Goal: Task Accomplishment & Management: Manage account settings

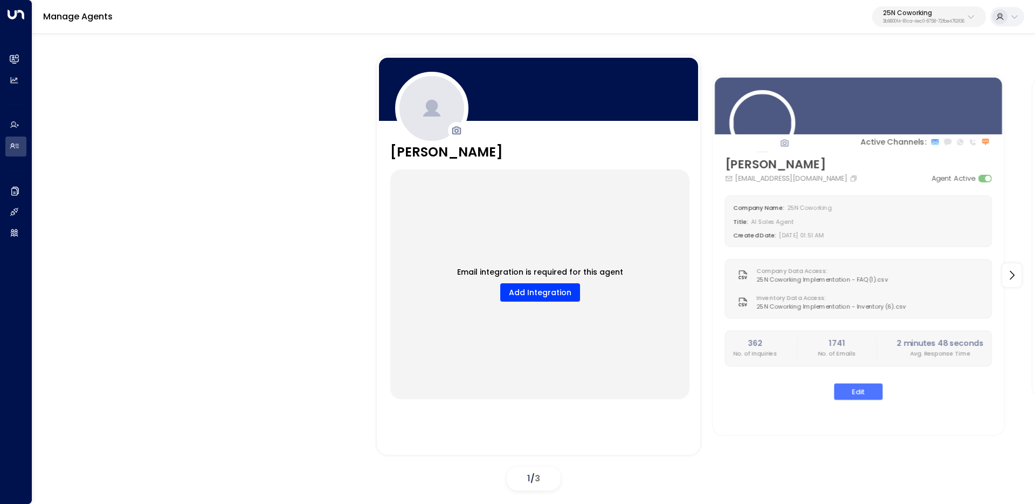
click at [923, 26] on button "25N Coworking 3b9800f4-81ca-4ec0-8758-72fbe4763f36" at bounding box center [930, 16] width 114 height 20
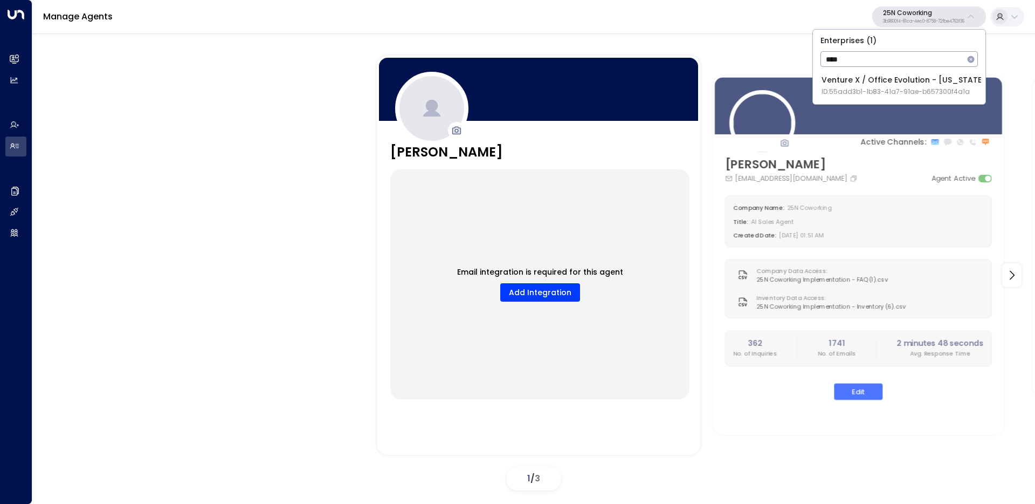
type input "****"
click at [833, 87] on span "ID: 55add3b1-1b83-41a7-91ae-b657300f4a1a" at bounding box center [904, 92] width 164 height 10
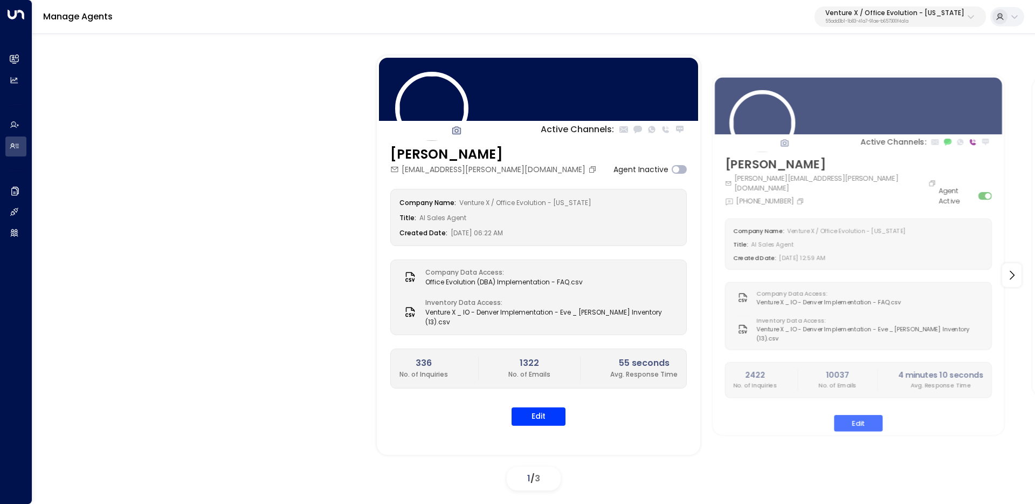
click at [216, 155] on div "Active Channels: Eve Miller eve.miller@officeevolution.com Agent Inactive Compa…" at bounding box center [533, 275] width 949 height 439
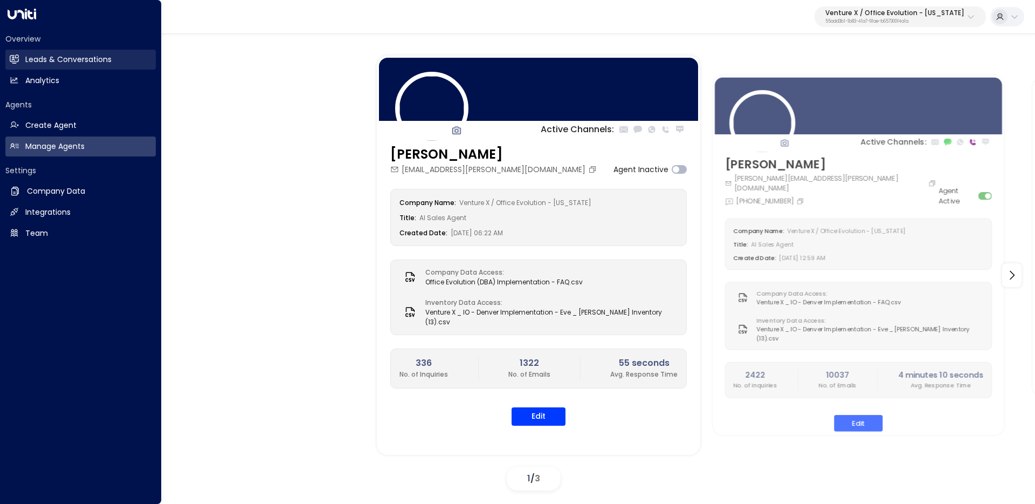
click at [20, 58] on link "Leads & Conversations Leads & Conversations" at bounding box center [80, 60] width 150 height 20
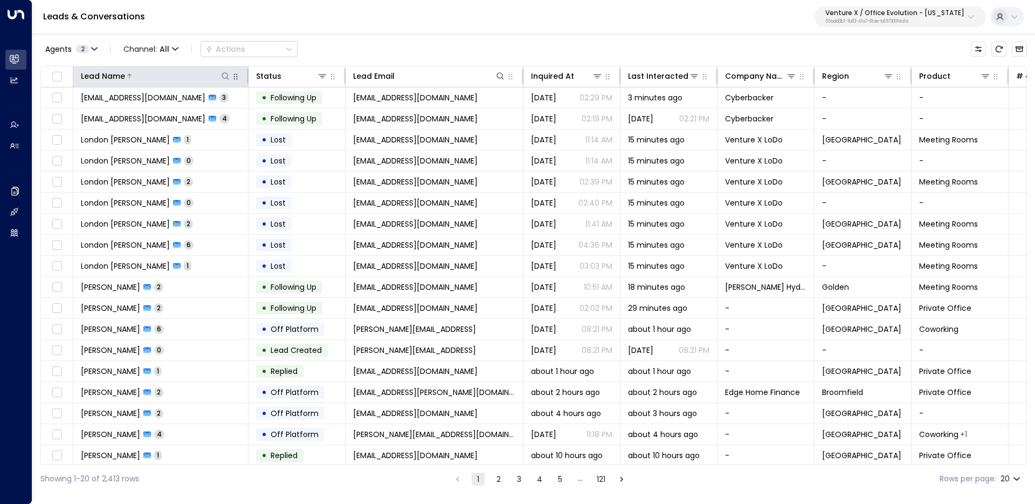
click at [227, 78] on icon at bounding box center [225, 76] width 9 height 9
type input "**********"
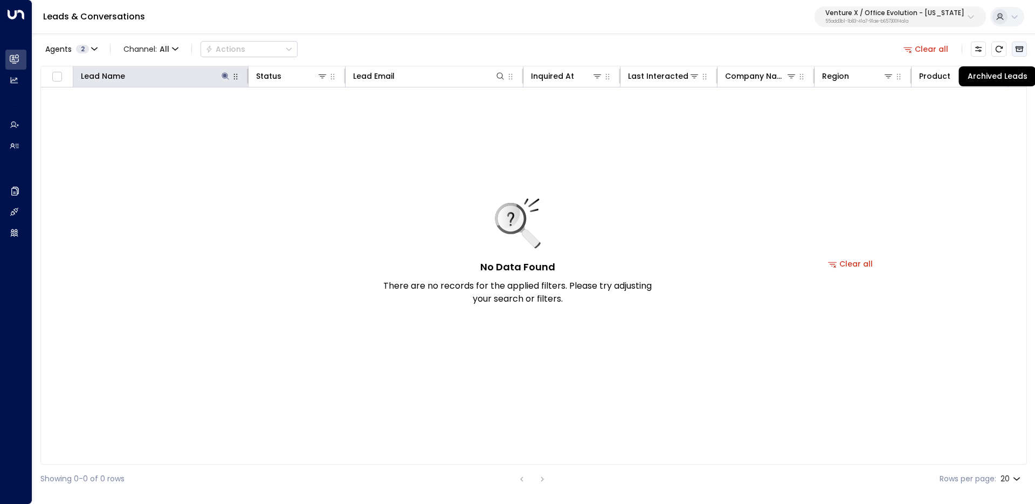
click at [1016, 47] on icon "Archived Leads" at bounding box center [1020, 49] width 8 height 6
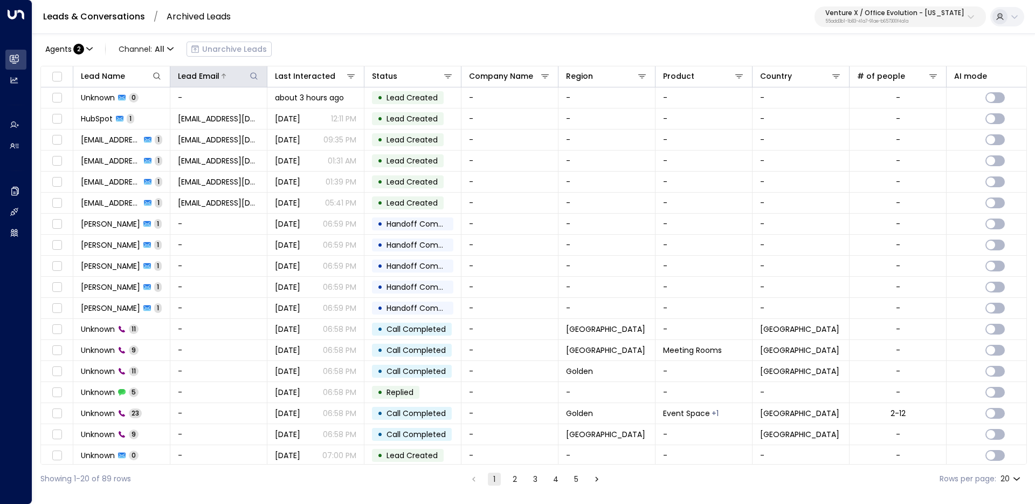
click at [249, 72] on button at bounding box center [254, 76] width 11 height 11
type input "**********"
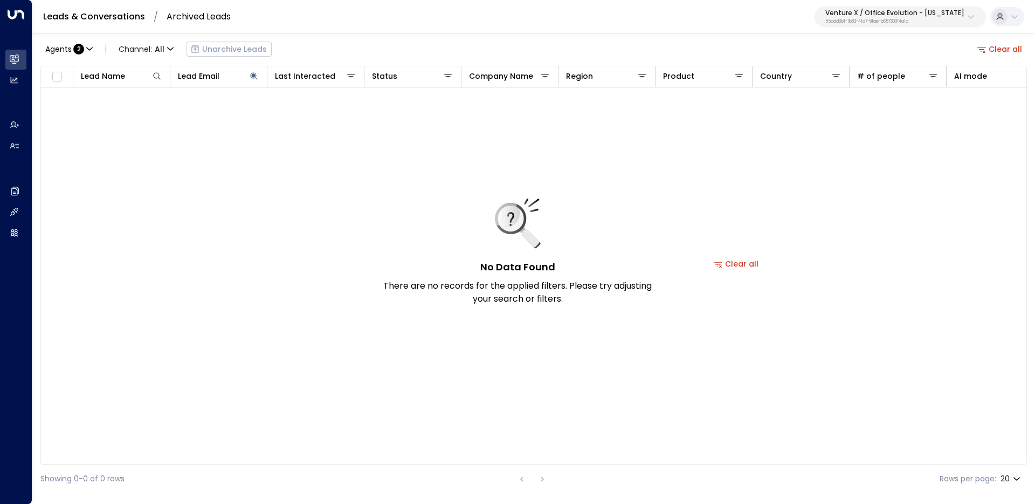
click at [392, 50] on div "Agents : 2 Channel: All Unarchive Leads Clear all" at bounding box center [533, 49] width 987 height 23
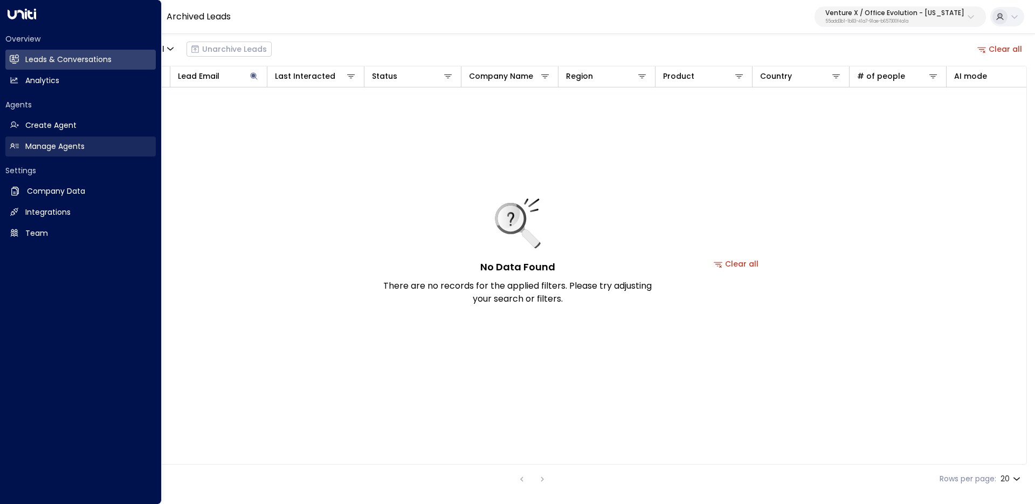
click at [22, 146] on link "Manage Agents Manage Agents" at bounding box center [80, 146] width 150 height 20
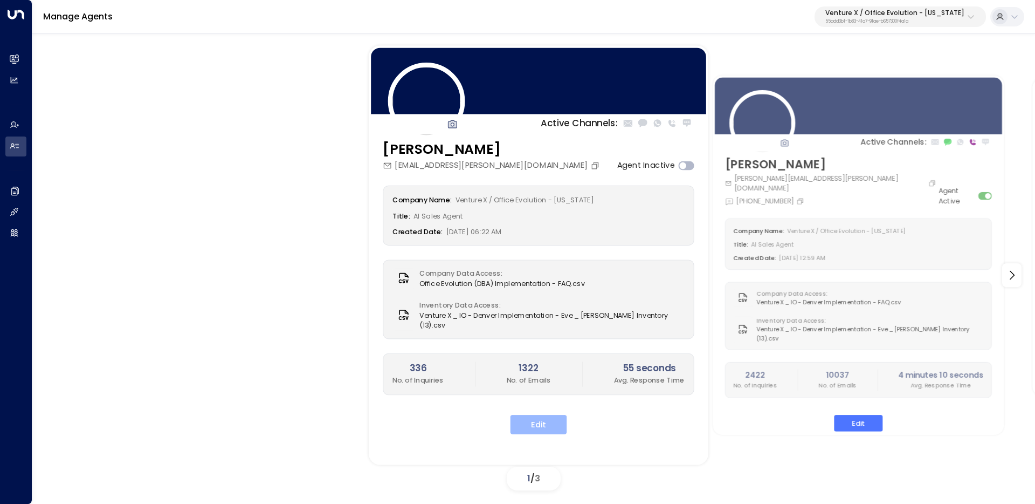
click at [531, 434] on button "Edit" at bounding box center [539, 424] width 57 height 19
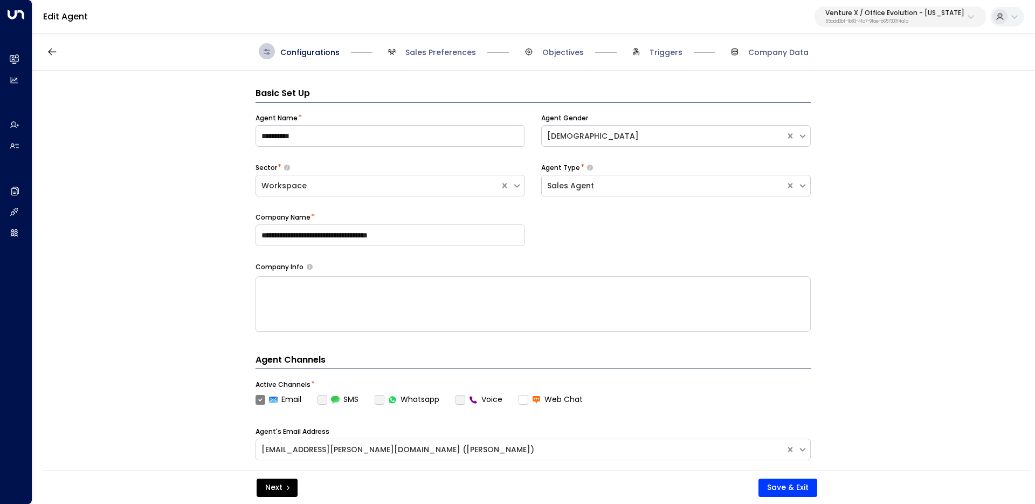
scroll to position [16, 0]
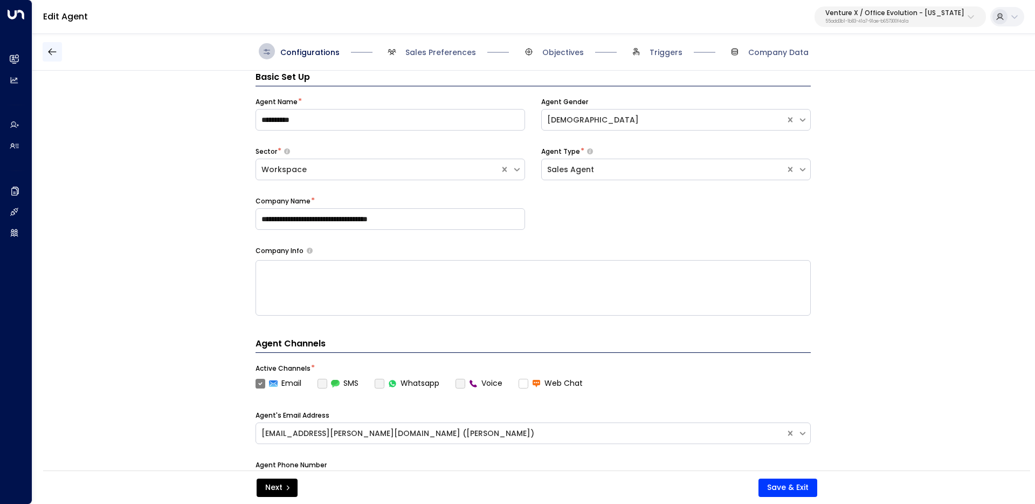
click at [56, 53] on icon "button" at bounding box center [52, 51] width 11 height 11
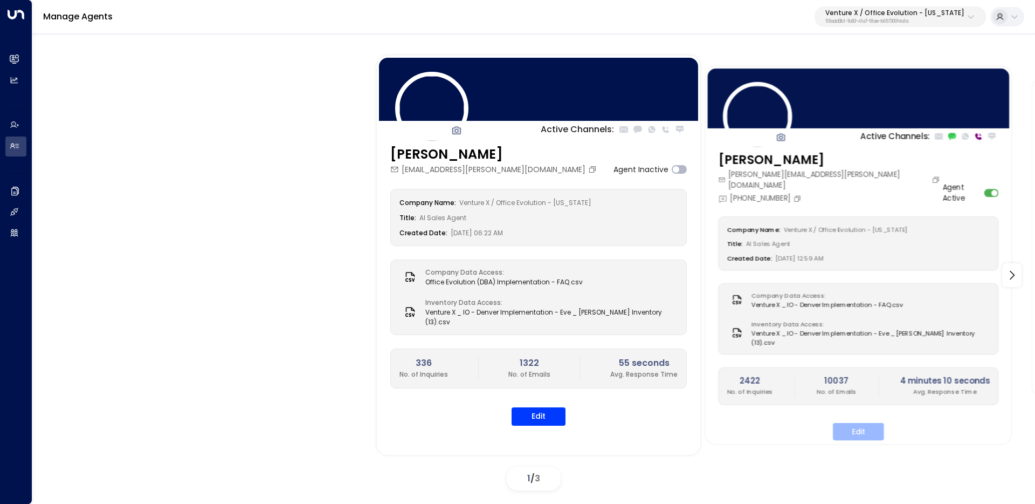
click at [848, 422] on button "Edit" at bounding box center [858, 430] width 51 height 17
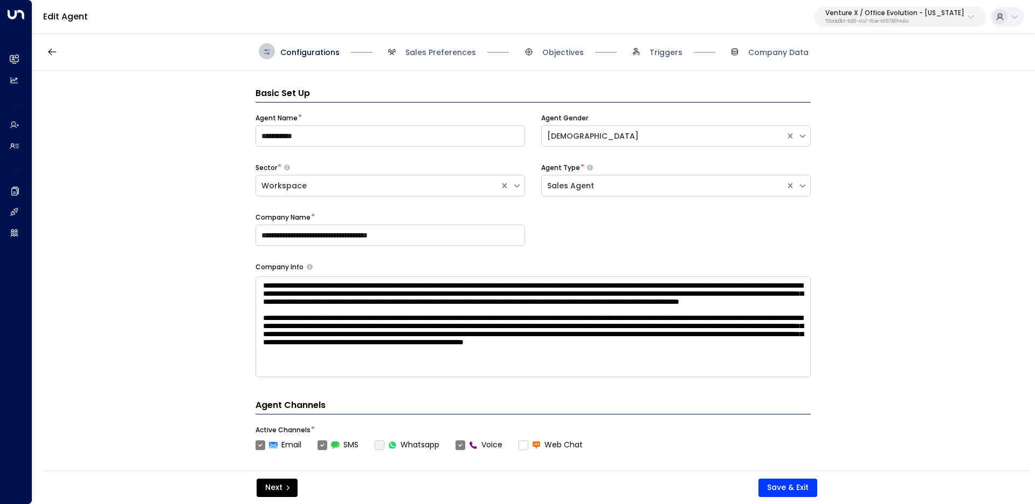
scroll to position [16, 0]
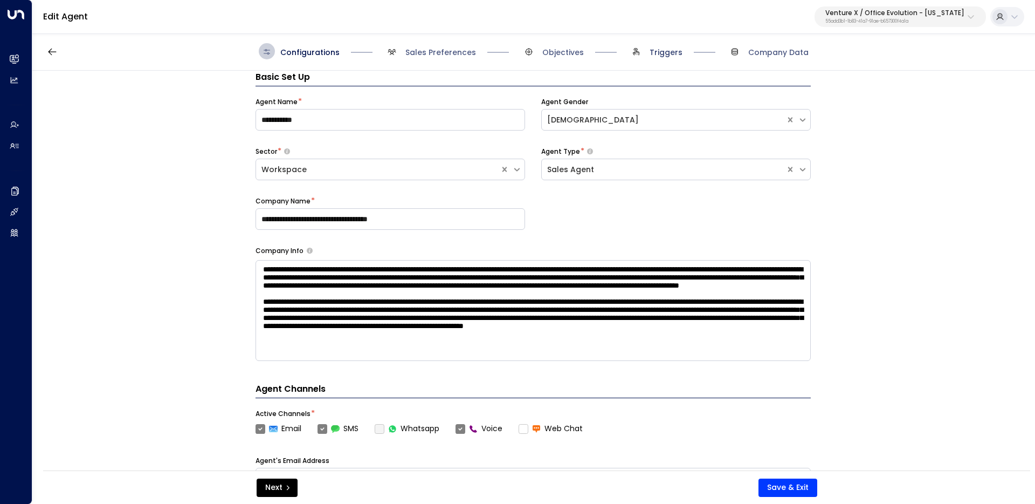
click at [665, 53] on span "Triggers" at bounding box center [666, 52] width 33 height 11
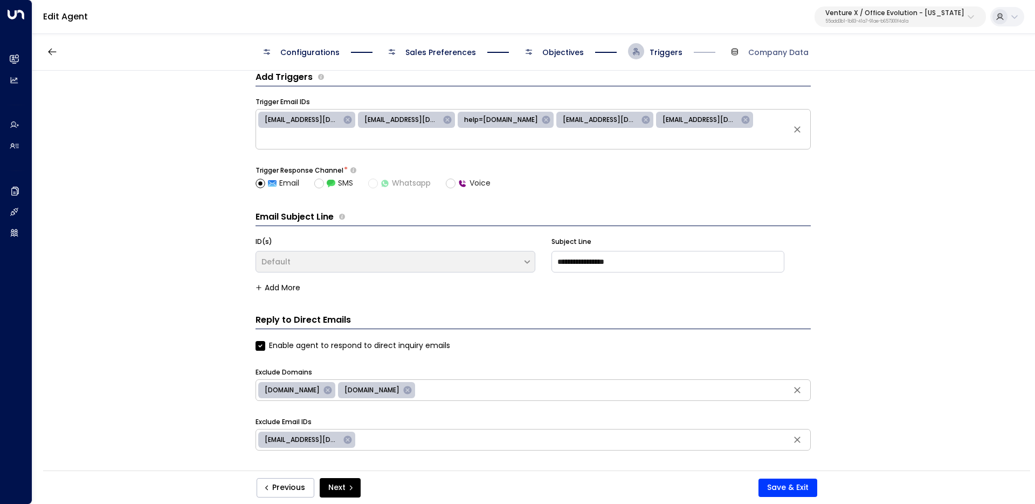
click at [575, 52] on span "Objectives" at bounding box center [564, 52] width 42 height 11
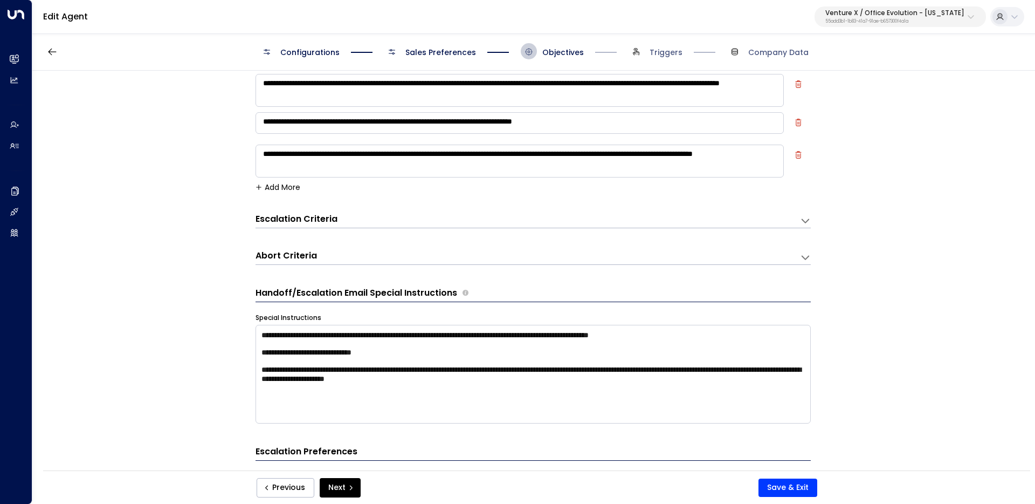
scroll to position [152, 0]
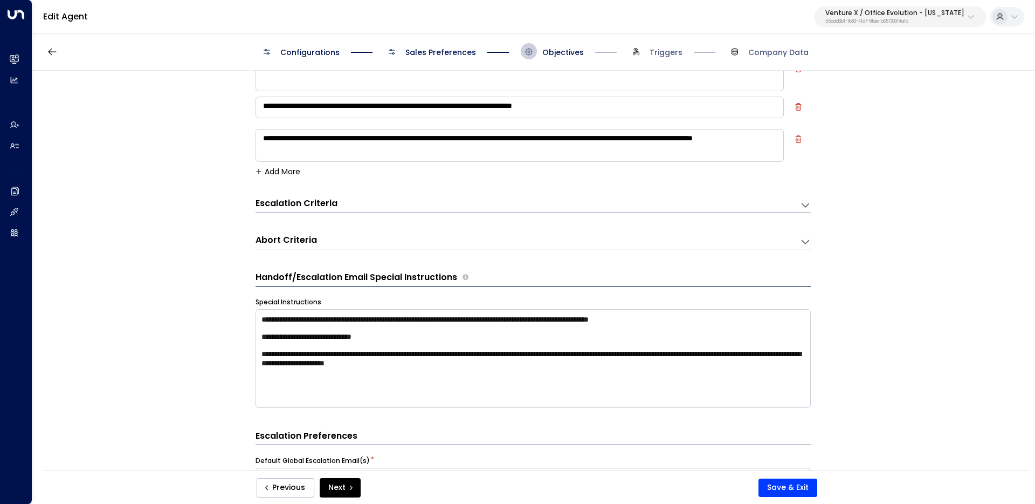
click at [337, 234] on div "Abort Criteria Criteria * ​ Add More" at bounding box center [533, 239] width 555 height 20
click at [337, 238] on div "Abort Criteria" at bounding box center [528, 241] width 545 height 15
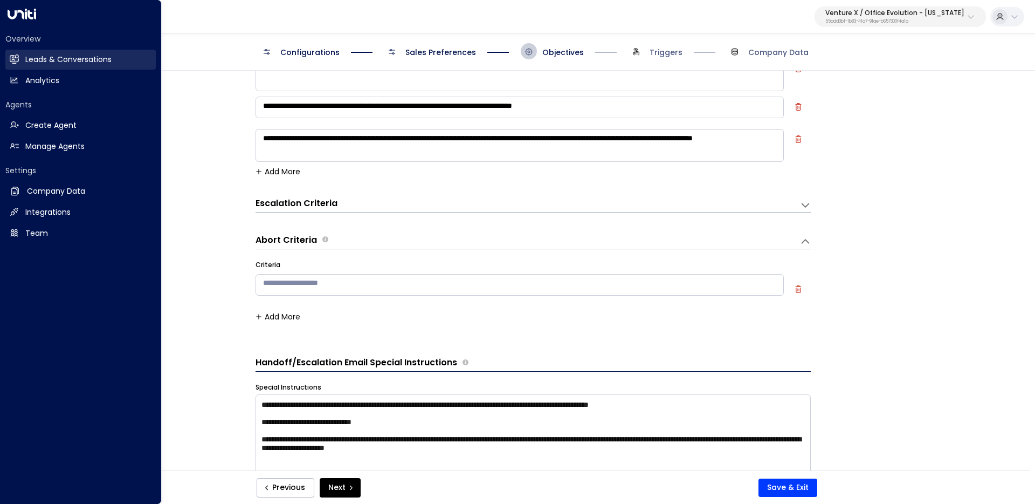
click at [25, 58] on h2 "Leads & Conversations" at bounding box center [68, 59] width 86 height 11
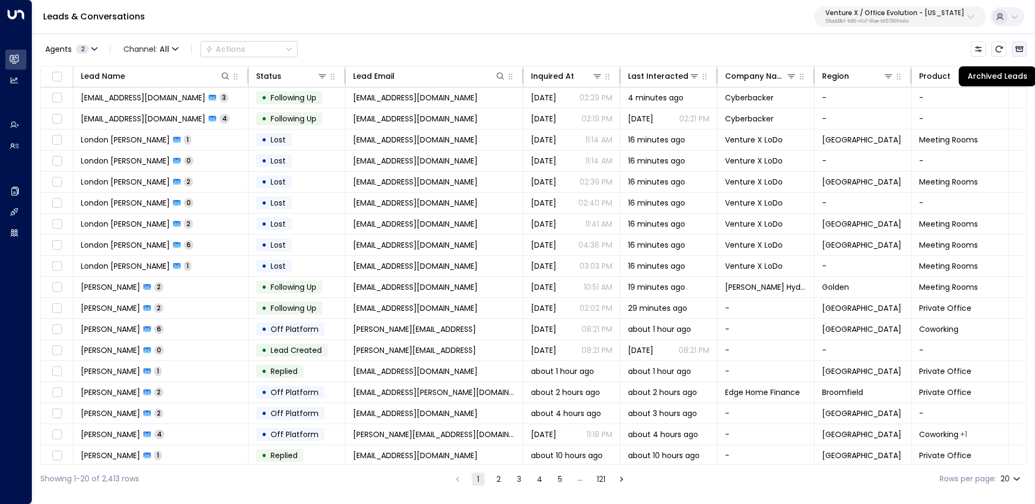
click at [1021, 52] on icon "Archived Leads" at bounding box center [1020, 49] width 9 height 9
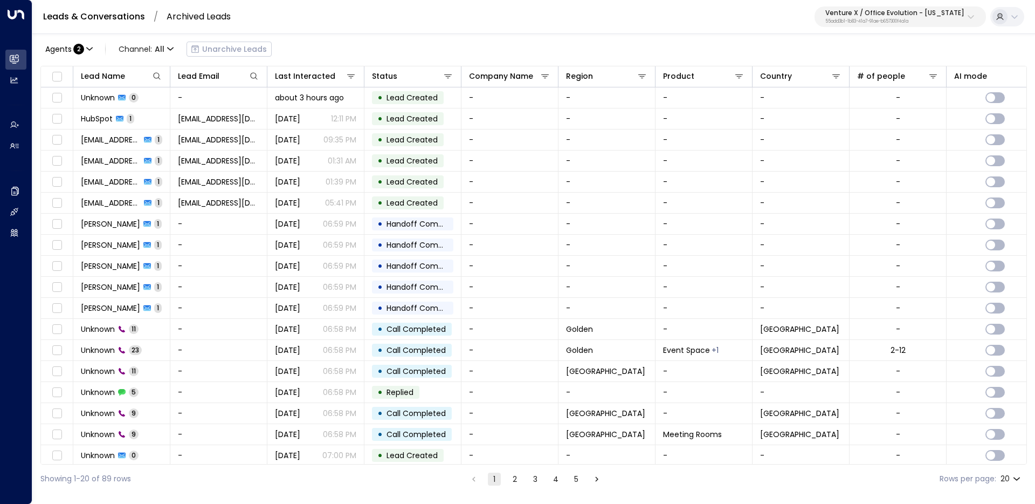
click at [114, 16] on link "Leads & Conversations" at bounding box center [94, 16] width 102 height 12
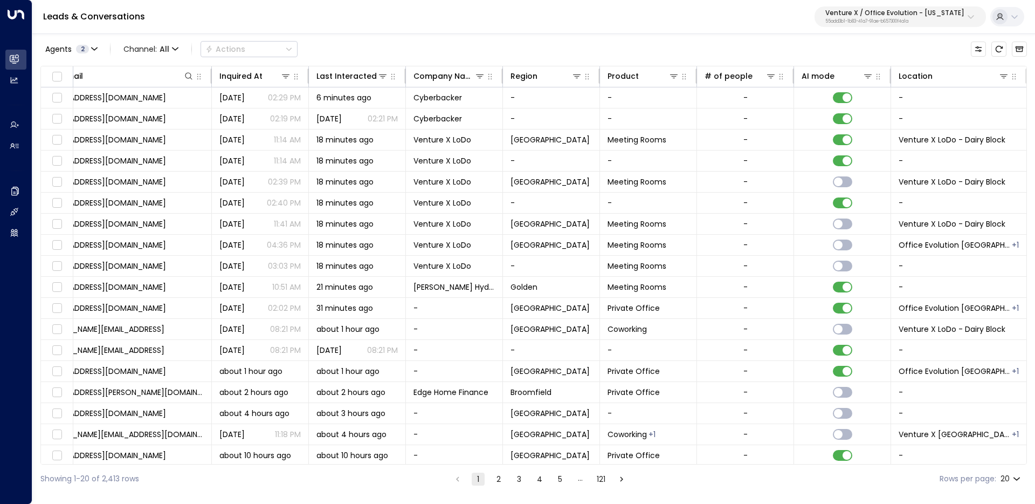
scroll to position [0, 638]
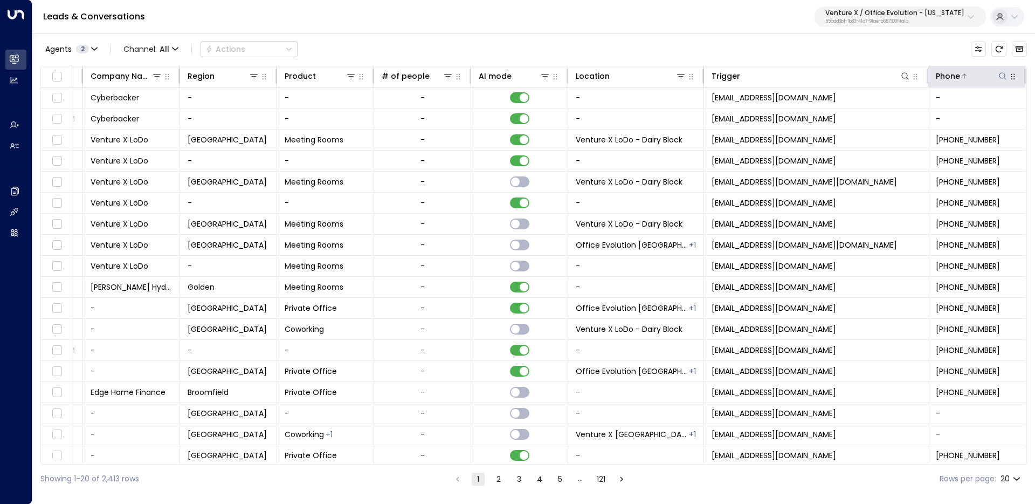
click at [999, 73] on icon at bounding box center [1003, 76] width 9 height 9
type input "**********"
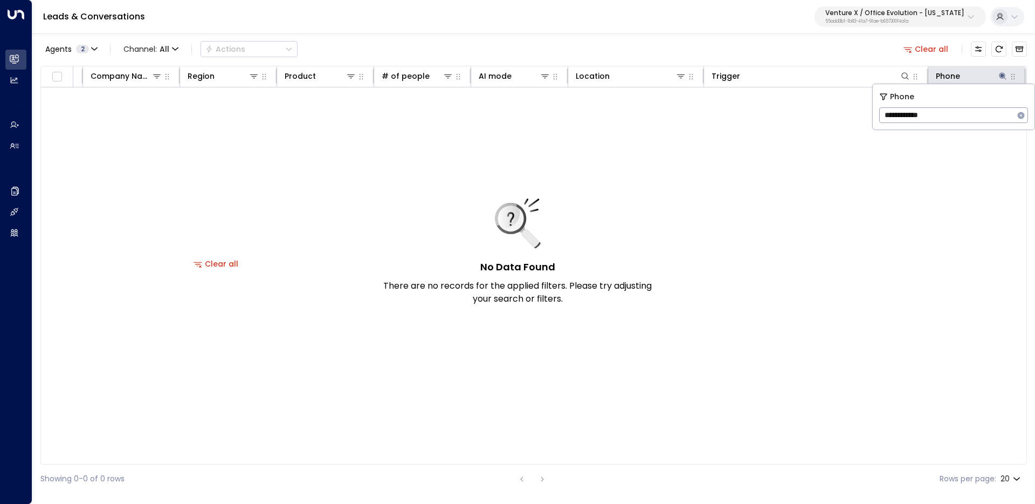
scroll to position [0, 635]
drag, startPoint x: 441, startPoint y: 367, endPoint x: 450, endPoint y: 367, distance: 8.6
click at [440, 366] on div "No Data Found There are no records for the applied filters. Please try adjustin…" at bounding box center [216, 263] width 1620 height 353
click at [884, 15] on p "Venture X / Office Evolution - [US_STATE]" at bounding box center [895, 13] width 139 height 6
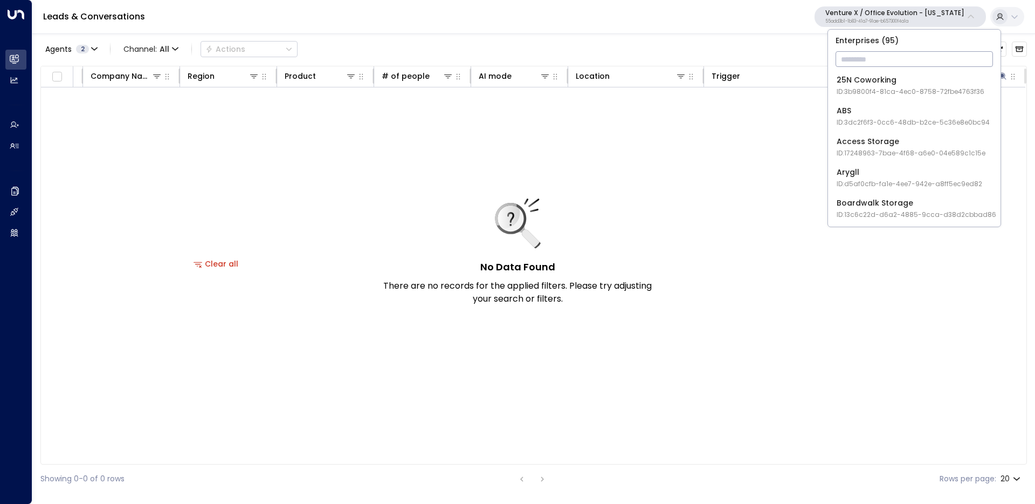
click at [861, 63] on input "text" at bounding box center [914, 59] width 157 height 20
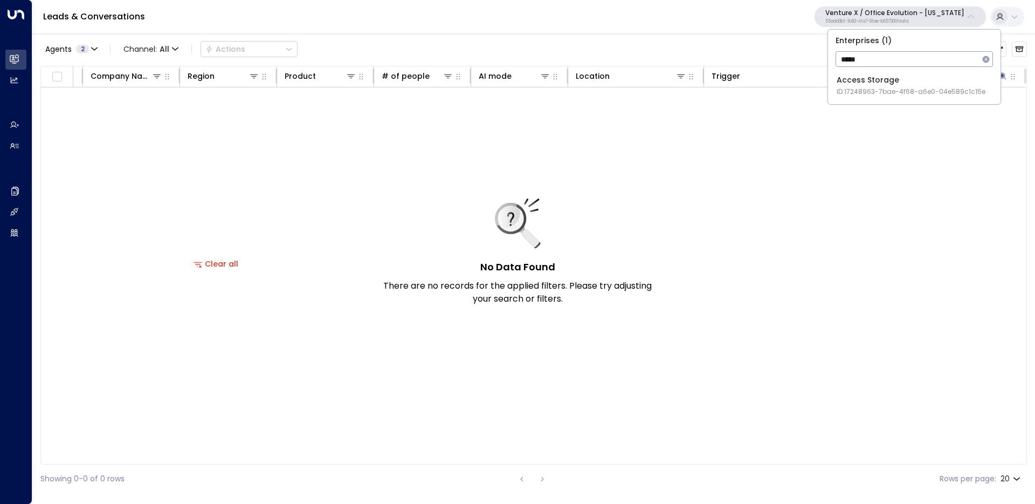
type input "*****"
click at [909, 87] on span "ID: 17248963-7bae-4f68-a6e0-04e589c1c15e" at bounding box center [911, 92] width 149 height 10
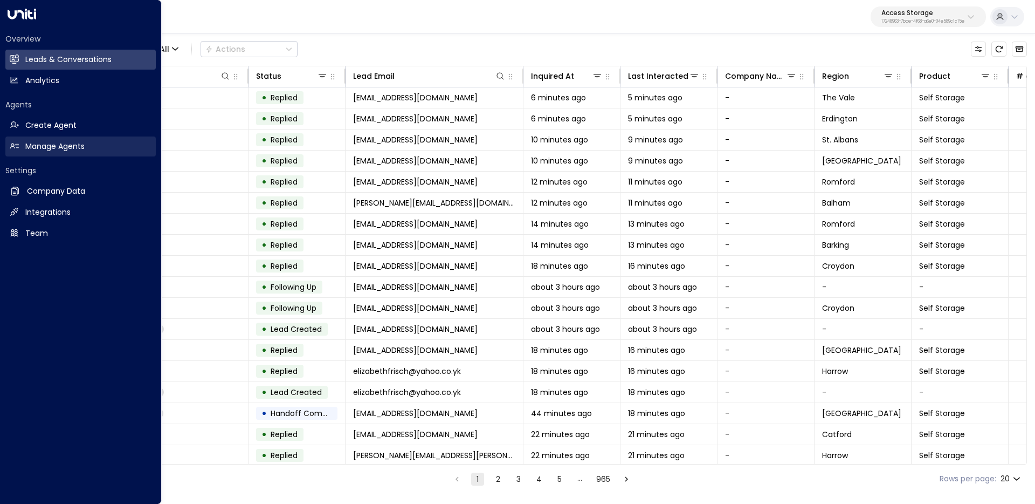
click at [27, 148] on h2 "Manage Agents" at bounding box center [54, 146] width 59 height 11
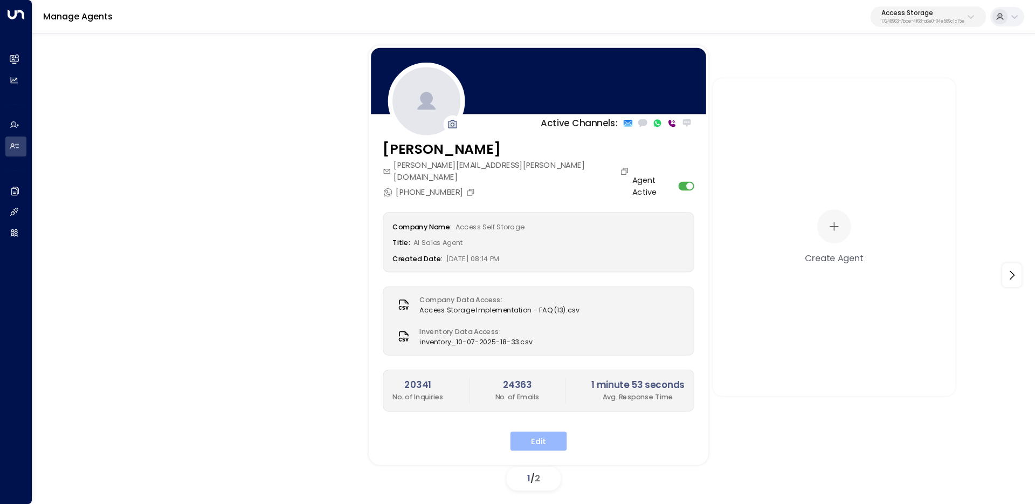
click at [550, 431] on button "Edit" at bounding box center [539, 440] width 57 height 19
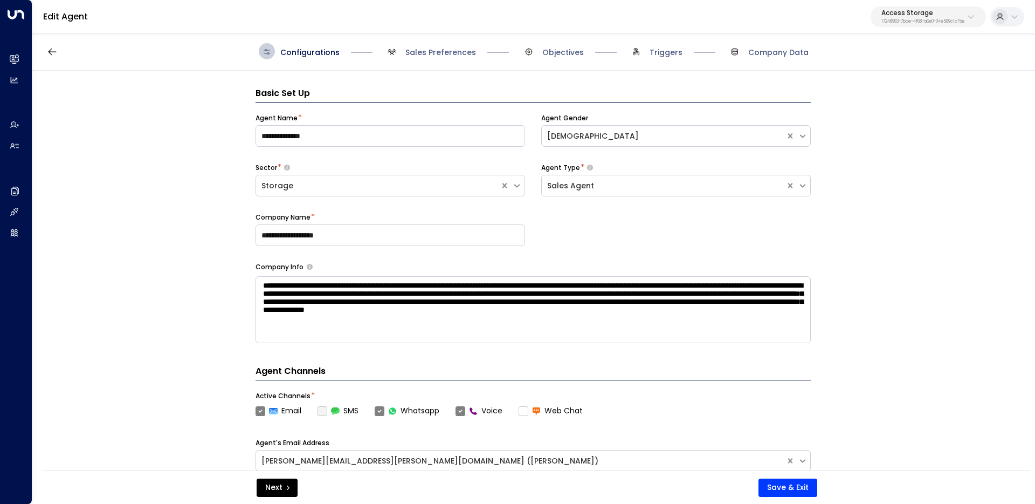
scroll to position [16, 0]
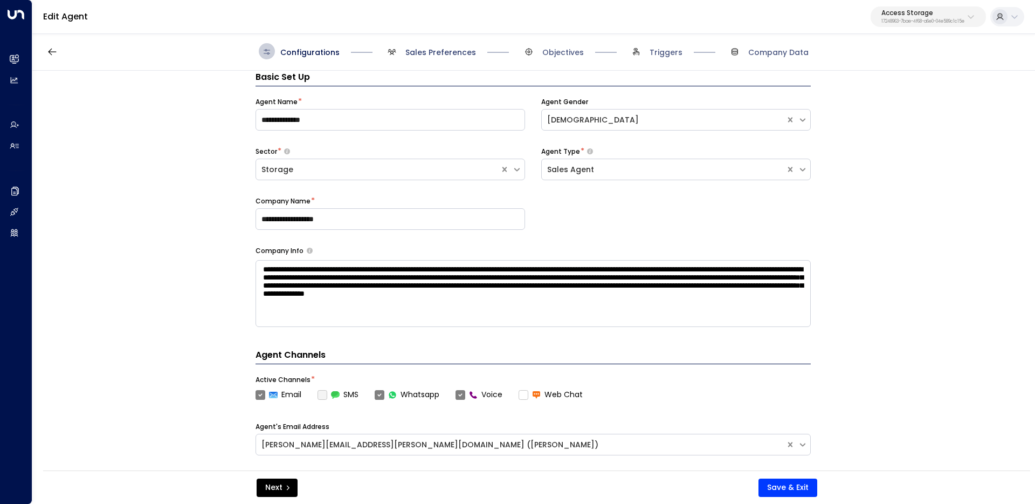
click at [453, 55] on span "Sales Preferences" at bounding box center [441, 52] width 71 height 11
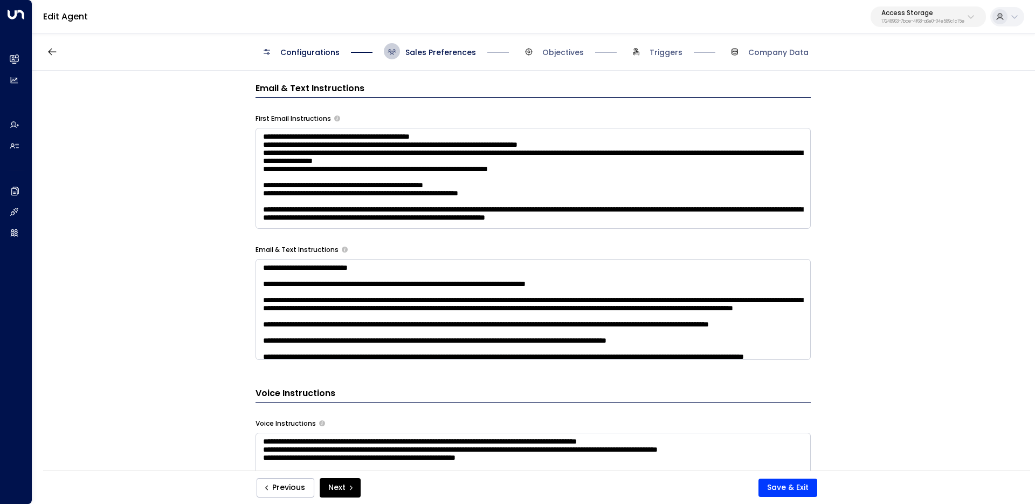
scroll to position [595, 0]
click at [276, 275] on textarea at bounding box center [533, 308] width 555 height 101
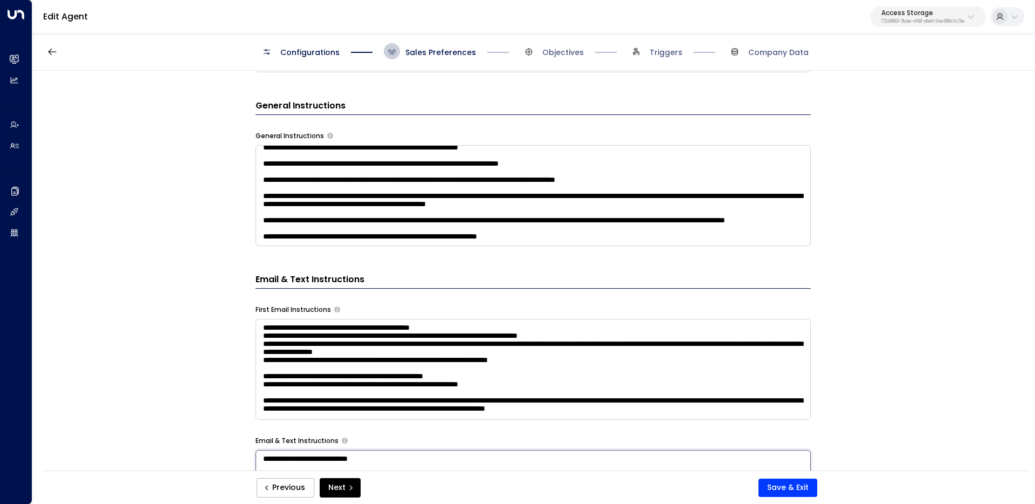
scroll to position [680, 0]
click at [604, 240] on textarea at bounding box center [533, 195] width 555 height 101
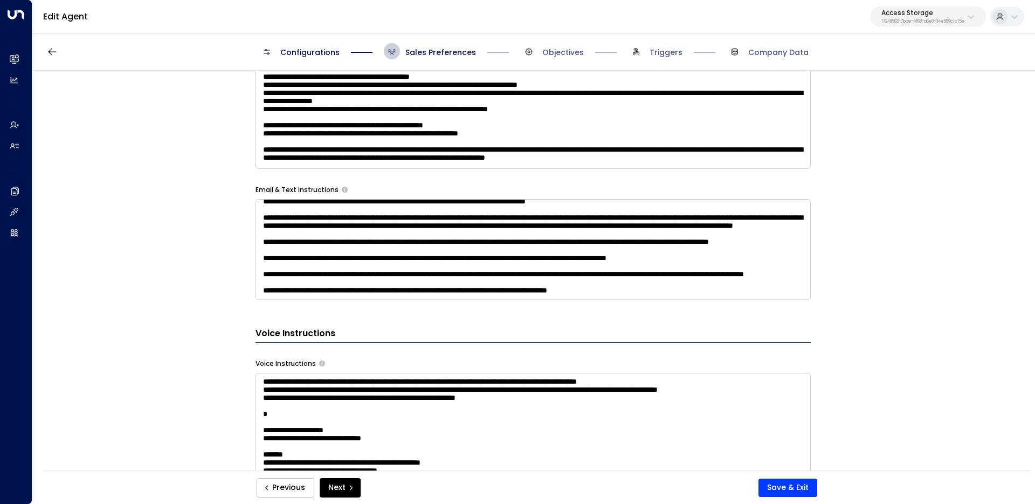
scroll to position [655, 0]
drag, startPoint x: 248, startPoint y: 191, endPoint x: 334, endPoint y: 188, distance: 86.4
click at [334, 188] on div "**********" at bounding box center [533, 274] width 1002 height 407
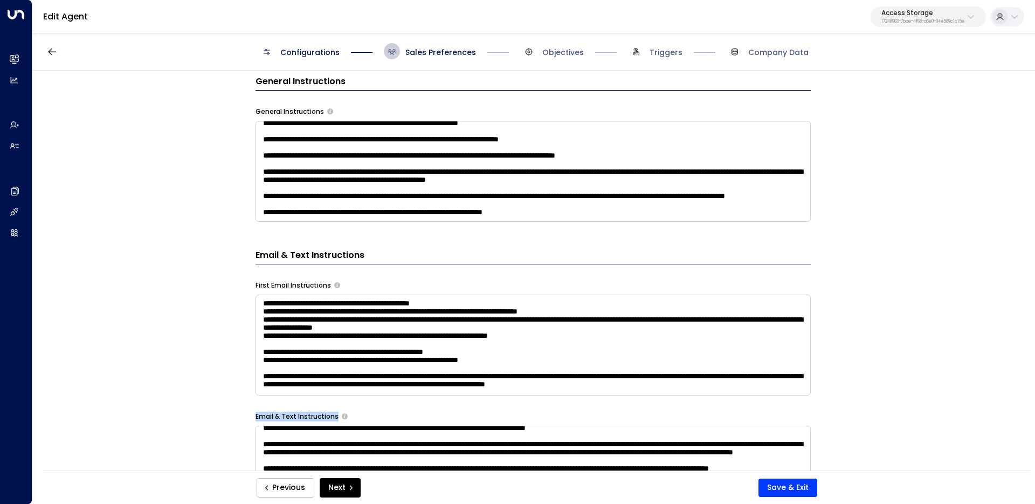
scroll to position [413, 0]
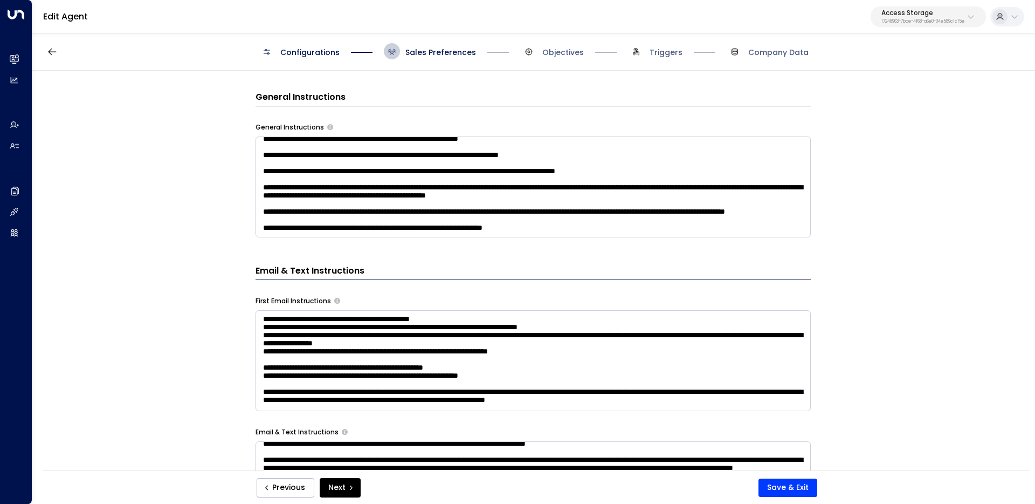
click at [602, 212] on textarea at bounding box center [533, 186] width 555 height 101
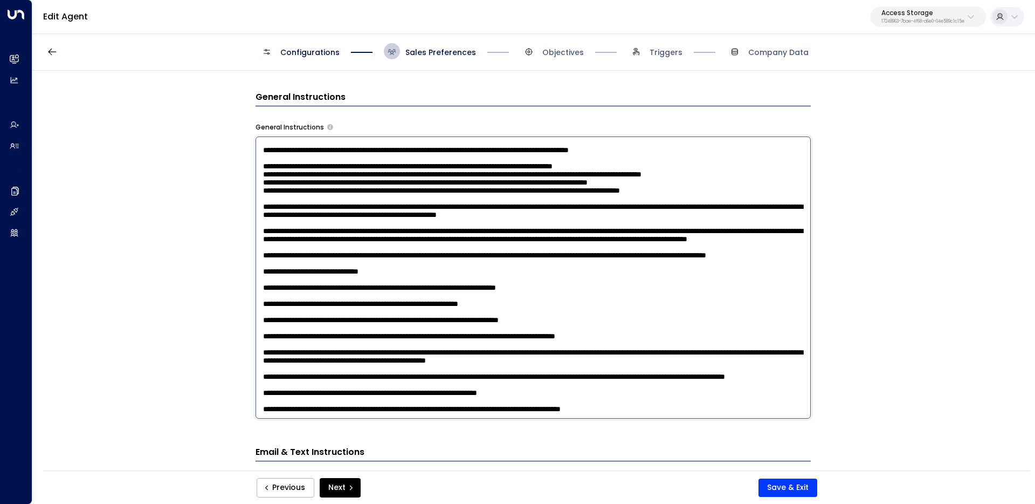
click at [516, 407] on textarea at bounding box center [533, 277] width 555 height 282
click at [658, 414] on textarea at bounding box center [533, 277] width 555 height 282
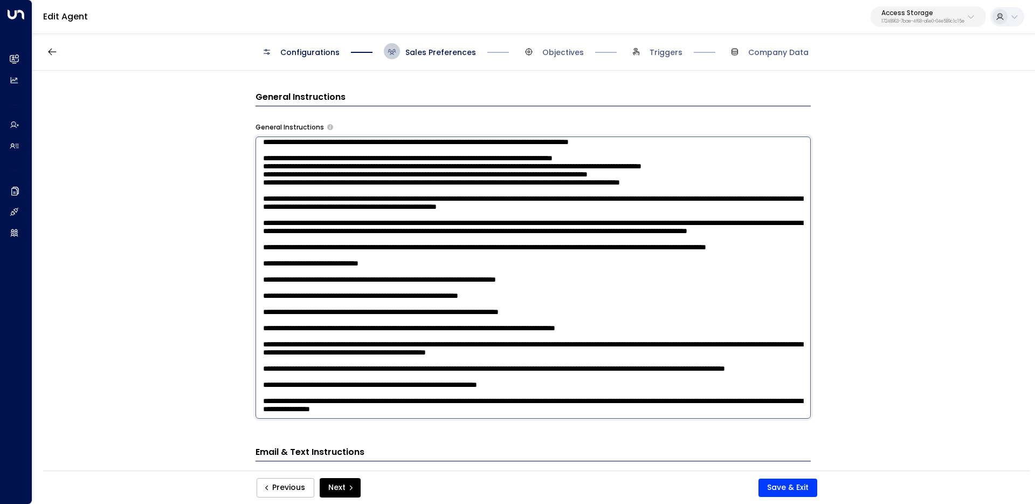
type textarea "**********"
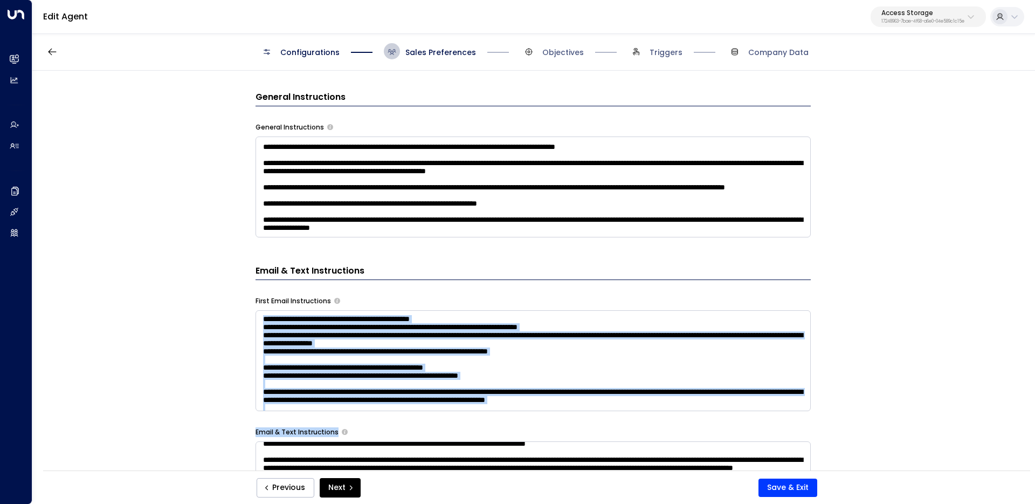
drag, startPoint x: 554, startPoint y: 419, endPoint x: 267, endPoint y: 400, distance: 288.1
click at [267, 400] on div "**********" at bounding box center [533, 412] width 555 height 950
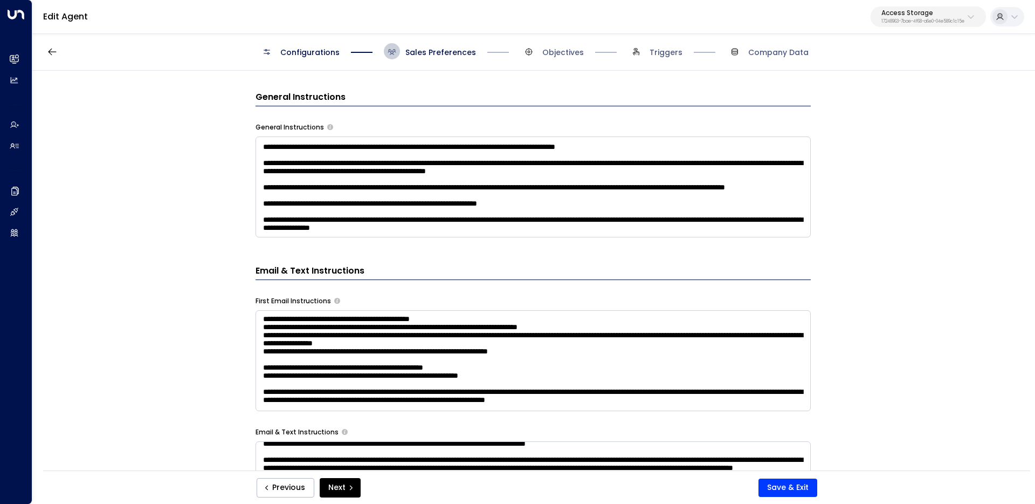
click at [367, 225] on textarea at bounding box center [533, 186] width 555 height 101
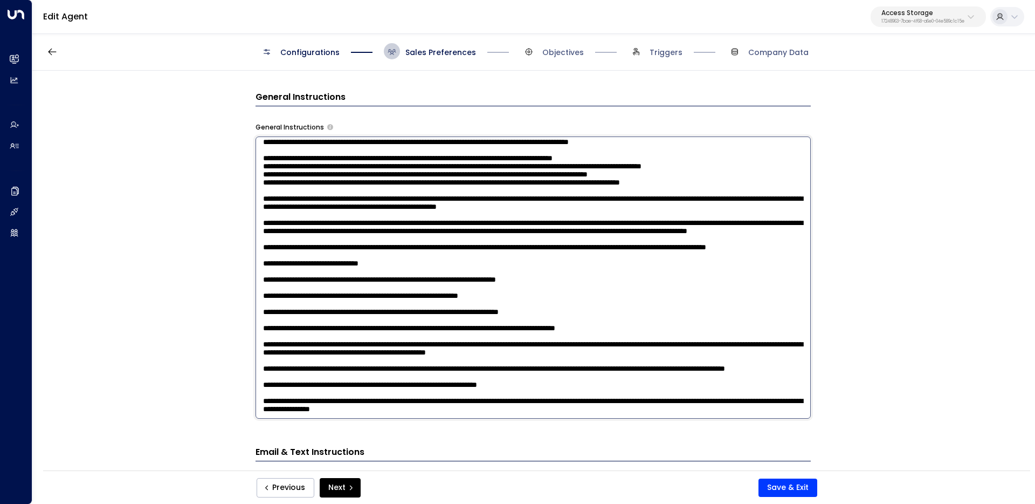
click at [368, 224] on textarea at bounding box center [533, 277] width 555 height 282
drag, startPoint x: 519, startPoint y: 409, endPoint x: 215, endPoint y: 396, distance: 304.5
click at [215, 396] on div "**********" at bounding box center [533, 274] width 1002 height 407
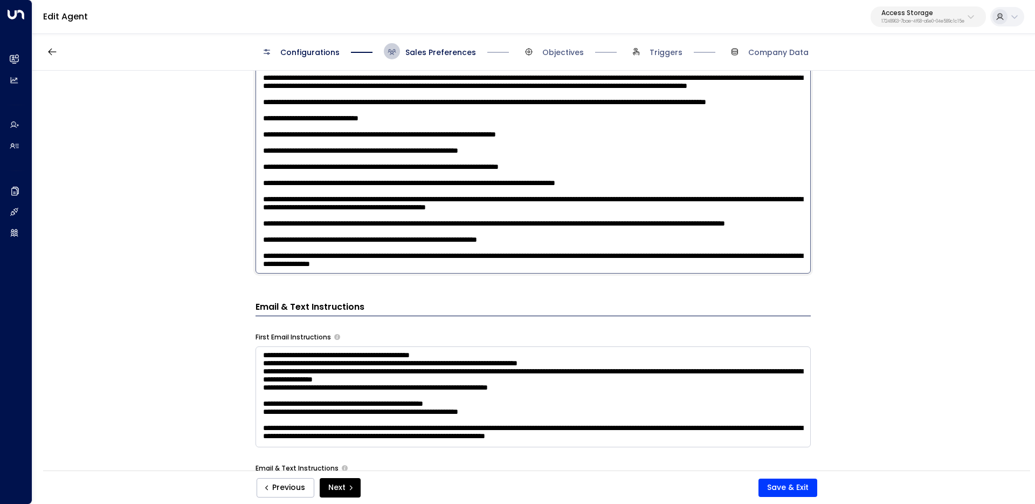
scroll to position [560, 0]
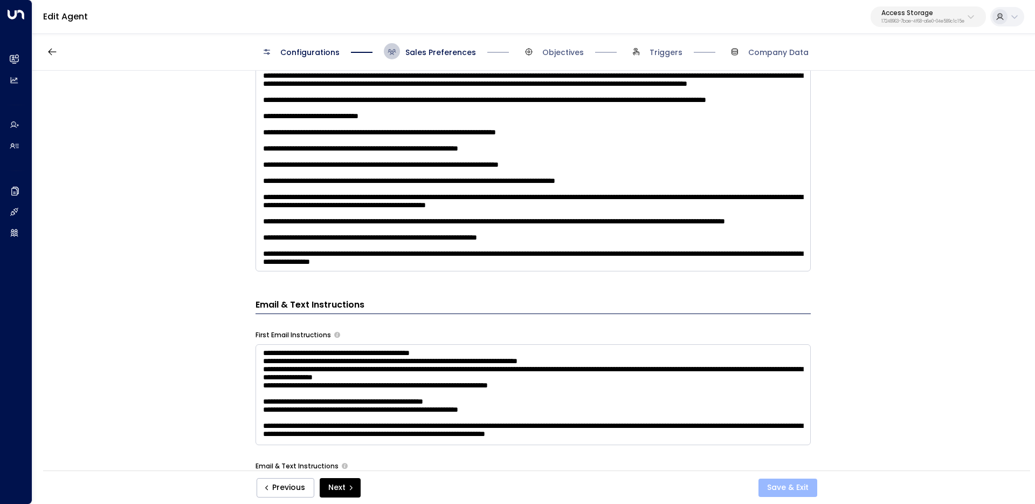
click at [803, 482] on button "Save & Exit" at bounding box center [788, 487] width 59 height 18
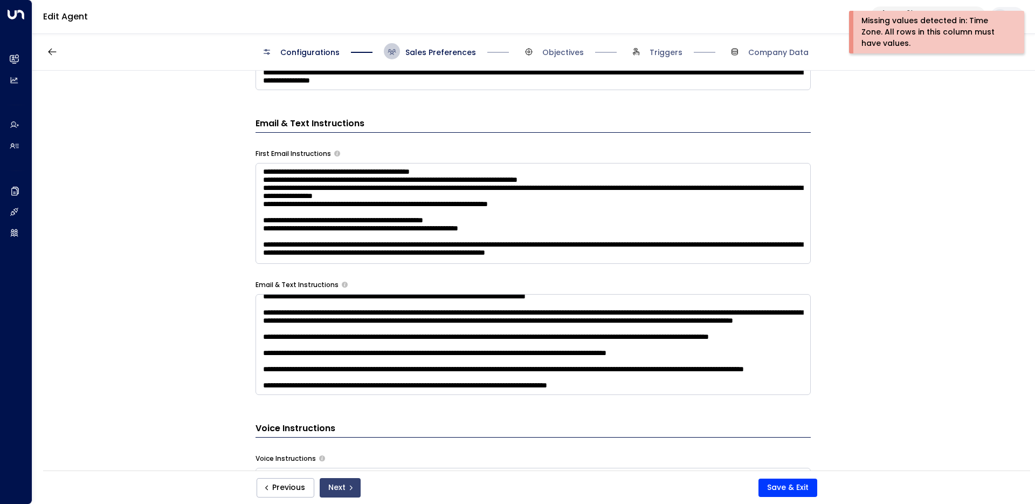
click at [352, 481] on button "Next" at bounding box center [340, 487] width 41 height 19
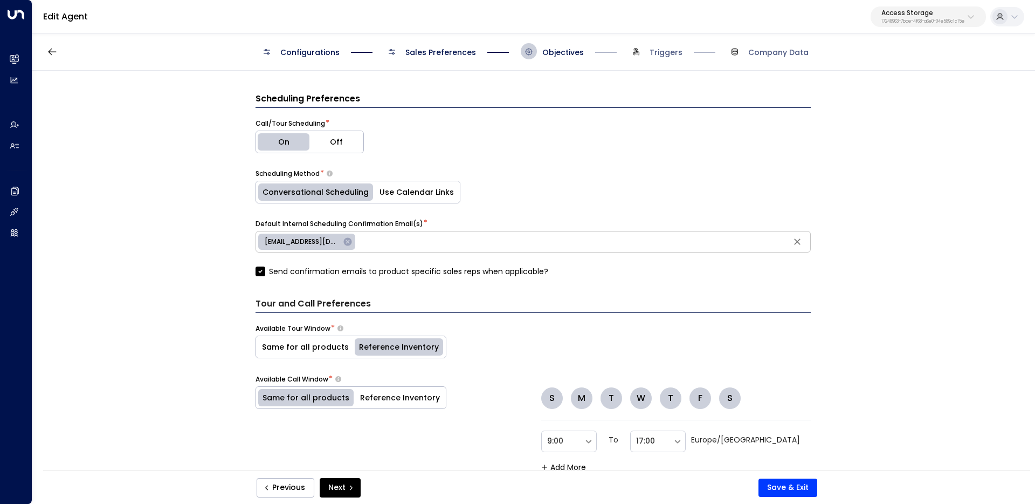
scroll to position [0, 0]
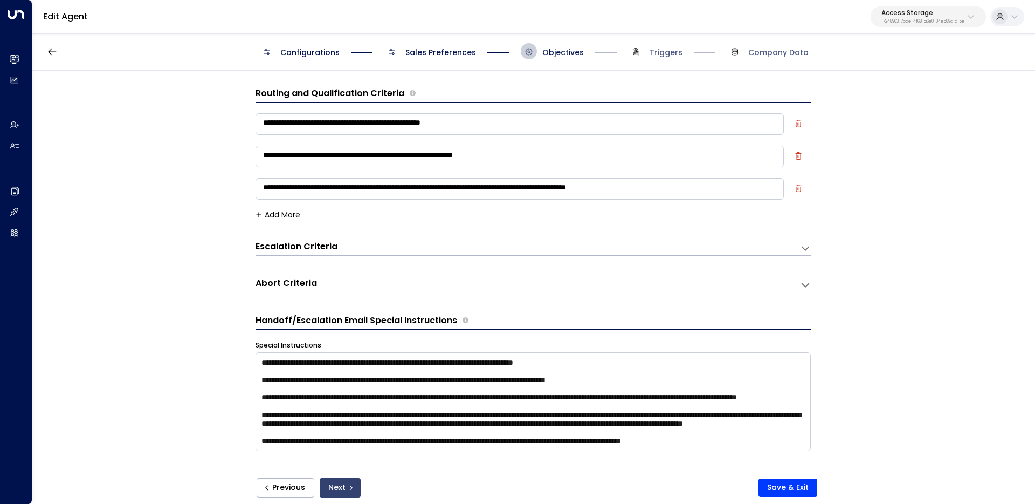
click at [347, 496] on button "Next" at bounding box center [340, 487] width 41 height 19
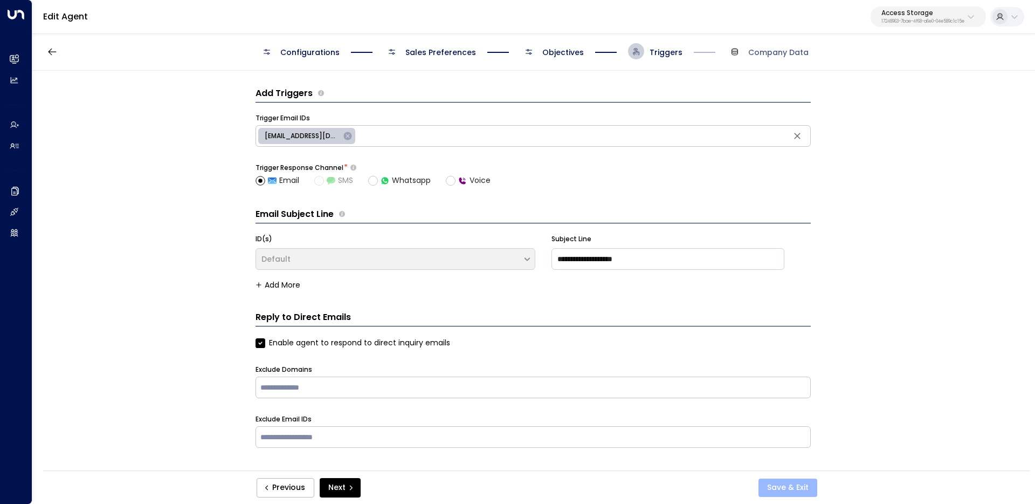
click at [795, 496] on button "Save & Exit" at bounding box center [788, 487] width 59 height 18
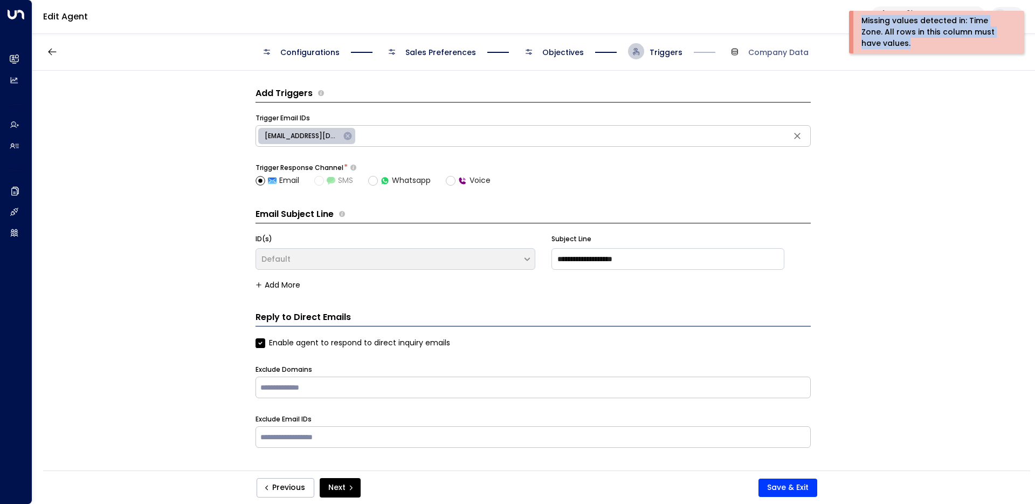
drag, startPoint x: 856, startPoint y: 15, endPoint x: 907, endPoint y: 48, distance: 60.7
click at [907, 48] on div "Missing values detected in: Time Zone. All rows in this column must have values." at bounding box center [940, 32] width 173 height 43
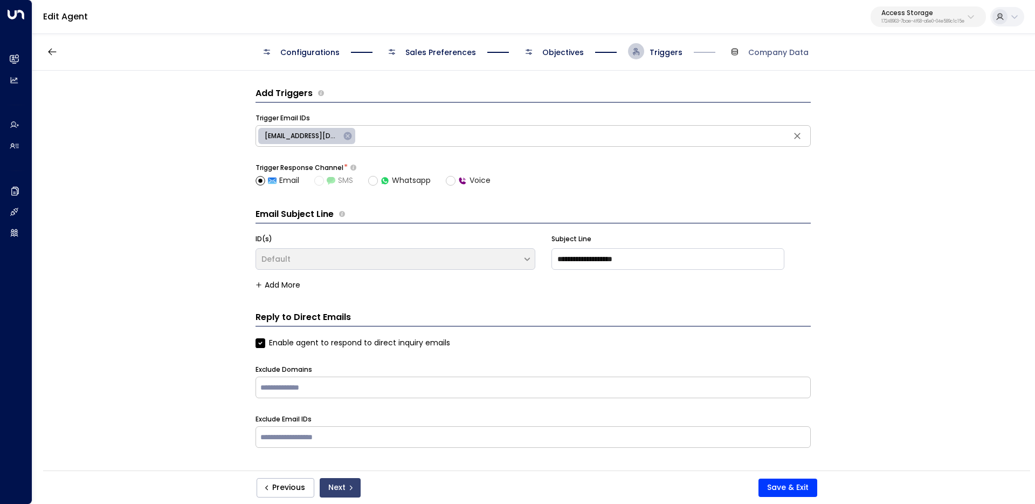
click at [340, 492] on button "Next" at bounding box center [340, 487] width 41 height 19
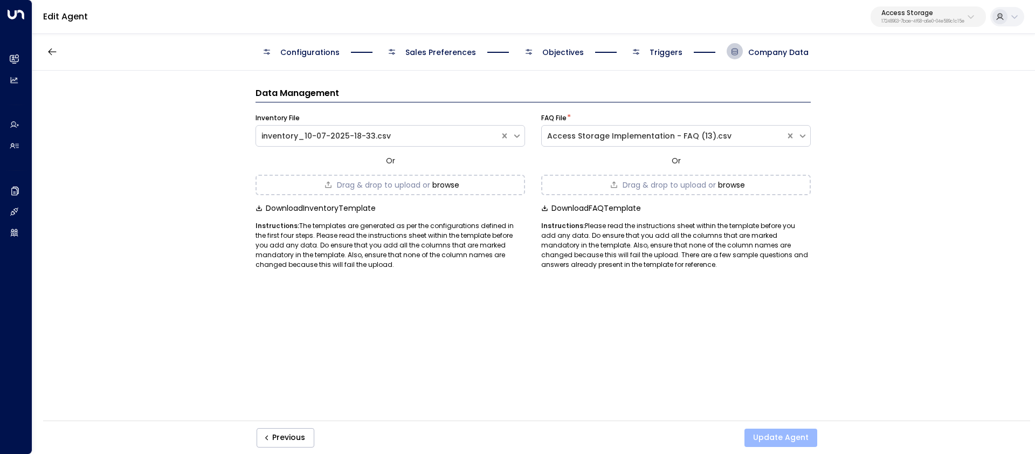
click at [770, 437] on button "Update Agent" at bounding box center [781, 438] width 73 height 18
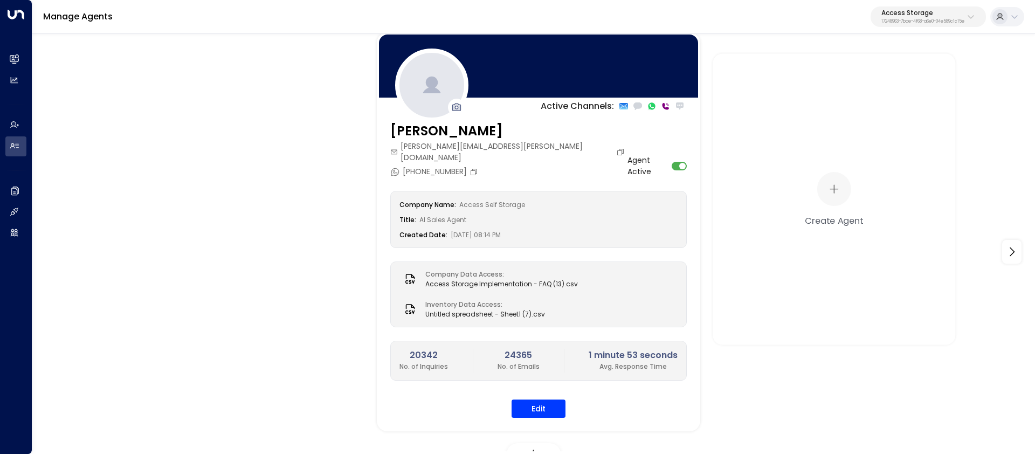
click at [962, 16] on div "Access Storage 17248963-7bae-4f68-a6e0-04e589c1c15e" at bounding box center [923, 17] width 83 height 14
type input "****"
click at [934, 90] on span "ID: 79d65865-1365-41cc-9dd2-ab2246952f84" at bounding box center [898, 92] width 153 height 10
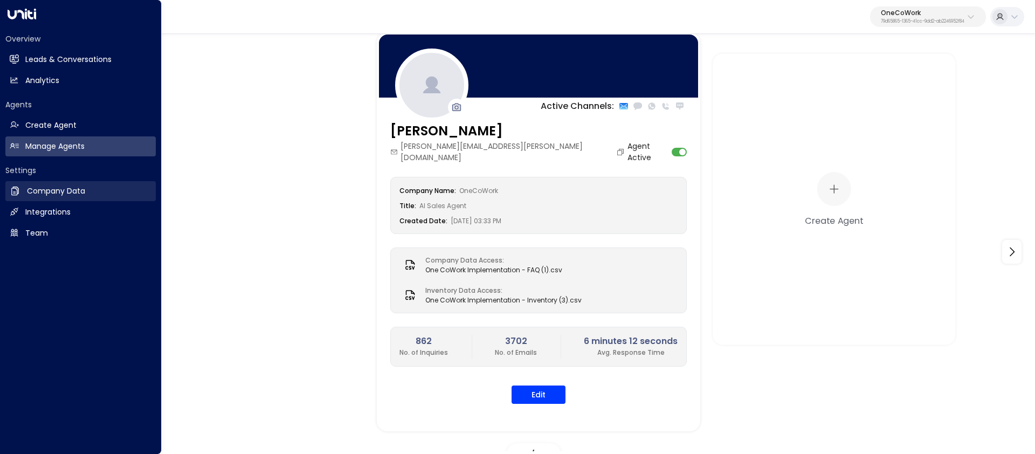
click at [35, 198] on link "Company Data Company Data" at bounding box center [80, 191] width 150 height 20
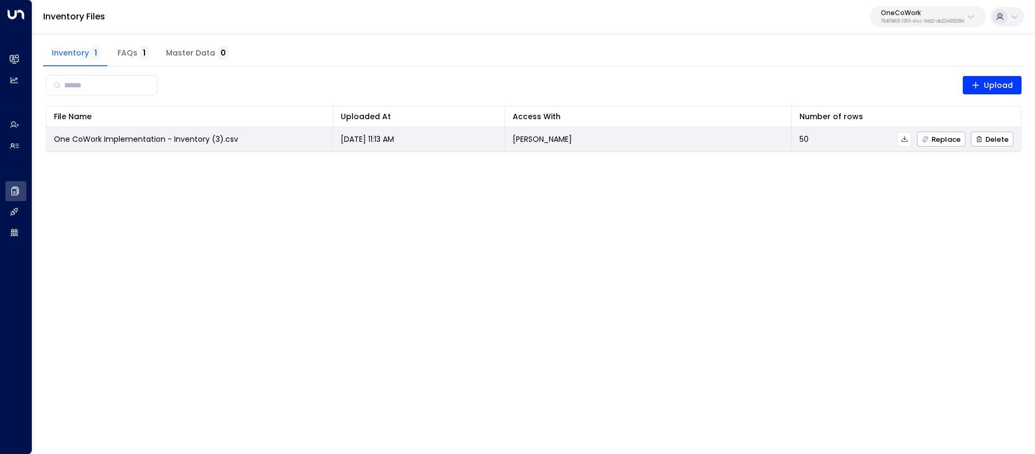
drag, startPoint x: 441, startPoint y: 146, endPoint x: 341, endPoint y: 140, distance: 100.5
click at [341, 140] on td "Apr 9, 2025 11:13 AM" at bounding box center [419, 139] width 172 height 24
click at [936, 143] on span "Replace" at bounding box center [941, 139] width 39 height 7
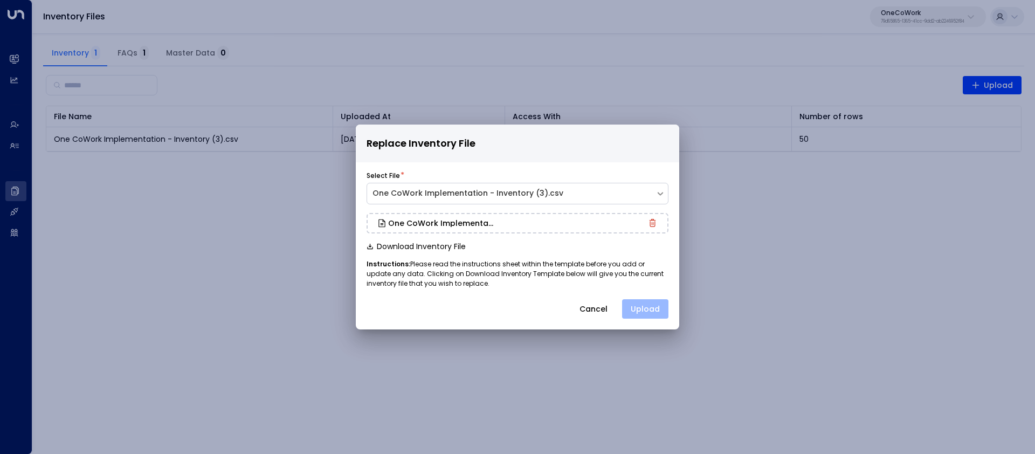
click at [655, 308] on button "Upload" at bounding box center [645, 308] width 46 height 19
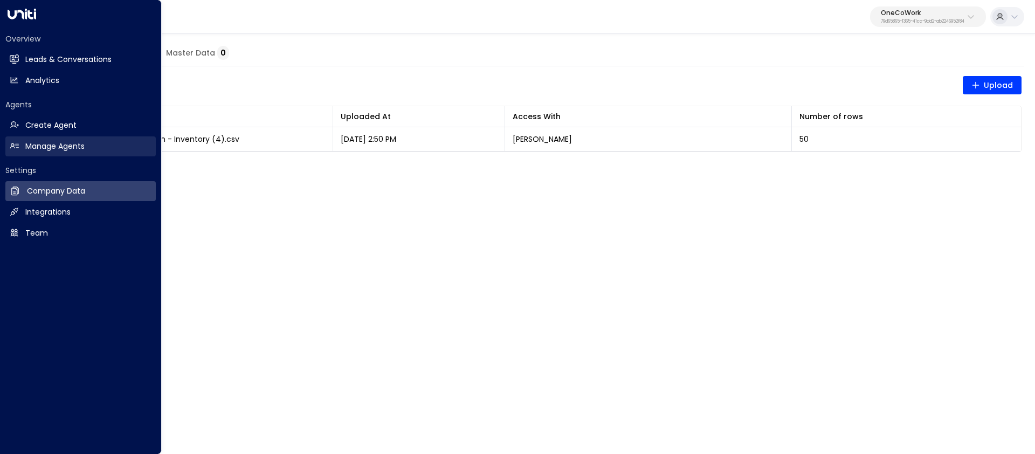
click at [55, 150] on h2 "Manage Agents" at bounding box center [54, 146] width 59 height 11
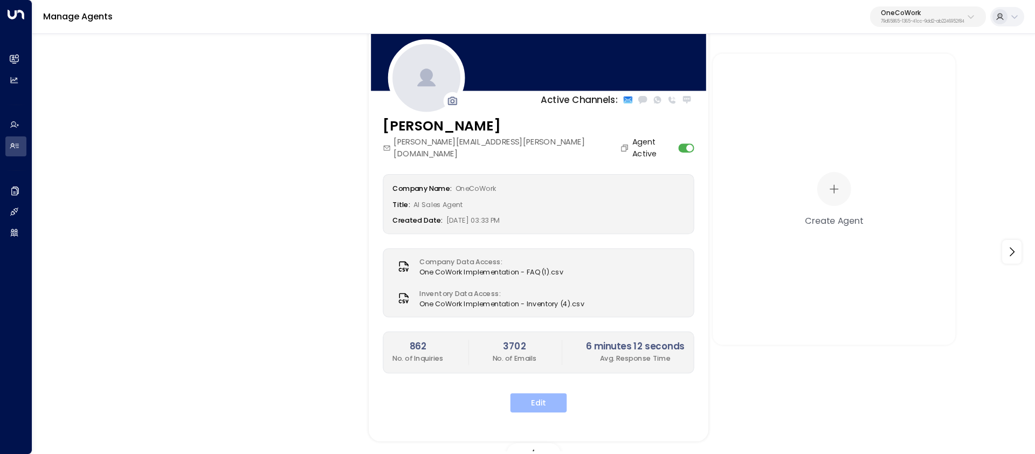
click at [543, 397] on button "Edit" at bounding box center [539, 402] width 57 height 19
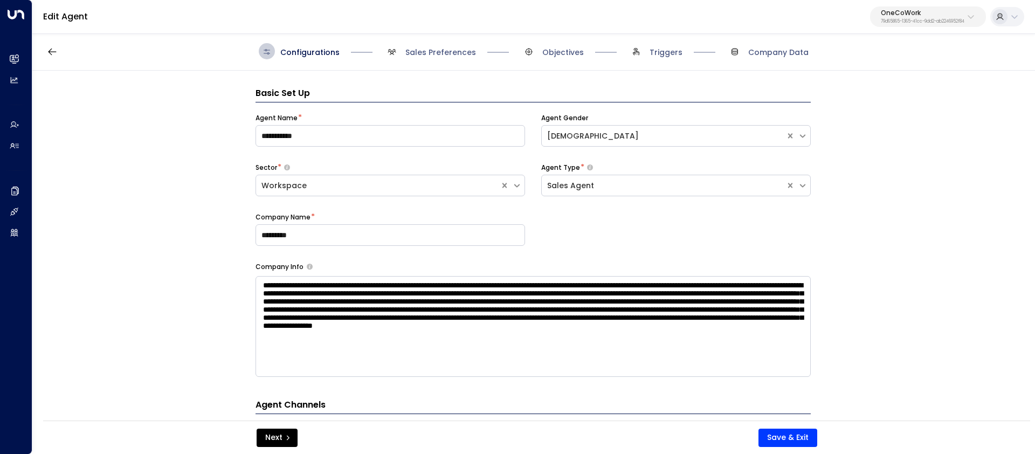
scroll to position [16, 0]
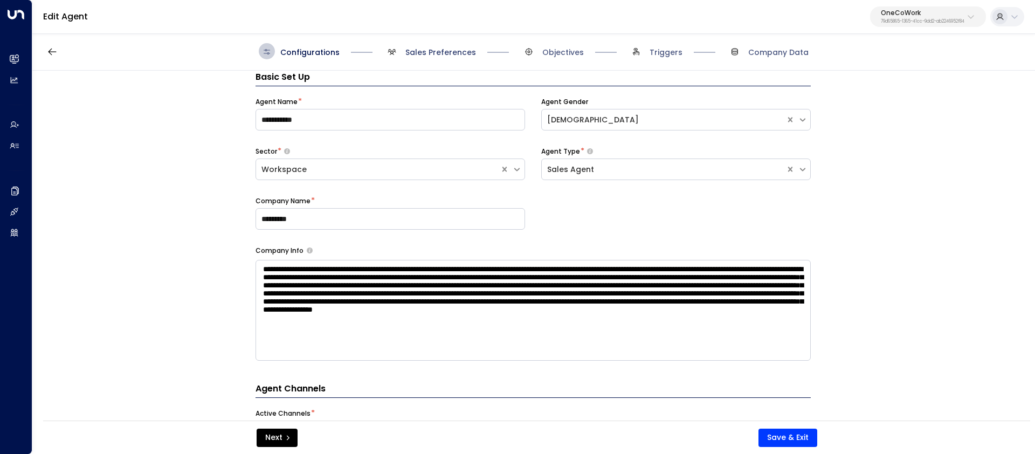
click at [435, 54] on span "Sales Preferences" at bounding box center [441, 52] width 71 height 11
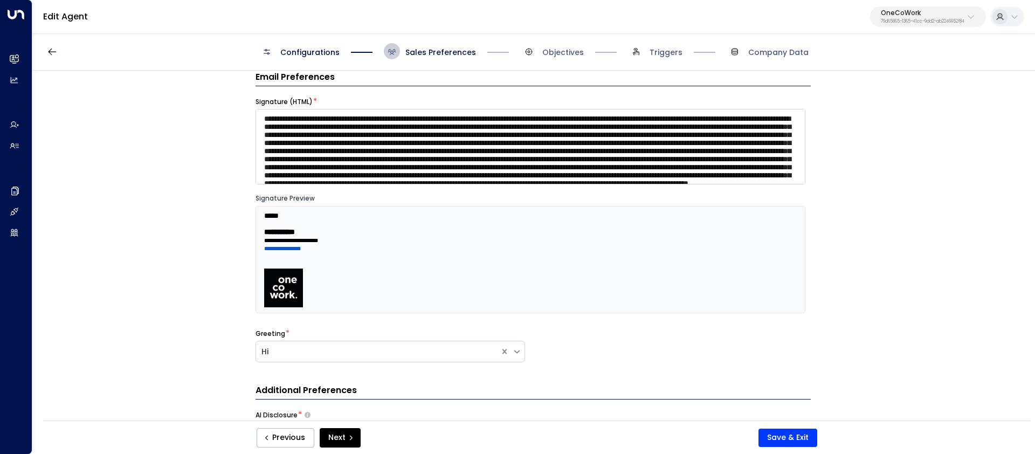
click at [325, 49] on span "Configurations" at bounding box center [309, 52] width 59 height 11
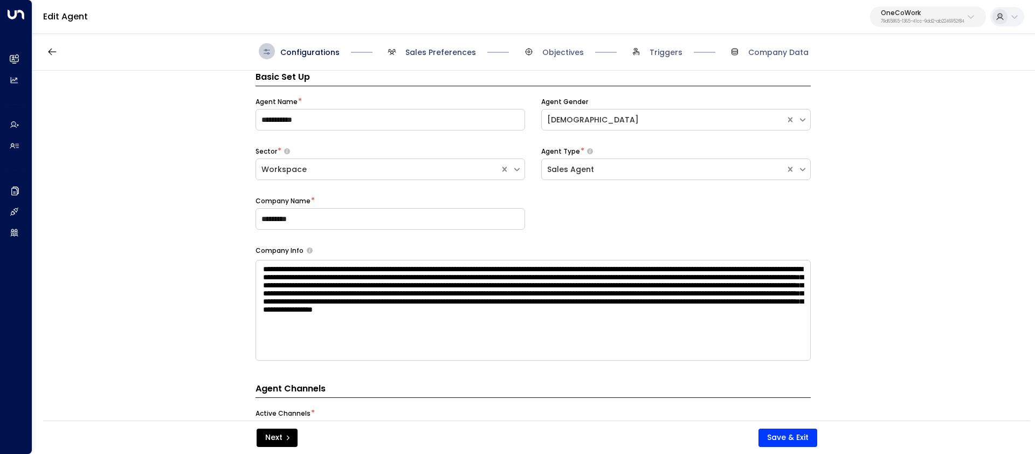
click at [433, 49] on span "Sales Preferences" at bounding box center [441, 52] width 71 height 11
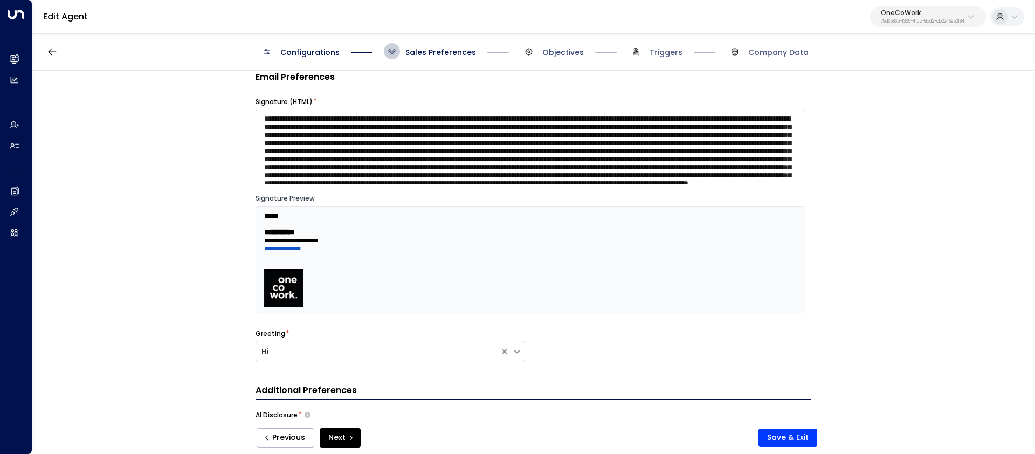
click at [545, 50] on span "Objectives" at bounding box center [564, 52] width 42 height 11
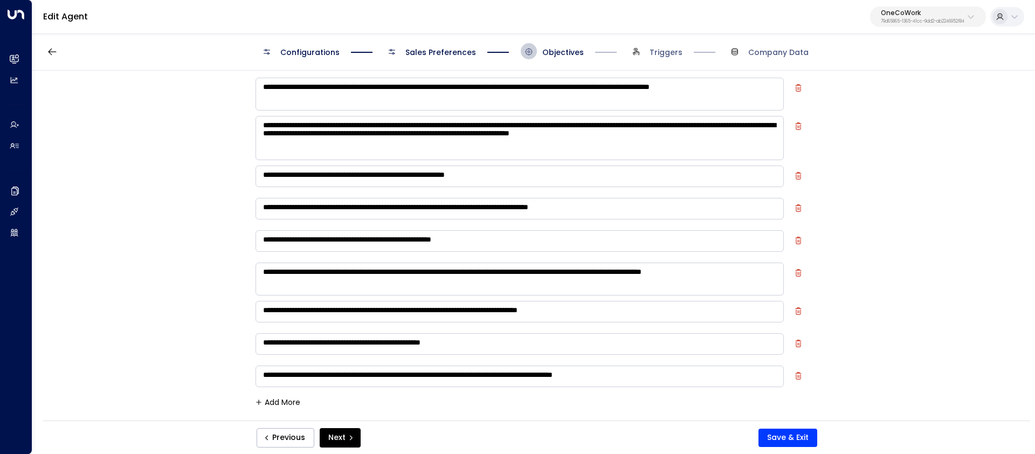
scroll to position [36, 0]
click at [293, 50] on span "Configurations" at bounding box center [309, 52] width 59 height 11
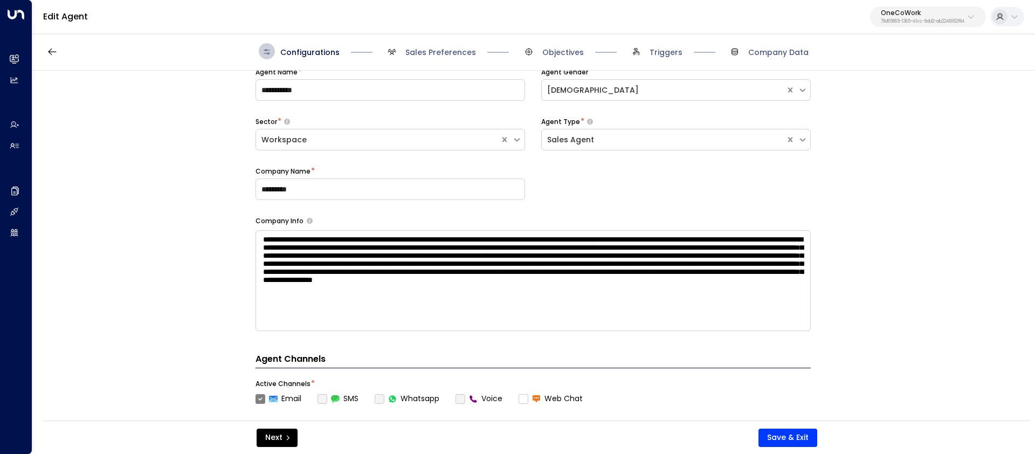
scroll to position [187, 0]
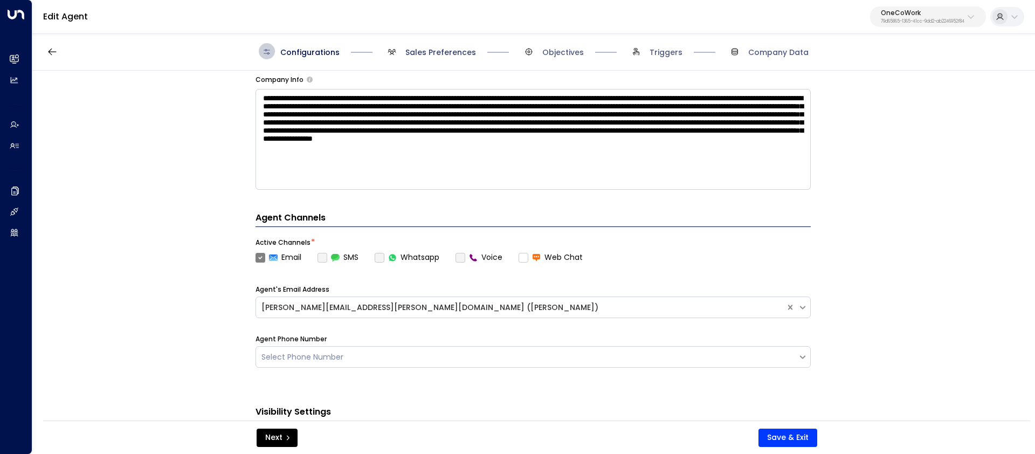
click at [426, 54] on span "Sales Preferences" at bounding box center [441, 52] width 71 height 11
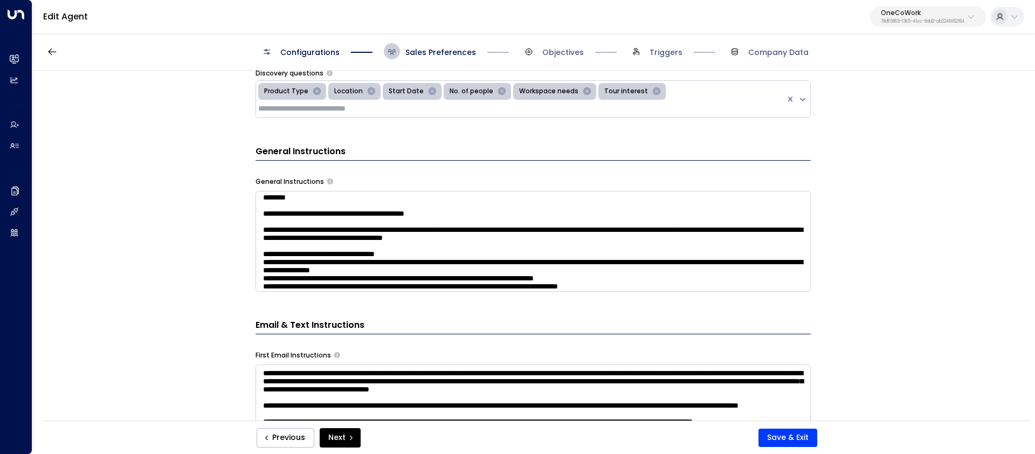
scroll to position [458, 0]
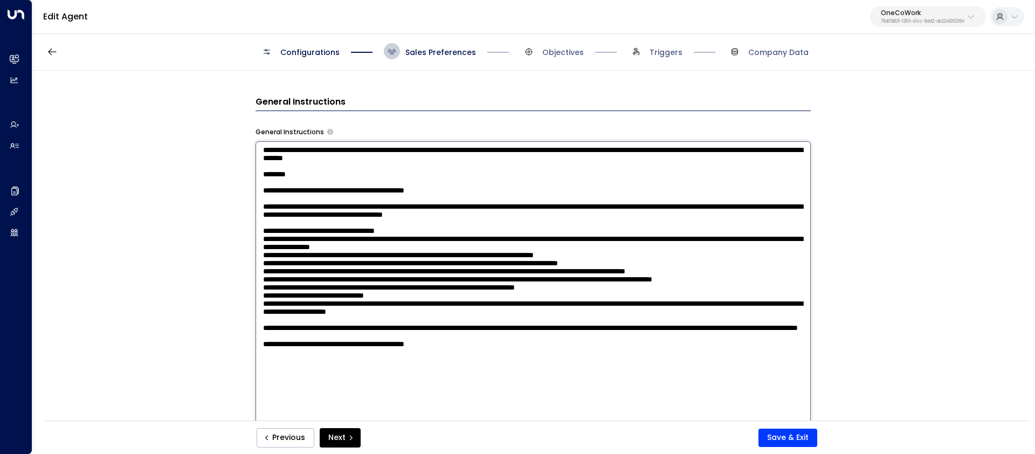
click at [490, 251] on textarea at bounding box center [533, 282] width 555 height 282
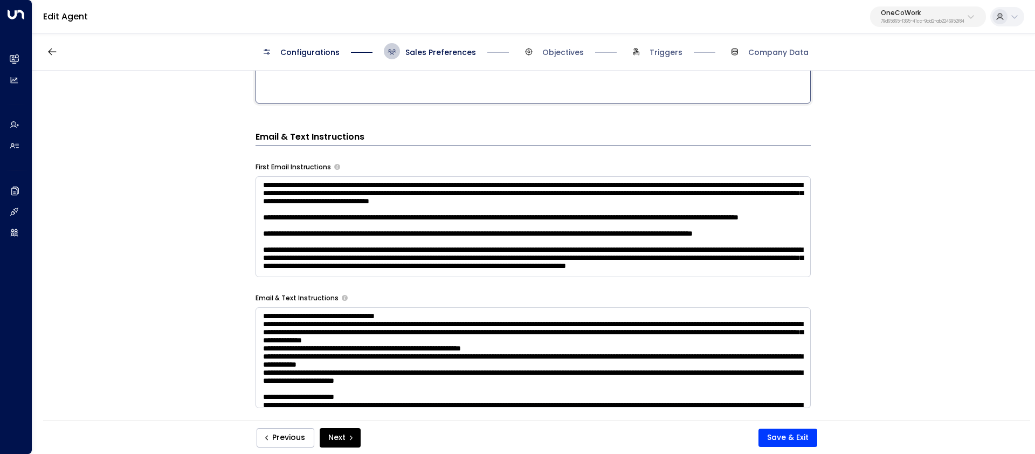
scroll to position [757, 0]
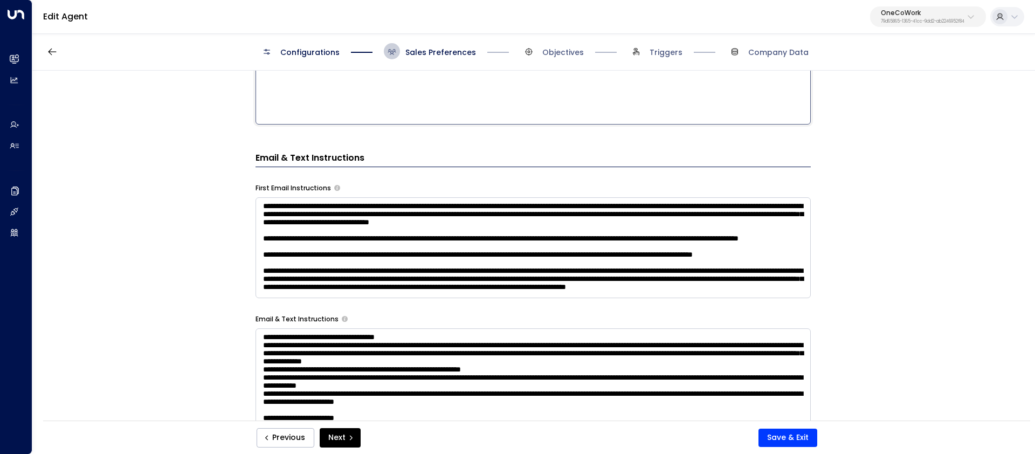
paste textarea "**********"
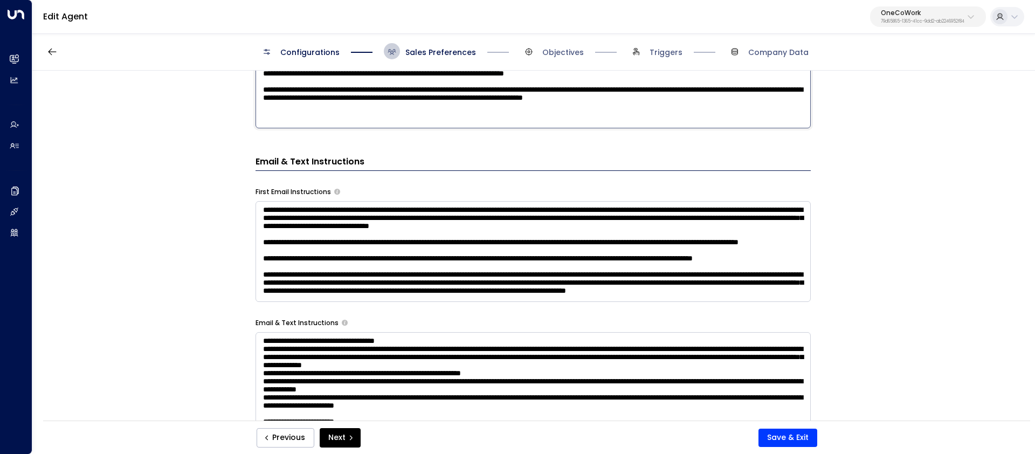
scroll to position [746, 0]
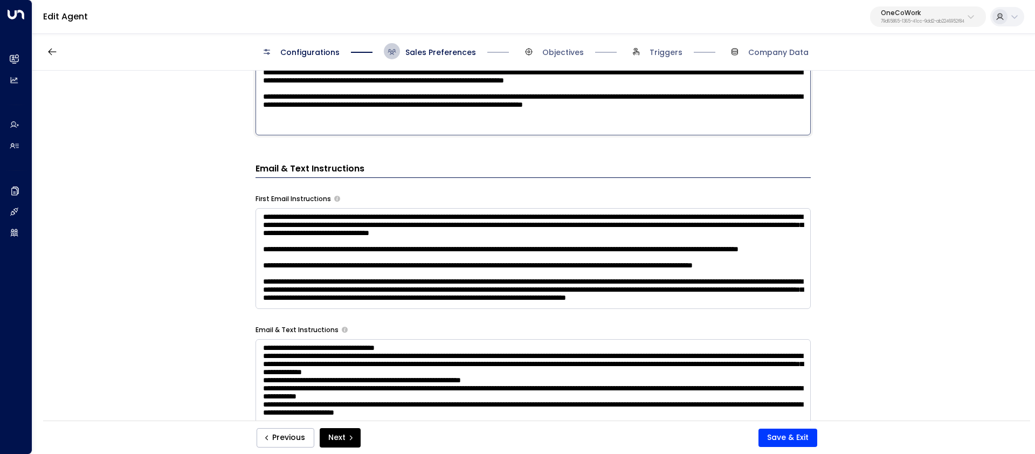
drag, startPoint x: 272, startPoint y: 85, endPoint x: 228, endPoint y: 86, distance: 44.3
click at [228, 86] on div "**********" at bounding box center [533, 249] width 1002 height 357
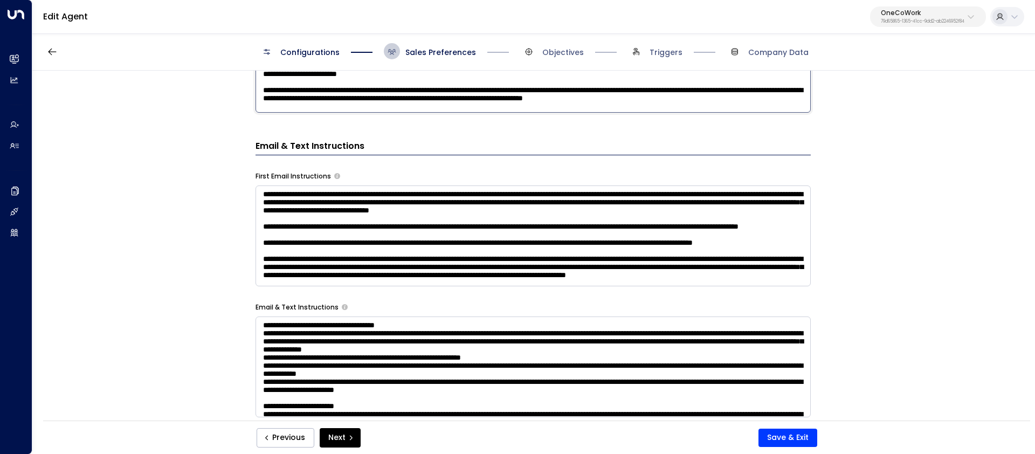
scroll to position [93, 0]
drag, startPoint x: 340, startPoint y: 89, endPoint x: 421, endPoint y: 106, distance: 82.6
paste textarea "**********"
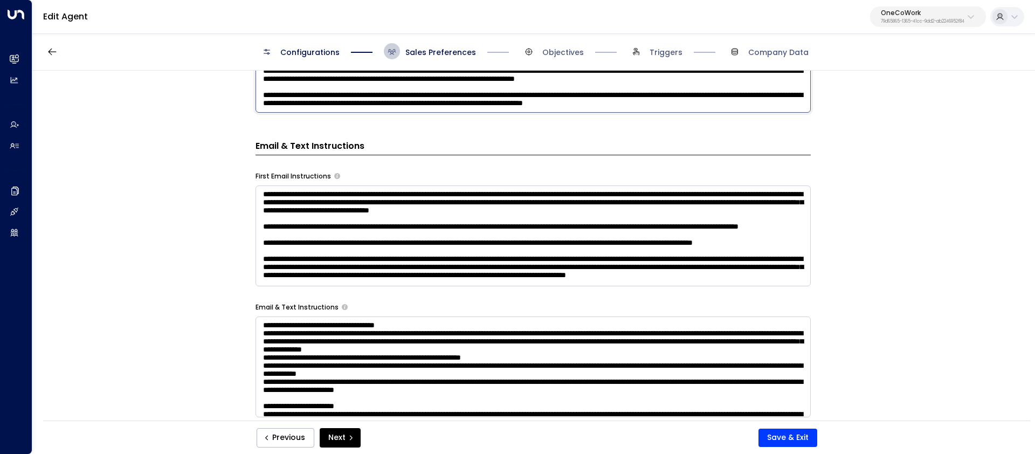
scroll to position [73, 0]
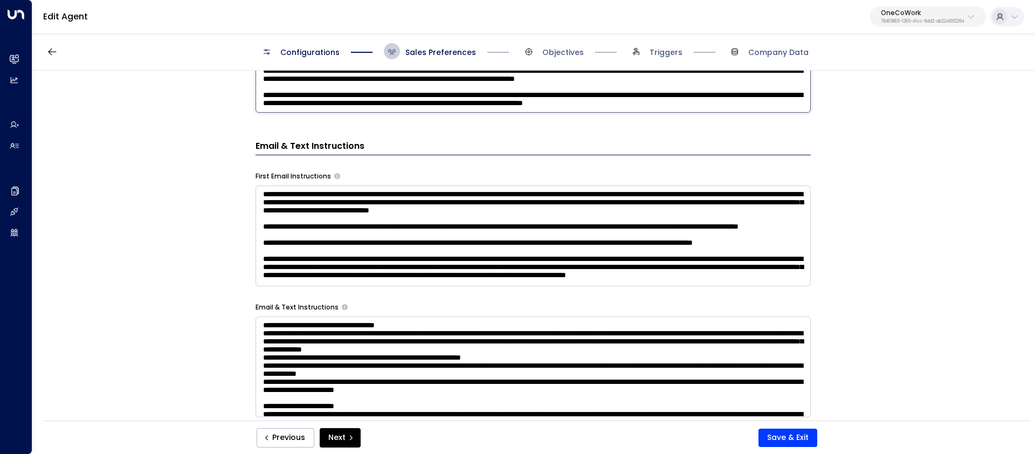
scroll to position [43, 0]
drag, startPoint x: 475, startPoint y: 87, endPoint x: 289, endPoint y: 109, distance: 188.0
drag, startPoint x: 496, startPoint y: 97, endPoint x: 459, endPoint y: 83, distance: 39.0
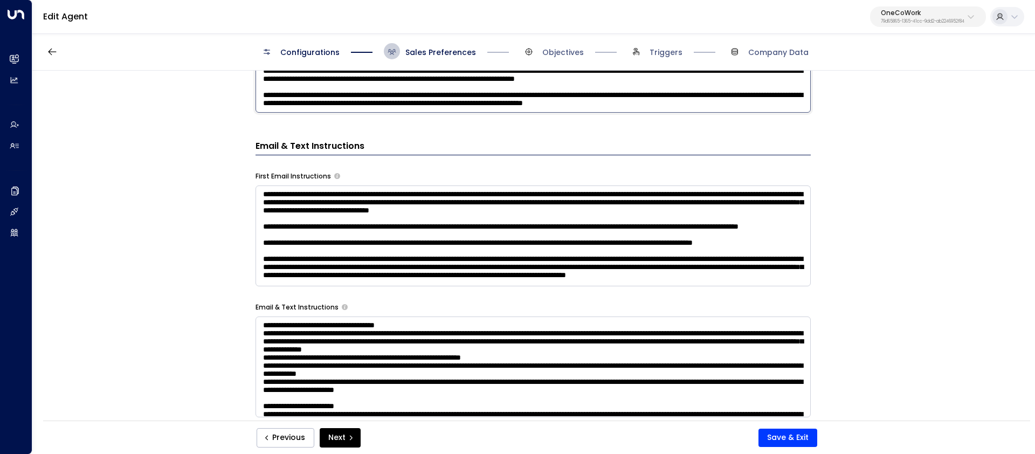
drag, startPoint x: 492, startPoint y: 91, endPoint x: 462, endPoint y: 78, distance: 33.6
paste textarea "**"
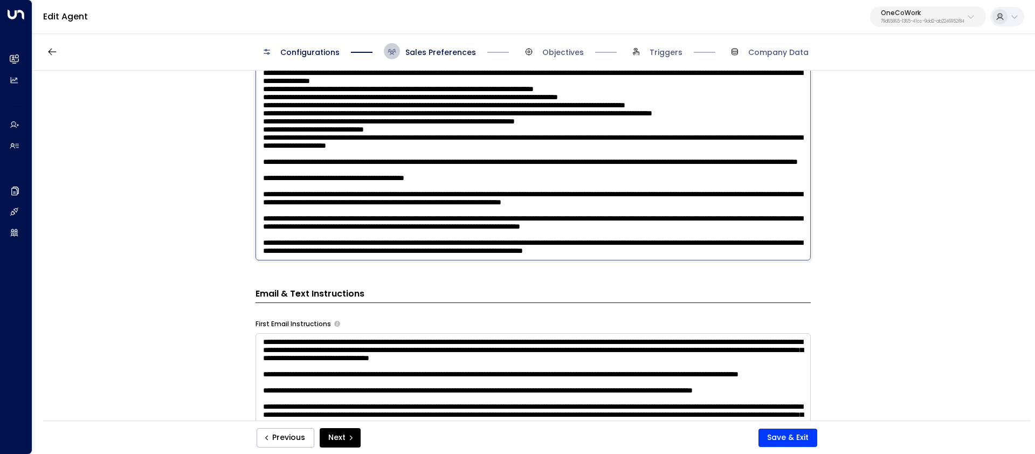
scroll to position [621, 0]
drag, startPoint x: 303, startPoint y: 83, endPoint x: 250, endPoint y: 200, distance: 128.9
click at [250, 200] on div "**********" at bounding box center [533, 249] width 1002 height 357
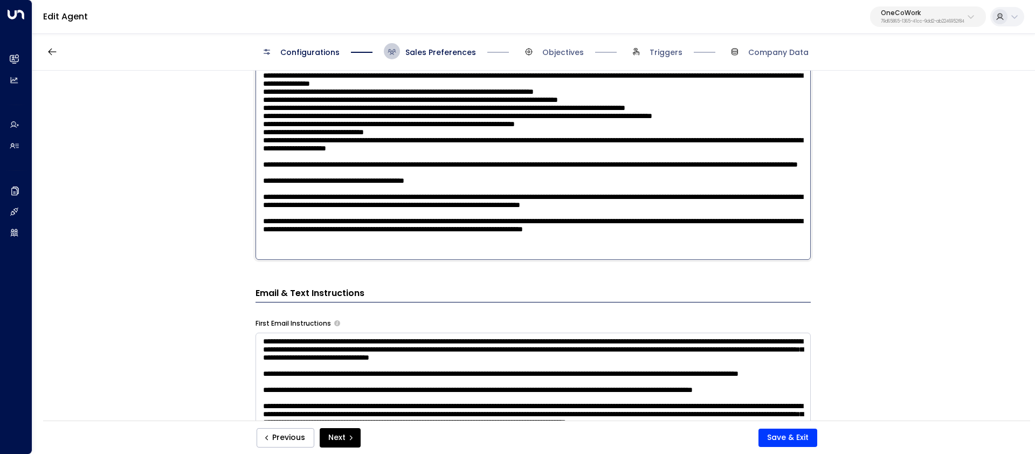
scroll to position [125, 0]
drag, startPoint x: 272, startPoint y: 247, endPoint x: 241, endPoint y: 246, distance: 30.8
click at [241, 246] on div "**********" at bounding box center [533, 249] width 1002 height 357
drag, startPoint x: 341, startPoint y: 203, endPoint x: 248, endPoint y: 202, distance: 92.8
click at [248, 202] on div "**********" at bounding box center [533, 249] width 1002 height 357
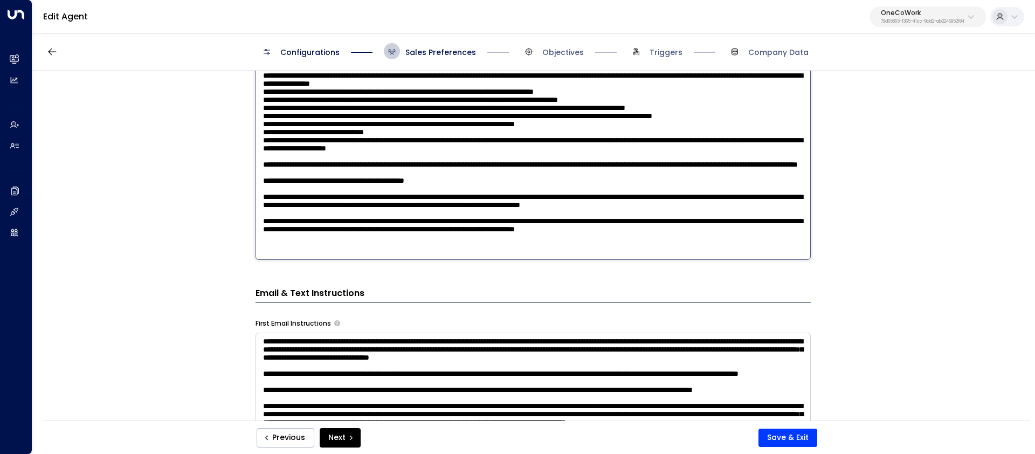
drag, startPoint x: 337, startPoint y: 250, endPoint x: 235, endPoint y: 246, distance: 102.5
click at [234, 246] on div "**********" at bounding box center [533, 249] width 1002 height 357
paste textarea "*****"
drag, startPoint x: 502, startPoint y: 226, endPoint x: 460, endPoint y: 211, distance: 44.5
click at [460, 211] on textarea at bounding box center [533, 119] width 555 height 282
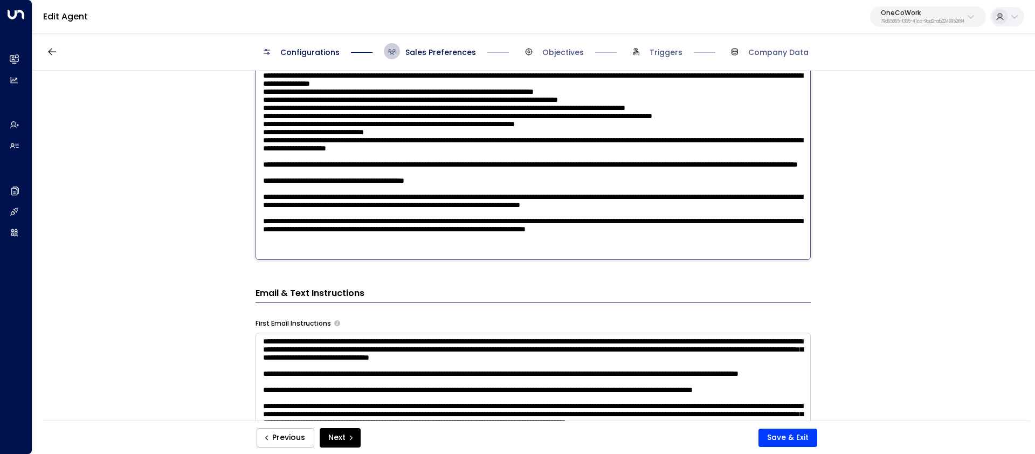
click at [435, 260] on textarea at bounding box center [533, 119] width 555 height 282
drag, startPoint x: 472, startPoint y: 228, endPoint x: 462, endPoint y: 213, distance: 17.5
click at [462, 213] on textarea at bounding box center [533, 119] width 555 height 282
drag, startPoint x: 463, startPoint y: 274, endPoint x: 435, endPoint y: 259, distance: 32.1
click at [435, 259] on textarea at bounding box center [533, 119] width 555 height 282
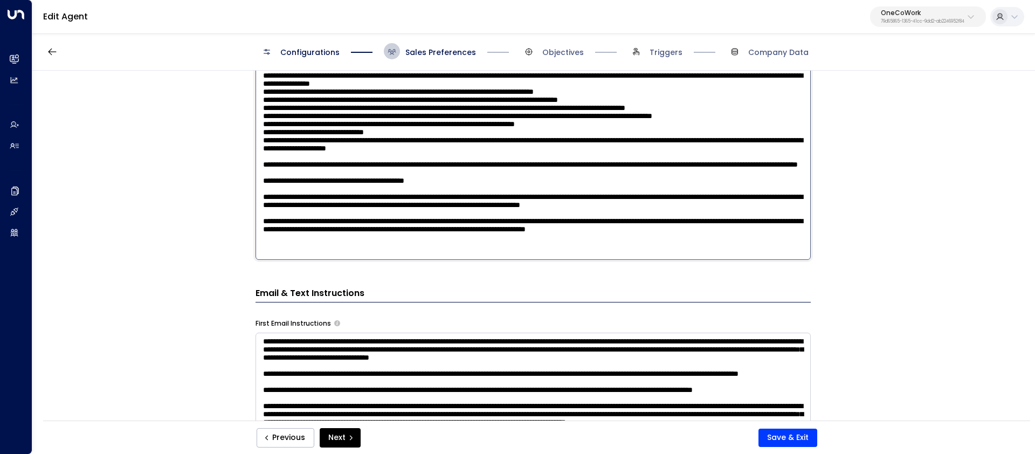
paste textarea
type textarea "**********"
click at [773, 430] on button "Save & Exit" at bounding box center [788, 438] width 59 height 18
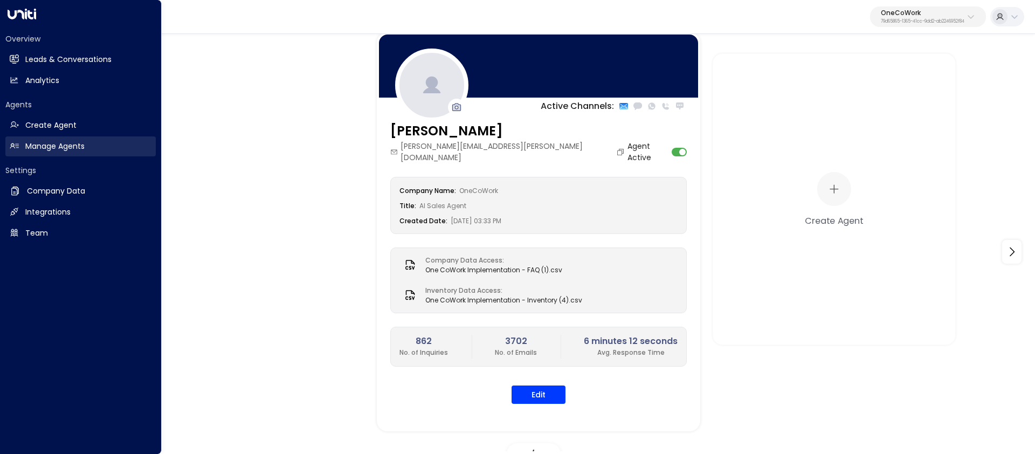
click at [13, 145] on icon at bounding box center [12, 144] width 3 height 3
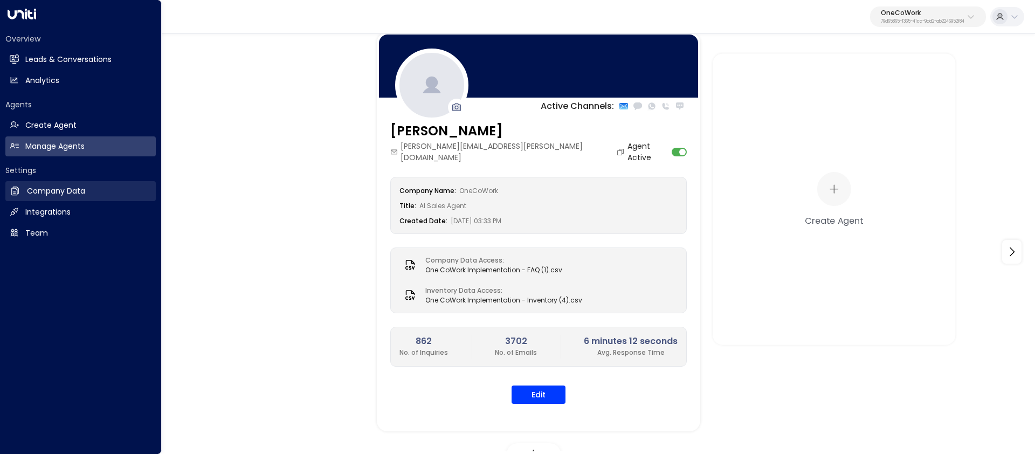
click at [42, 199] on link "Company Data Company Data" at bounding box center [80, 191] width 150 height 20
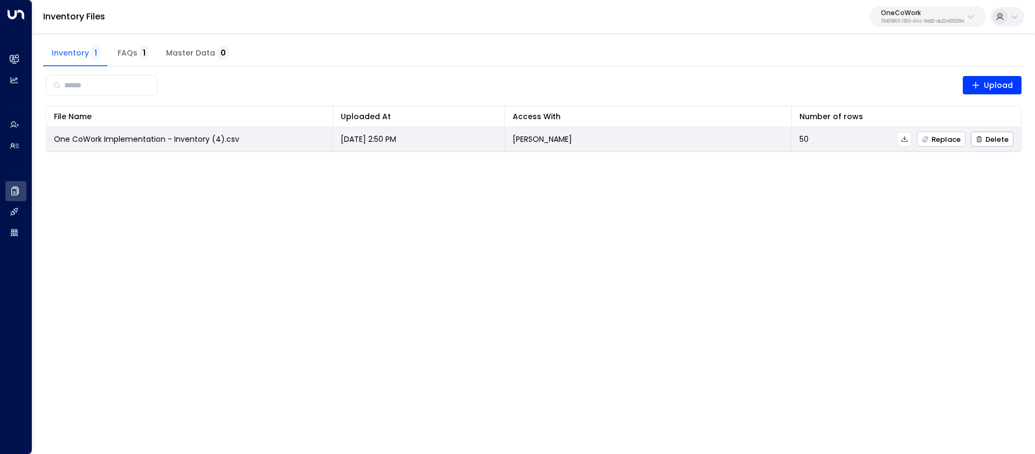
click at [947, 145] on button "Replace" at bounding box center [941, 139] width 49 height 15
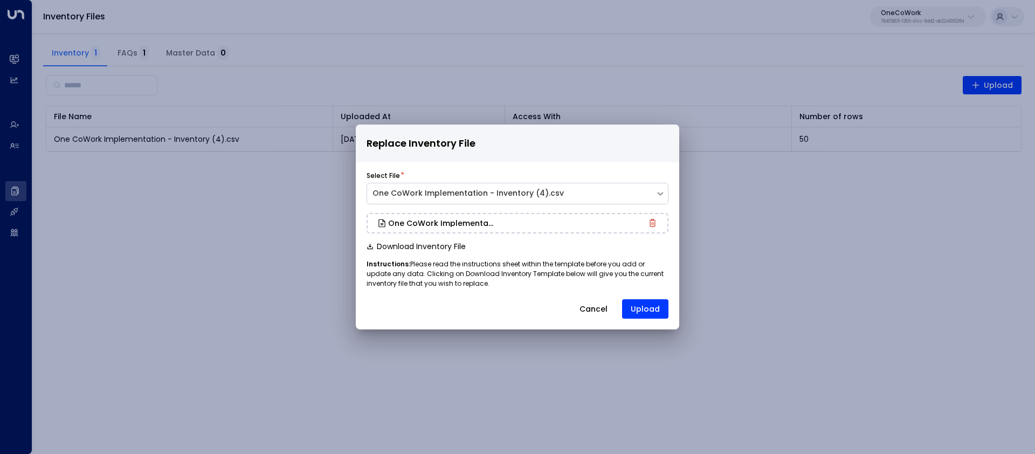
click at [655, 319] on div "Select File * One CoWork Implementation - Inventory (4).csv One CoWork Implemen…" at bounding box center [518, 243] width 324 height 162
click at [654, 307] on button "Upload" at bounding box center [645, 308] width 46 height 19
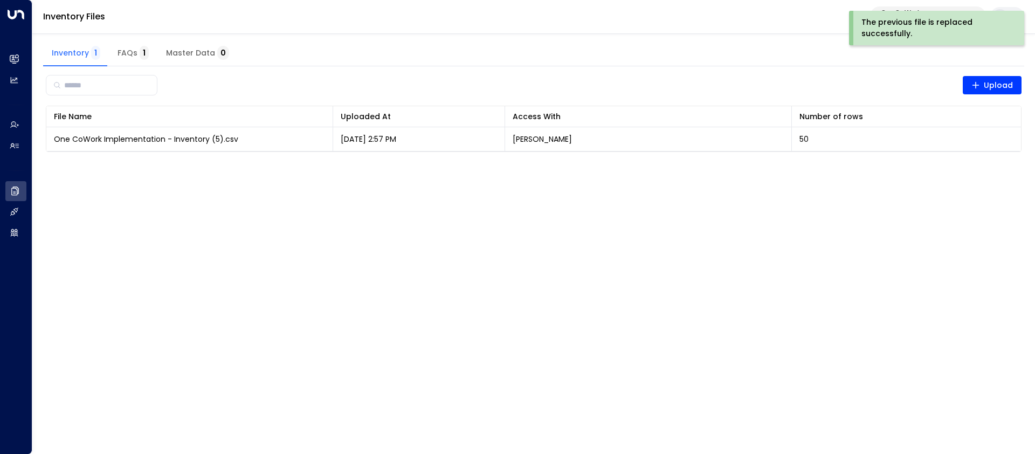
click at [281, 16] on div "Inventory Files OneCoWork 79d65865-1365-41cc-9dd2-ab2246952f84" at bounding box center [533, 17] width 1003 height 34
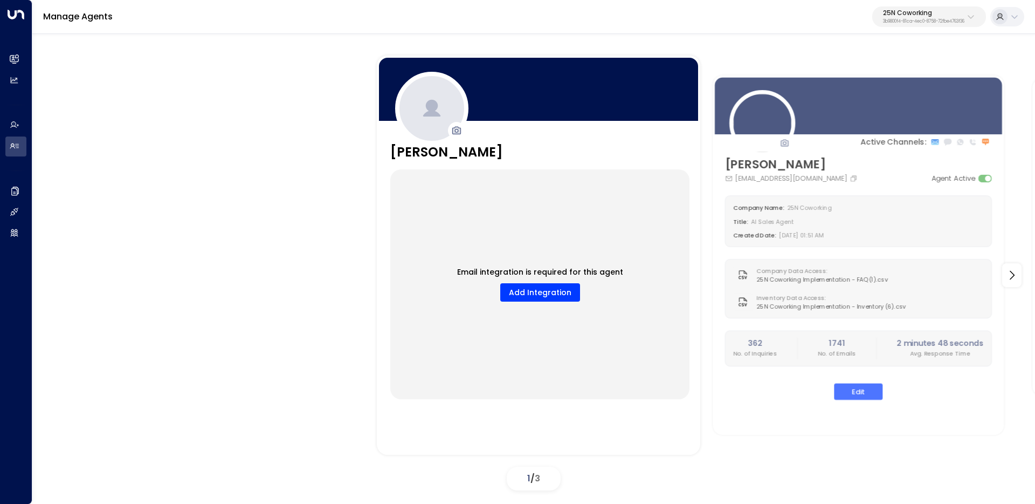
click at [909, 22] on p "3b9800f4-81ca-4ec0-8758-72fbe4763f36" at bounding box center [923, 21] width 81 height 4
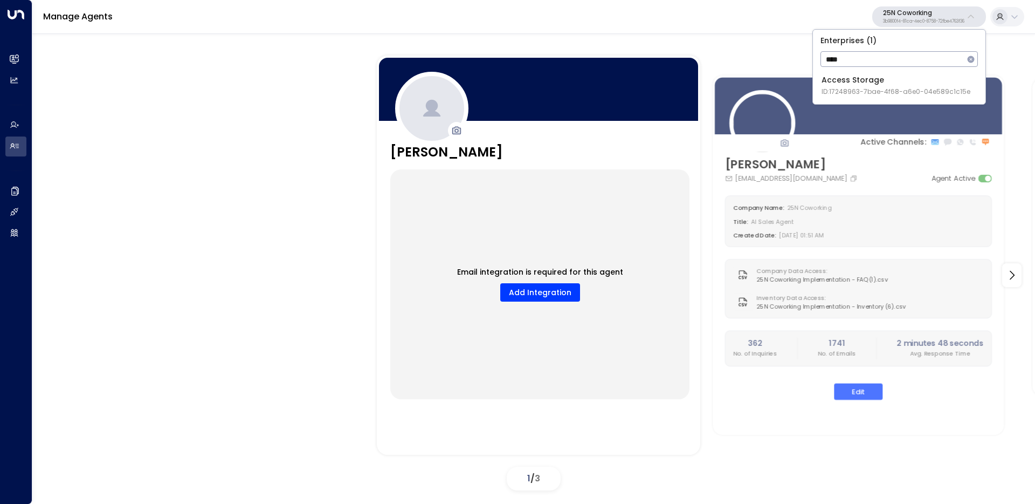
type input "****"
click at [832, 86] on div "Access Storage ID: 17248963-7bae-4f68-a6e0-04e589c1c15e" at bounding box center [896, 85] width 149 height 22
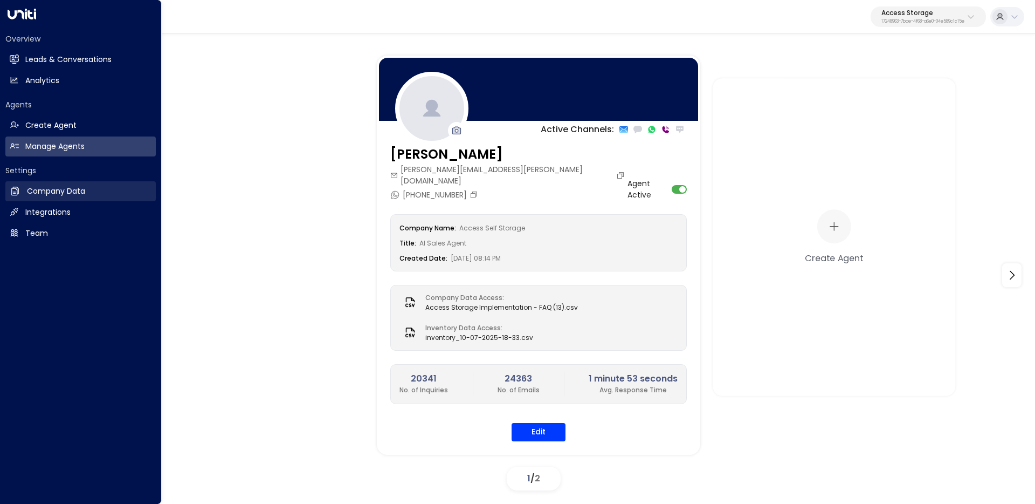
click at [51, 196] on h2 "Company Data" at bounding box center [56, 191] width 58 height 11
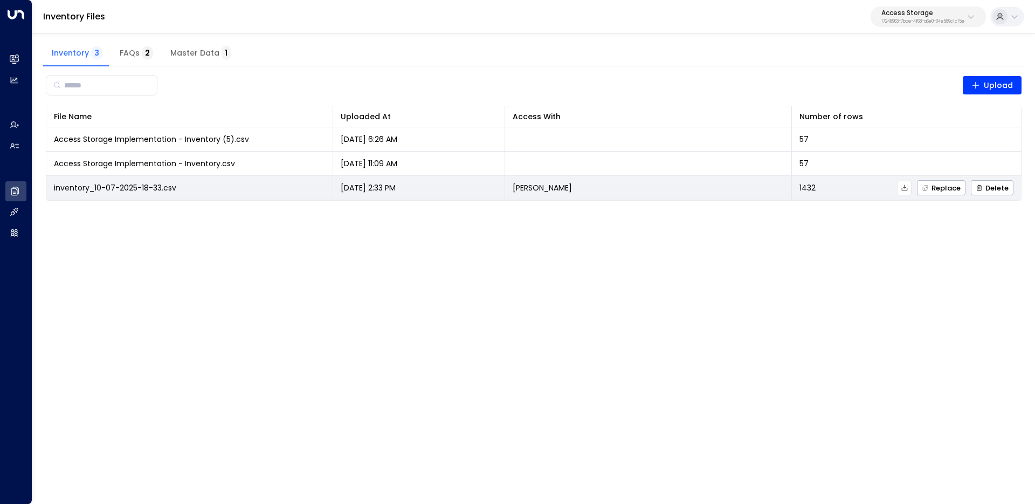
click at [908, 188] on icon at bounding box center [905, 188] width 8 height 8
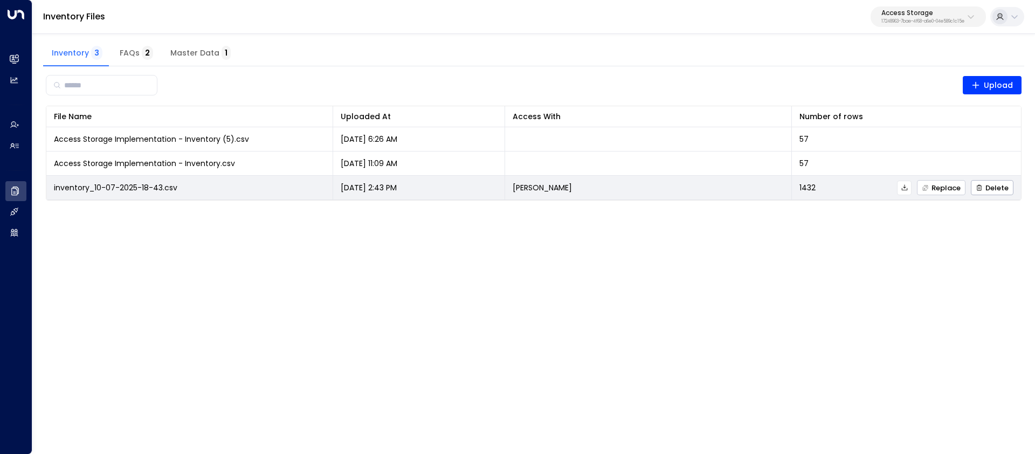
click at [958, 184] on span "Replace" at bounding box center [941, 187] width 39 height 7
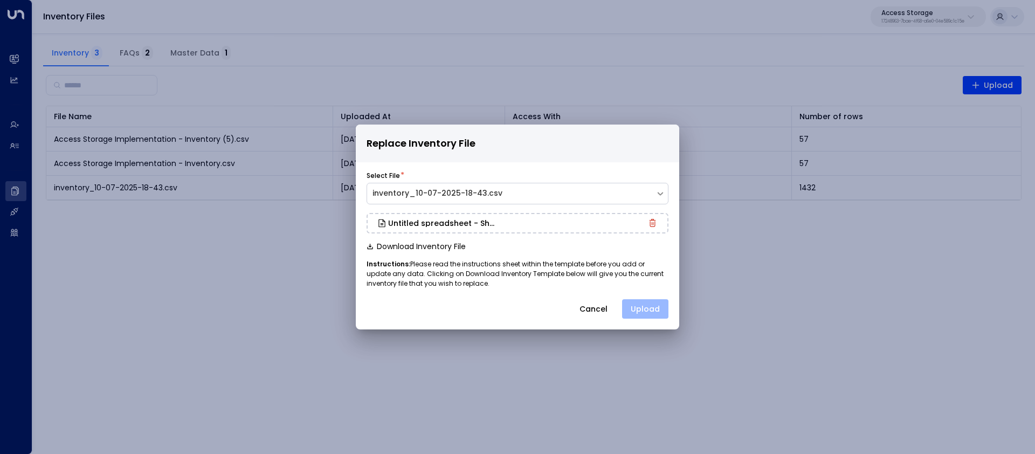
click at [659, 310] on button "Upload" at bounding box center [645, 308] width 46 height 19
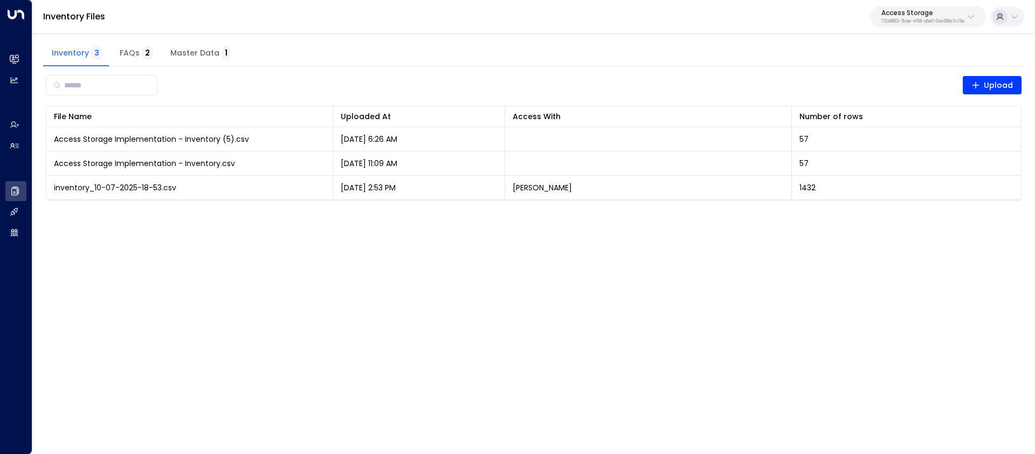
click at [882, 11] on p "Access Storage" at bounding box center [923, 13] width 83 height 6
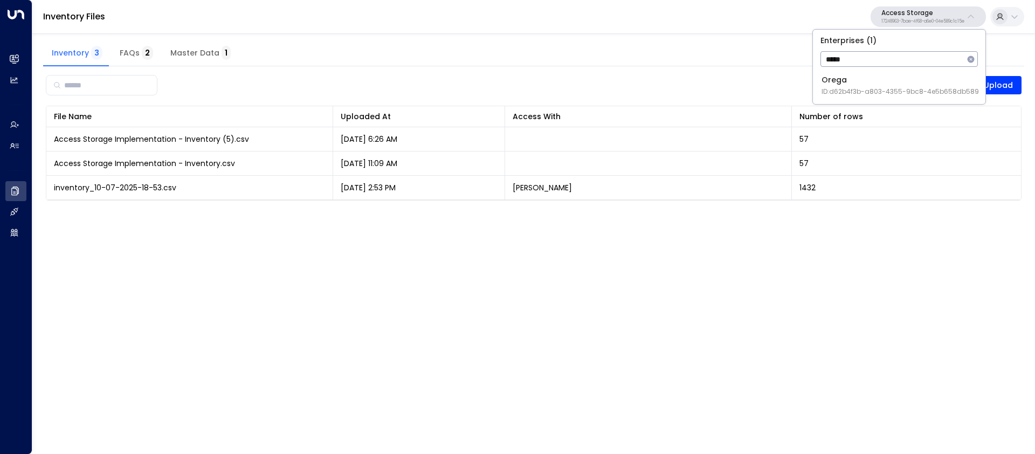
type input "*****"
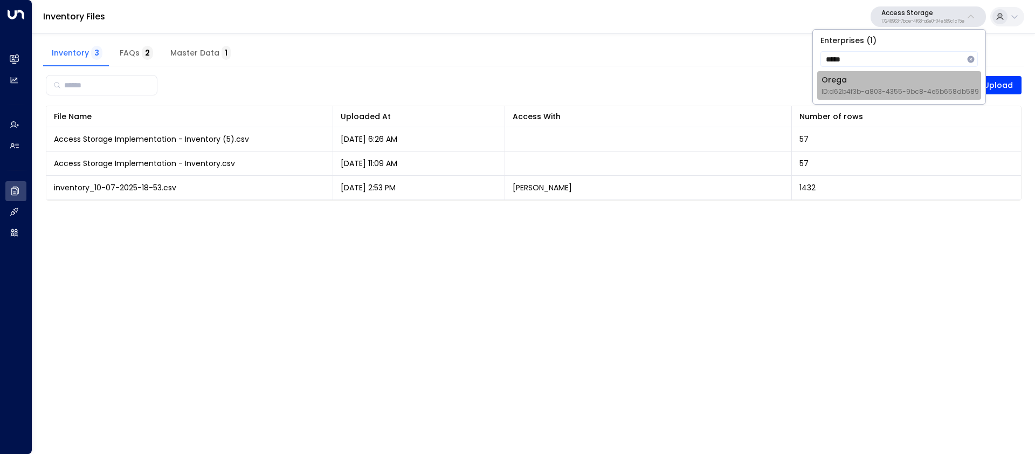
click at [820, 94] on li "Orega ID: d62b4f3b-a803-4355-9bc8-4e5b658db589" at bounding box center [900, 85] width 164 height 29
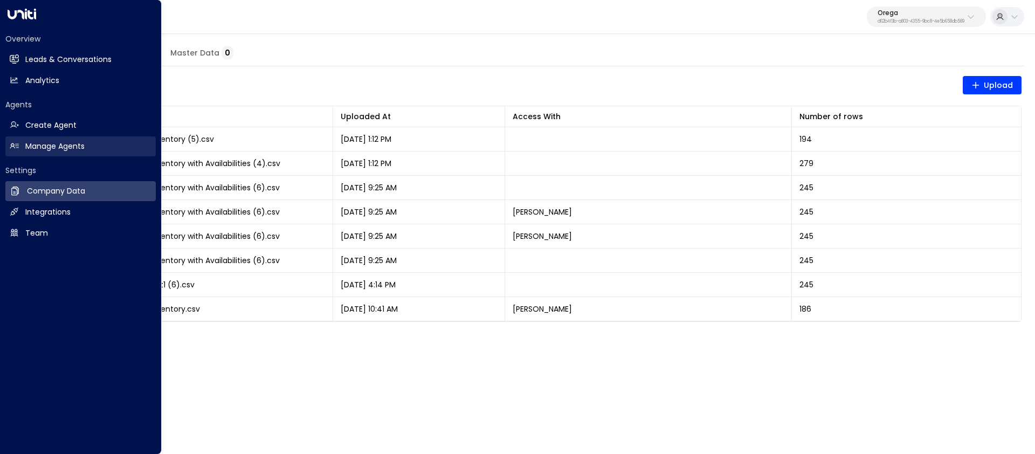
click at [36, 143] on h2 "Manage Agents" at bounding box center [54, 146] width 59 height 11
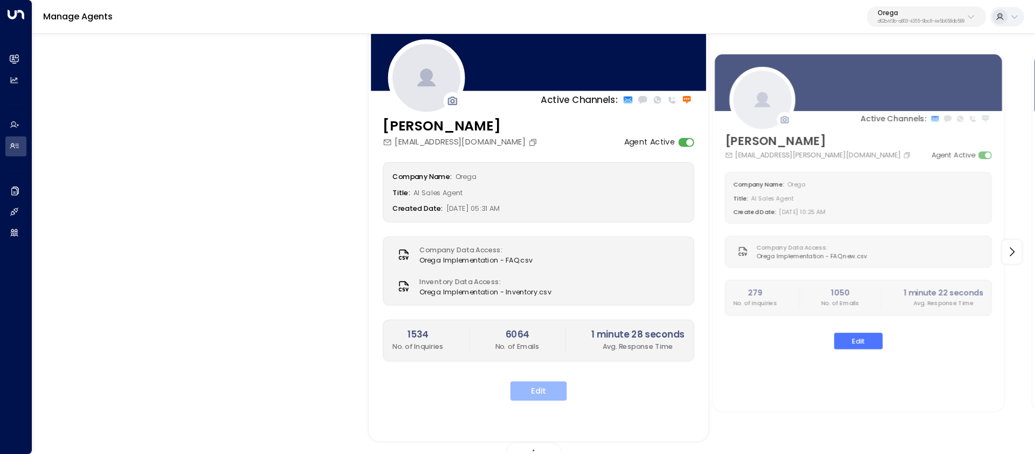
click at [553, 386] on button "Edit" at bounding box center [539, 390] width 57 height 19
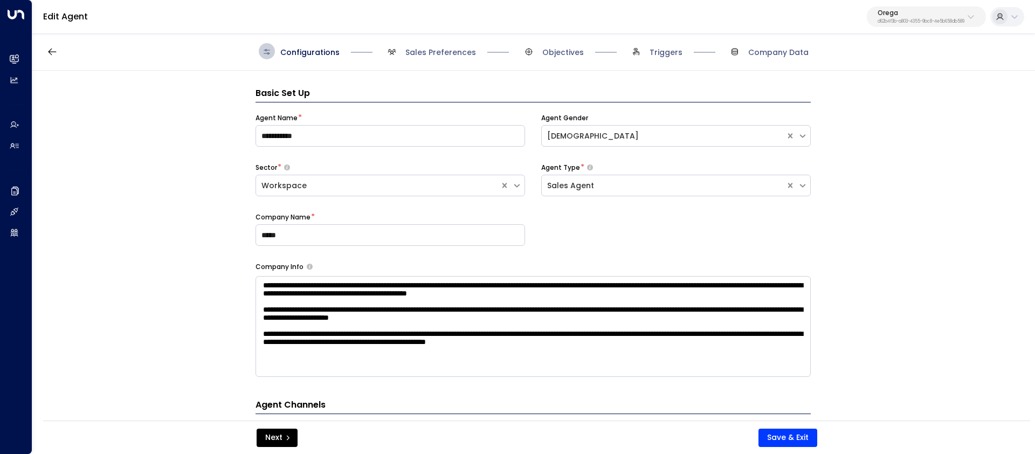
scroll to position [16, 0]
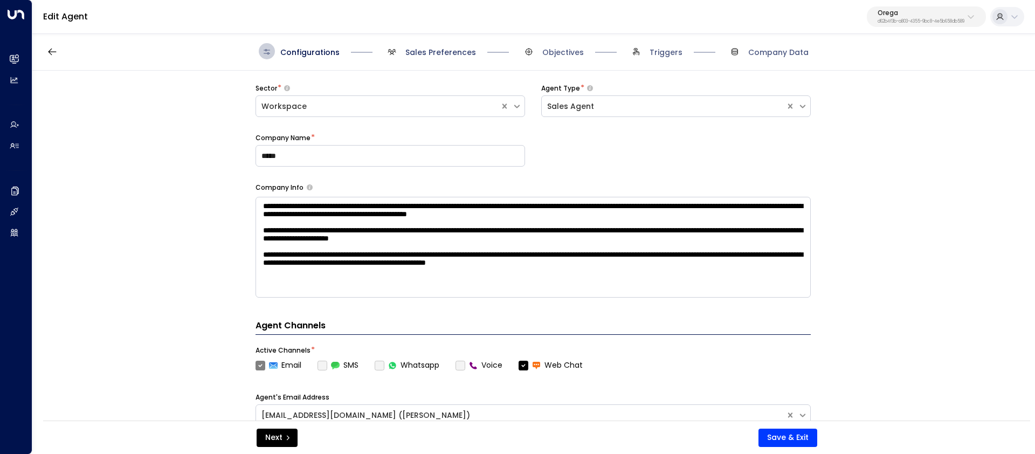
click at [445, 50] on span "Sales Preferences" at bounding box center [441, 52] width 71 height 11
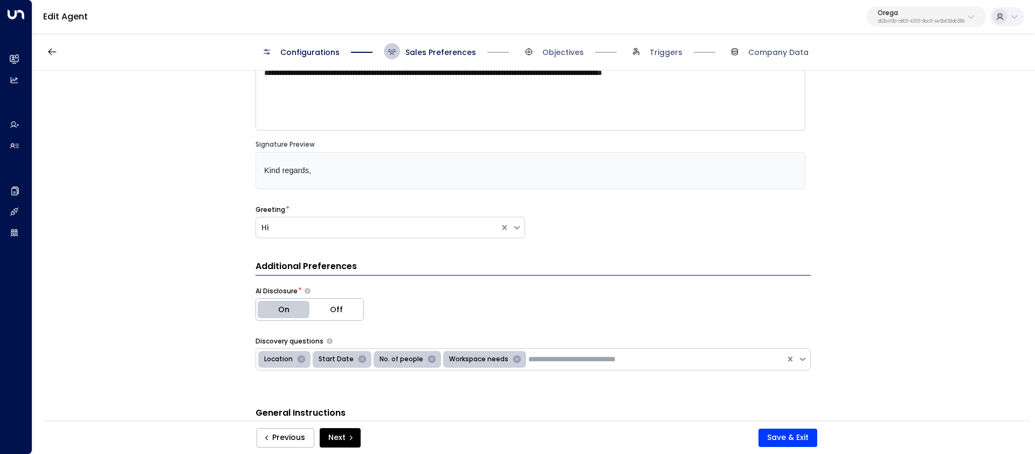
scroll to position [200, 0]
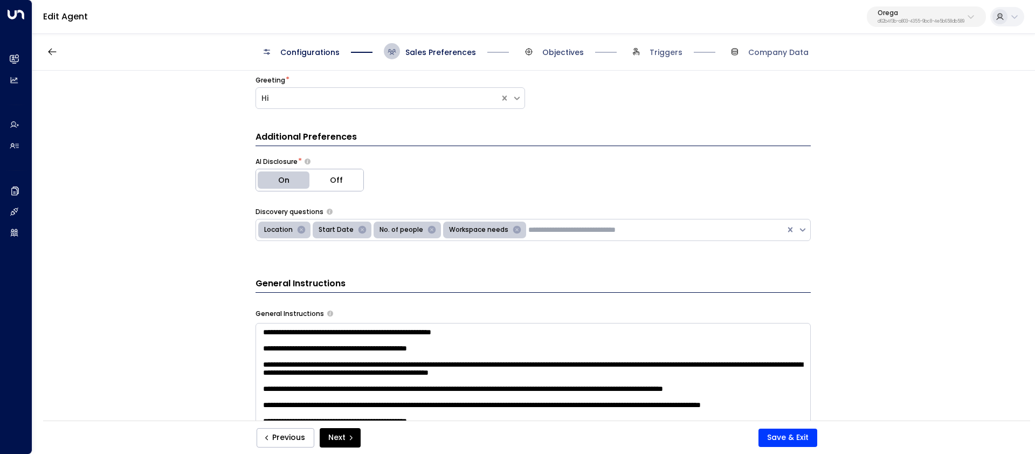
click at [555, 57] on span "Objectives" at bounding box center [564, 52] width 42 height 11
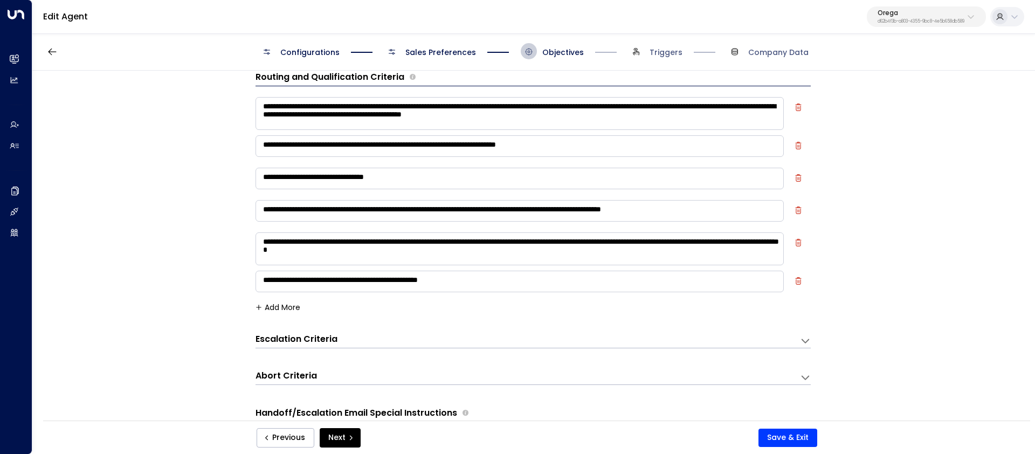
scroll to position [381, 0]
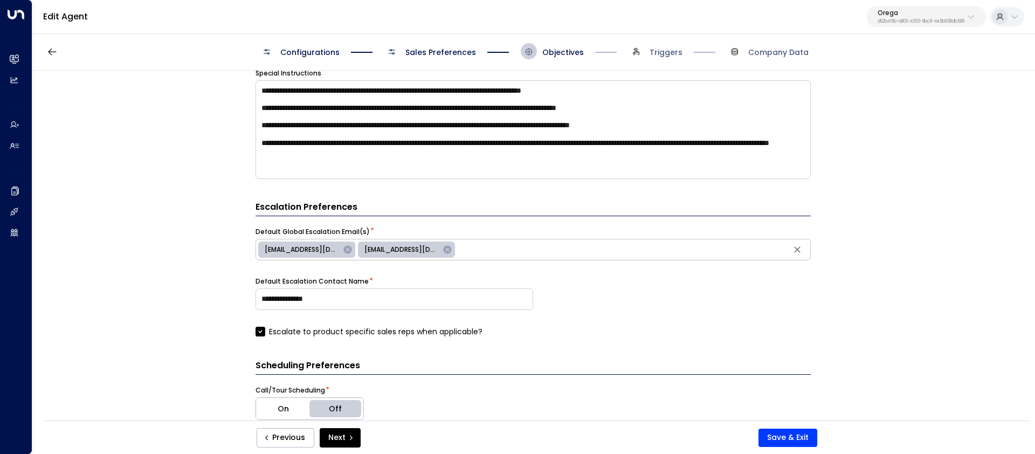
click at [186, 277] on div "**********" at bounding box center [533, 249] width 1002 height 357
click at [344, 252] on icon at bounding box center [348, 249] width 8 height 8
drag, startPoint x: 328, startPoint y: 301, endPoint x: 207, endPoint y: 285, distance: 123.0
click at [207, 285] on div "**********" at bounding box center [533, 249] width 1002 height 357
type input "**********"
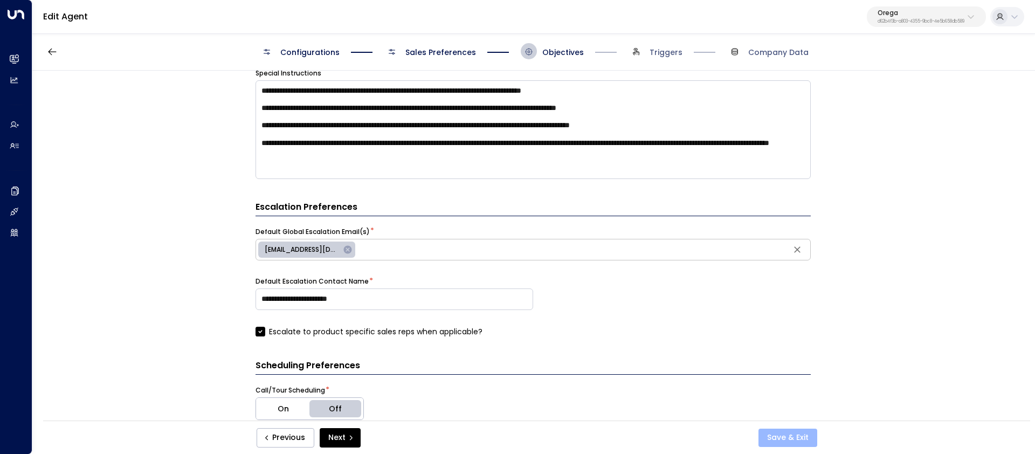
click at [779, 434] on button "Save & Exit" at bounding box center [788, 438] width 59 height 18
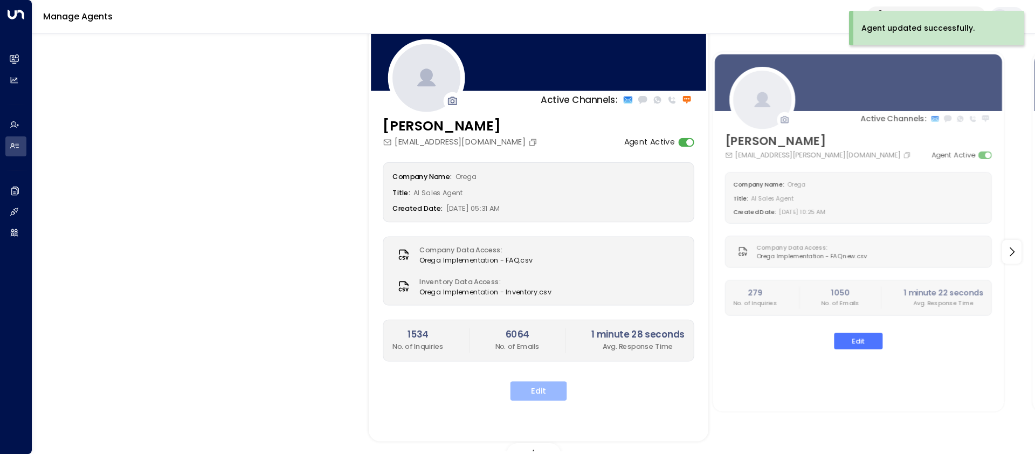
click at [554, 388] on button "Edit" at bounding box center [539, 390] width 57 height 19
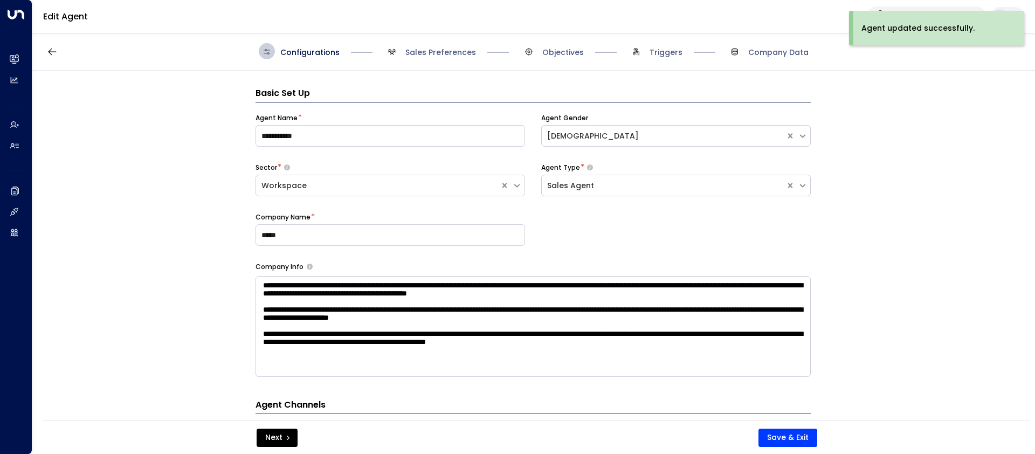
scroll to position [16, 0]
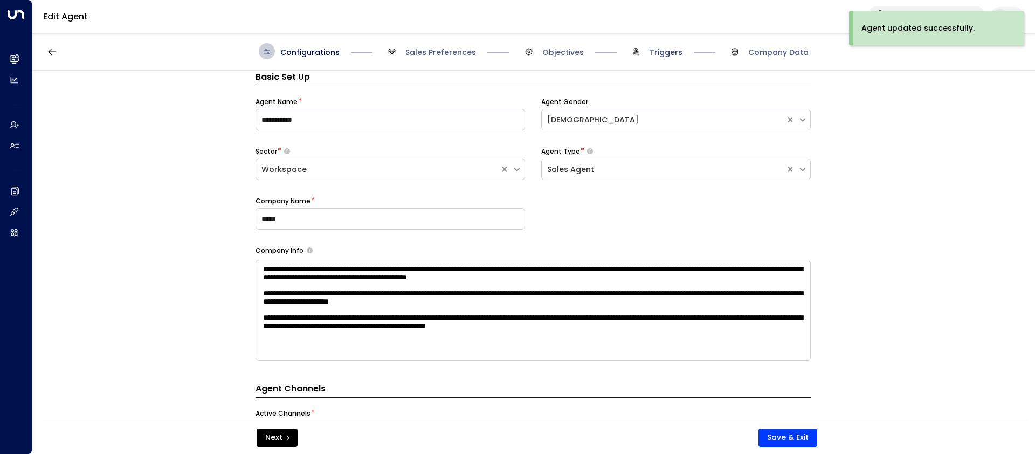
click at [669, 47] on span "Triggers" at bounding box center [666, 52] width 33 height 11
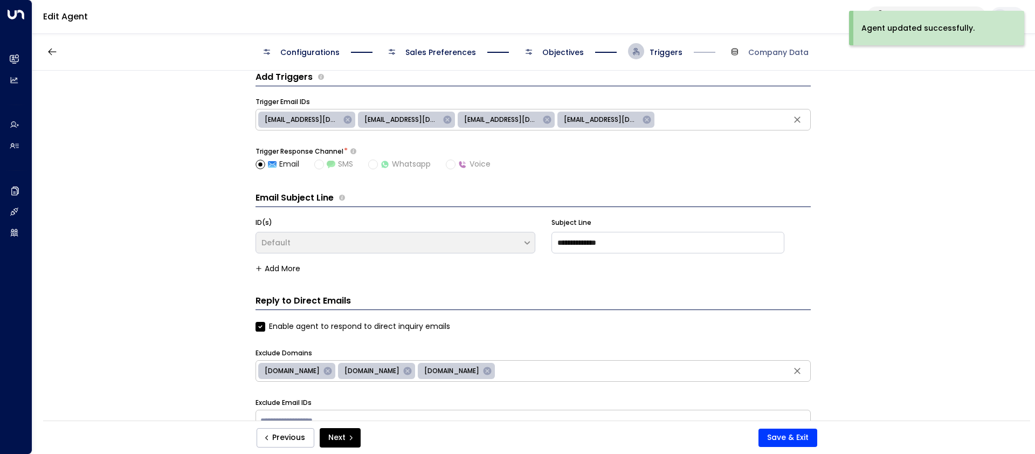
click at [561, 49] on span "Objectives" at bounding box center [564, 52] width 42 height 11
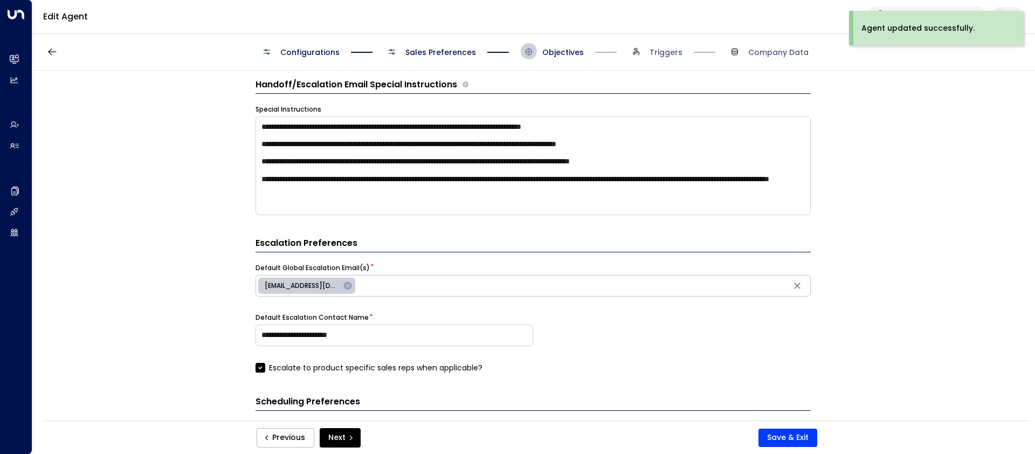
scroll to position [363, 0]
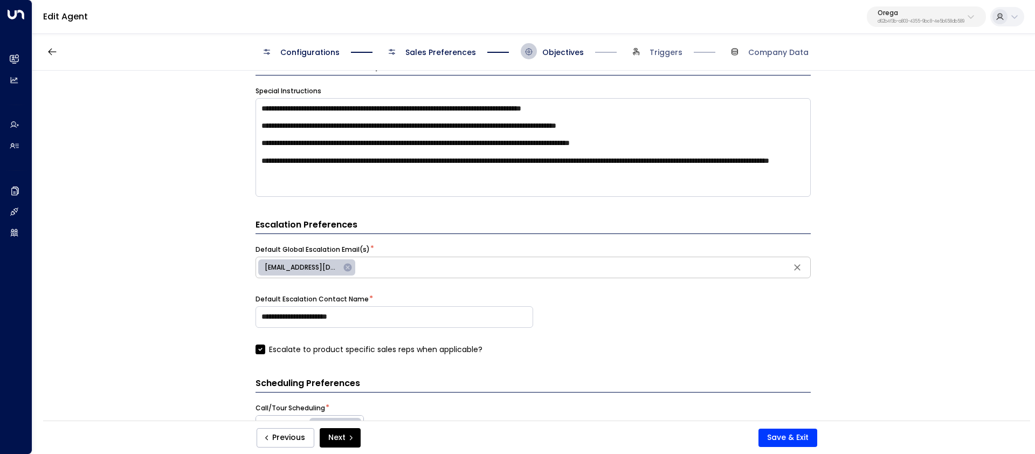
click at [269, 266] on span "cso@orega.com" at bounding box center [302, 268] width 88 height 10
type input "**********"
click at [366, 266] on input "**********" at bounding box center [583, 267] width 450 height 16
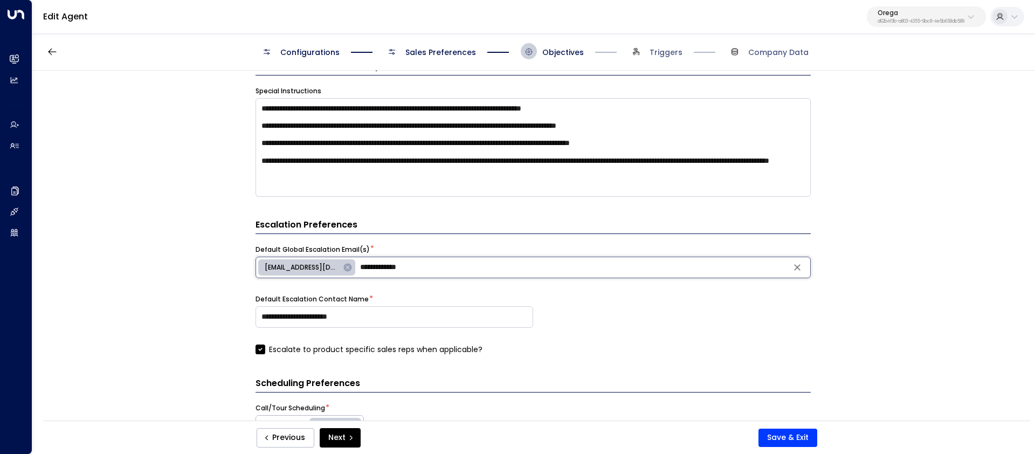
drag, startPoint x: 335, startPoint y: 268, endPoint x: 399, endPoint y: 269, distance: 63.1
click at [399, 269] on input "**********" at bounding box center [583, 267] width 450 height 16
drag, startPoint x: 381, startPoint y: 320, endPoint x: 241, endPoint y: 319, distance: 140.8
click at [241, 319] on div "**********" at bounding box center [533, 249] width 1002 height 357
click at [804, 429] on button "Save & Exit" at bounding box center [788, 438] width 59 height 18
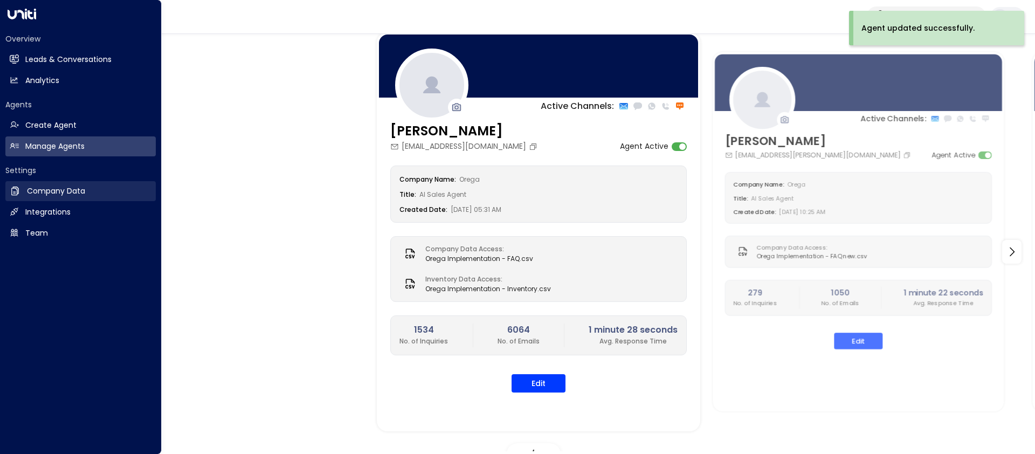
click at [60, 195] on h2 "Company Data" at bounding box center [56, 191] width 58 height 11
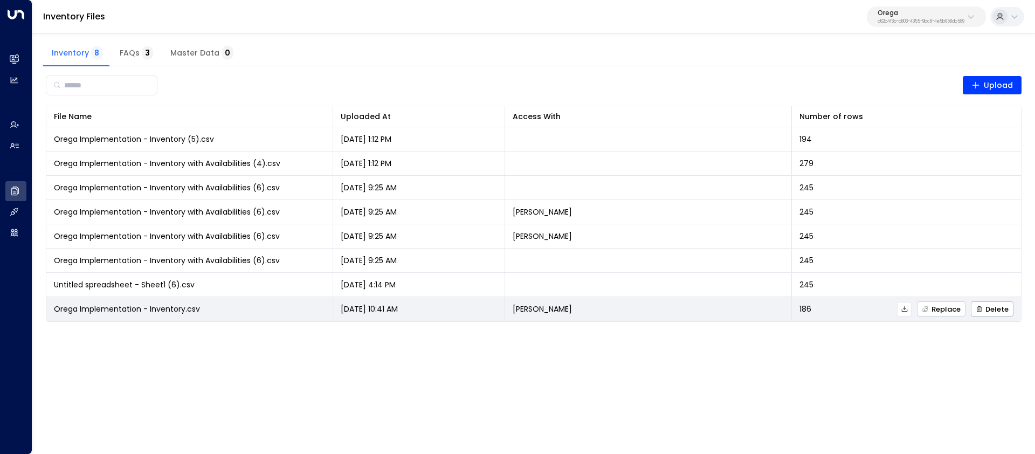
click at [937, 312] on span "Replace" at bounding box center [941, 309] width 39 height 7
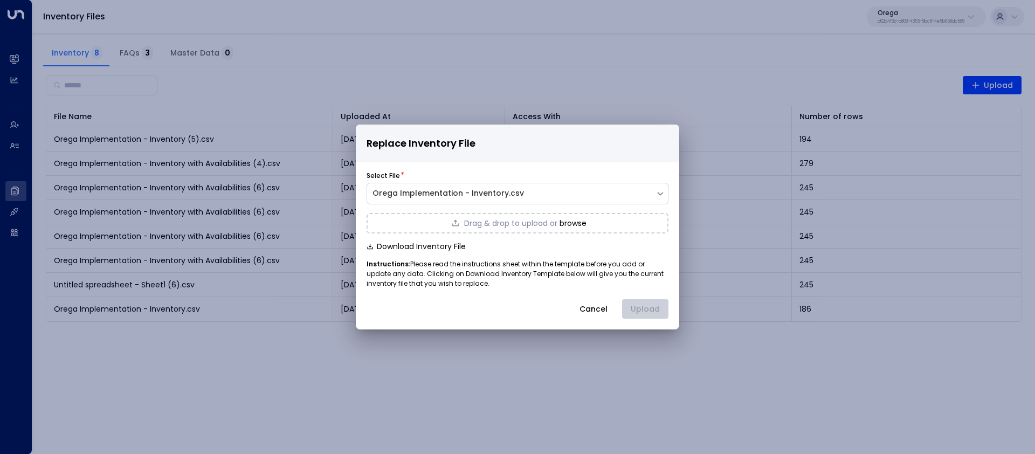
drag, startPoint x: 586, startPoint y: 307, endPoint x: 749, endPoint y: 290, distance: 163.2
click at [587, 307] on button "Cancel" at bounding box center [594, 308] width 46 height 19
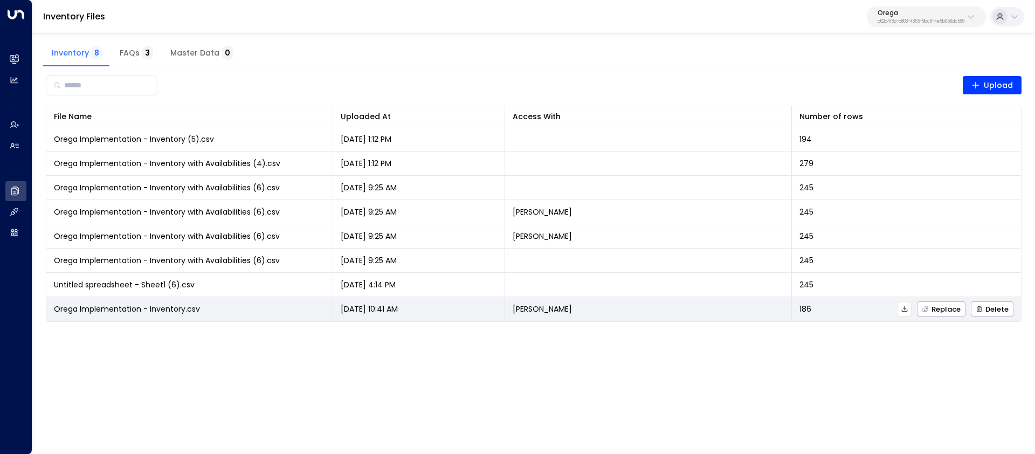
click at [903, 308] on icon at bounding box center [905, 309] width 8 height 8
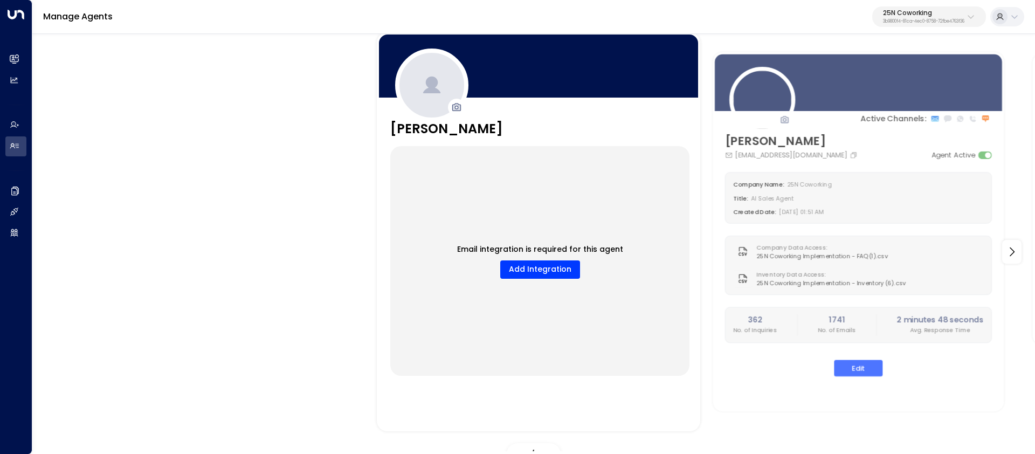
click at [933, 26] on button "25N Coworking 3b9800f4-81ca-4ec0-8758-72fbe4763f36" at bounding box center [930, 16] width 114 height 20
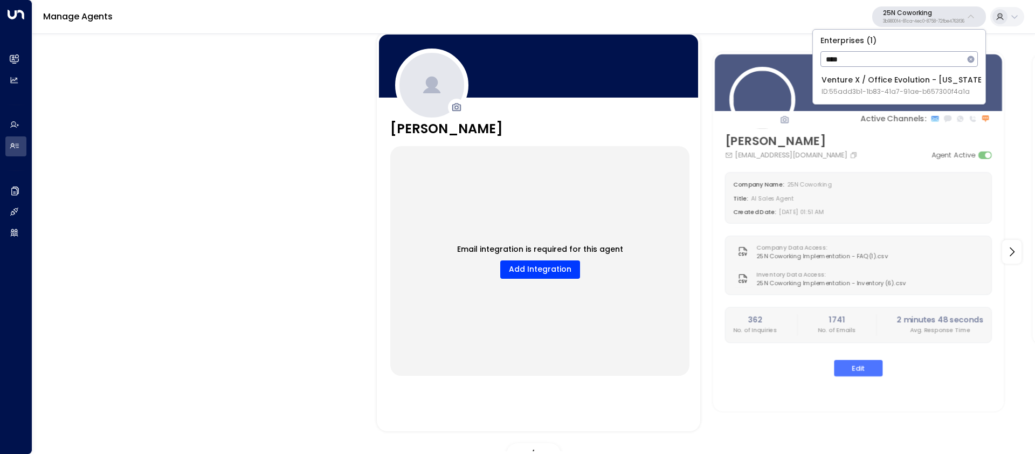
type input "****"
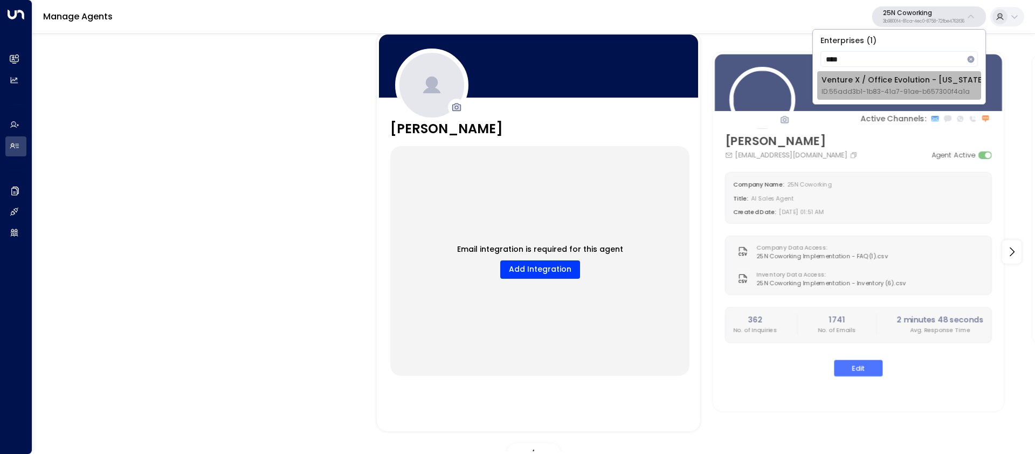
click at [840, 87] on span "ID: 55add3b1-1b83-41a7-91ae-b657300f4a1a" at bounding box center [904, 92] width 164 height 10
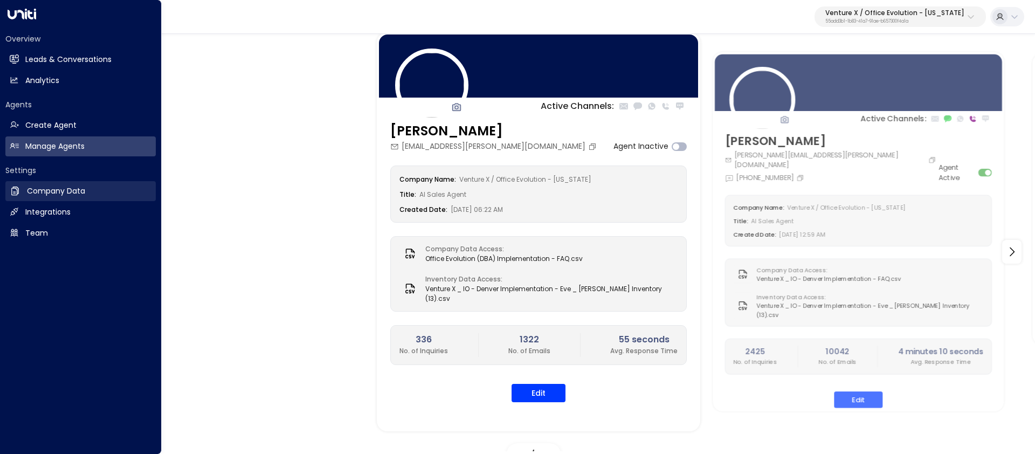
click at [13, 193] on icon at bounding box center [15, 191] width 11 height 11
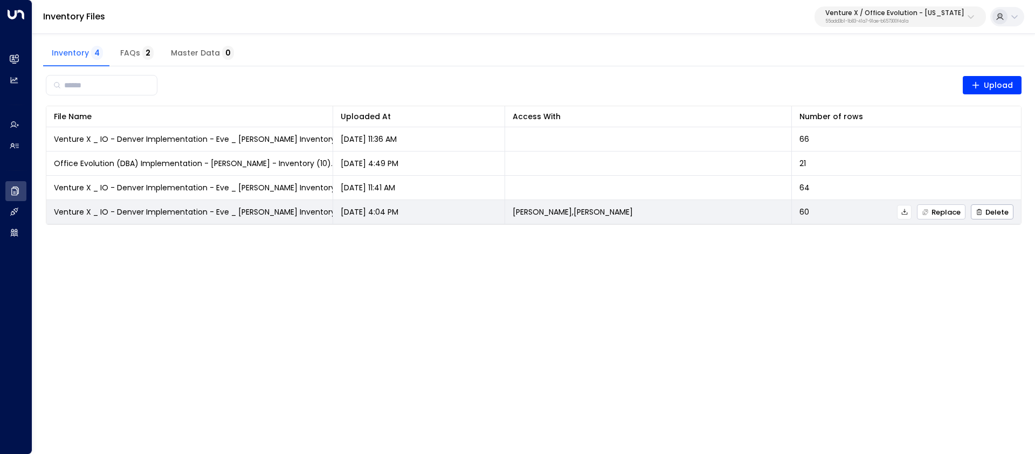
click at [945, 212] on span "Replace" at bounding box center [941, 212] width 39 height 7
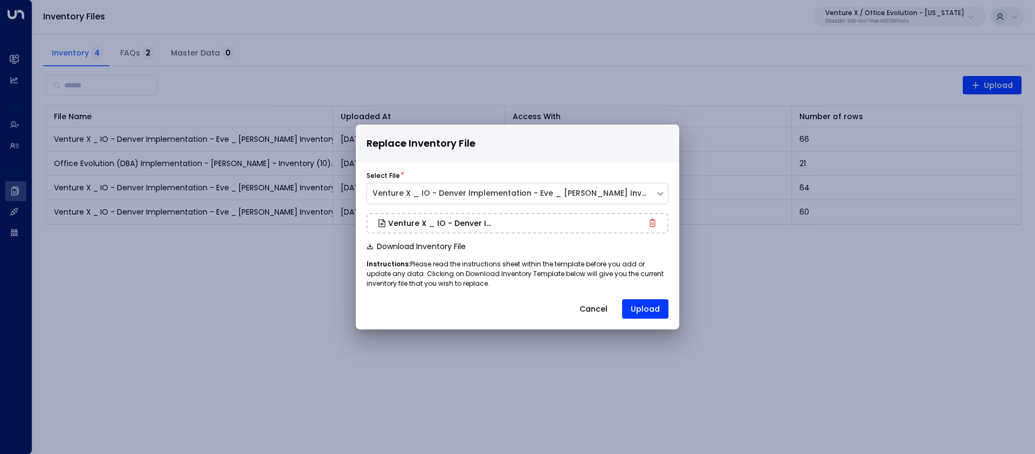
click at [643, 313] on button "Upload" at bounding box center [645, 308] width 46 height 19
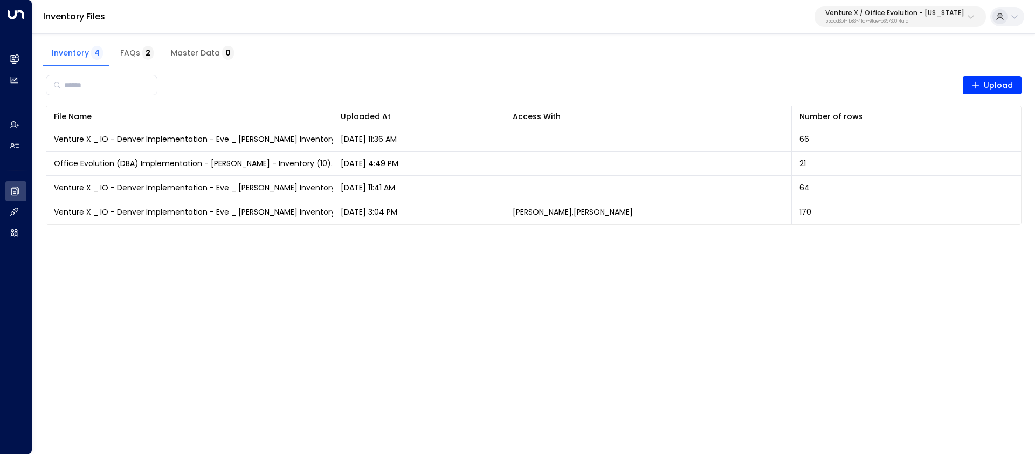
click at [871, 19] on p "55add3b1-1b83-41a7-91ae-b657300f4a1a" at bounding box center [895, 21] width 139 height 4
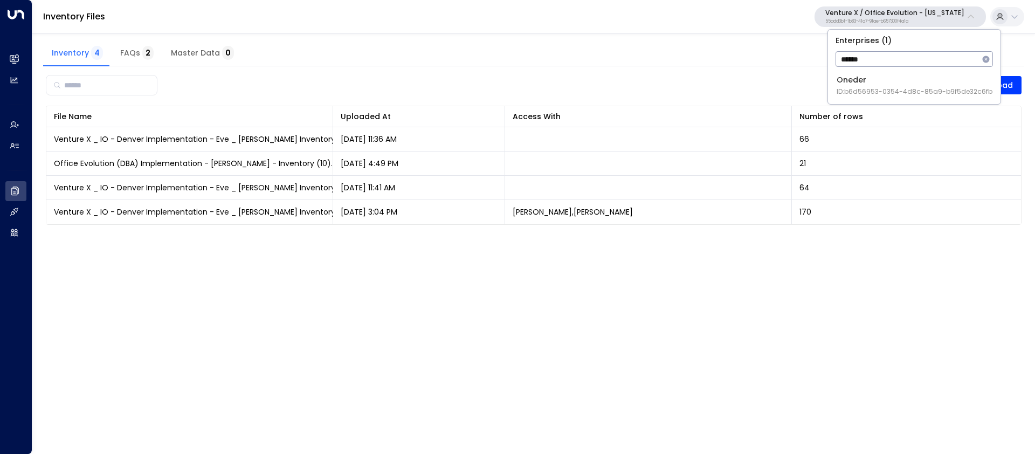
click at [889, 72] on div "Enterprises ( 1 ) ****** ​ Oneder ID: b6d56953-0354-4d8c-85a9-b9f5de32c6fb" at bounding box center [914, 67] width 173 height 74
type input "******"
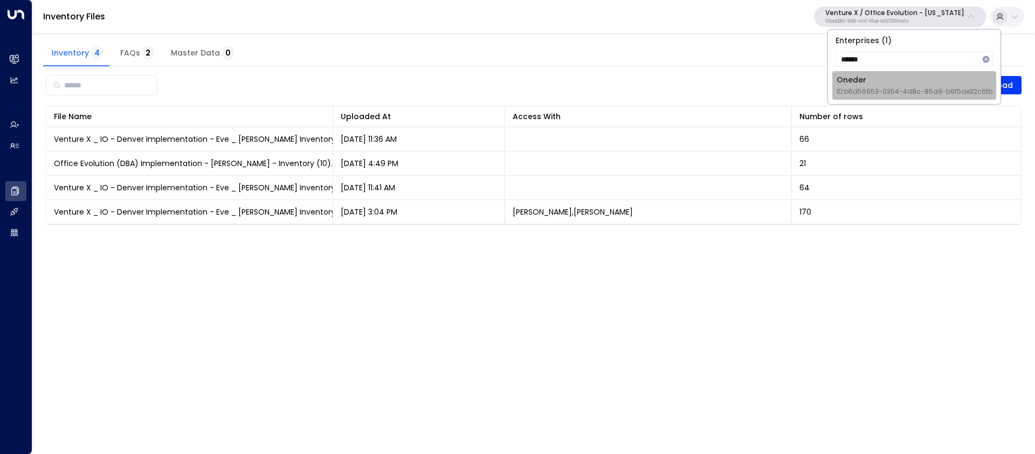
click at [881, 96] on span "ID: b6d56953-0354-4d8c-85a9-b9f5de32c6fb" at bounding box center [915, 92] width 156 height 10
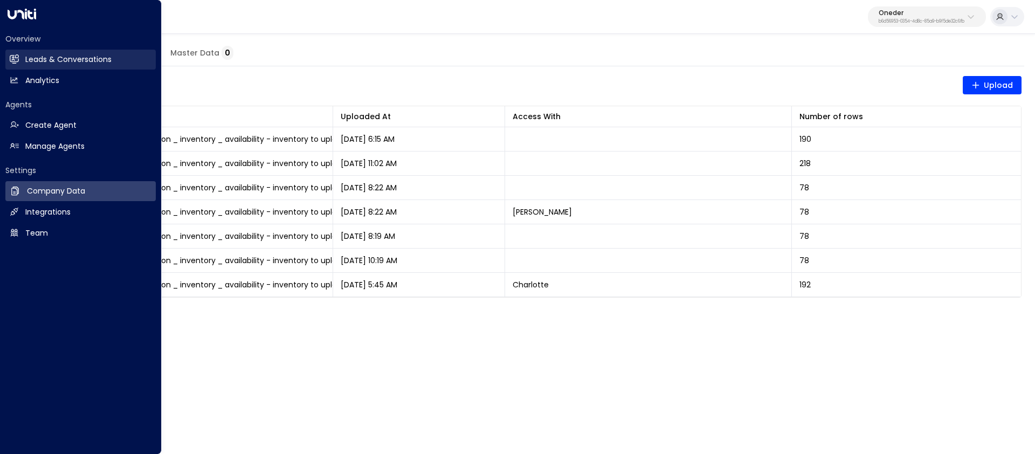
drag, startPoint x: 22, startPoint y: 61, endPoint x: 33, endPoint y: 64, distance: 11.1
click at [22, 61] on link "Leads & Conversations Leads & Conversations" at bounding box center [80, 60] width 150 height 20
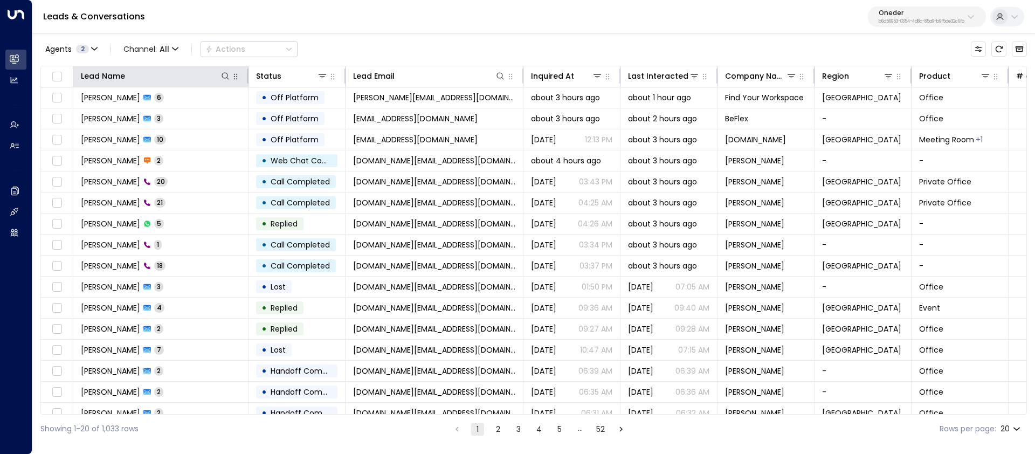
click at [231, 72] on div at bounding box center [236, 76] width 10 height 13
click at [220, 77] on button at bounding box center [225, 76] width 11 height 11
type input "****"
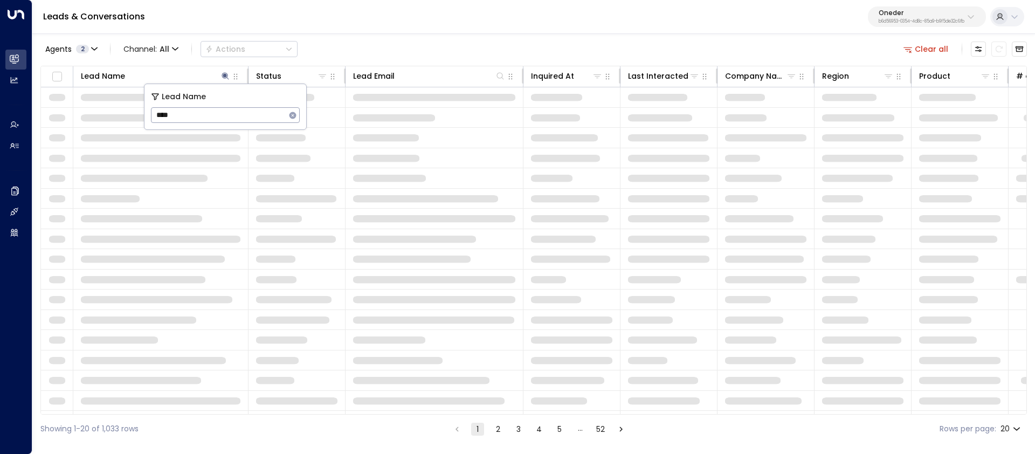
click at [381, 39] on div "Agents 2 Channel: All Actions Clear all" at bounding box center [533, 49] width 987 height 23
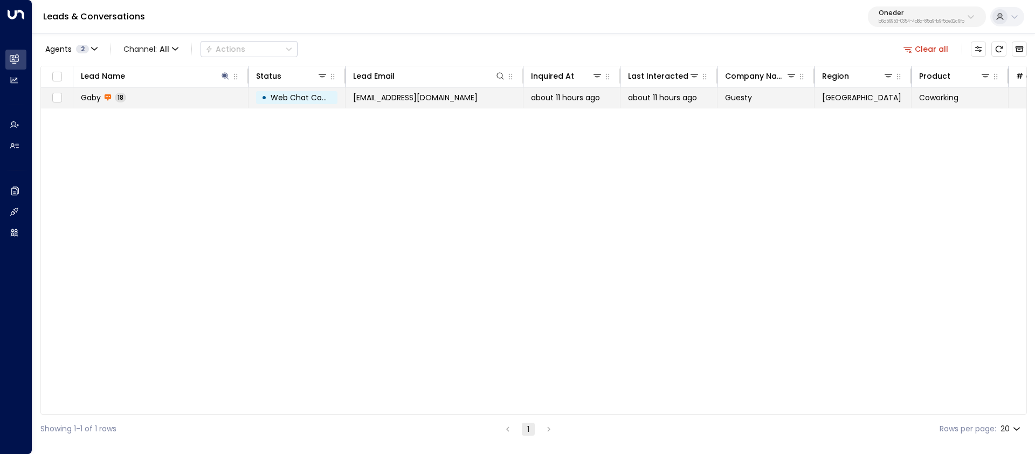
click at [191, 100] on td "Gaby 18" at bounding box center [160, 97] width 175 height 20
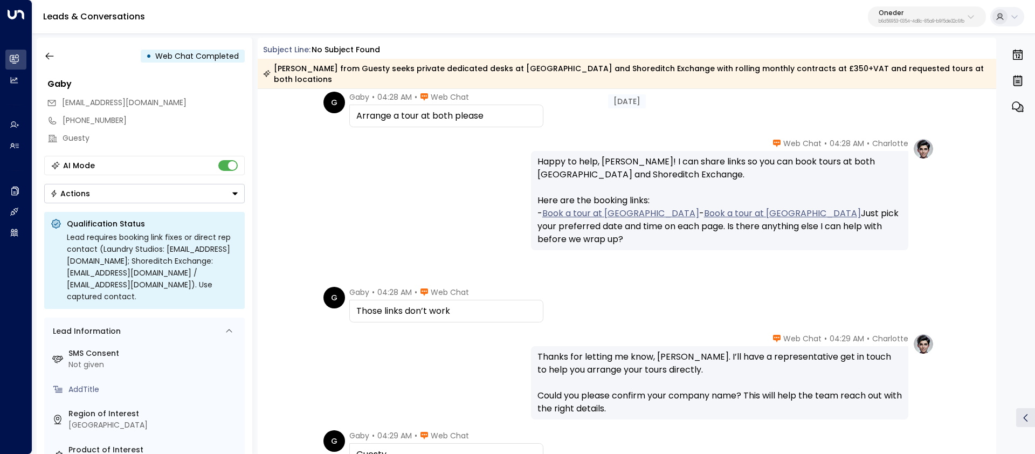
scroll to position [1407, 0]
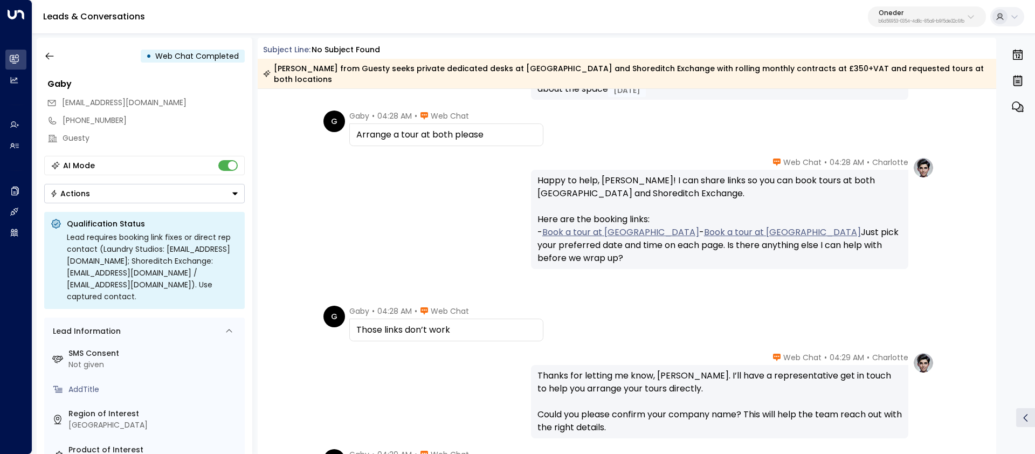
click at [583, 226] on link "Book a tour at Laundry Studios" at bounding box center [621, 232] width 157 height 13
click at [704, 234] on link "Book a tour at Shoreditch Exchange" at bounding box center [782, 232] width 157 height 13
click at [560, 226] on link "Book a tour at Laundry Studios" at bounding box center [621, 232] width 157 height 13
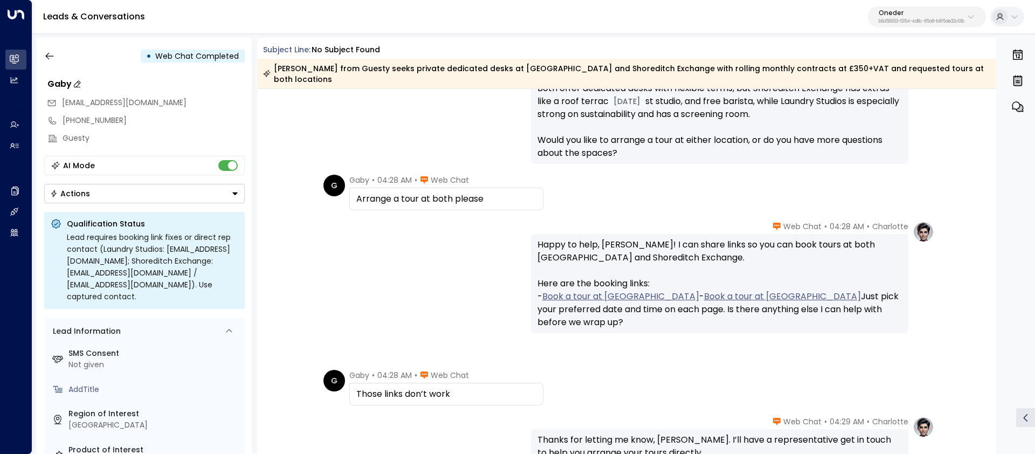
scroll to position [1089, 0]
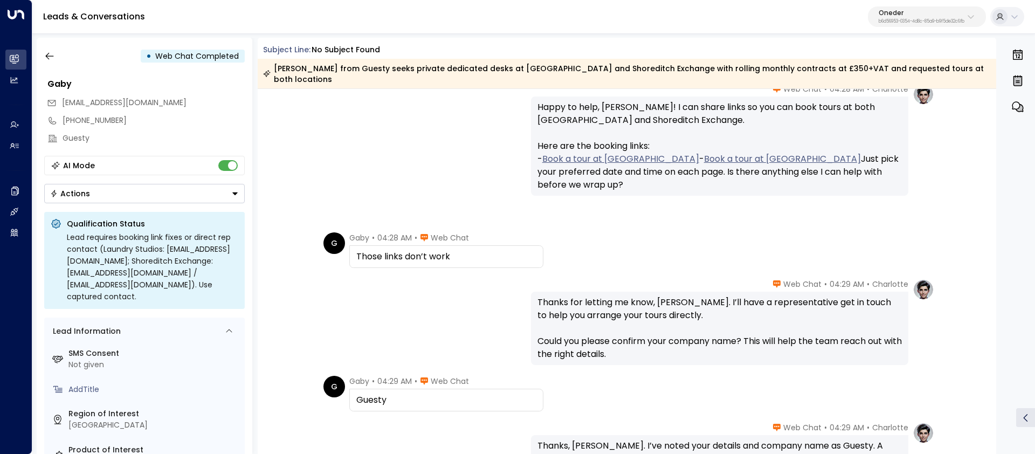
drag, startPoint x: 708, startPoint y: 165, endPoint x: 538, endPoint y: 150, distance: 170.0
click at [538, 150] on div "Happy to help, Gaby! I can share links so you can book tours at both Laundry St…" at bounding box center [720, 146] width 365 height 91
click at [506, 139] on div "Charlotte • 04:28 AM • Web Chat Happy to help, Gaby! I can share links so you c…" at bounding box center [627, 140] width 615 height 112
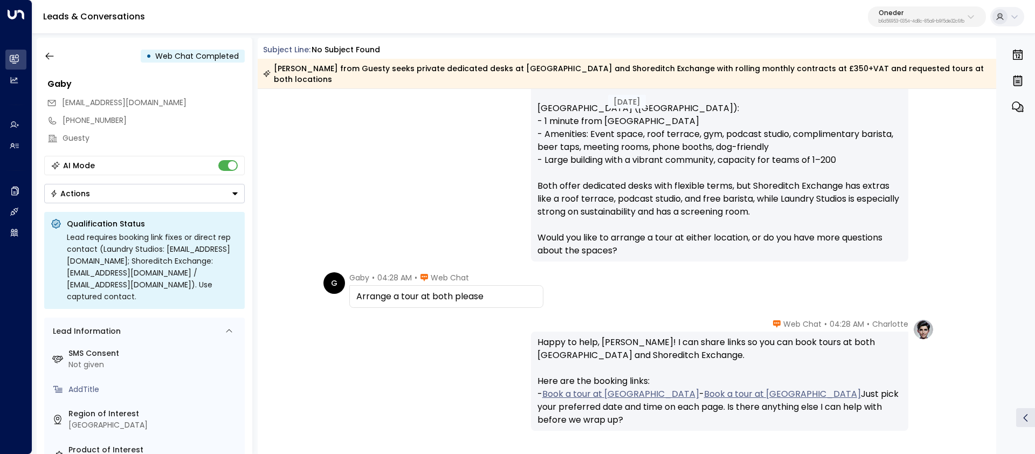
scroll to position [721, 0]
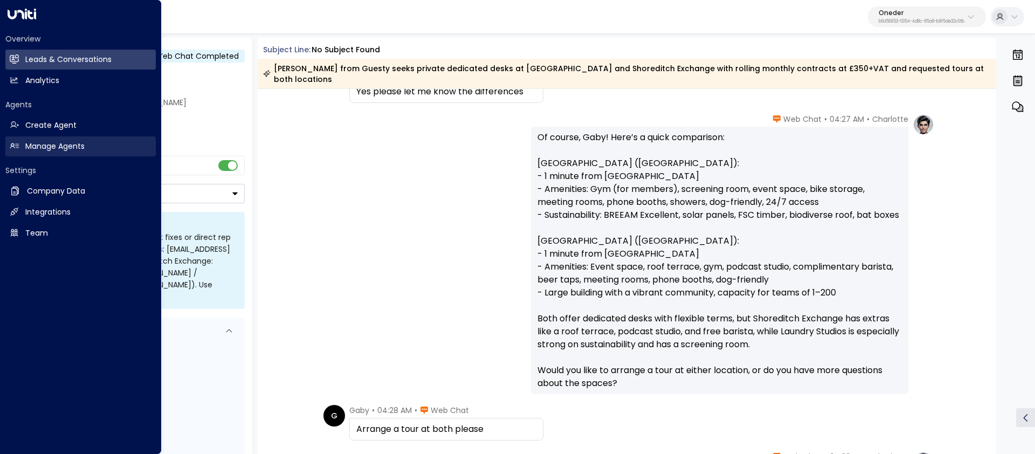
click at [43, 147] on h2 "Manage Agents" at bounding box center [54, 146] width 59 height 11
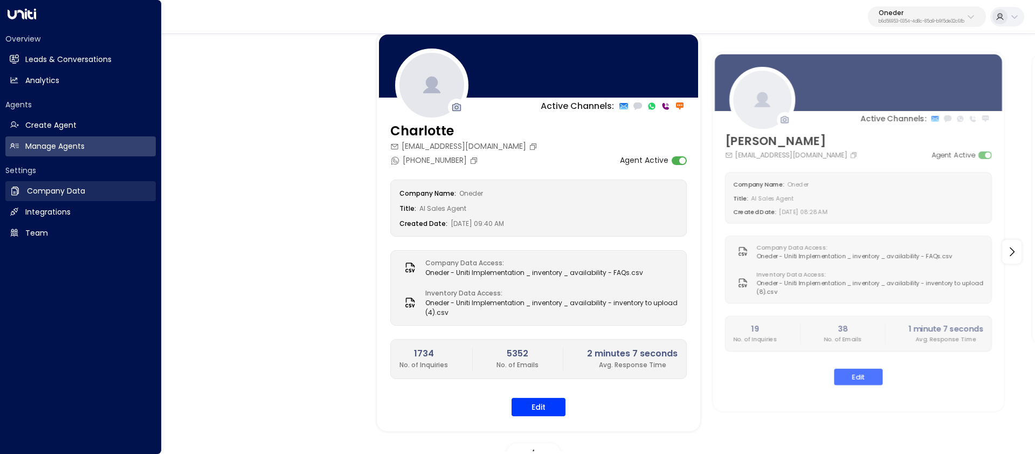
click at [53, 193] on h2 "Company Data" at bounding box center [56, 191] width 58 height 11
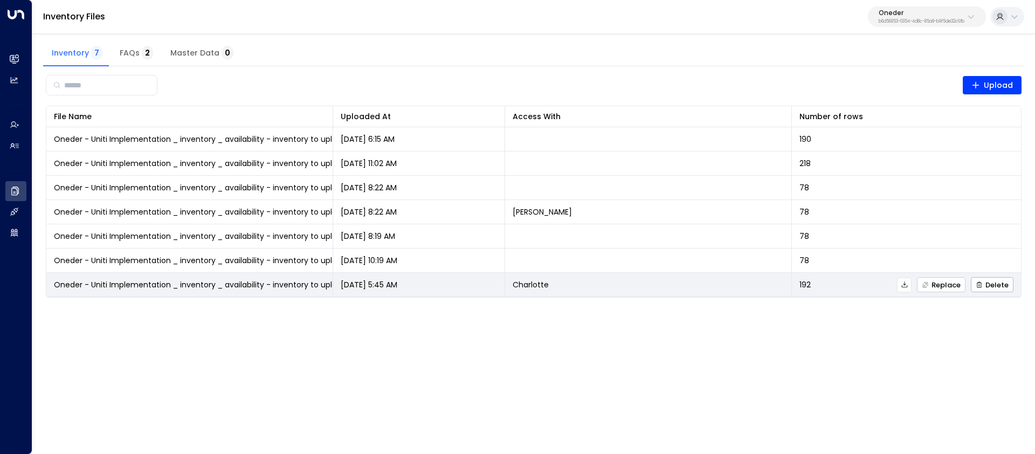
click at [949, 284] on span "Replace" at bounding box center [941, 285] width 39 height 7
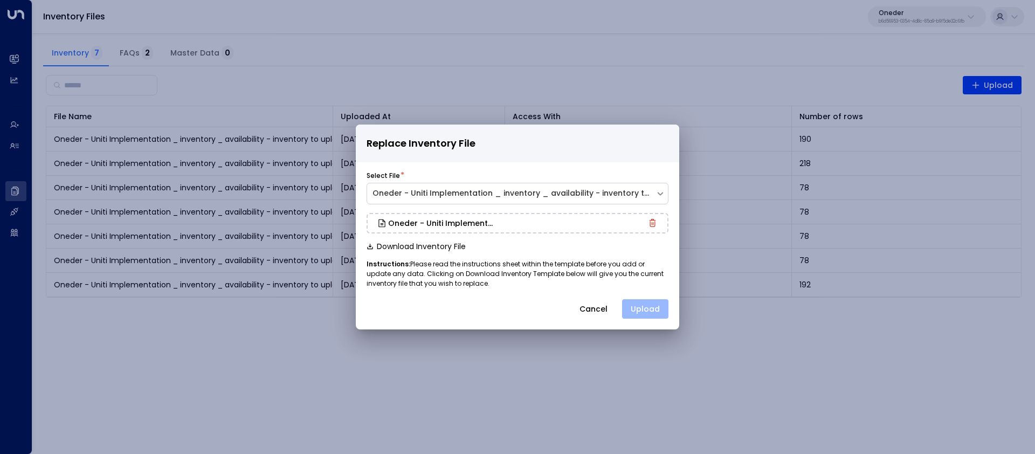
click at [648, 304] on button "Upload" at bounding box center [645, 308] width 46 height 19
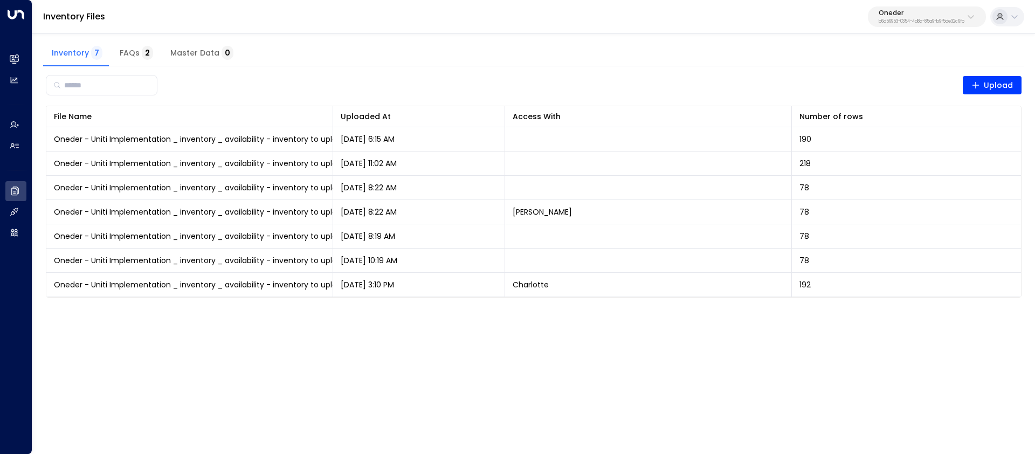
click at [917, 19] on p "b6d56953-0354-4d8c-85a9-b9f5de32c6fb" at bounding box center [922, 21] width 86 height 4
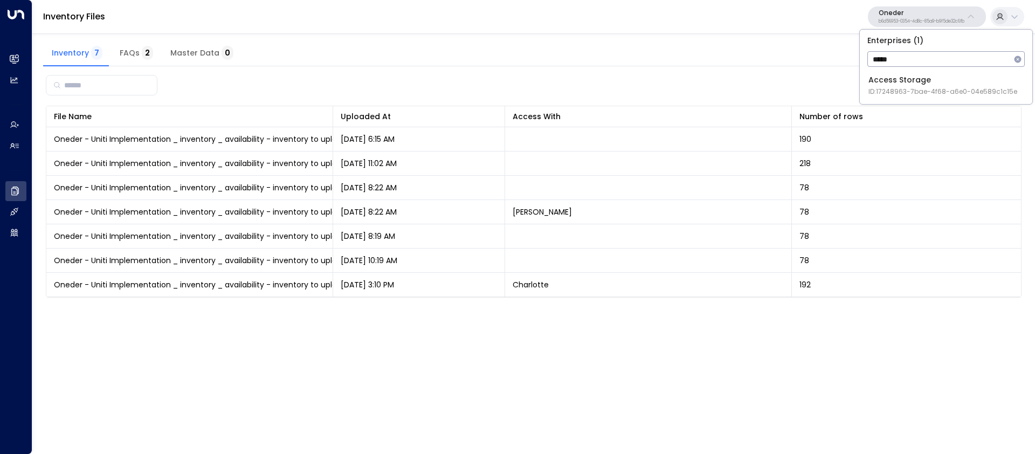
type input "*****"
click at [893, 88] on span "ID: 17248963-7bae-4f68-a6e0-04e589c1c15e" at bounding box center [943, 92] width 149 height 10
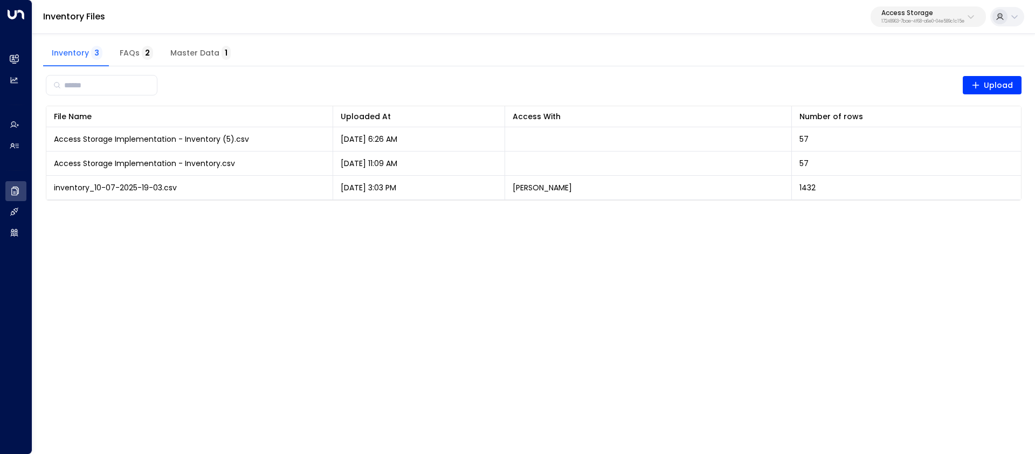
click at [940, 22] on p "17248963-7bae-4f68-a6e0-04e589c1c15e" at bounding box center [923, 21] width 83 height 4
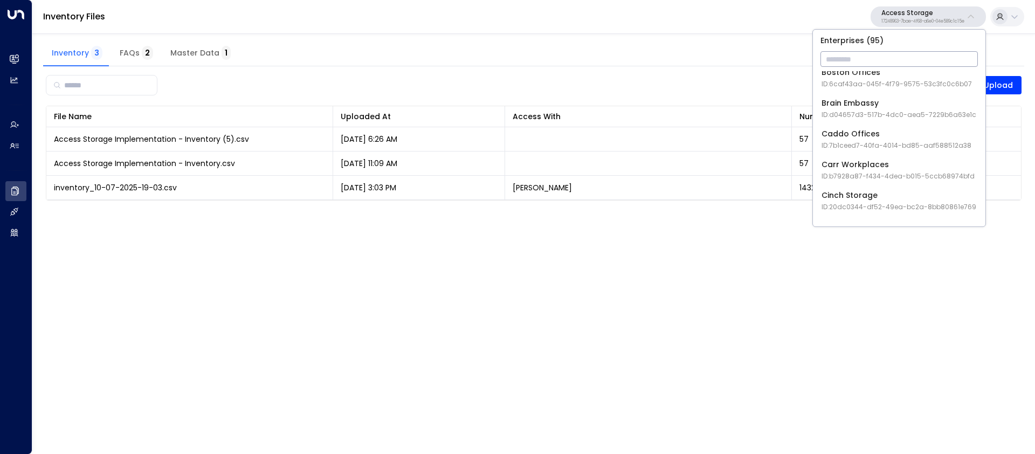
scroll to position [231, 0]
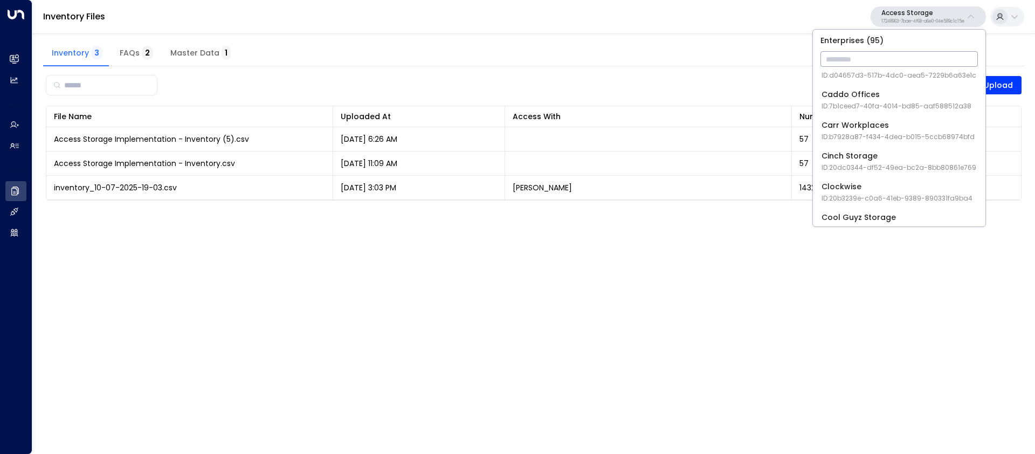
click at [865, 162] on div "Cinch Storage ID: 20dc0344-df52-49ea-bc2a-8bb80861e769" at bounding box center [899, 161] width 155 height 22
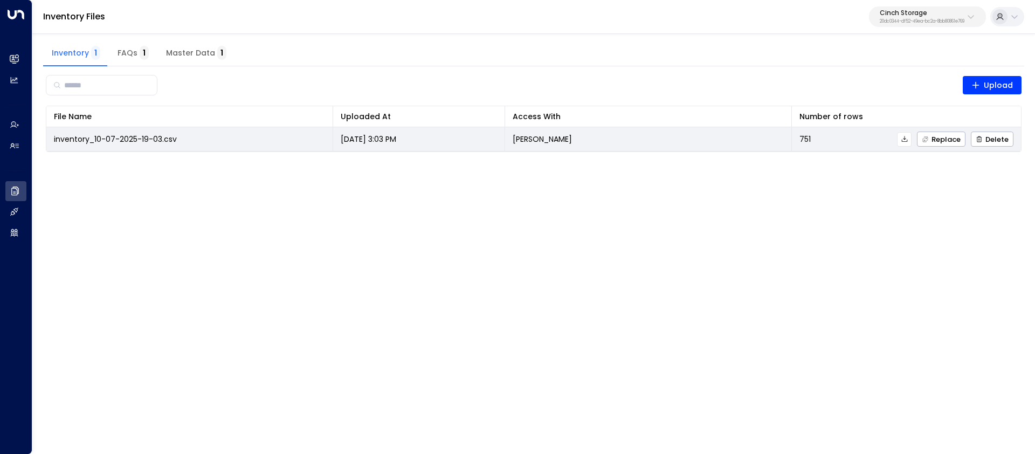
drag, startPoint x: 421, startPoint y: 141, endPoint x: 323, endPoint y: 137, distance: 97.7
click at [323, 137] on tr "inventory_10-07-2025-19-03.csv Oct 7, 2025 3:03 PM Ellie 751 Replace Delete" at bounding box center [533, 139] width 975 height 24
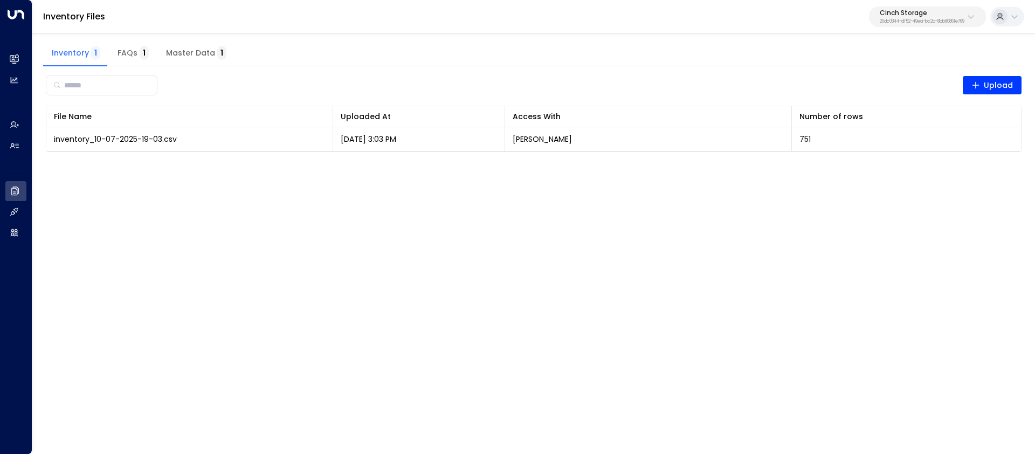
click at [966, 22] on button "Cinch Storage 20dc0344-df52-49ea-bc2a-8bb80861e769" at bounding box center [927, 16] width 117 height 20
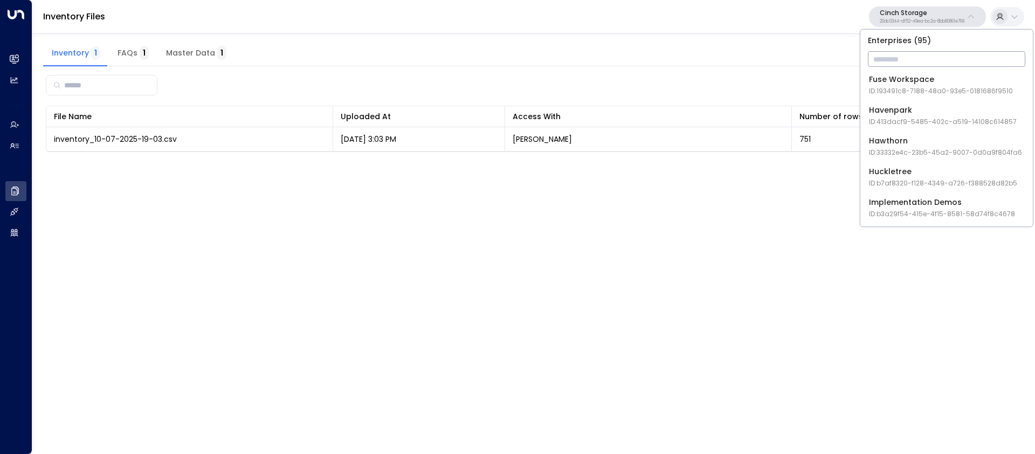
scroll to position [600, 0]
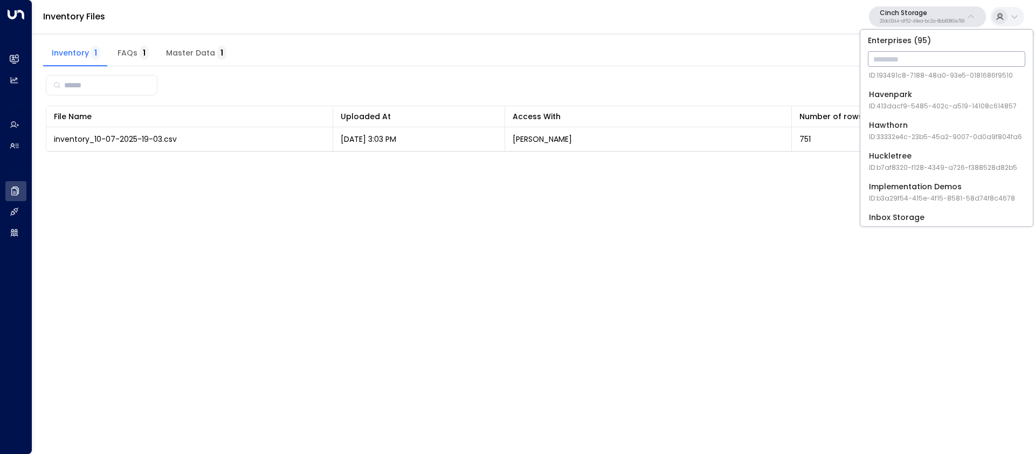
click at [994, 103] on span "ID: 413dacf9-5485-402c-a519-14108c614857" at bounding box center [943, 106] width 148 height 10
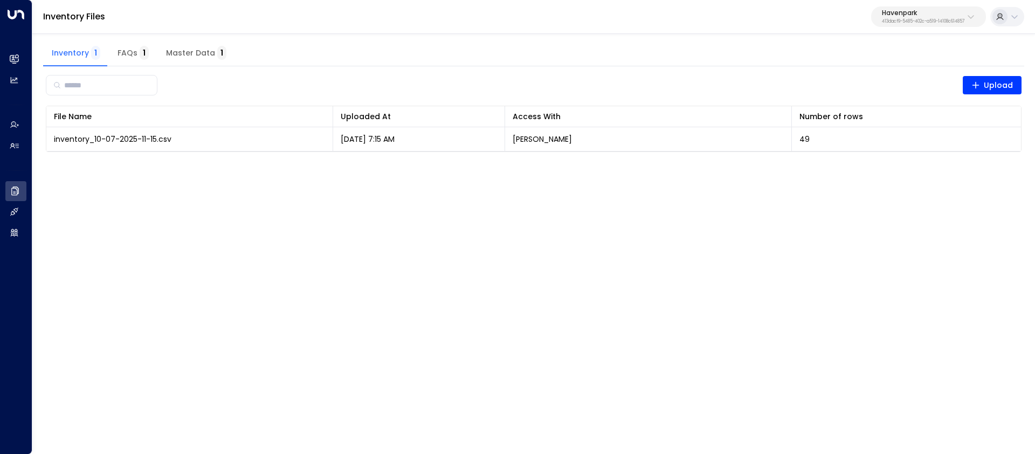
drag, startPoint x: 419, startPoint y: 143, endPoint x: 123, endPoint y: 164, distance: 296.3
click at [123, 164] on div "Inventory 1 FAQs 1 Master Data 1 ​ Upload File Name 0 Uploaded At 0 Access With…" at bounding box center [533, 98] width 1003 height 133
click at [132, 156] on div "​ Upload File Name 0 Uploaded At 0 Access With Number of rows 0 inventory_10-07…" at bounding box center [534, 111] width 982 height 91
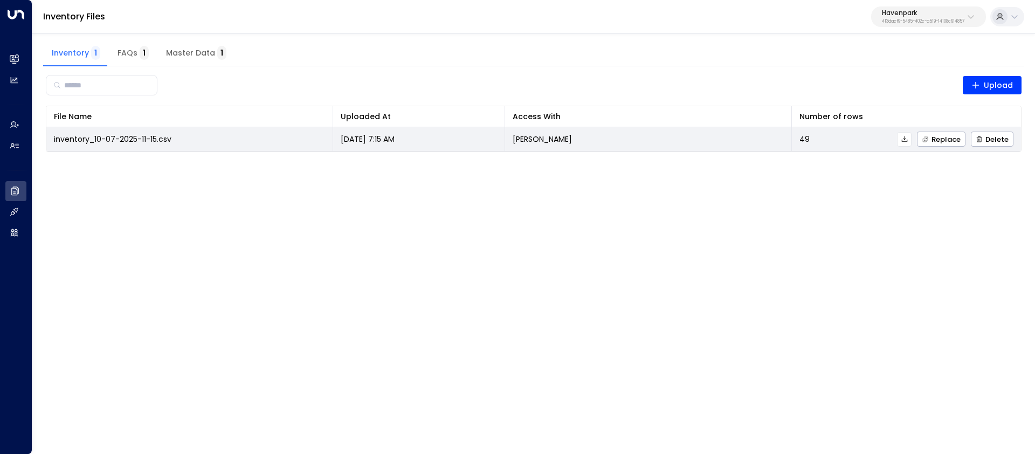
drag, startPoint x: 189, startPoint y: 140, endPoint x: 56, endPoint y: 142, distance: 133.2
click at [51, 142] on td "inventory_10-07-2025-11-15.csv" at bounding box center [189, 139] width 287 height 24
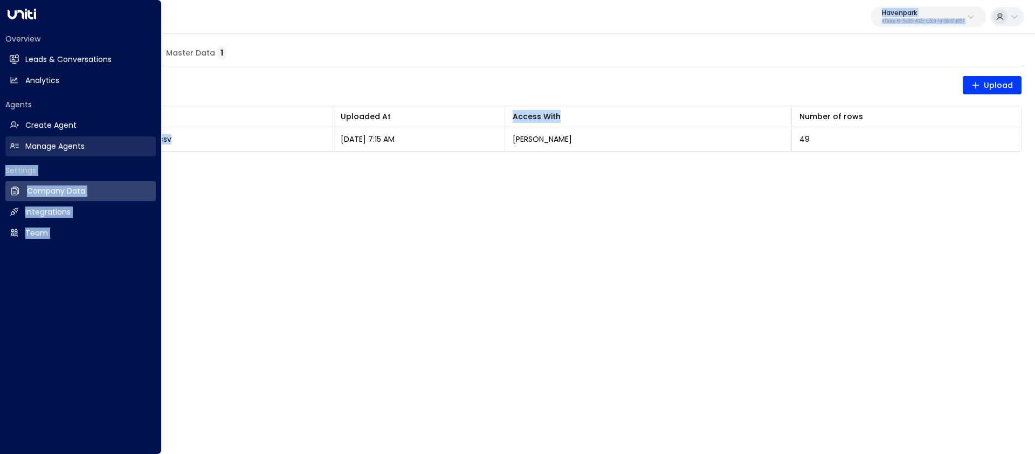
drag, startPoint x: 195, startPoint y: 143, endPoint x: 148, endPoint y: 147, distance: 47.1
click at [148, 147] on div "Overview Leads & Conversations Leads & Conversations Analytics Analytics Agents…" at bounding box center [517, 83] width 1035 height 166
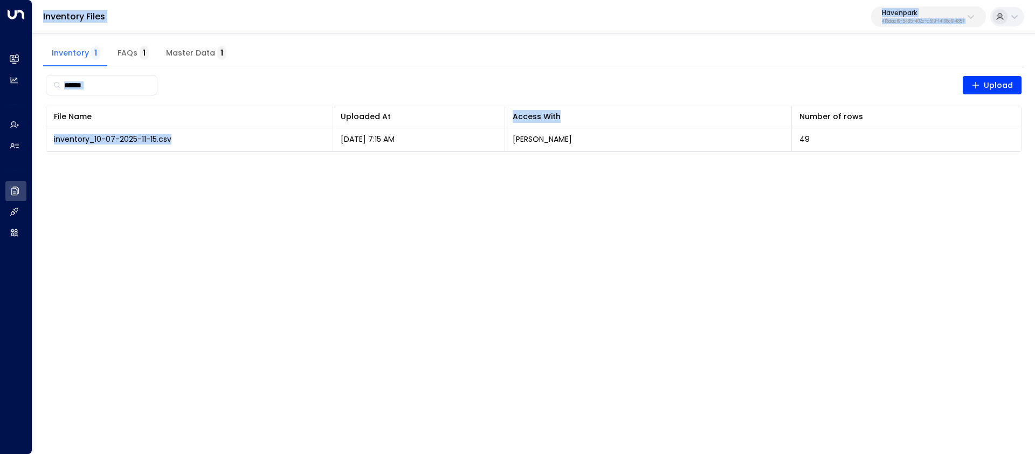
click at [222, 166] on html "Overview Leads & Conversations Leads & Conversations Analytics Analytics Agents…" at bounding box center [517, 83] width 1035 height 166
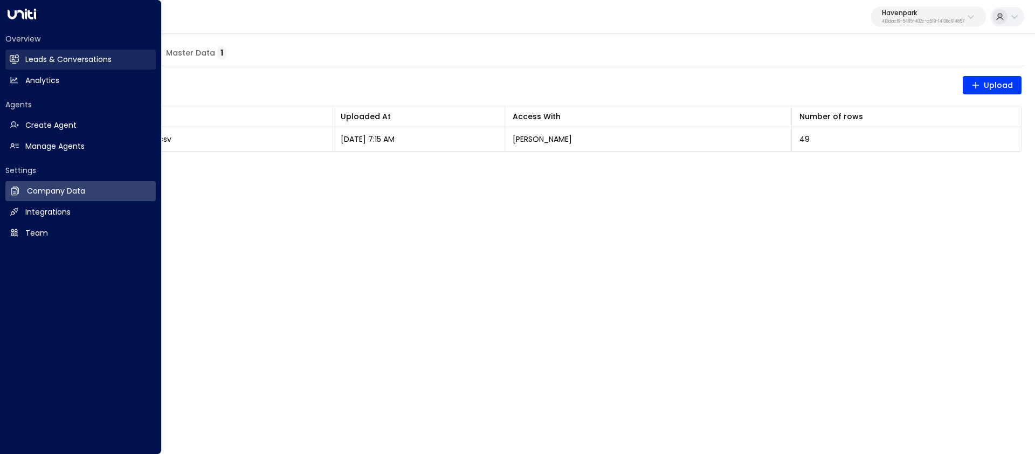
click at [37, 63] on h2 "Leads & Conversations" at bounding box center [68, 59] width 86 height 11
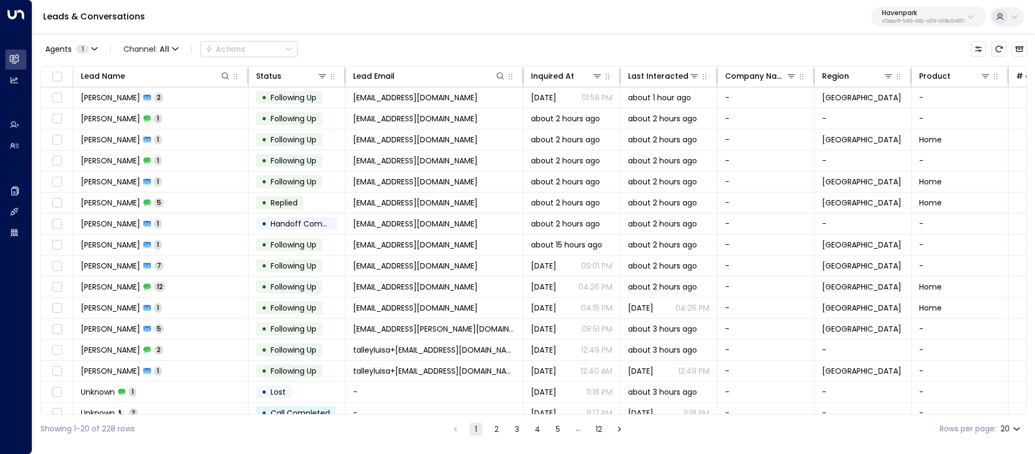
click at [950, 10] on p "Havenpark" at bounding box center [923, 13] width 83 height 6
type input "******"
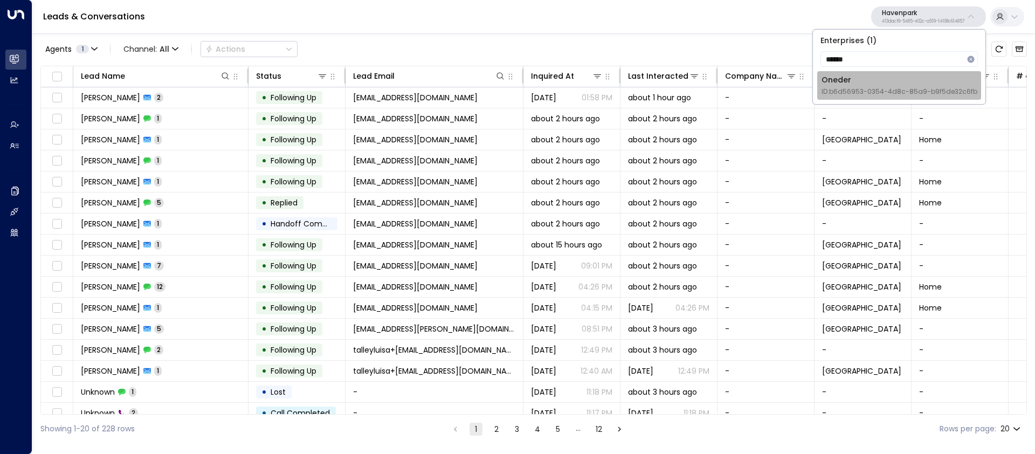
click at [890, 84] on div "Oneder ID: b6d56953-0354-4d8c-85a9-b9f5de32c6fb" at bounding box center [900, 85] width 156 height 22
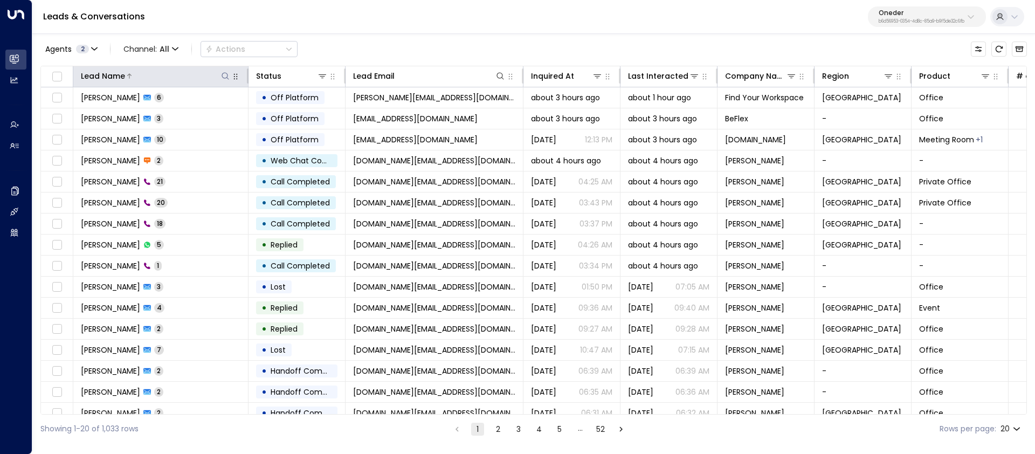
click at [220, 76] on button at bounding box center [225, 76] width 11 height 11
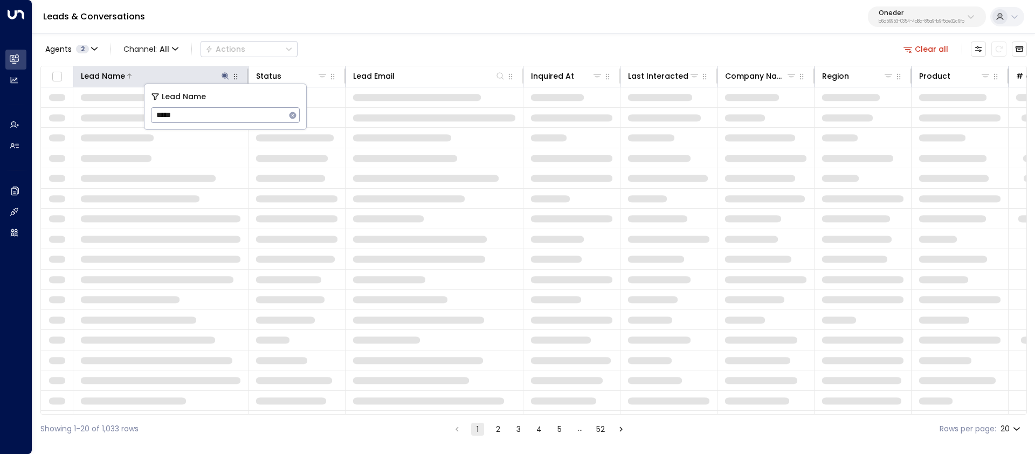
type input "*****"
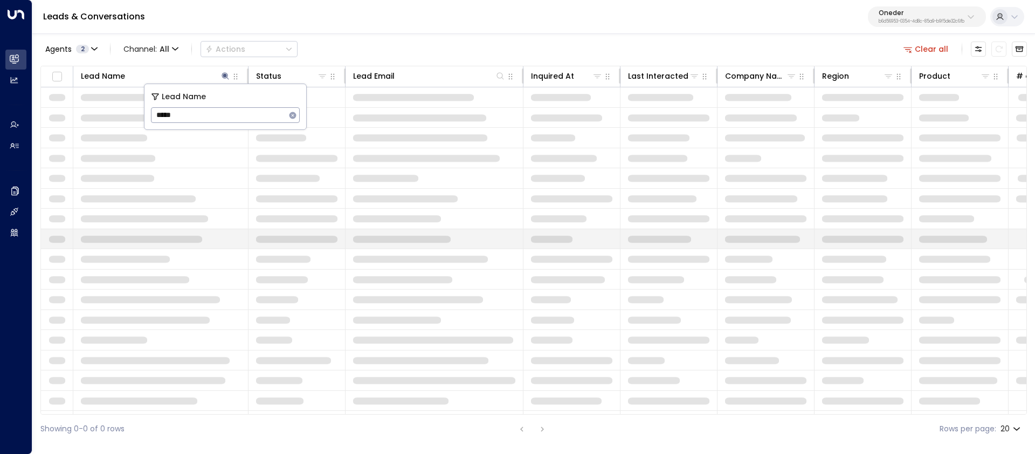
click at [150, 244] on td at bounding box center [160, 239] width 175 height 20
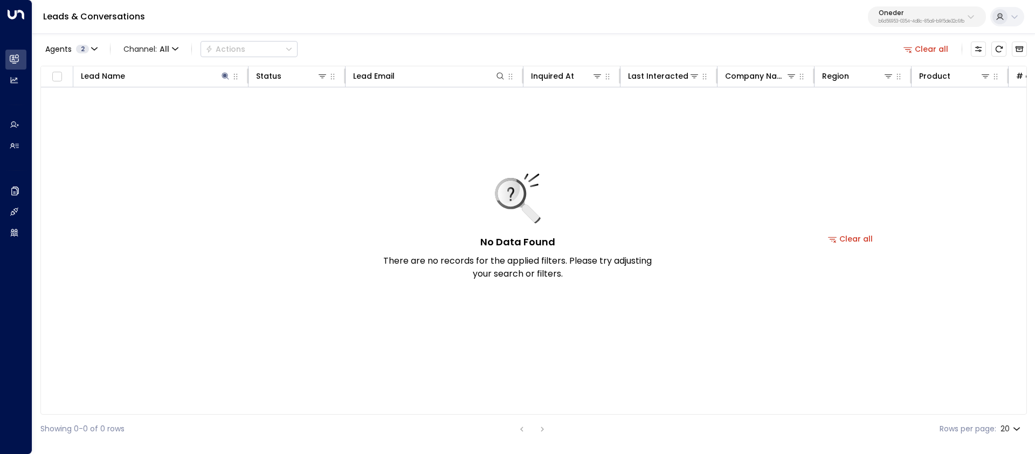
click at [937, 48] on button "Clear all" at bounding box center [927, 49] width 54 height 15
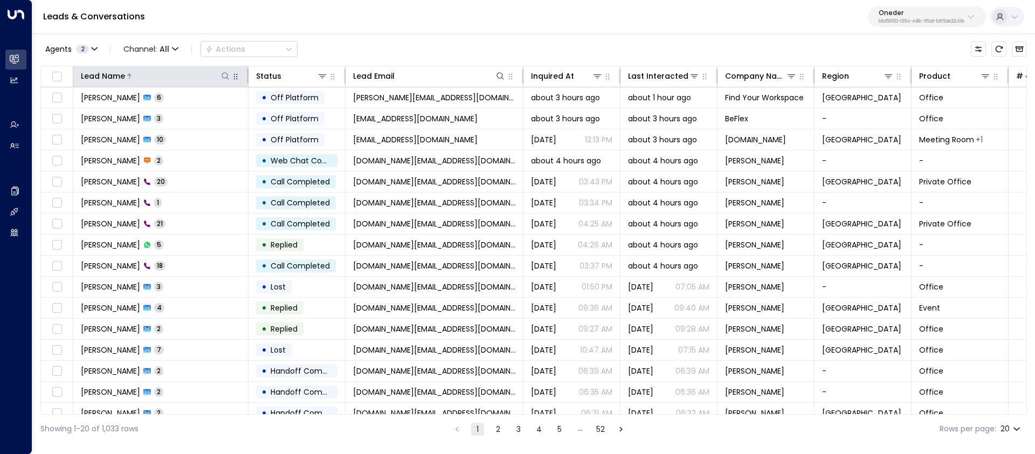
click at [222, 72] on icon at bounding box center [225, 76] width 9 height 9
type input "****"
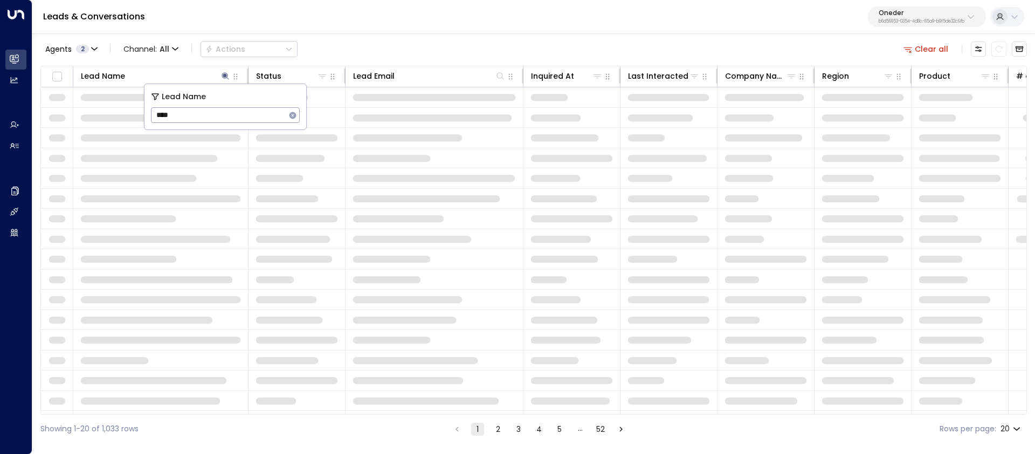
click at [369, 38] on div "Agents 2 Channel: All Actions Clear all" at bounding box center [533, 49] width 987 height 23
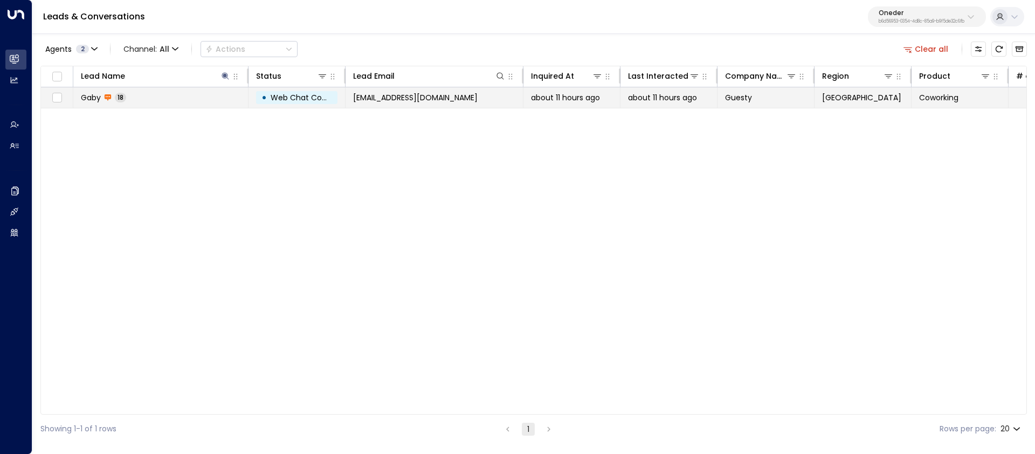
click at [129, 101] on td "Gaby 18" at bounding box center [160, 97] width 175 height 20
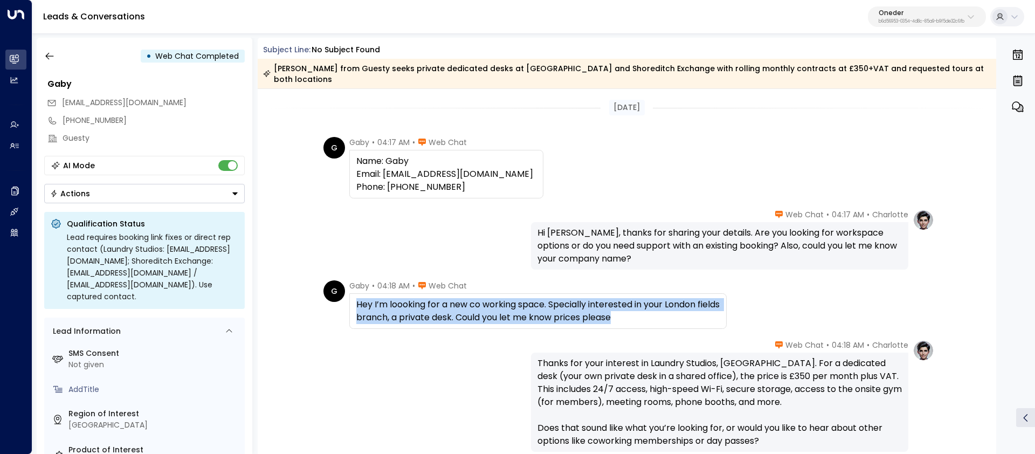
drag, startPoint x: 625, startPoint y: 305, endPoint x: 353, endPoint y: 293, distance: 272.1
click at [353, 293] on div "Hey I’m loooking for a new co working space. Specially interested in your Londo…" at bounding box center [538, 311] width 378 height 36
copy div "Hey I’m loooking for a new co working space. Specially interested in your Londo…"
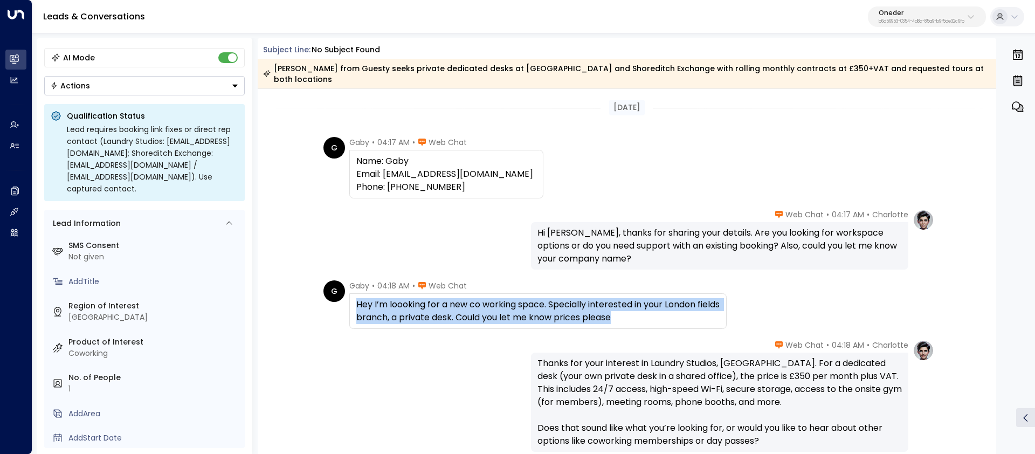
scroll to position [111, 0]
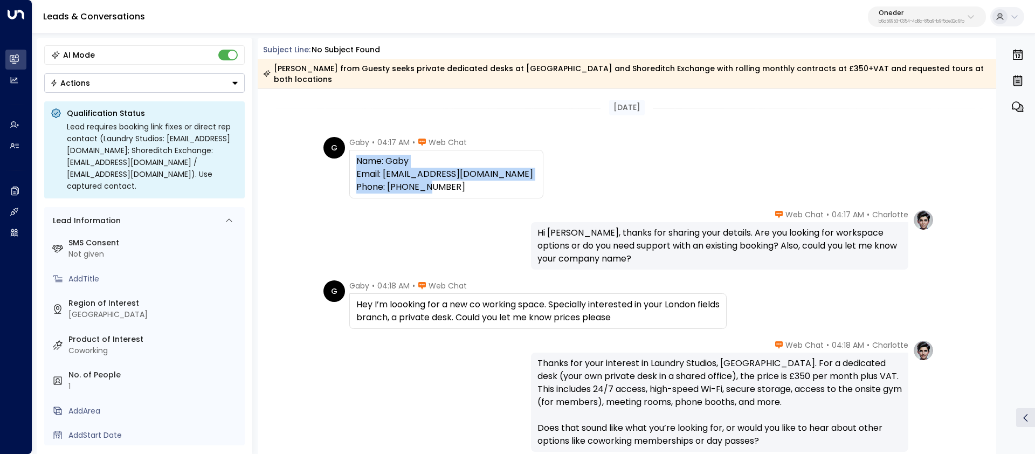
drag, startPoint x: 445, startPoint y: 178, endPoint x: 353, endPoint y: 144, distance: 98.3
click at [353, 150] on div "Name: Gaby Email: Gabykhedair@hotmail.co.uk Phone: 07951211843" at bounding box center [446, 174] width 194 height 49
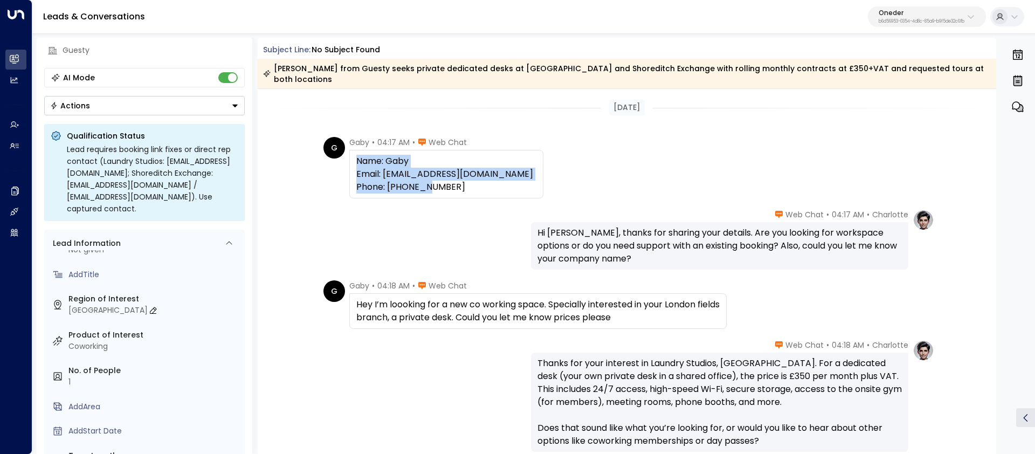
scroll to position [0, 0]
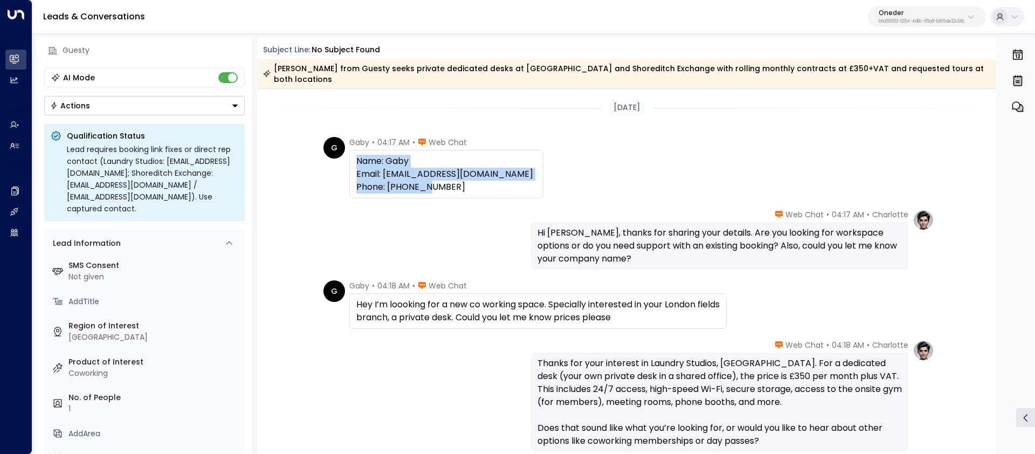
click at [458, 170] on div "Name: Gaby Email: Gabykhedair@hotmail.co.uk Phone: 07951211843" at bounding box center [446, 174] width 180 height 39
drag, startPoint x: 106, startPoint y: 277, endPoint x: 65, endPoint y: 282, distance: 40.7
click at [65, 282] on div "SMS Consent Not given" at bounding box center [145, 271] width 192 height 29
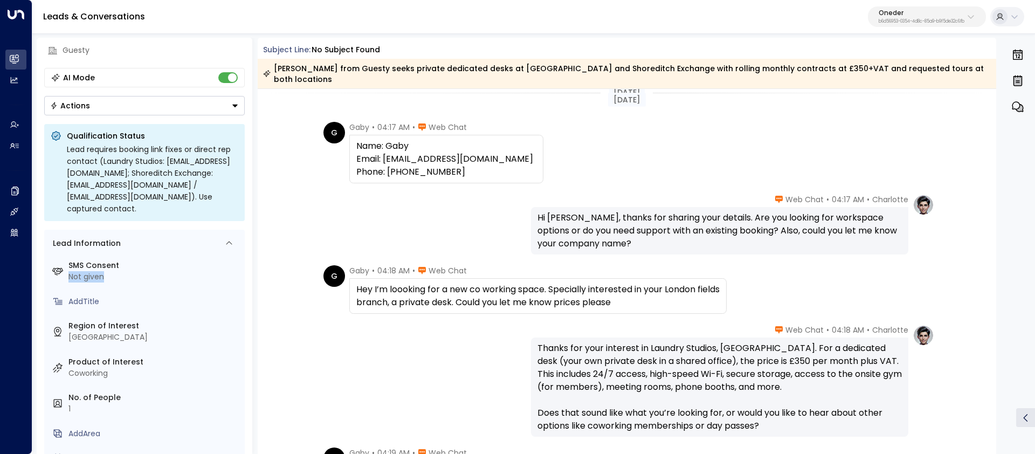
scroll to position [69, 0]
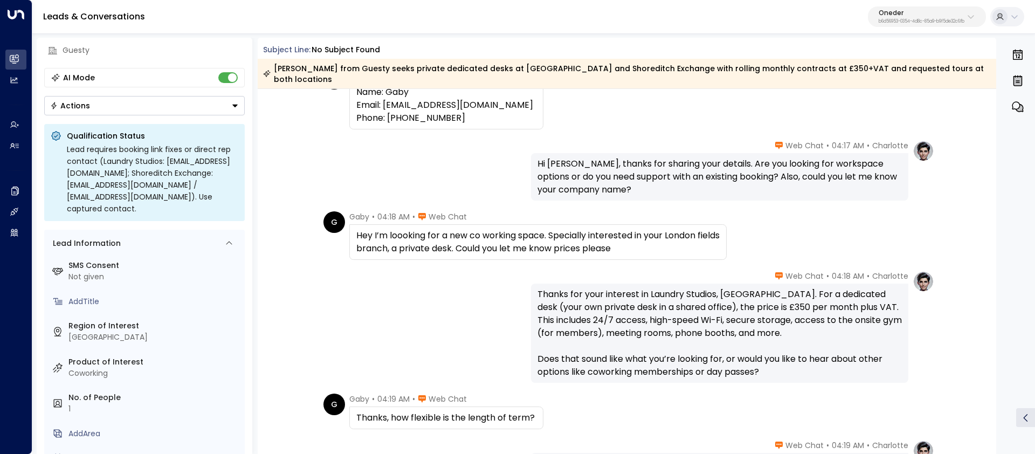
click at [441, 411] on div "Thanks, how flexible is the length of term?" at bounding box center [446, 417] width 180 height 13
copy div "Thanks, how flexible is the length of term?"
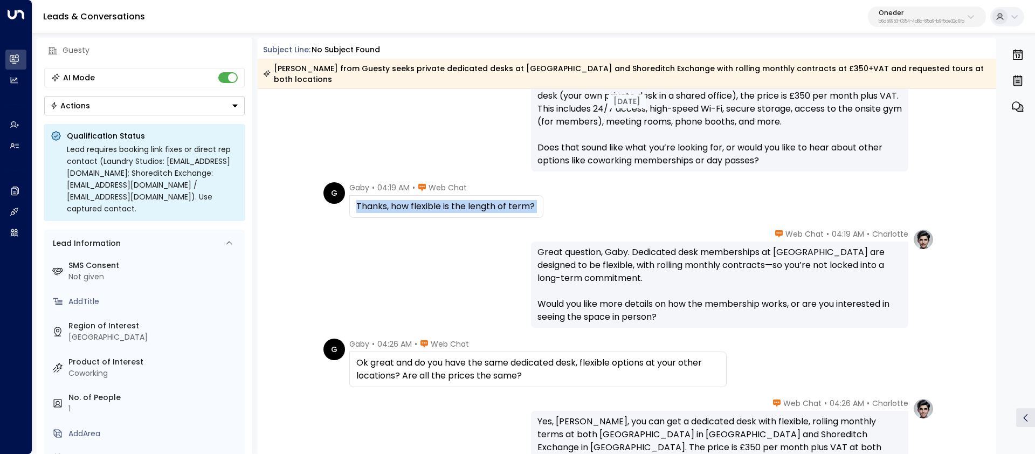
scroll to position [281, 0]
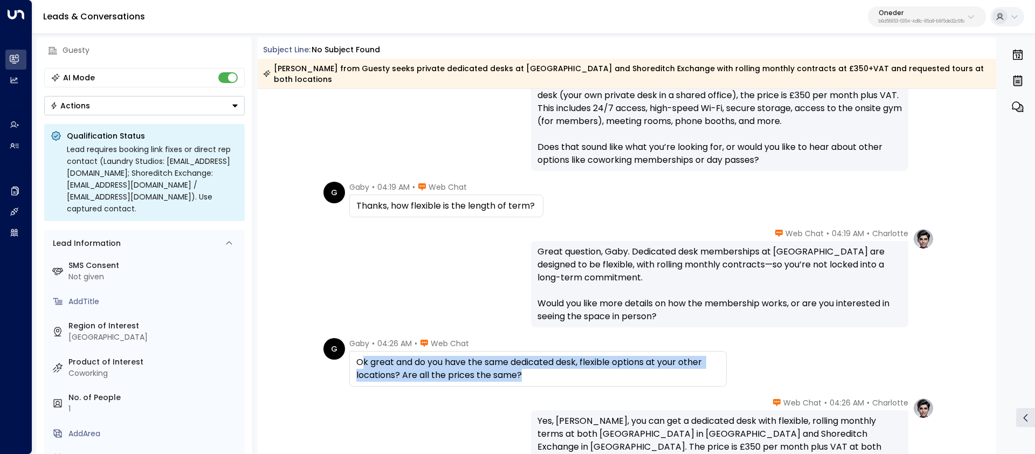
drag, startPoint x: 534, startPoint y: 361, endPoint x: 361, endPoint y: 353, distance: 173.3
click at [361, 356] on div "Ok great and do you have the same dedicated desk, flexible options at your othe…" at bounding box center [537, 369] width 363 height 26
copy div "k great and do you have the same dedicated desk, flexible options at your other…"
click at [411, 373] on div "Ok great and do you have the same dedicated desk, flexible options at your othe…" at bounding box center [538, 369] width 378 height 36
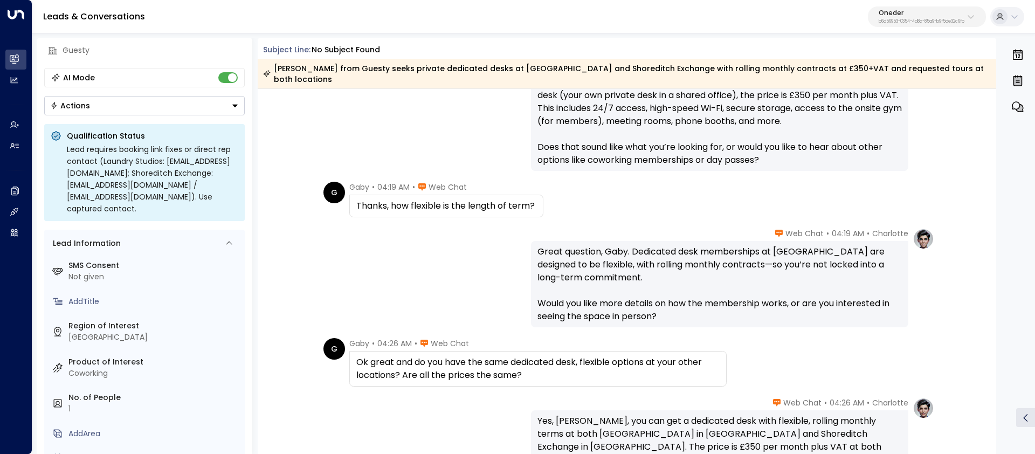
click at [414, 364] on div "Ok great and do you have the same dedicated desk, flexible options at your othe…" at bounding box center [537, 369] width 363 height 26
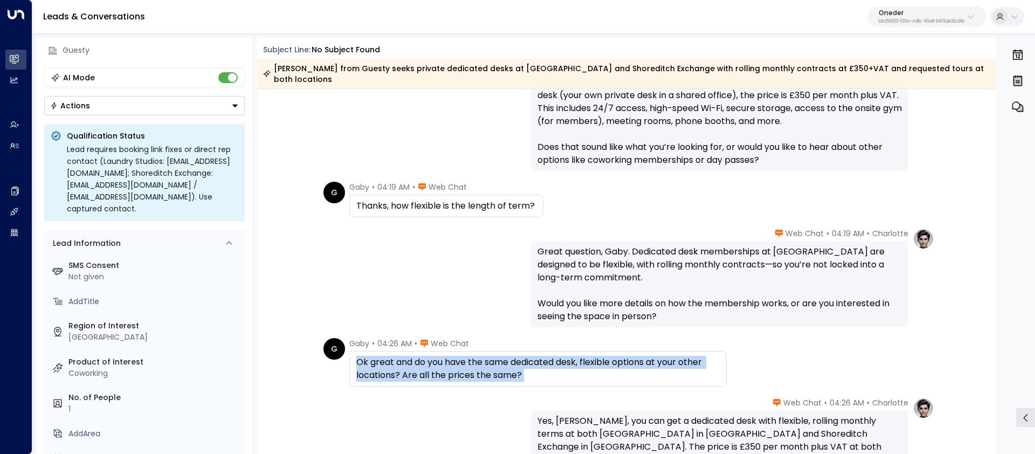
click at [414, 364] on div "Ok great and do you have the same dedicated desk, flexible options at your othe…" at bounding box center [537, 369] width 363 height 26
copy div "Ok great and do you have the same dedicated desk, flexible options at your othe…"
click at [908, 20] on p "b6d56953-0354-4d8c-85a9-b9f5de32c6fb" at bounding box center [922, 21] width 86 height 4
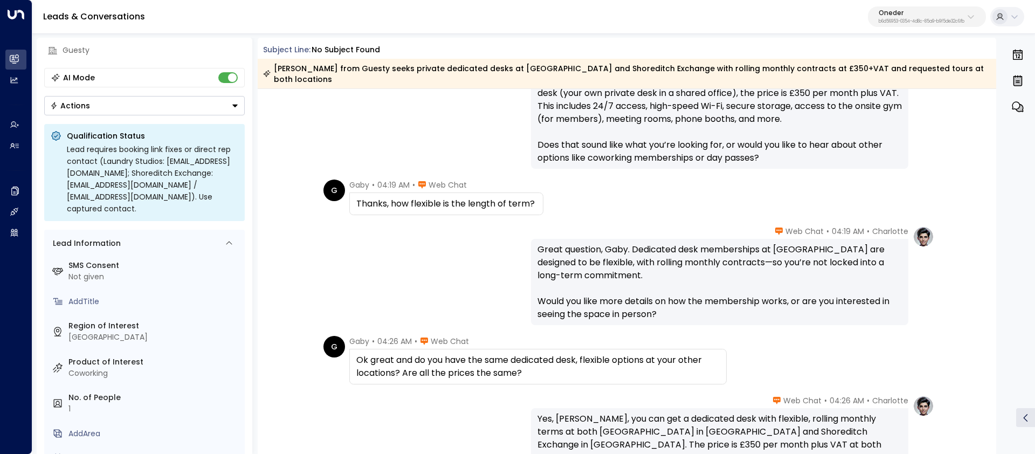
scroll to position [0, 0]
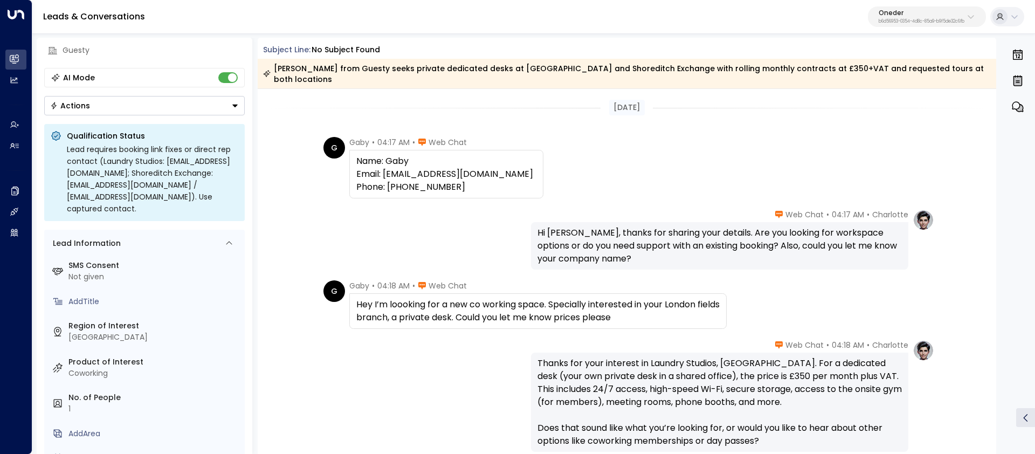
click at [452, 299] on div "Hey I’m loooking for a new co working space. Specially interested in your Londo…" at bounding box center [537, 311] width 363 height 26
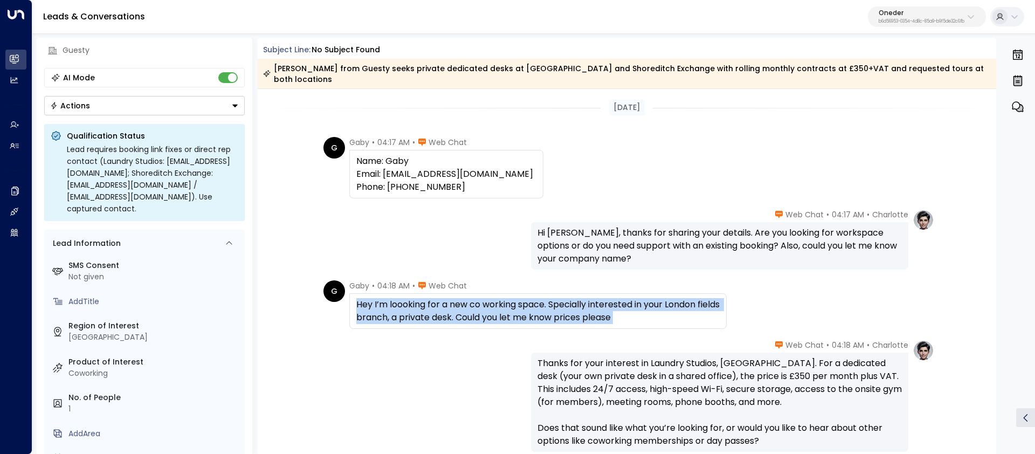
click at [452, 299] on div "Hey I’m loooking for a new co working space. Specially interested in your Londo…" at bounding box center [537, 311] width 363 height 26
copy div "Hey I’m loooking for a new co working space. Specially interested in your Londo…"
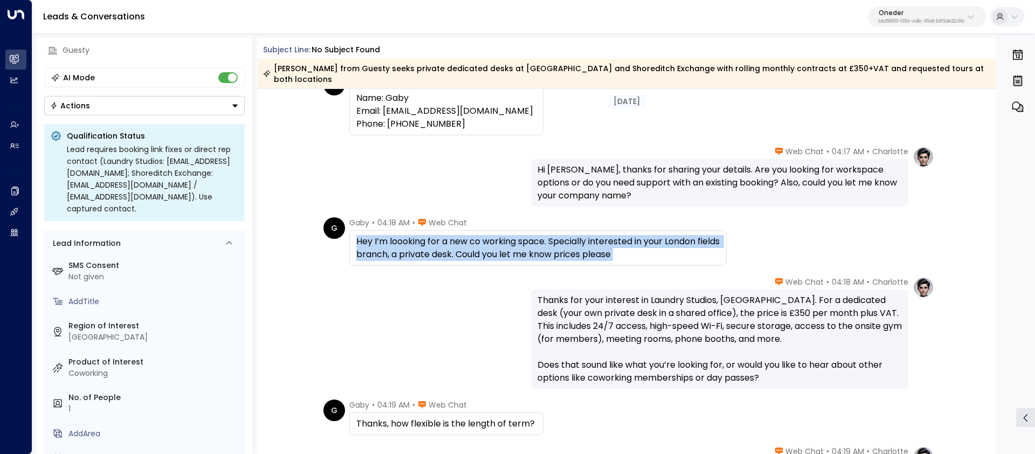
scroll to position [125, 0]
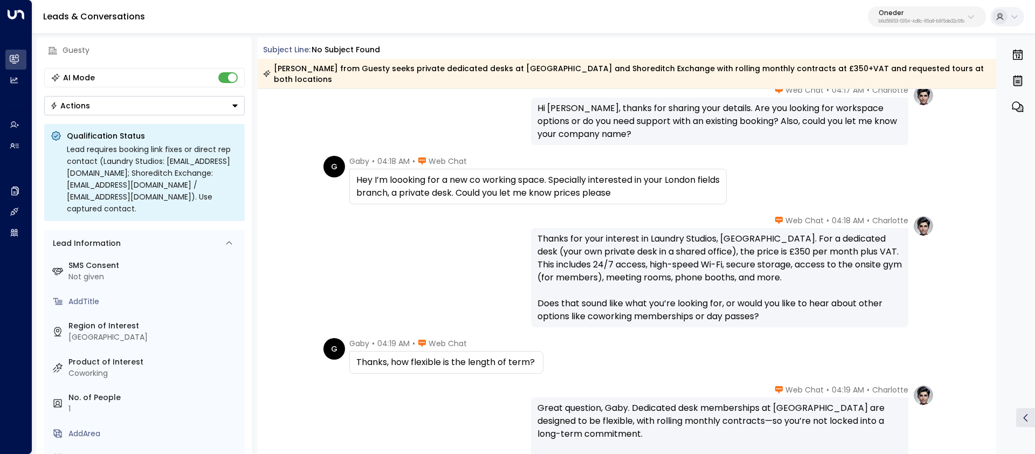
click at [417, 356] on div "Thanks, how flexible is the length of term?" at bounding box center [446, 362] width 180 height 13
copy div "Thanks, how flexible is the length of term?"
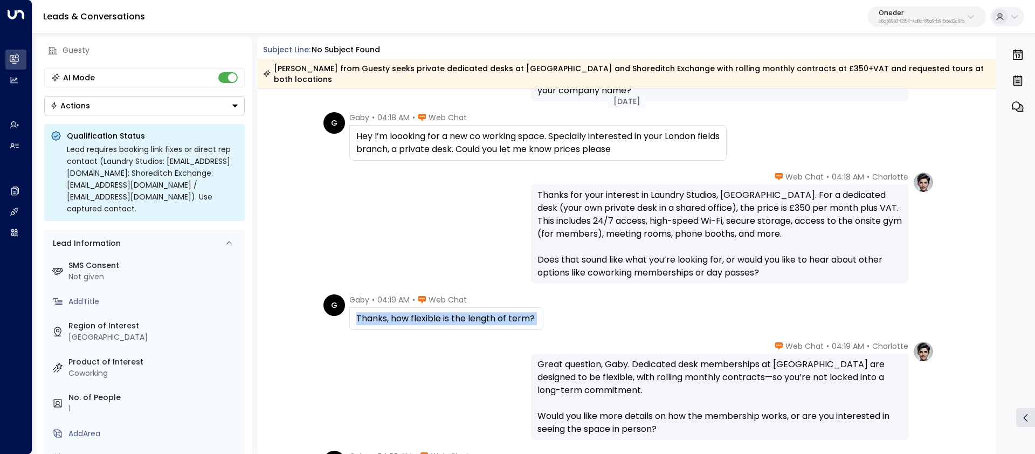
scroll to position [175, 0]
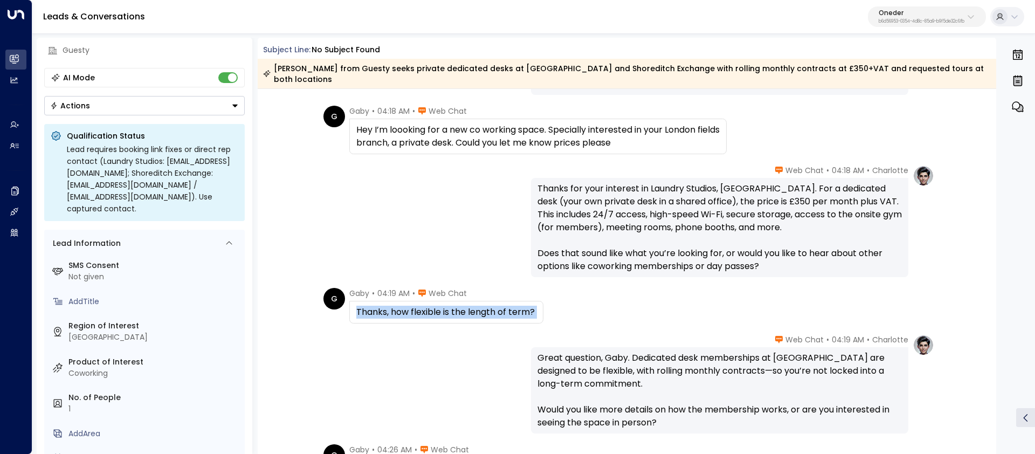
copy div "Thanks, how flexible is the length of term?"
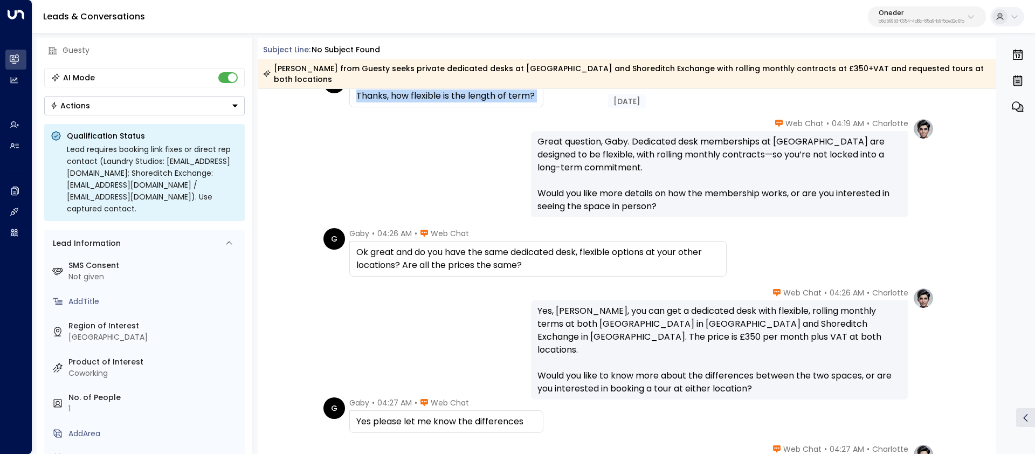
scroll to position [392, 0]
click at [486, 248] on div "Ok great and do you have the same dedicated desk, flexible options at your othe…" at bounding box center [537, 258] width 363 height 26
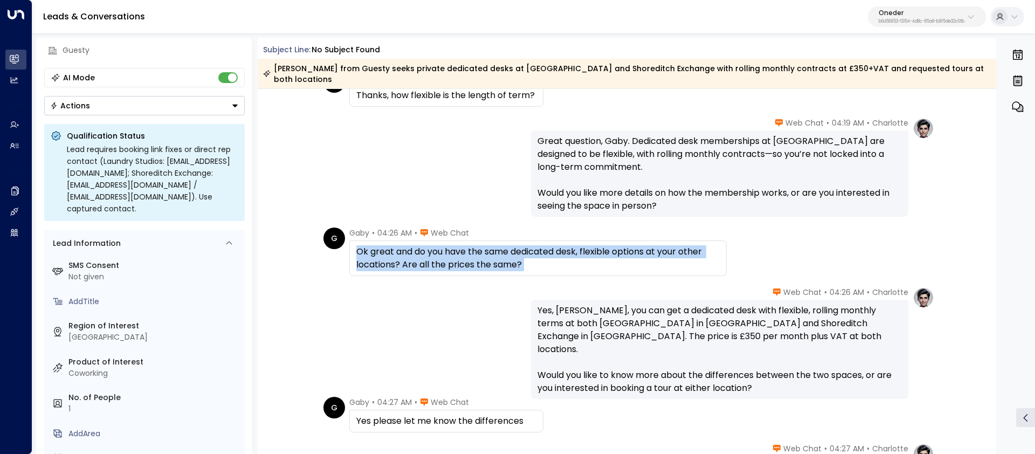
click at [486, 248] on div "Ok great and do you have the same dedicated desk, flexible options at your othe…" at bounding box center [537, 258] width 363 height 26
copy div "Ok great and do you have the same dedicated desk, flexible options at your othe…"
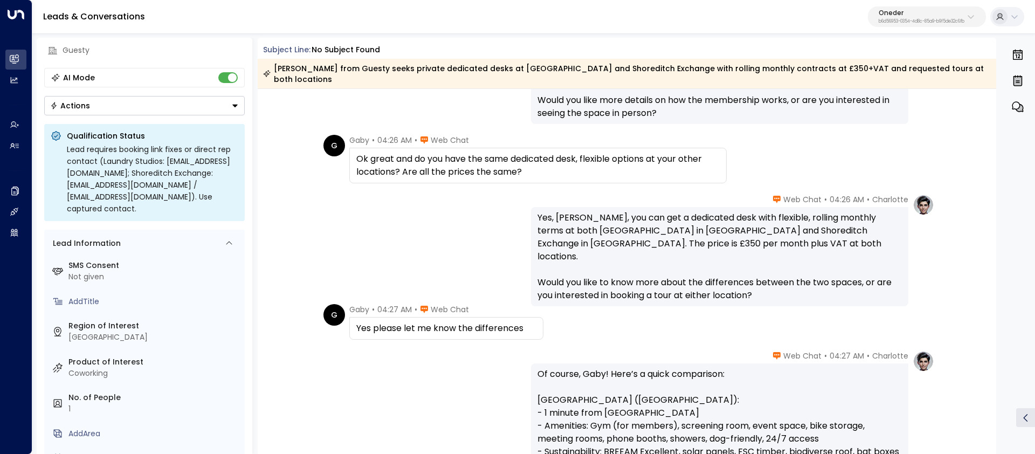
click at [478, 322] on div "Yes please let me know the differences" at bounding box center [446, 328] width 180 height 13
copy div "Yes please let me know the differences"
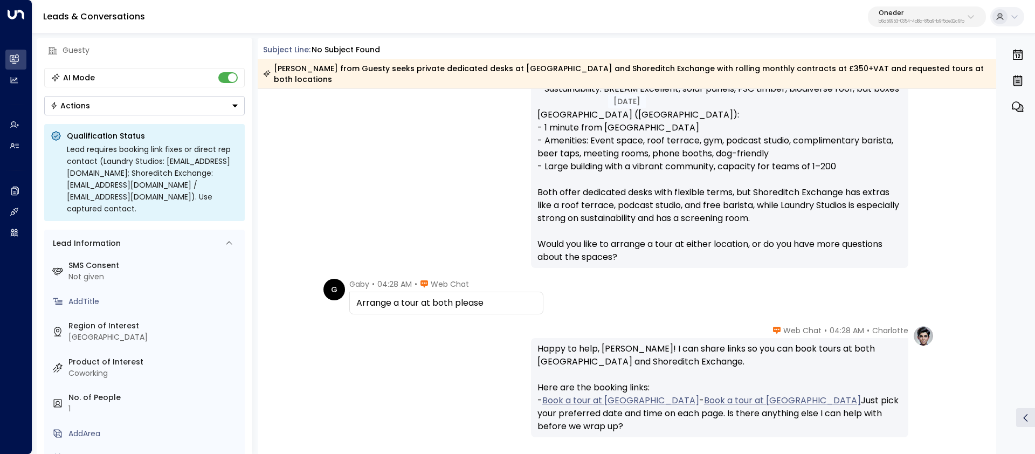
scroll to position [847, 0]
click at [397, 297] on div "Arrange a tour at both please" at bounding box center [446, 303] width 180 height 13
copy div "Arrange a tour at both please"
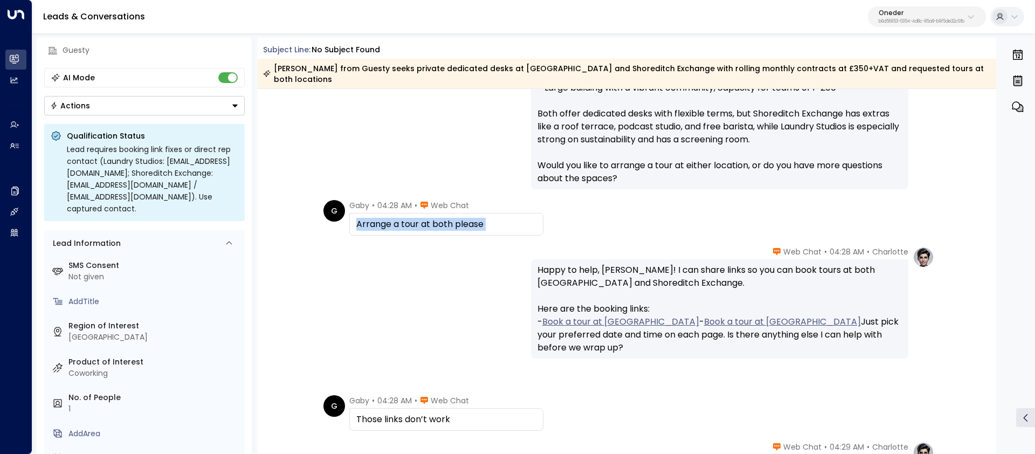
scroll to position [971, 0]
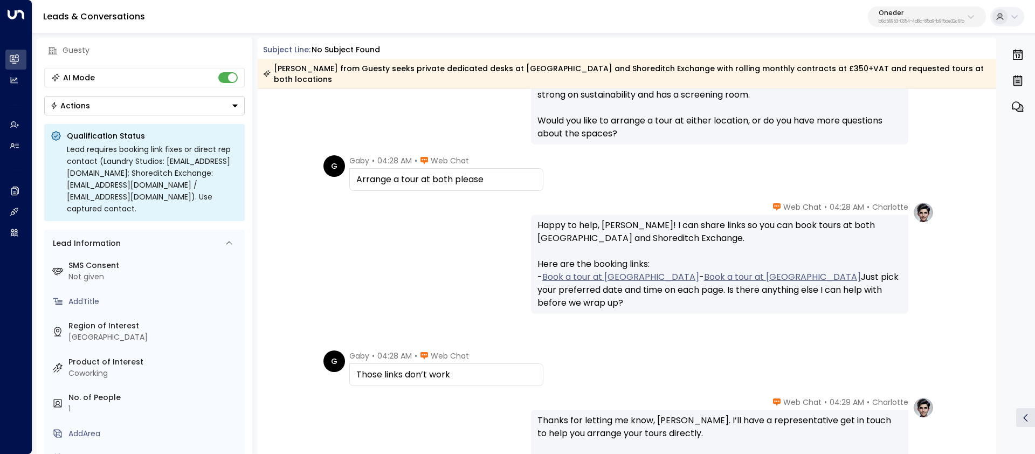
click at [457, 229] on div "Charlotte • 04:28 AM • Web Chat Happy to help, Gaby! I can share links so you c…" at bounding box center [627, 258] width 615 height 112
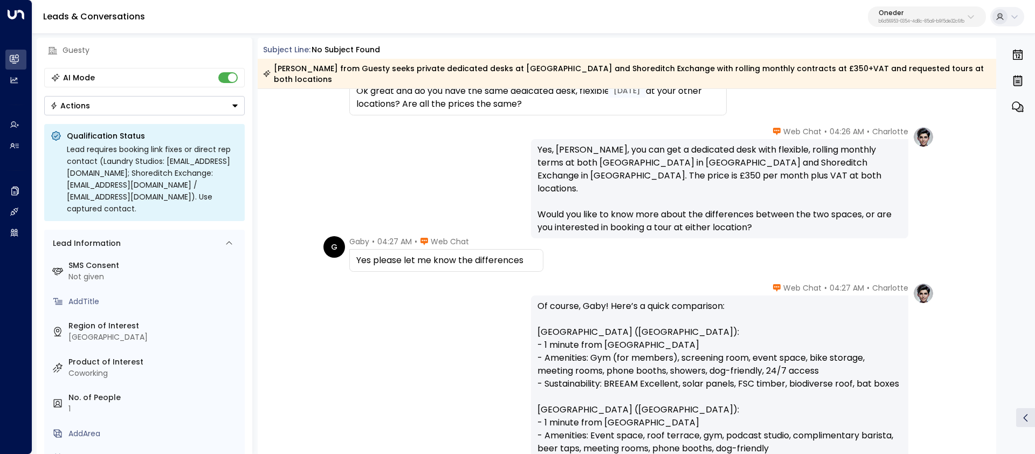
scroll to position [0, 0]
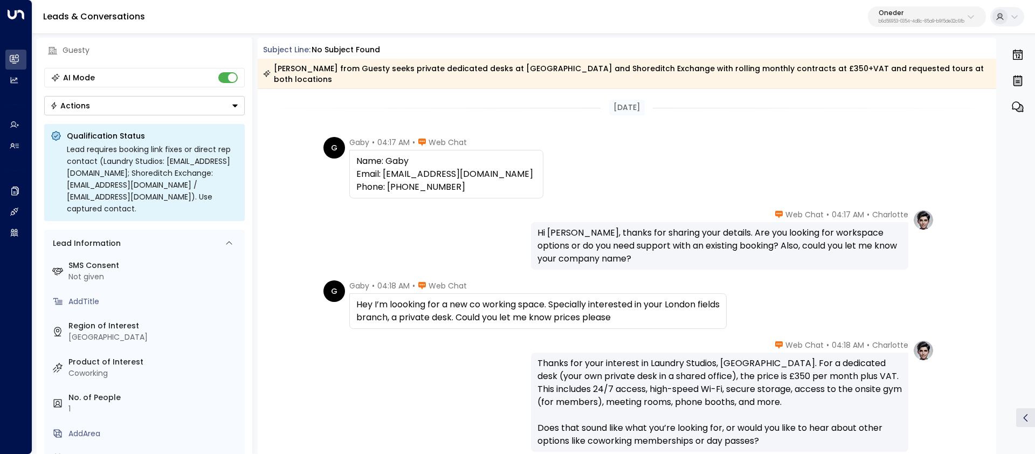
click at [423, 308] on div "Hey I’m loooking for a new co working space. Specially interested in your Londo…" at bounding box center [537, 311] width 363 height 26
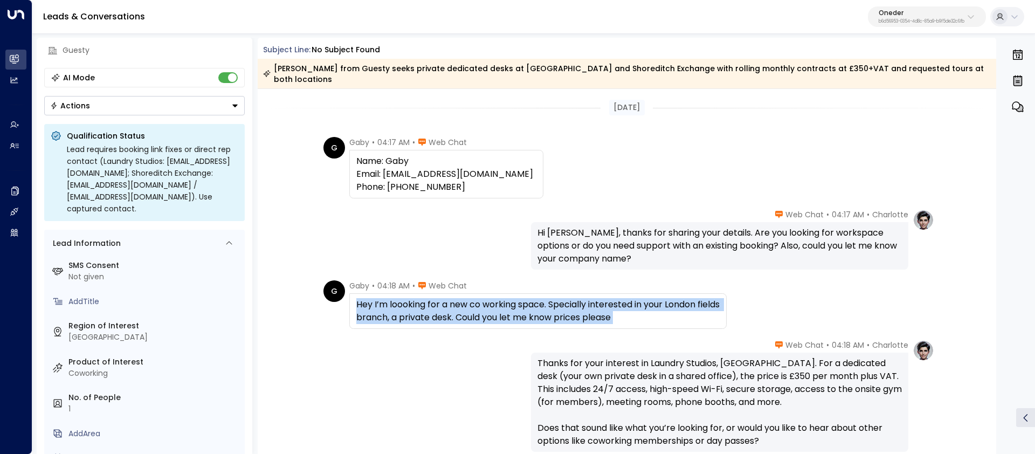
click at [423, 308] on div "Hey I’m loooking for a new co working space. Specially interested in your Londo…" at bounding box center [537, 311] width 363 height 26
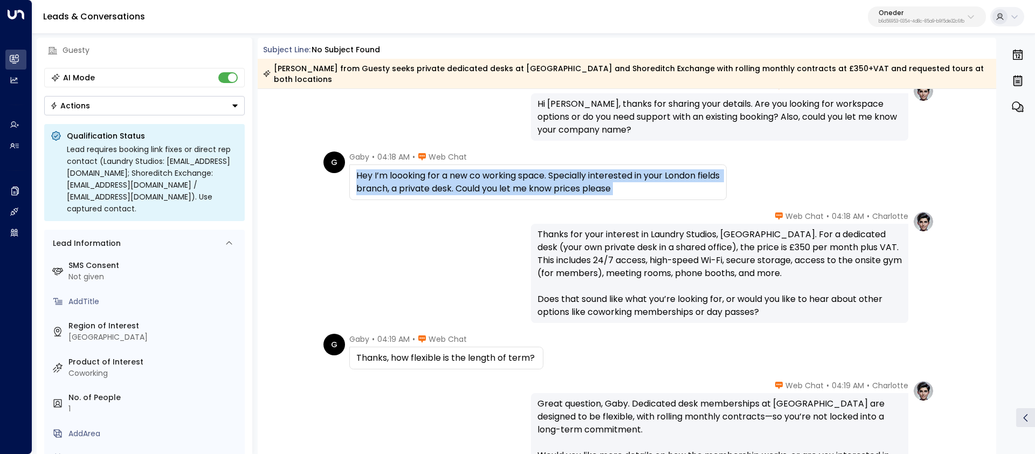
scroll to position [179, 0]
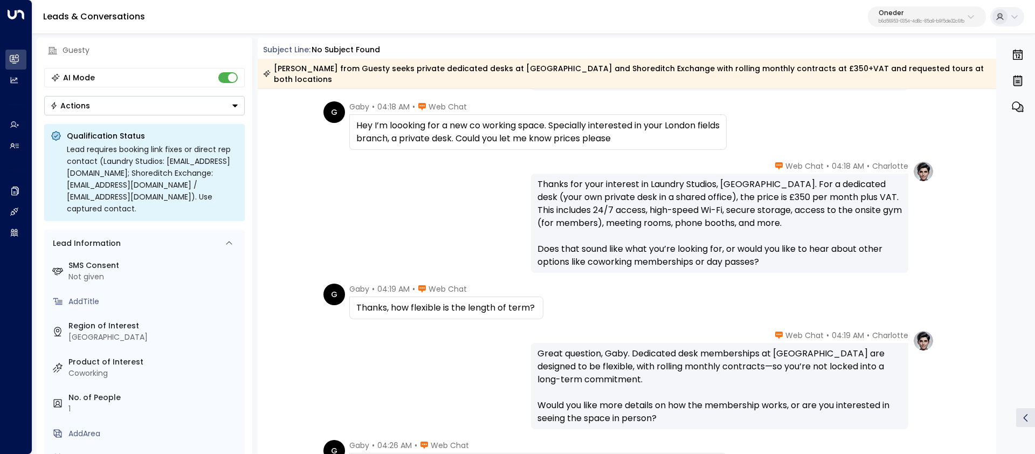
click at [419, 297] on div "Thanks, how flexible is the length of term?" at bounding box center [446, 308] width 194 height 23
click at [419, 301] on div "Thanks, how flexible is the length of term?" at bounding box center [446, 307] width 180 height 13
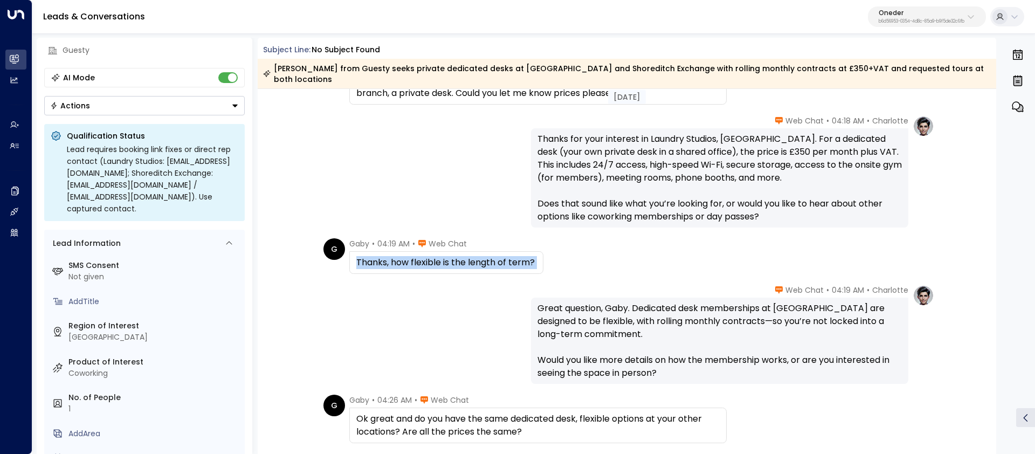
scroll to position [376, 0]
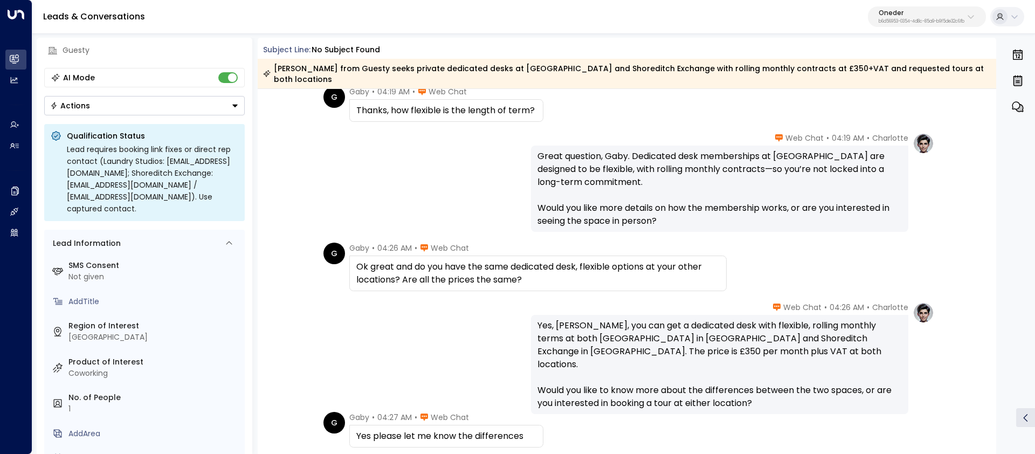
click at [405, 260] on div "Ok great and do you have the same dedicated desk, flexible options at your othe…" at bounding box center [537, 273] width 363 height 26
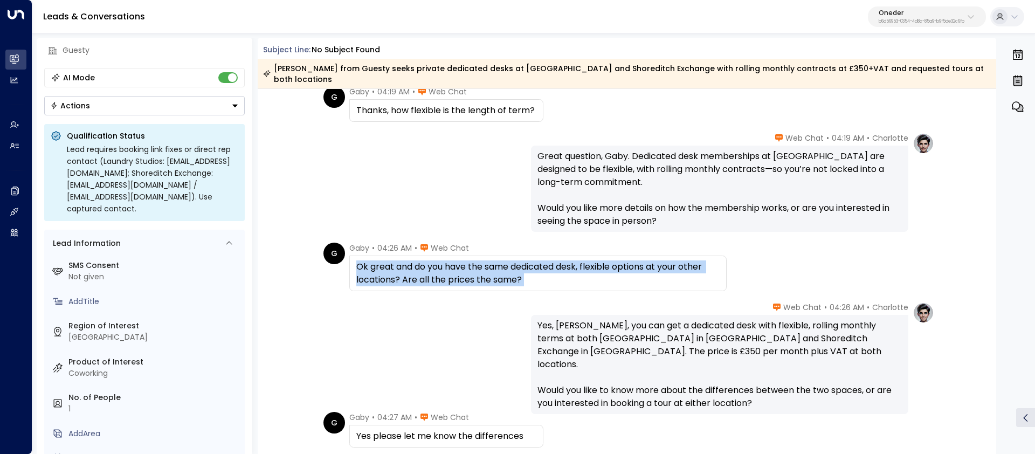
click at [405, 260] on div "Ok great and do you have the same dedicated desk, flexible options at your othe…" at bounding box center [537, 273] width 363 height 26
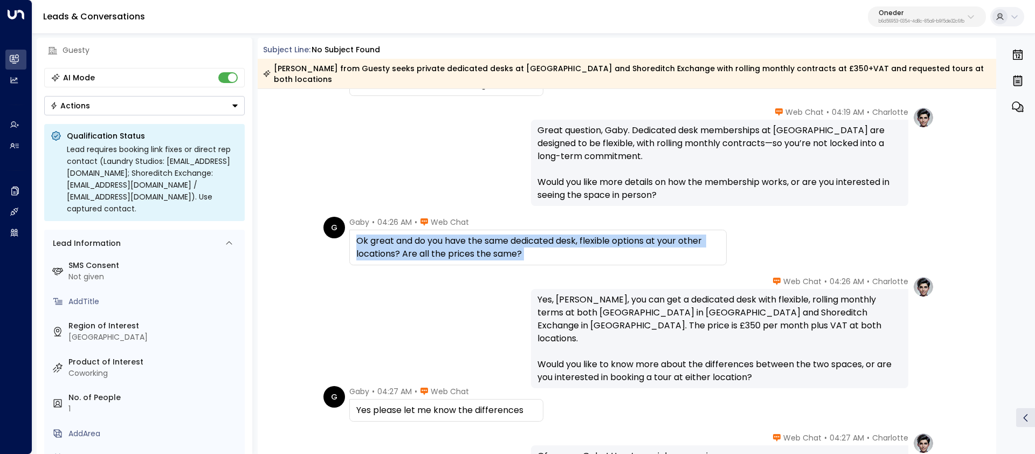
scroll to position [460, 0]
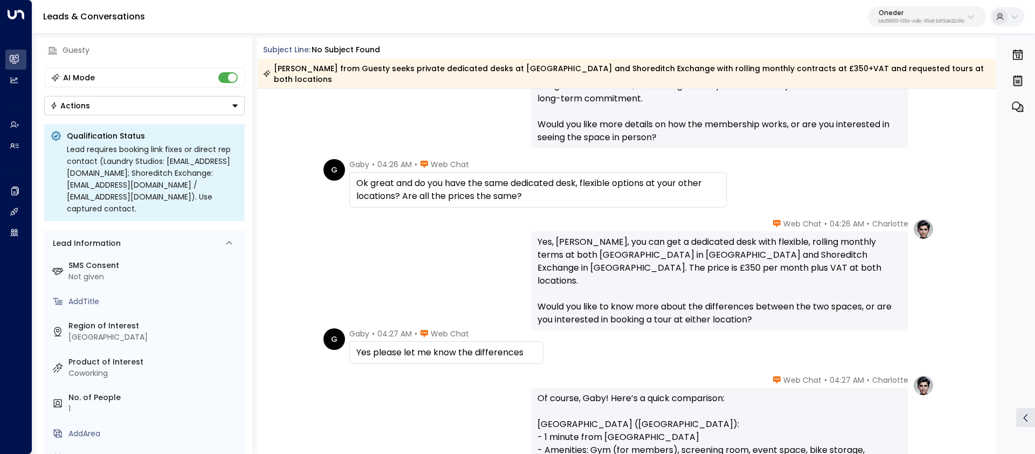
click at [423, 346] on div "Yes please let me know the differences" at bounding box center [446, 352] width 180 height 13
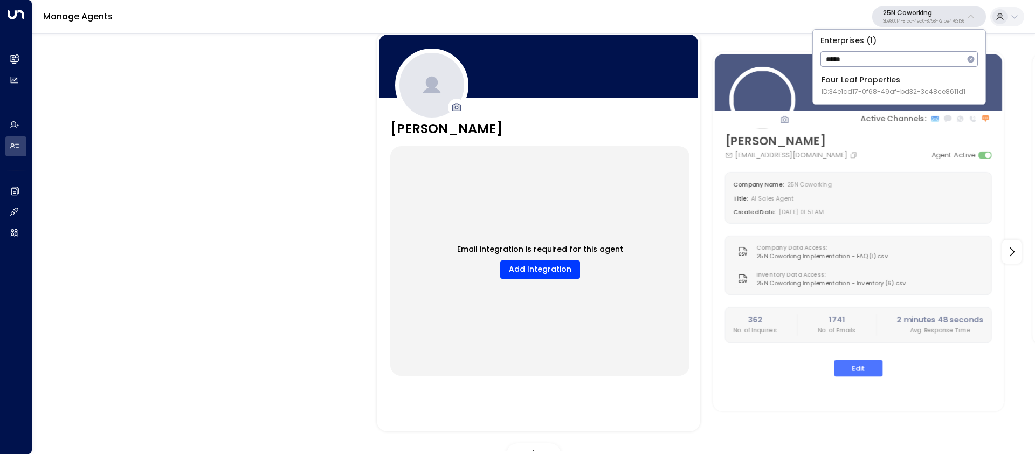
type input "****"
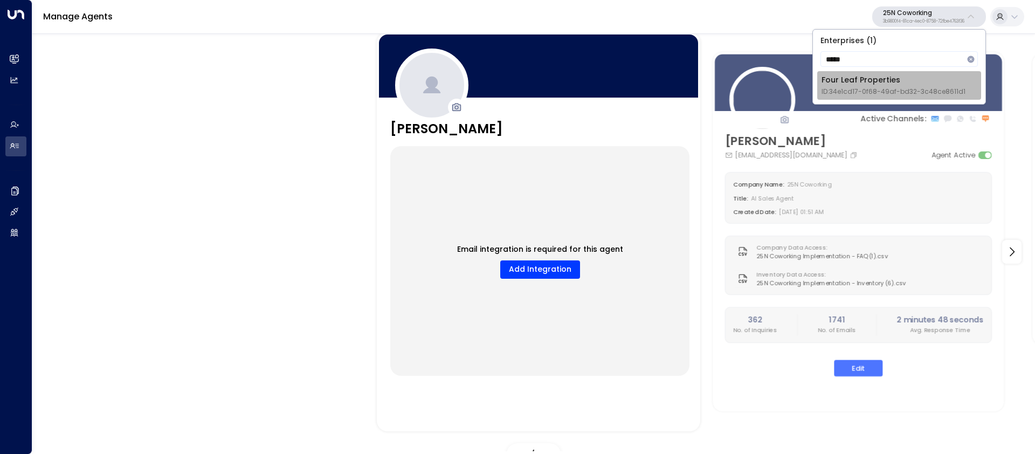
click at [847, 81] on div "Four Leaf Properties ID: 34e1cd17-0f68-49af-bd32-3c48ce8611d1" at bounding box center [894, 85] width 144 height 22
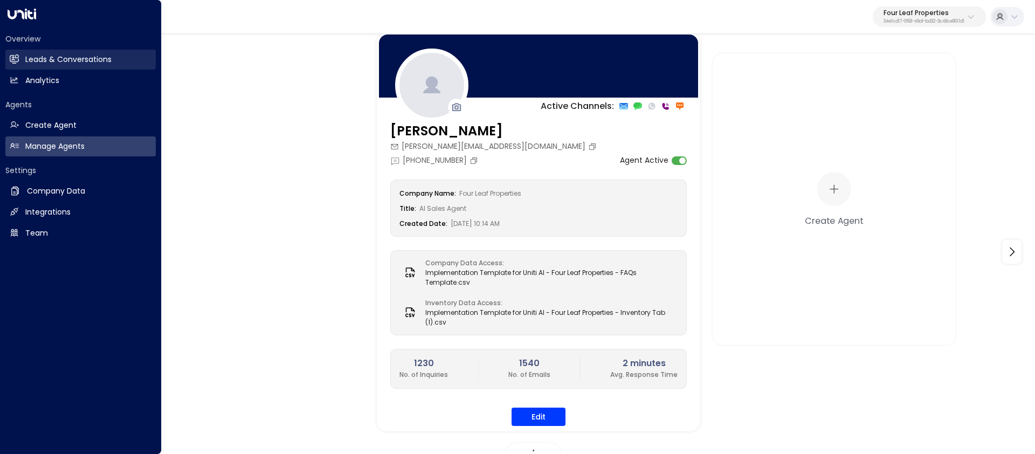
click at [72, 62] on h2 "Leads & Conversations" at bounding box center [68, 59] width 86 height 11
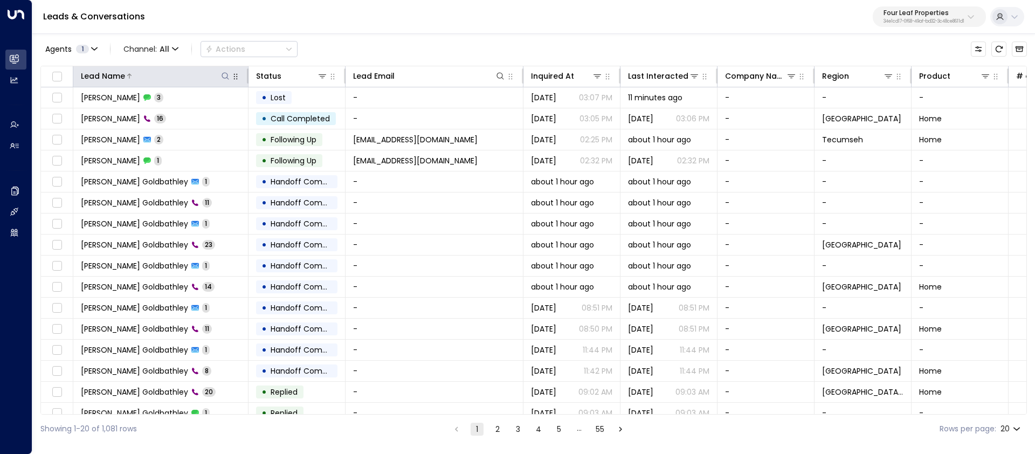
click at [222, 77] on icon at bounding box center [225, 76] width 9 height 9
type input "*****"
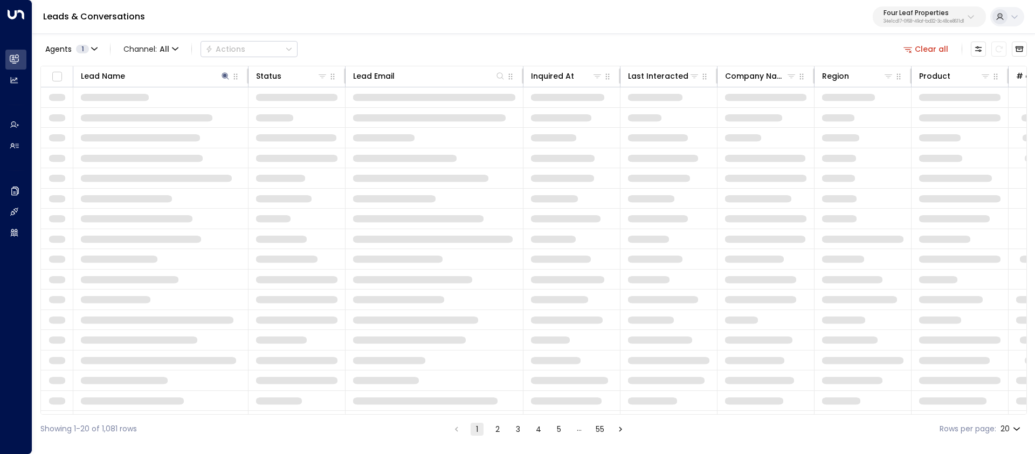
click at [326, 50] on div "Agents 1 Channel: All Actions Clear all" at bounding box center [533, 49] width 987 height 23
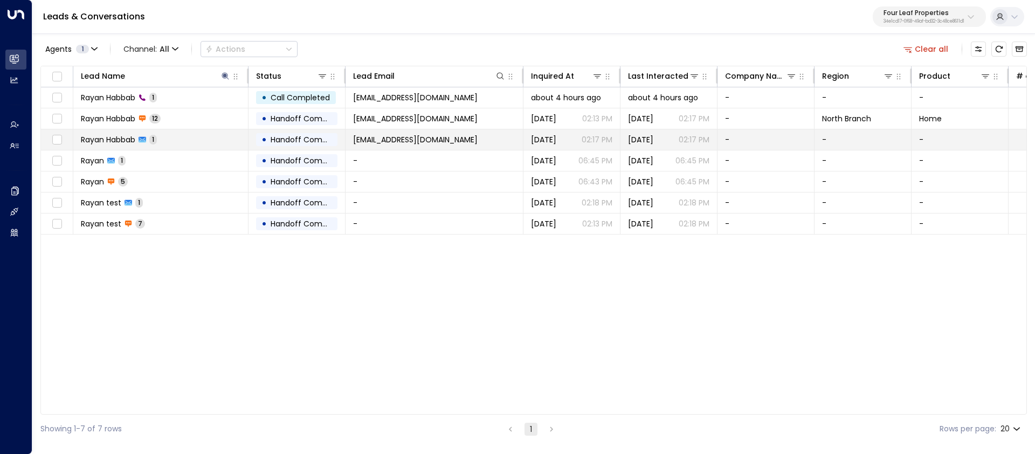
click at [176, 142] on td "[PERSON_NAME] 1" at bounding box center [160, 139] width 175 height 20
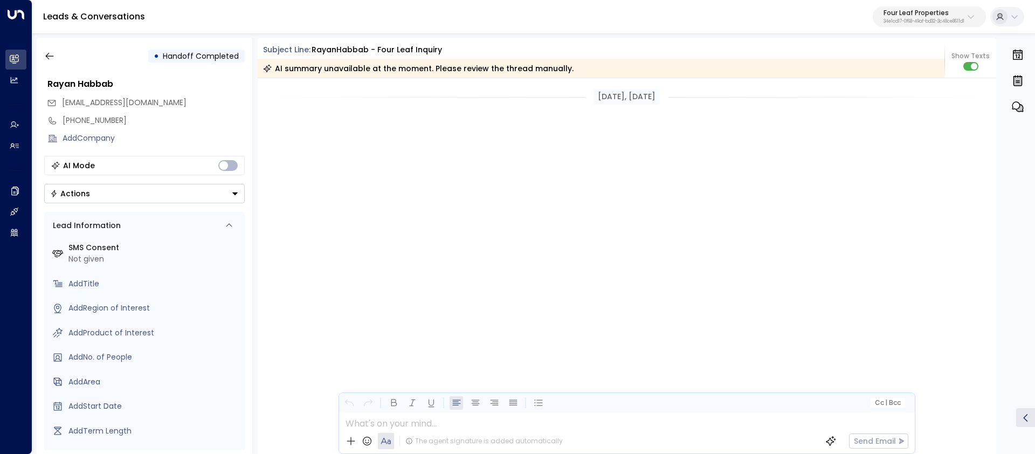
scroll to position [2297, 0]
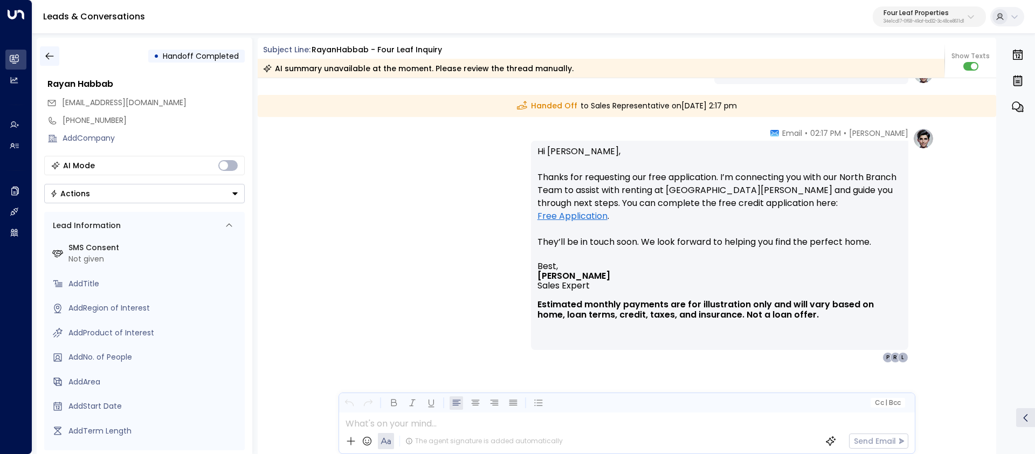
click at [47, 54] on icon "button" at bounding box center [49, 56] width 8 height 7
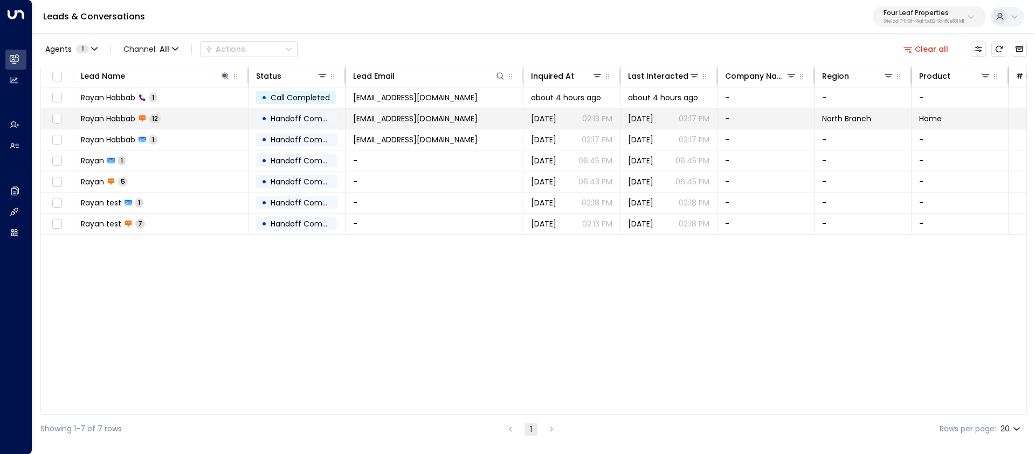
click at [128, 121] on span "Rayan Habbab" at bounding box center [108, 118] width 54 height 11
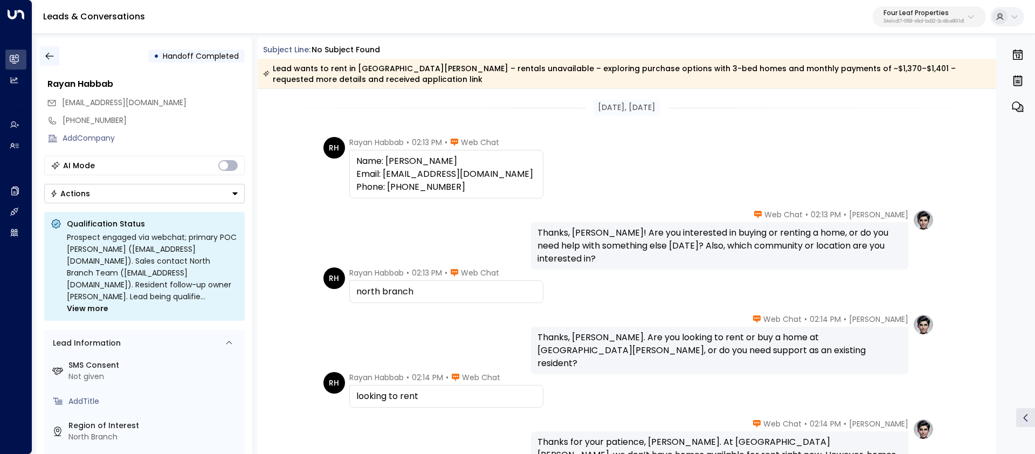
click at [51, 55] on icon "button" at bounding box center [49, 56] width 11 height 11
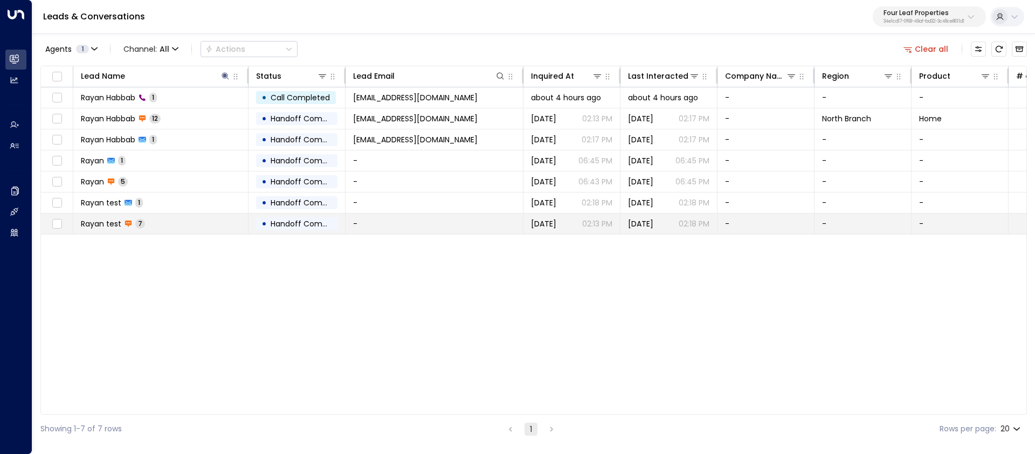
click at [175, 222] on td "Rayan test 7" at bounding box center [160, 224] width 175 height 20
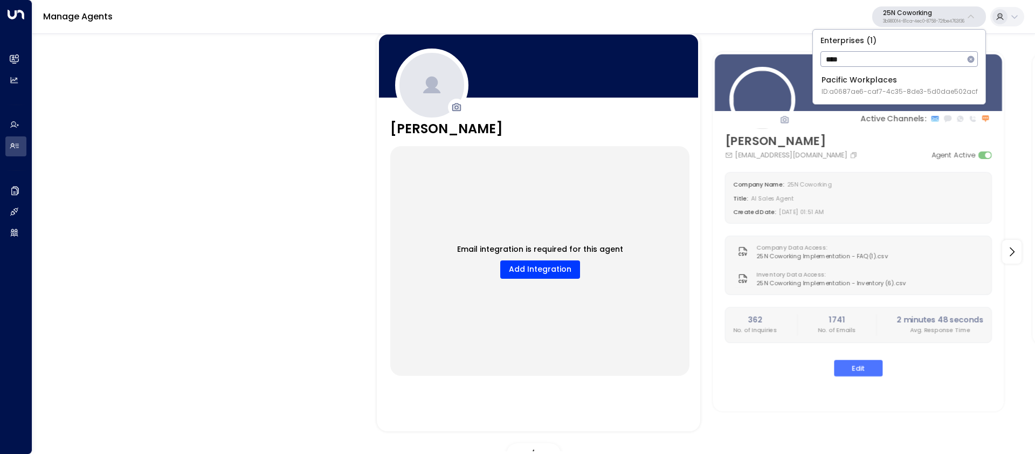
type input "****"
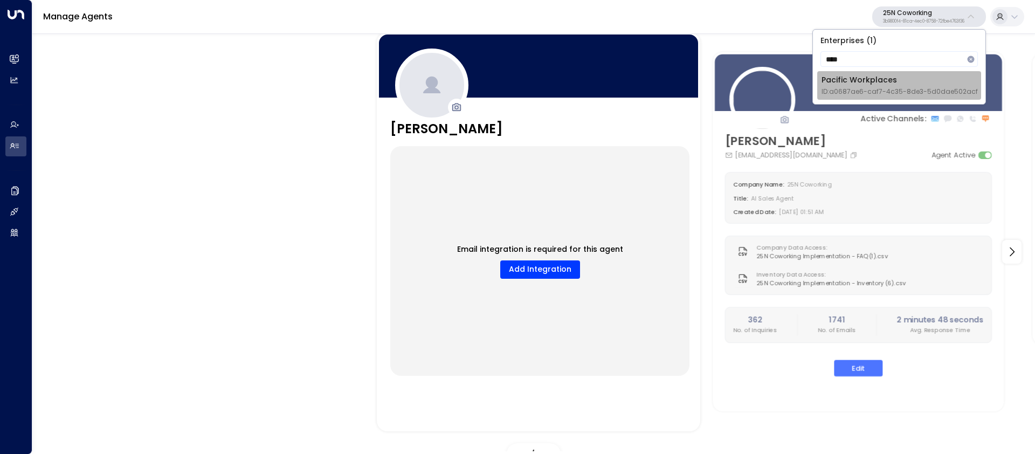
click at [850, 79] on div "Pacific Workplaces ID: a0687ae6-caf7-4c35-8de3-5d0dae502acf" at bounding box center [900, 85] width 156 height 22
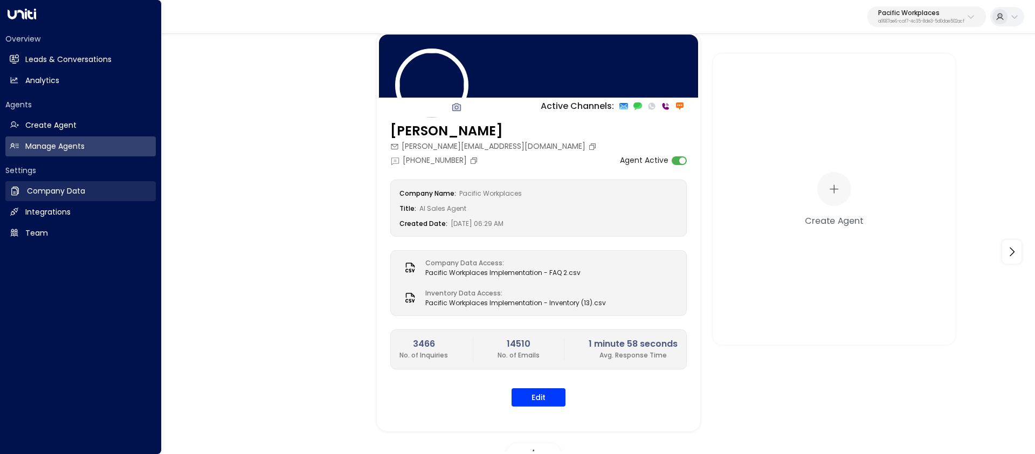
click at [20, 189] on link "Company Data Company Data" at bounding box center [80, 191] width 150 height 20
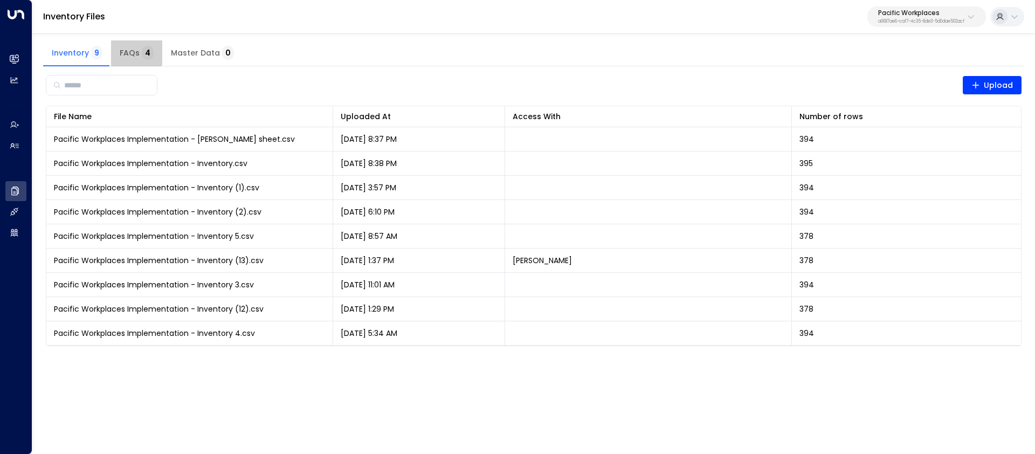
click at [130, 49] on span "FAQs 4" at bounding box center [137, 54] width 34 height 10
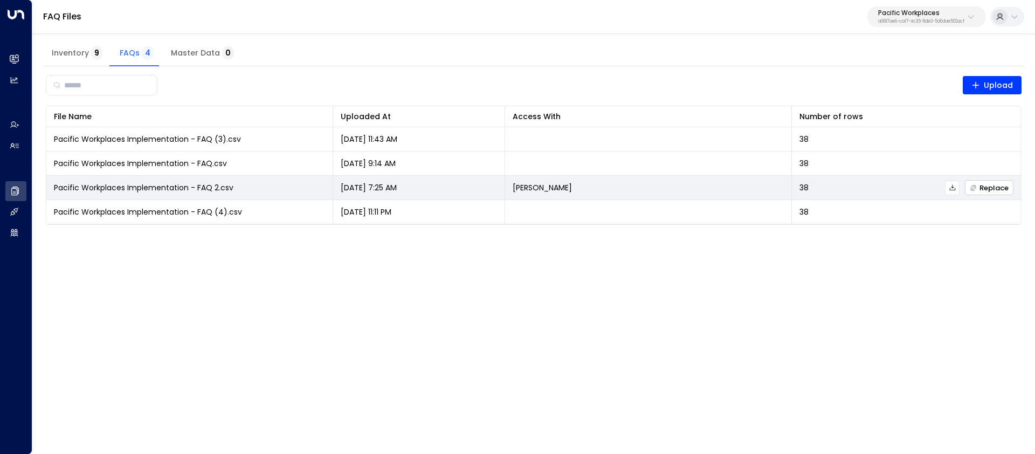
click at [979, 187] on span "Replace" at bounding box center [989, 187] width 39 height 7
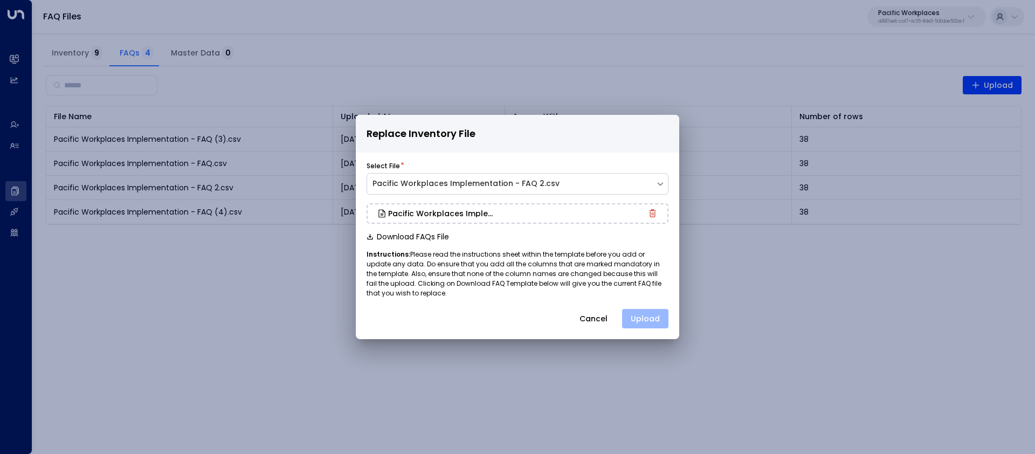
click at [643, 321] on button "Upload" at bounding box center [645, 318] width 46 height 19
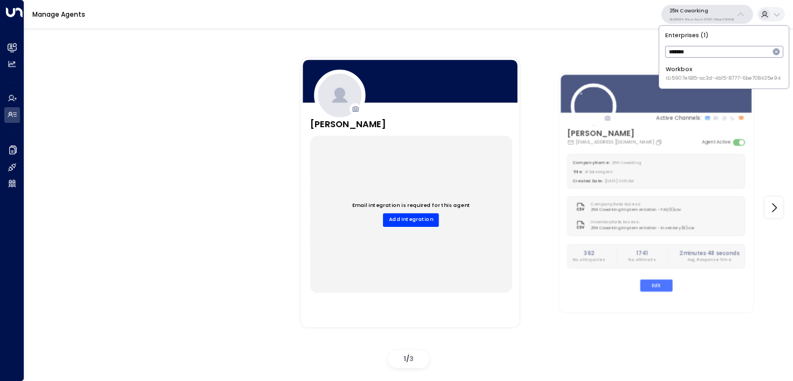
type input "*******"
click at [675, 75] on span "ID: 5907e685-ac3d-4b15-8777-6be708435e94" at bounding box center [723, 79] width 115 height 8
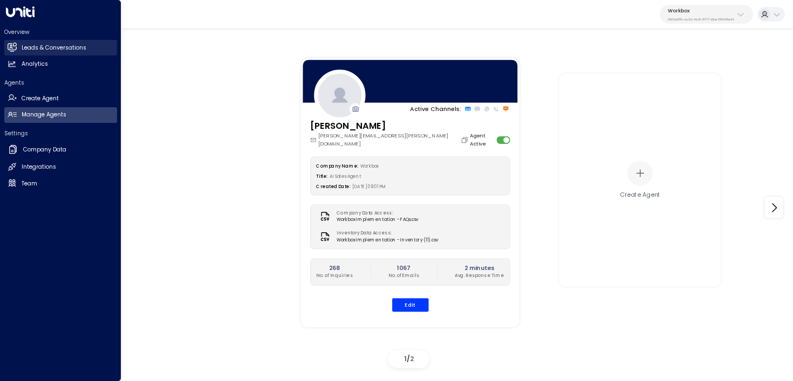
click at [26, 50] on h2 "Leads & Conversations" at bounding box center [54, 48] width 65 height 9
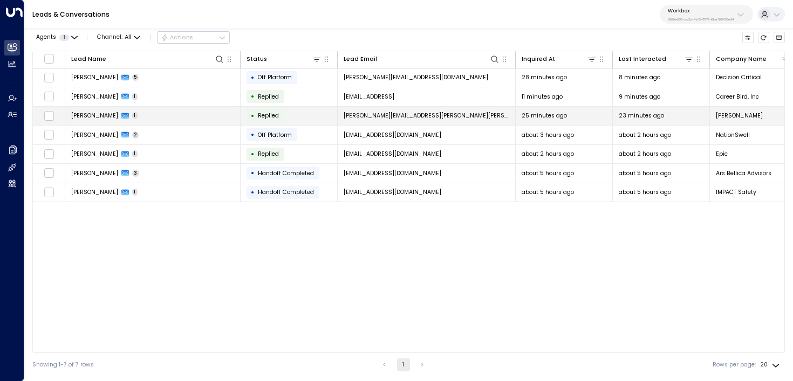
click at [216, 119] on td "Rebekah Mainquist 1" at bounding box center [152, 116] width 175 height 19
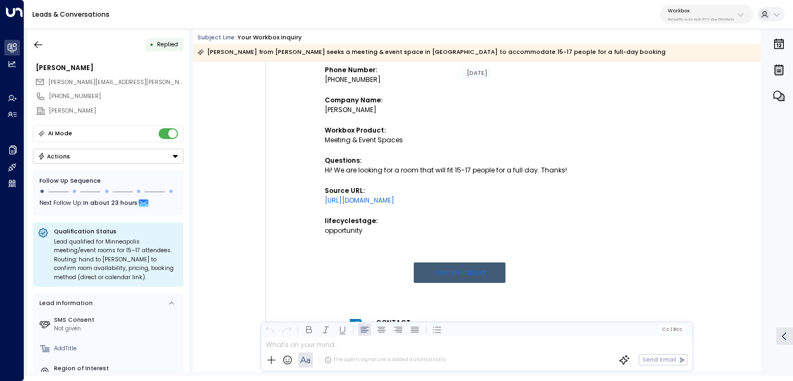
scroll to position [332, 0]
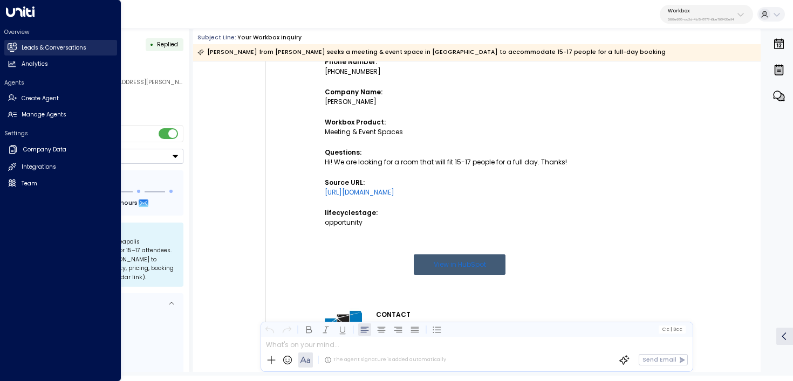
click at [11, 42] on link "Leads & Conversations Leads & Conversations" at bounding box center [60, 48] width 113 height 16
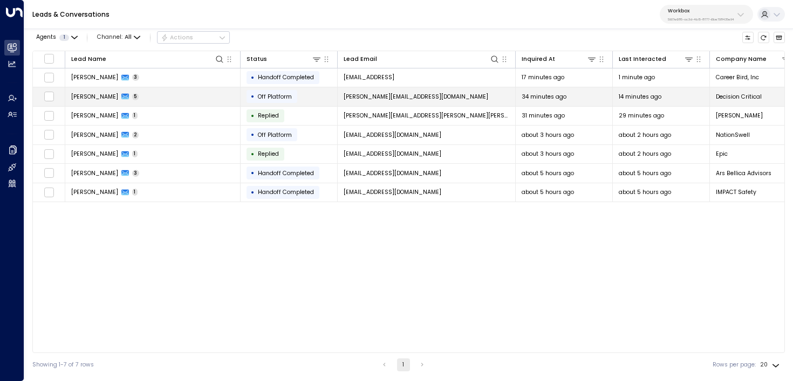
click at [202, 92] on td "Olivia Magee 5" at bounding box center [152, 96] width 175 height 19
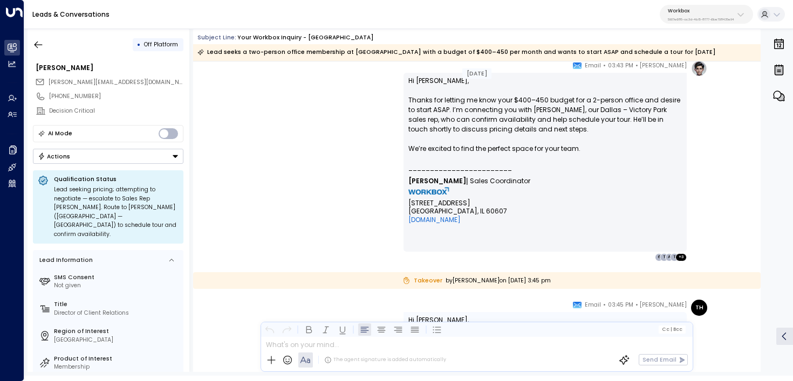
scroll to position [1755, 0]
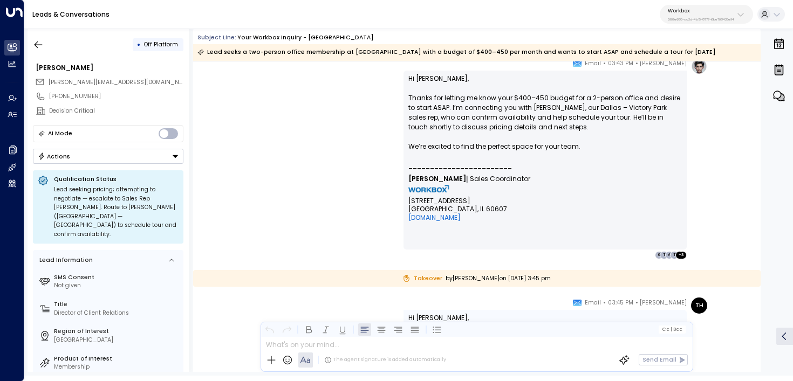
click at [301, 155] on div "Olivia Carter • 03:43 PM • Email Hi Olivia, Thanks for letting me know your $40…" at bounding box center [476, 158] width 461 height 201
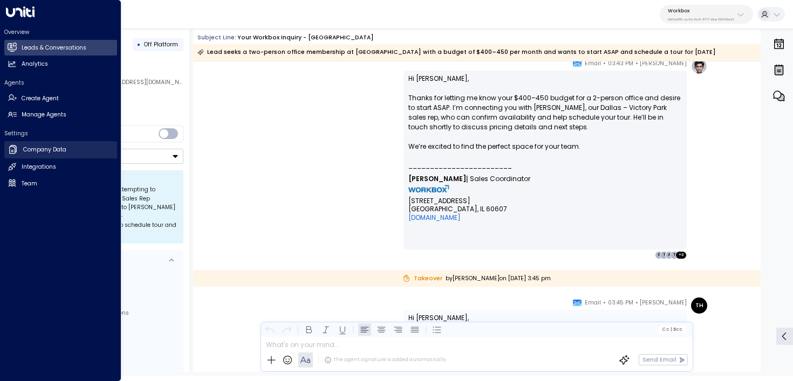
click at [17, 153] on icon at bounding box center [13, 149] width 11 height 11
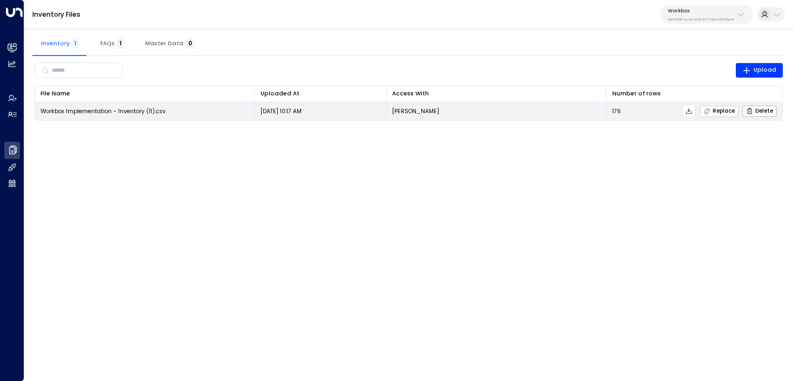
click at [729, 111] on span "Replace" at bounding box center [718, 111] width 31 height 7
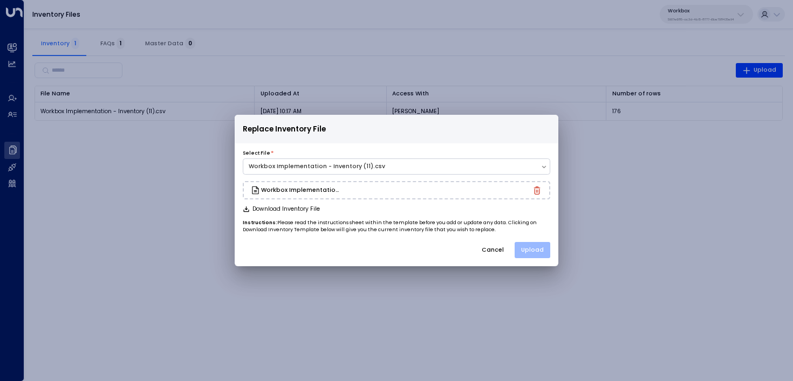
click at [538, 251] on button "Upload" at bounding box center [533, 250] width 36 height 16
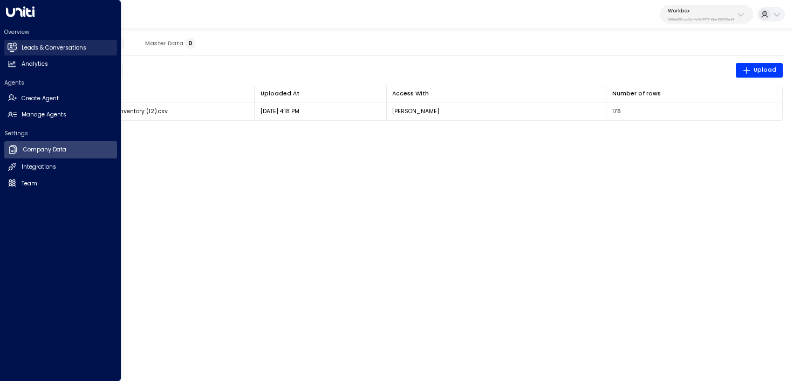
click at [17, 47] on link "Leads & Conversations Leads & Conversations" at bounding box center [60, 48] width 113 height 16
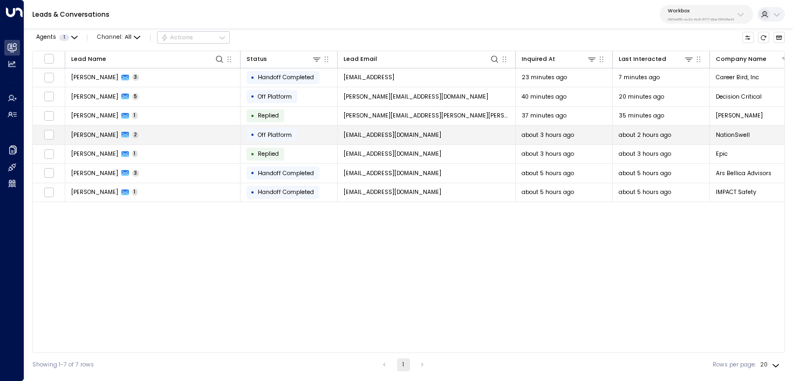
click at [219, 129] on td "Joy Gregory 2" at bounding box center [152, 135] width 175 height 19
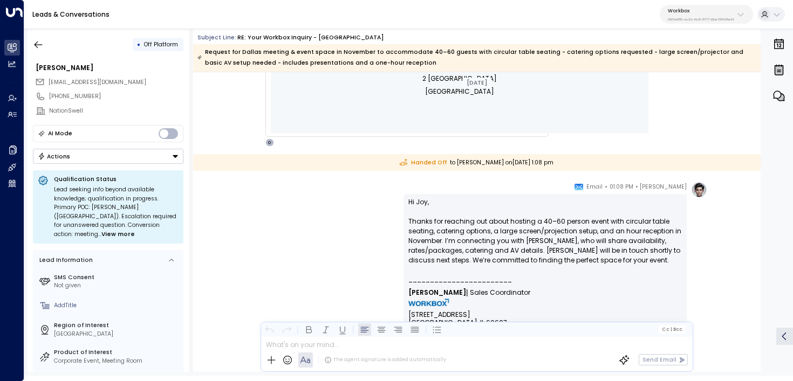
scroll to position [848, 0]
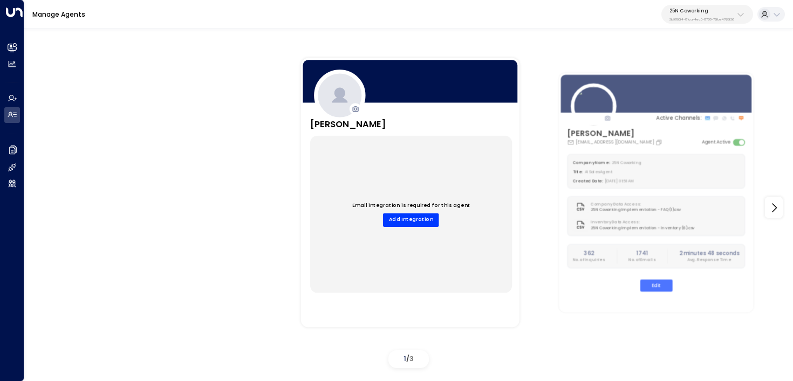
click at [689, 9] on p "25N Coworking" at bounding box center [701, 11] width 65 height 6
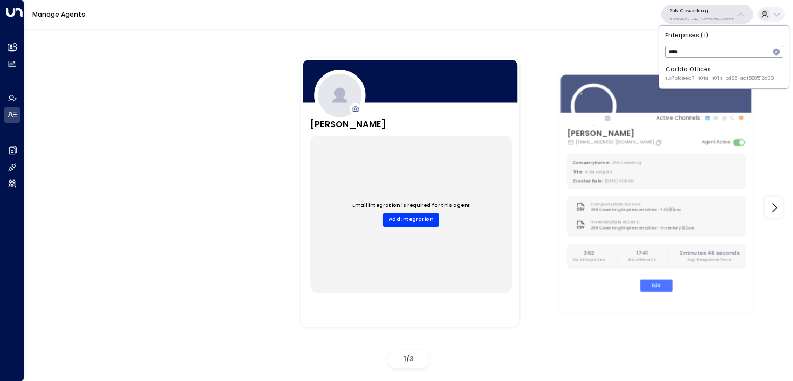
type input "****"
click at [677, 76] on span "ID: 7b1ceed7-40fa-4014-bd85-aaf588512a38" at bounding box center [720, 79] width 108 height 8
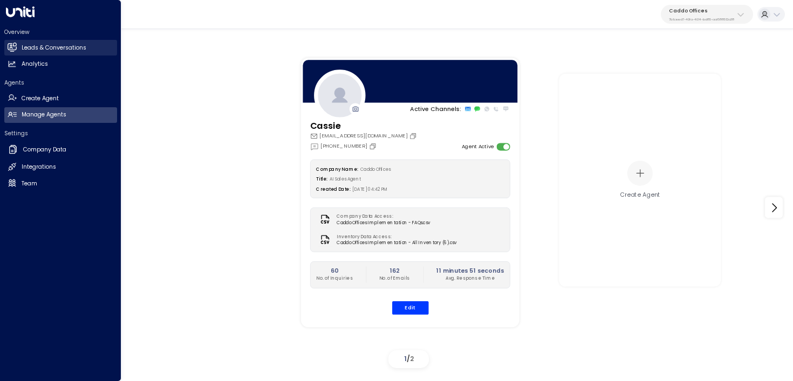
click at [13, 47] on icon at bounding box center [12, 47] width 9 height 6
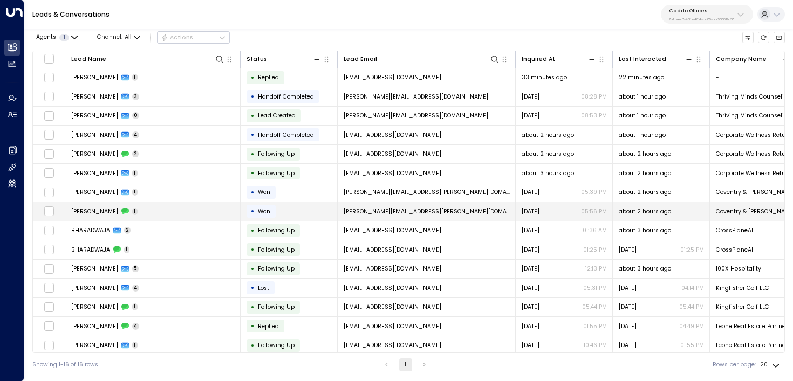
click at [147, 216] on td "[PERSON_NAME] 1" at bounding box center [152, 211] width 175 height 19
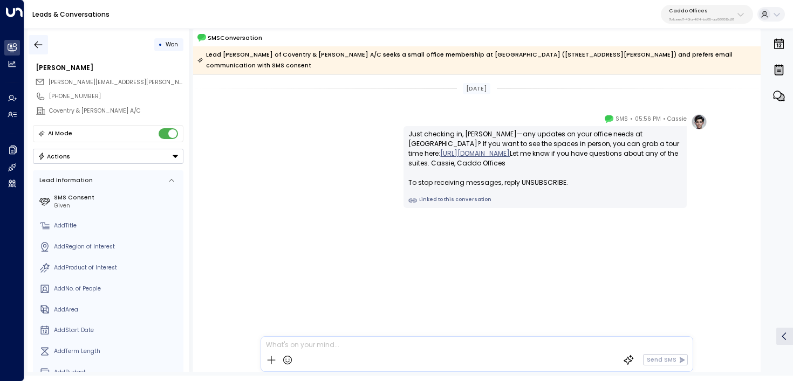
click at [37, 43] on icon "button" at bounding box center [38, 44] width 11 height 11
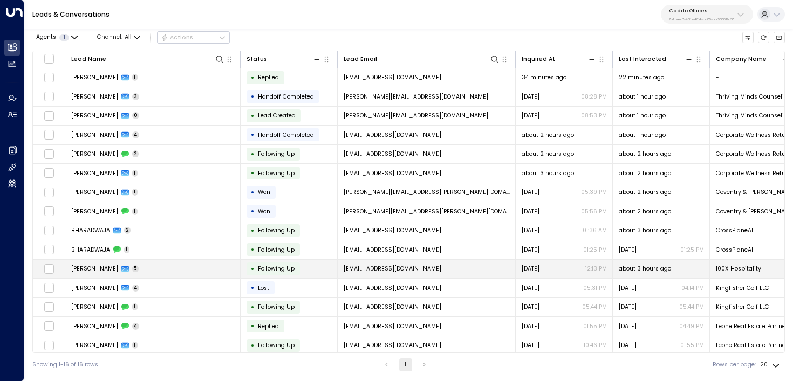
scroll to position [24, 0]
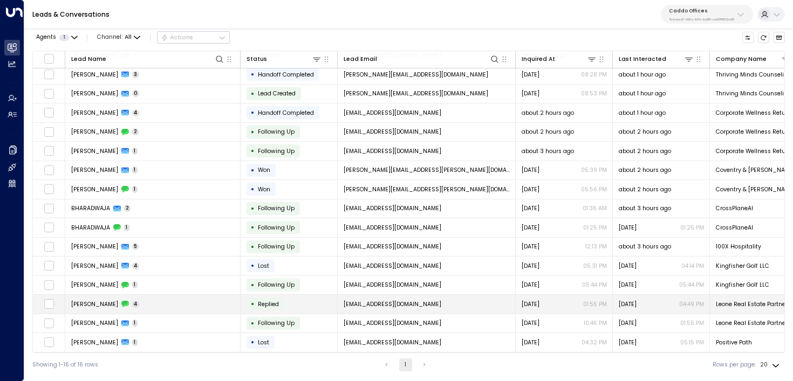
click at [211, 295] on td "[PERSON_NAME] 4" at bounding box center [152, 304] width 175 height 19
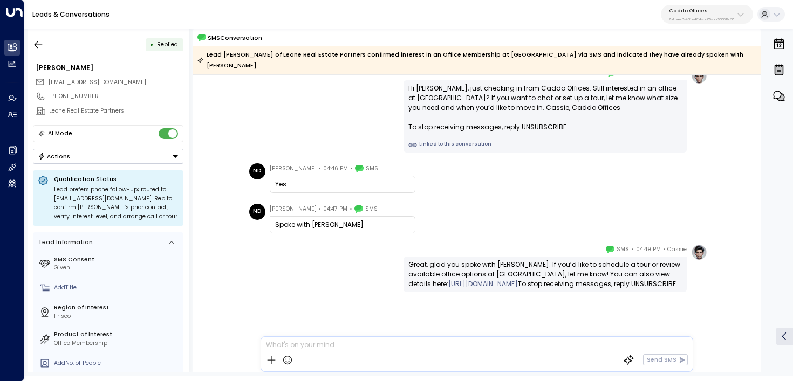
scroll to position [39, 0]
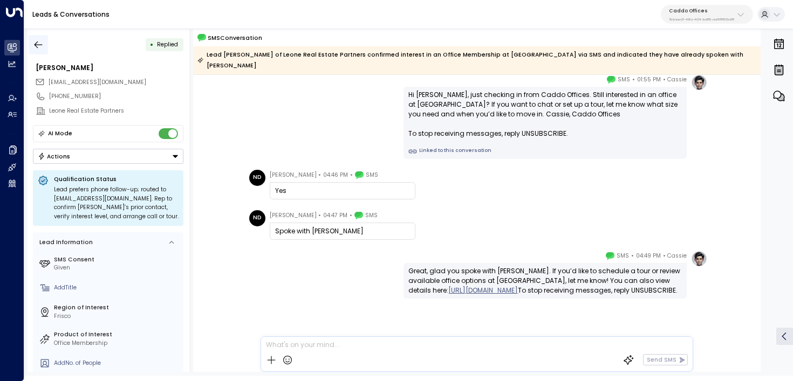
click at [35, 35] on button "button" at bounding box center [38, 44] width 19 height 19
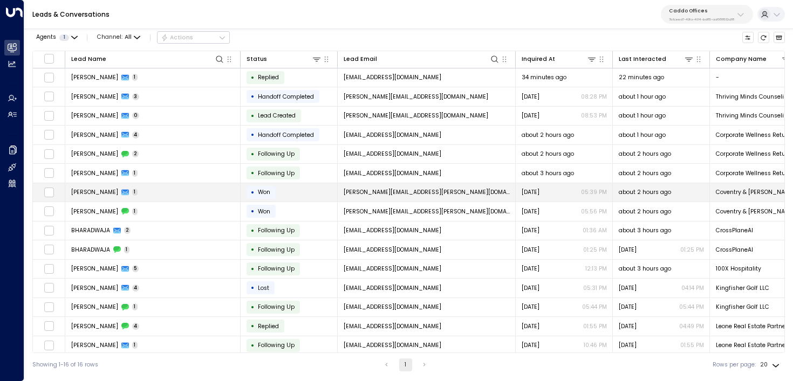
scroll to position [24, 0]
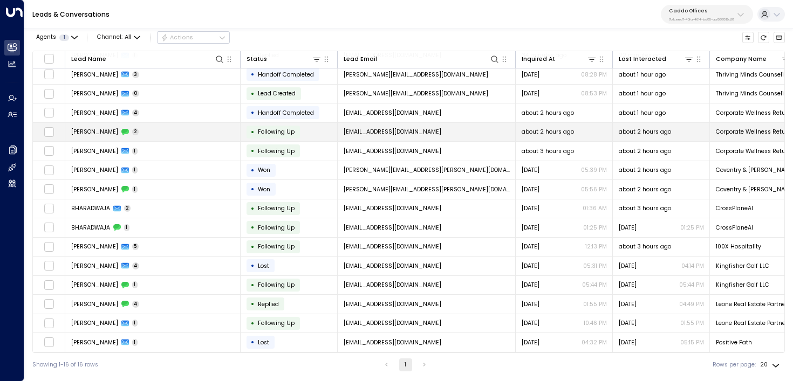
click at [192, 135] on td "[PERSON_NAME] 2" at bounding box center [152, 132] width 175 height 19
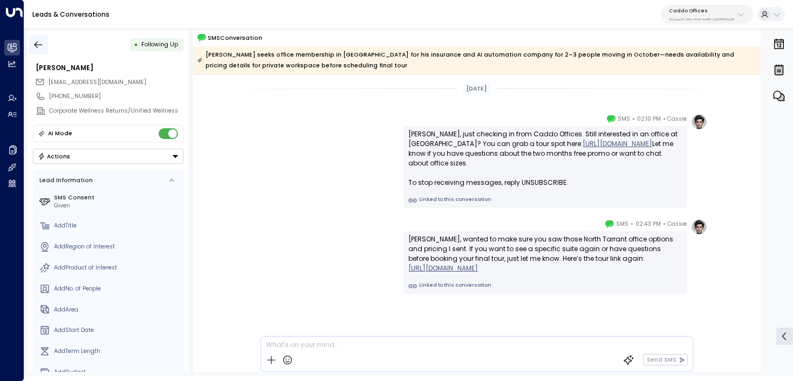
click at [45, 41] on button "button" at bounding box center [38, 44] width 19 height 19
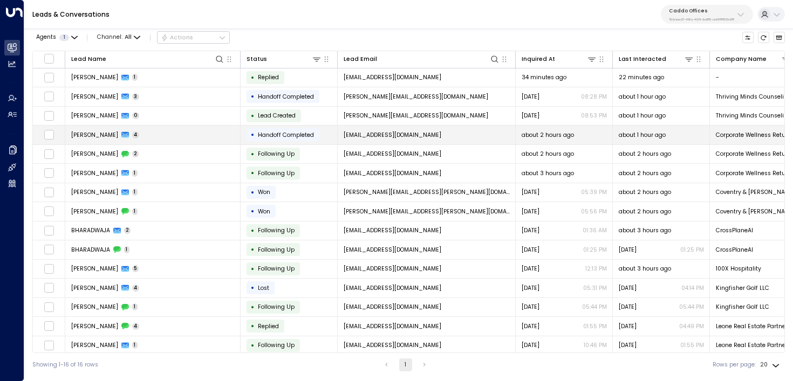
click at [193, 135] on td "Freddy Sotelo 4" at bounding box center [152, 135] width 175 height 19
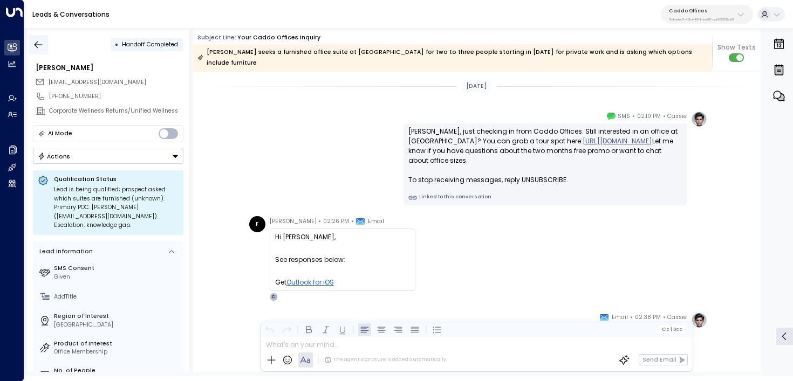
click at [40, 40] on icon "button" at bounding box center [38, 44] width 11 height 11
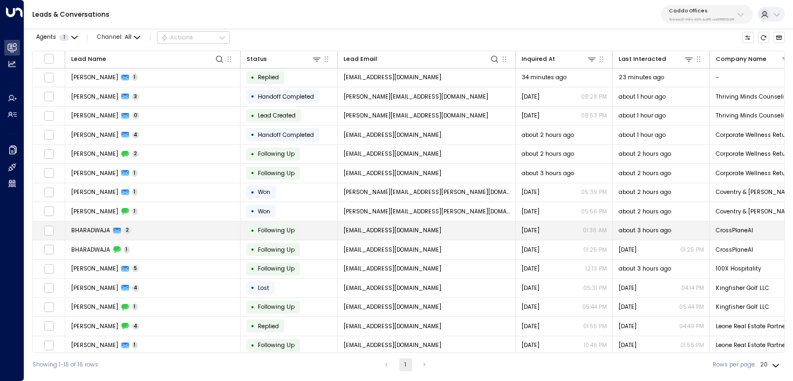
click at [126, 227] on span "2" at bounding box center [127, 230] width 7 height 7
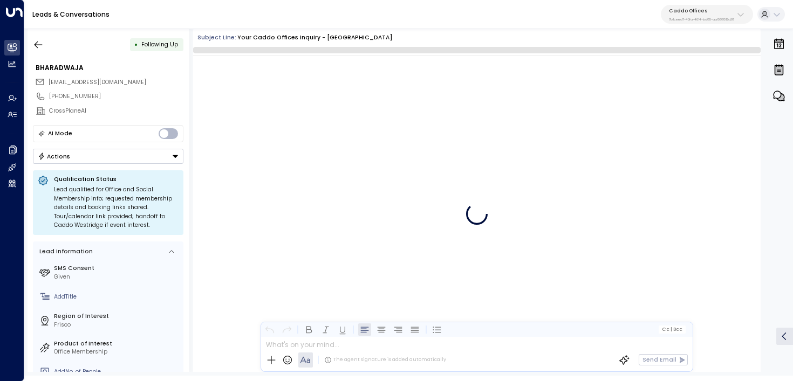
scroll to position [1580, 0]
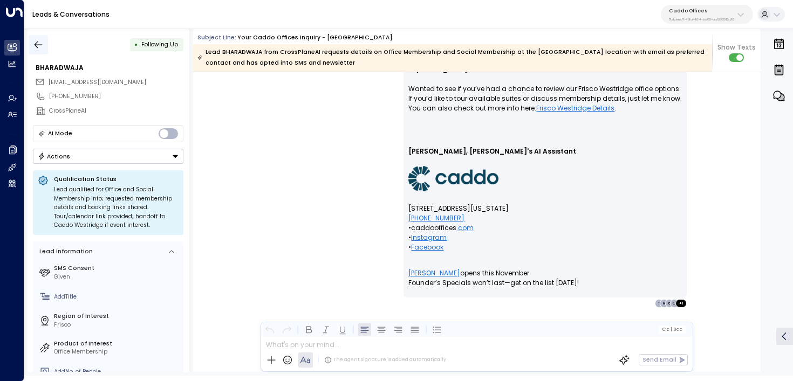
click at [39, 49] on icon "button" at bounding box center [38, 44] width 11 height 11
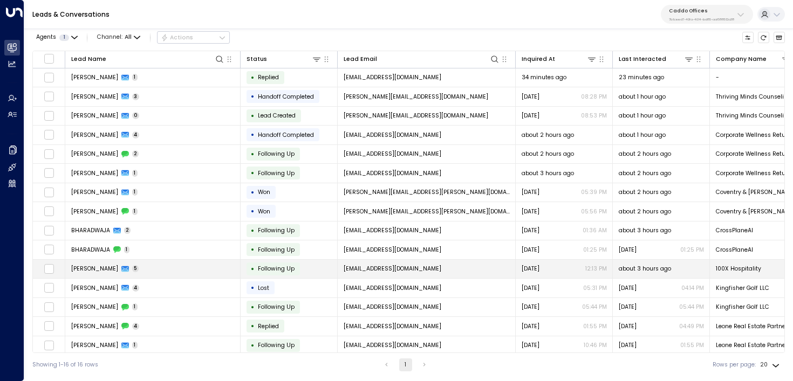
click at [142, 270] on td "Scott Sharrer 5" at bounding box center [152, 269] width 175 height 19
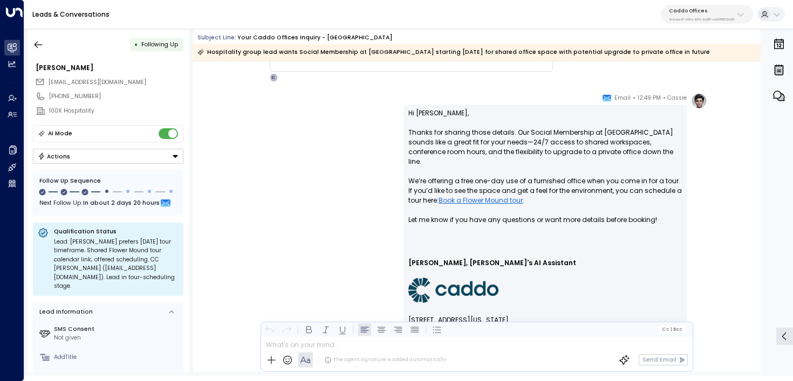
scroll to position [1263, 0]
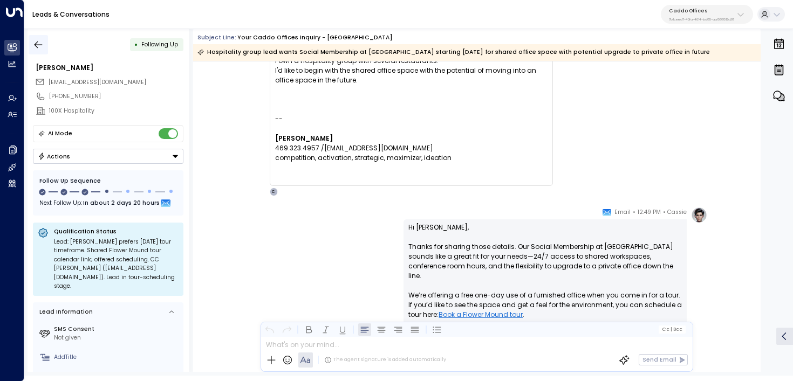
click at [40, 45] on icon "button" at bounding box center [38, 44] width 11 height 11
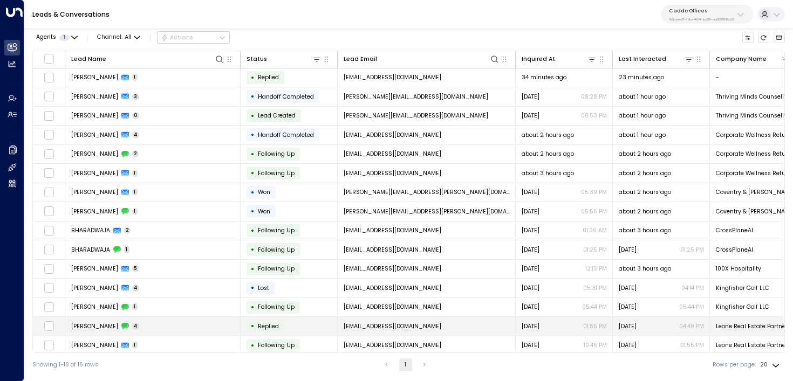
click at [189, 324] on td "Nicholas DiLeone 4" at bounding box center [152, 326] width 175 height 19
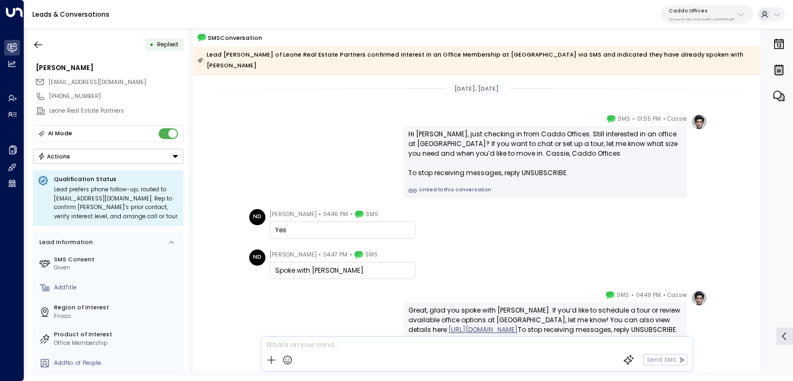
click at [26, 39] on div "• Replied Nicholas DiLeone nick@leonerepartners.com +16463344989 Leone Real Est…" at bounding box center [408, 200] width 769 height 352
click at [29, 39] on button "button" at bounding box center [38, 44] width 19 height 19
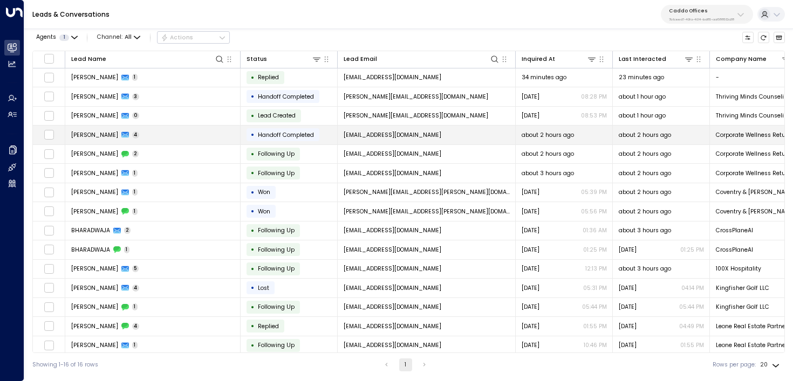
click at [86, 138] on span "Freddy Sotelo" at bounding box center [94, 135] width 47 height 8
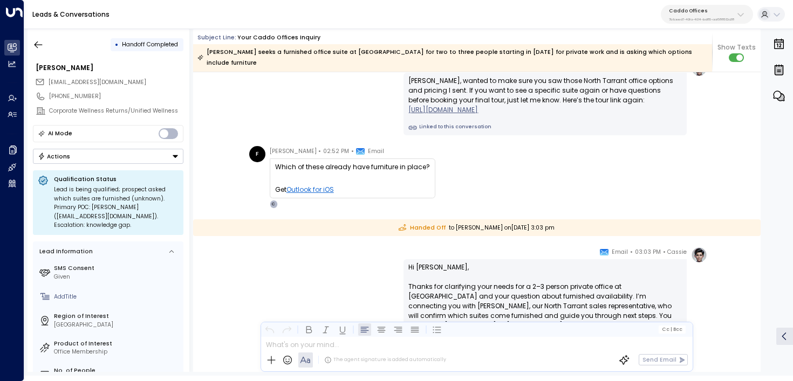
scroll to position [673, 0]
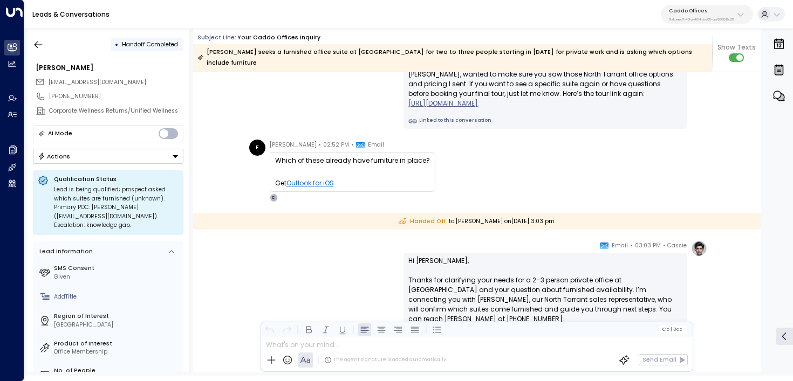
click at [159, 150] on button "Actions" at bounding box center [108, 156] width 150 height 15
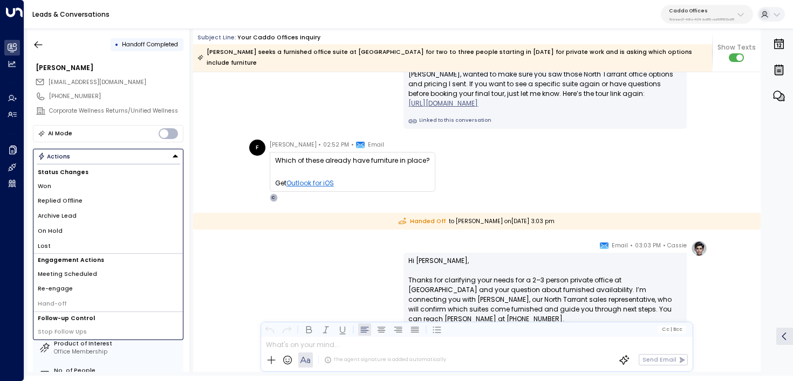
click at [117, 217] on li "Archive Lead" at bounding box center [107, 216] width 149 height 15
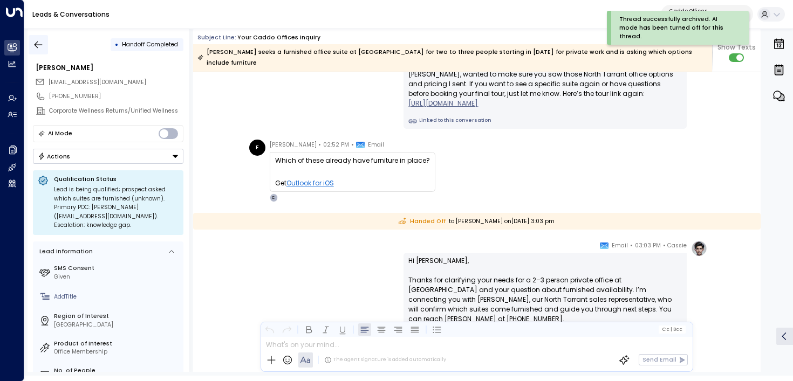
click at [39, 43] on icon "button" at bounding box center [38, 44] width 11 height 11
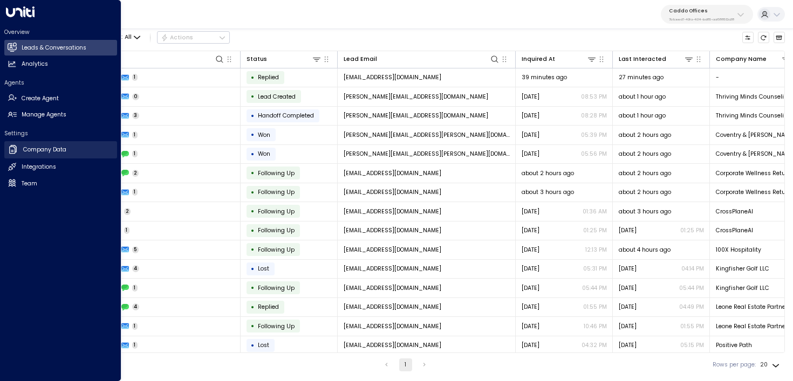
click at [36, 152] on h2 "Company Data" at bounding box center [44, 150] width 43 height 9
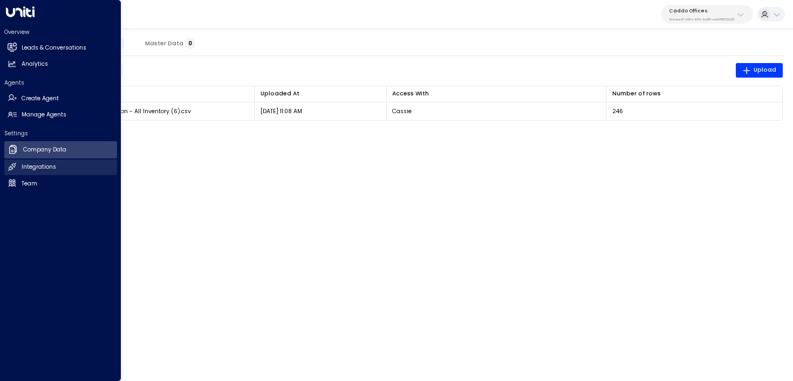
click at [83, 169] on link "Integrations Integrations" at bounding box center [60, 168] width 113 height 16
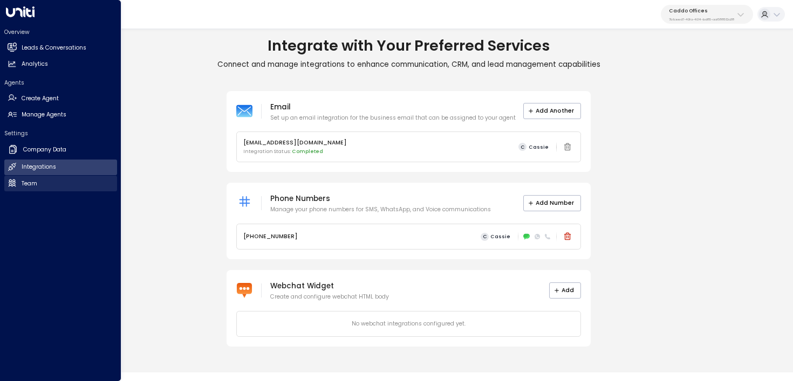
click at [83, 186] on link "Team Team" at bounding box center [60, 184] width 113 height 16
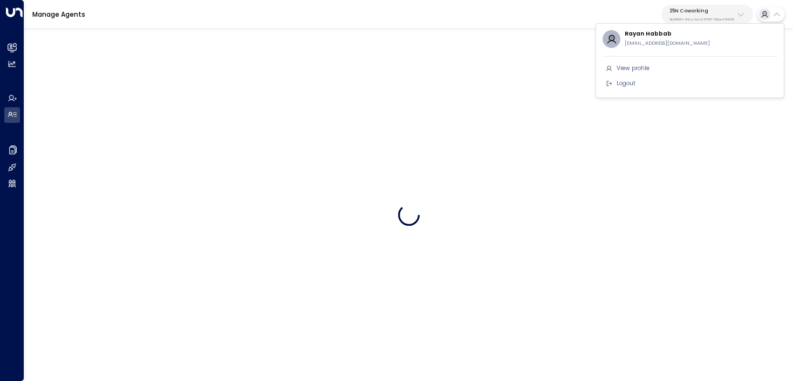
click at [728, 9] on div at bounding box center [396, 190] width 793 height 381
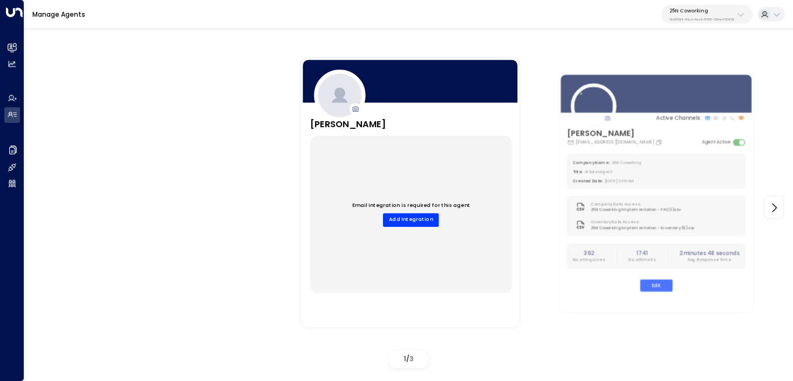
click at [711, 15] on div "25N Coworking 3b9800f4-81ca-4ec0-8758-72fbe4763f36" at bounding box center [701, 15] width 65 height 14
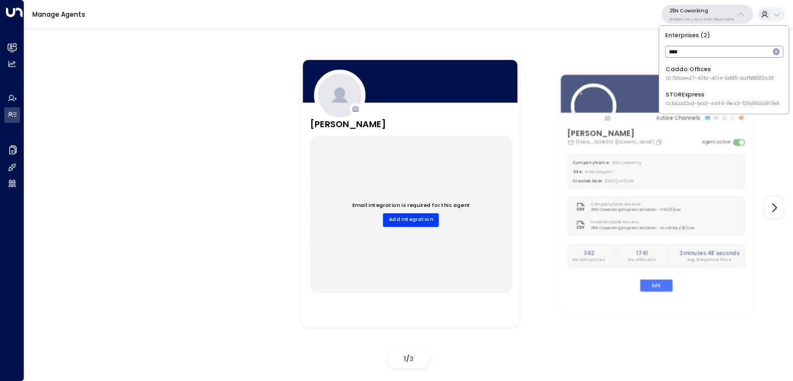
type input "****"
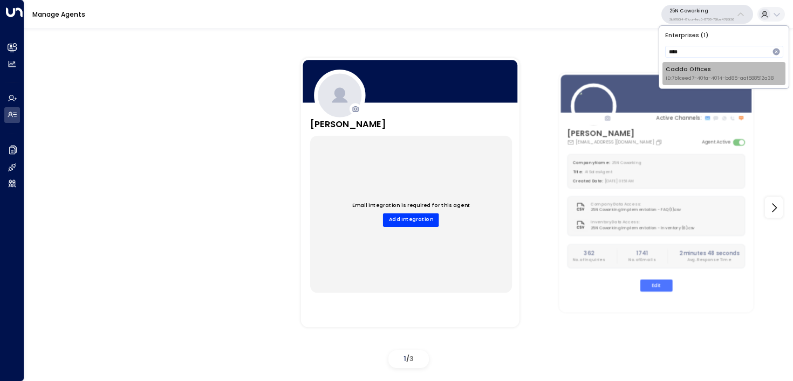
click at [678, 77] on span "ID: 7b1ceed7-40fa-4014-bd85-aaf588512a38" at bounding box center [720, 79] width 108 height 8
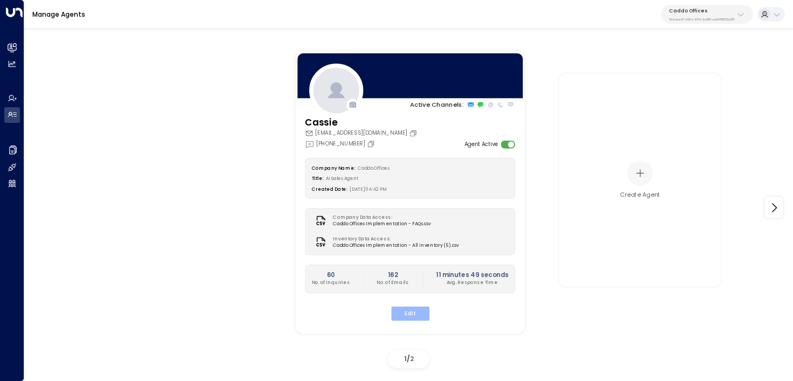
click at [417, 314] on button "Edit" at bounding box center [409, 314] width 38 height 14
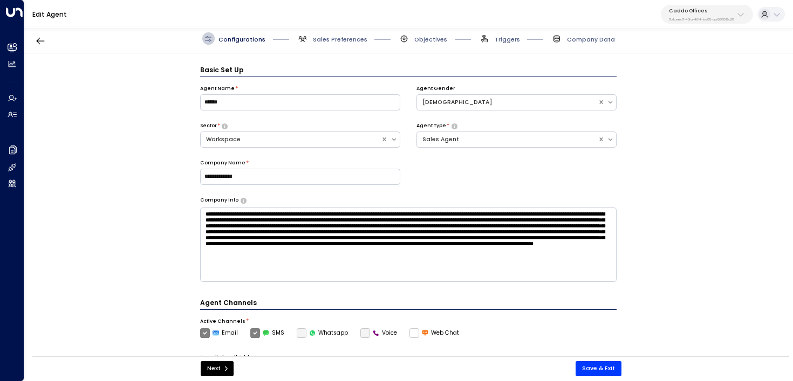
scroll to position [12, 0]
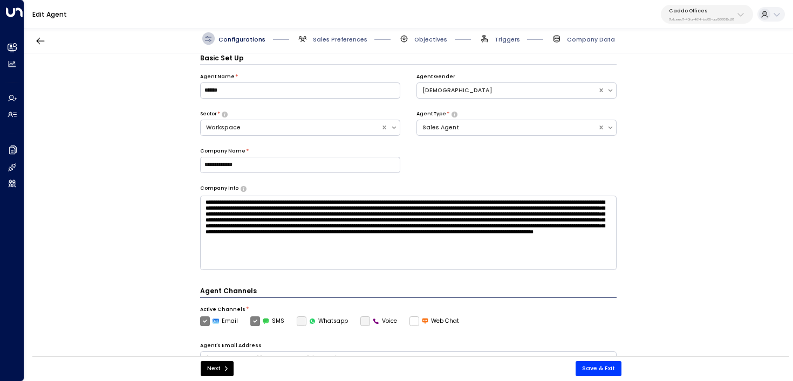
click at [328, 43] on span "Sales Preferences" at bounding box center [332, 38] width 71 height 12
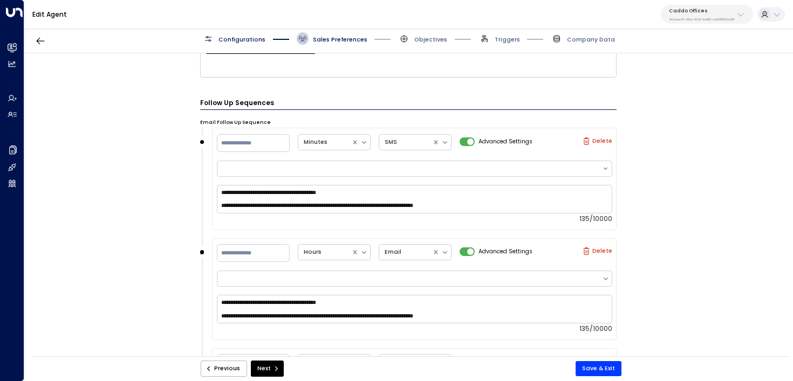
scroll to position [757, 0]
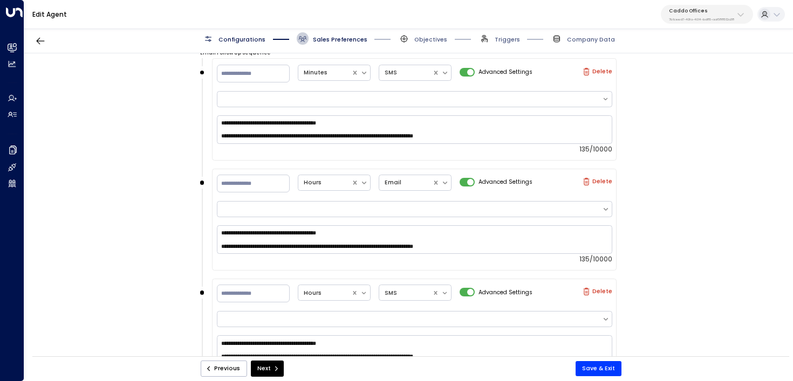
click at [248, 33] on span "Configurations" at bounding box center [233, 38] width 63 height 12
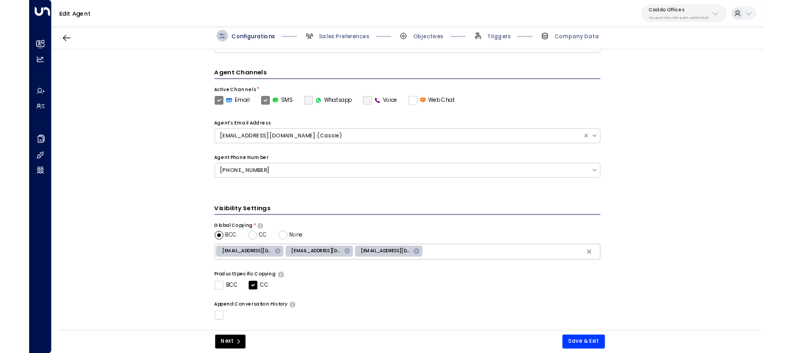
scroll to position [309, 0]
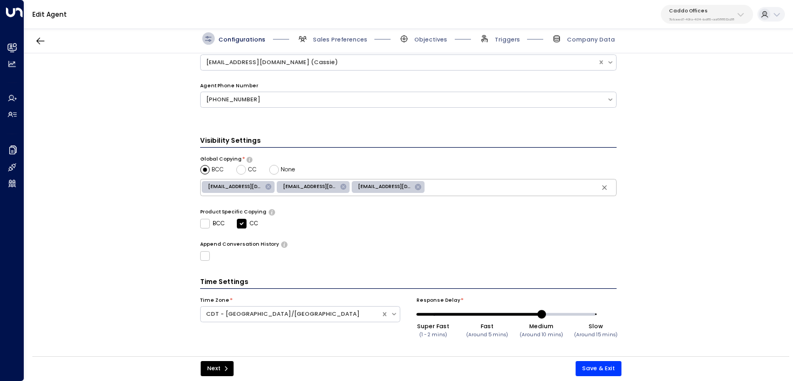
type input "*"
click at [433, 314] on span "Super Fast (1 - 2 mins) Fast (Around 5 mins) Medium (Around 10 mins) Slow (Arou…" at bounding box center [514, 314] width 162 height 17
click at [595, 369] on button "Save & Exit" at bounding box center [598, 368] width 46 height 15
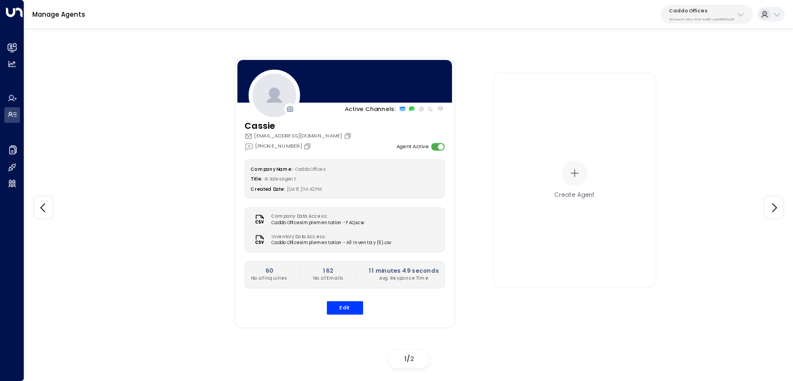
click at [701, 164] on div "Active Channels: [PERSON_NAME] [PERSON_NAME][EMAIL_ADDRESS][DOMAIN_NAME] [PHONE…" at bounding box center [587, 192] width 728 height 299
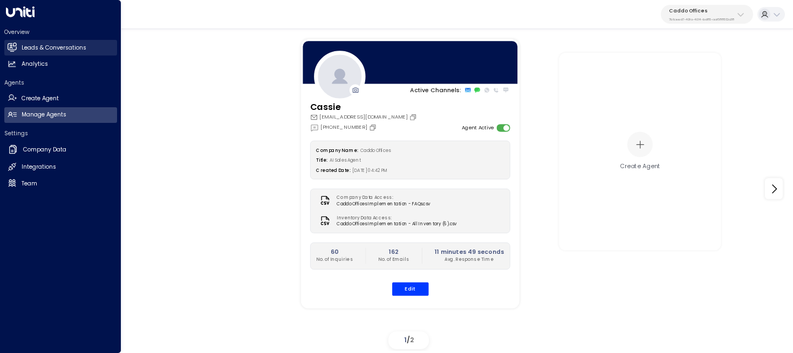
click at [16, 50] on icon at bounding box center [12, 47] width 9 height 9
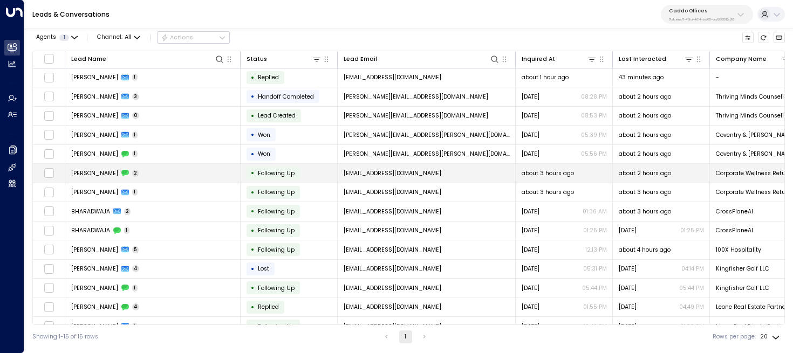
click at [195, 172] on td "[PERSON_NAME] 2" at bounding box center [152, 173] width 175 height 19
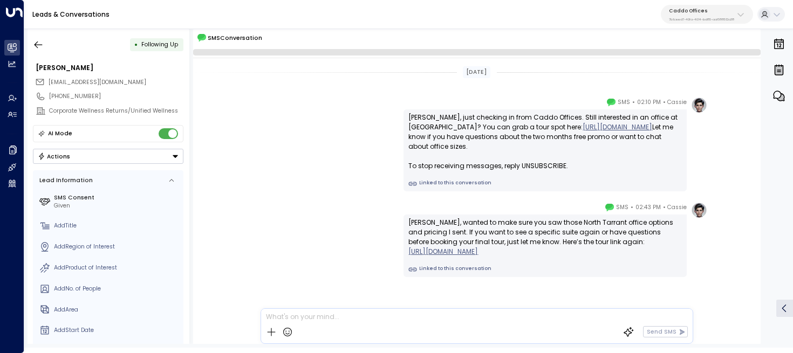
scroll to position [14, 0]
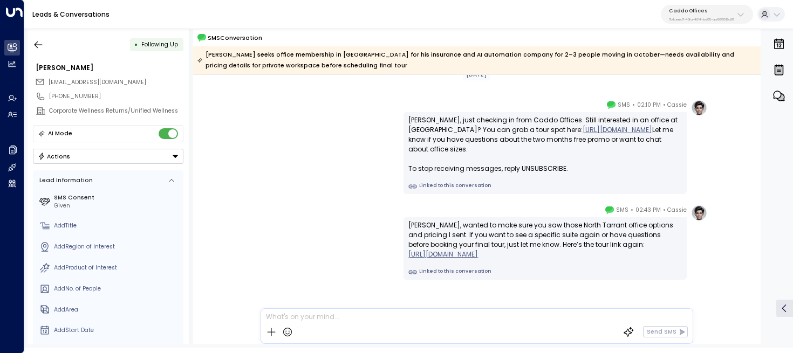
click at [328, 317] on div at bounding box center [476, 315] width 431 height 12
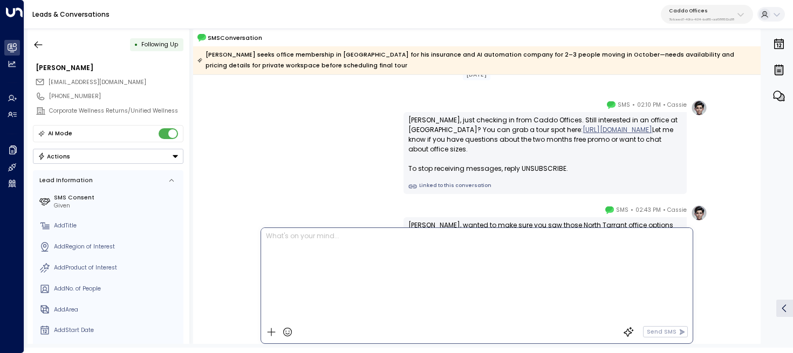
click at [323, 191] on div "Cassie • 02:10 PM • SMS [PERSON_NAME], just checking in from Caddo Offices. Sti…" at bounding box center [476, 147] width 461 height 94
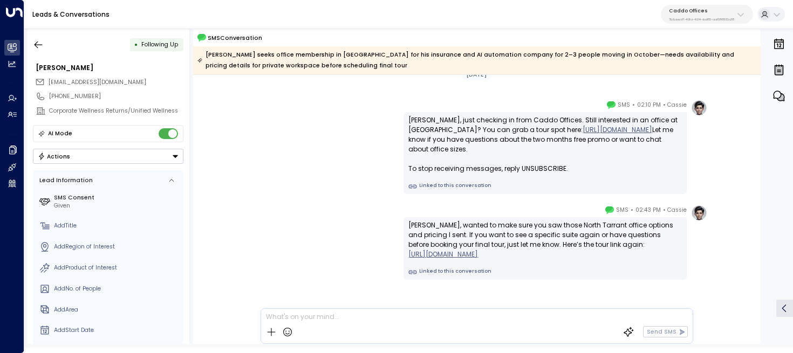
click at [288, 320] on div at bounding box center [476, 315] width 431 height 12
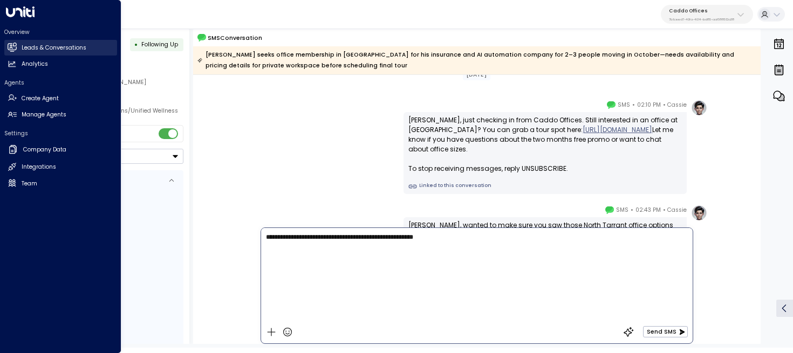
click at [9, 44] on icon at bounding box center [12, 47] width 9 height 6
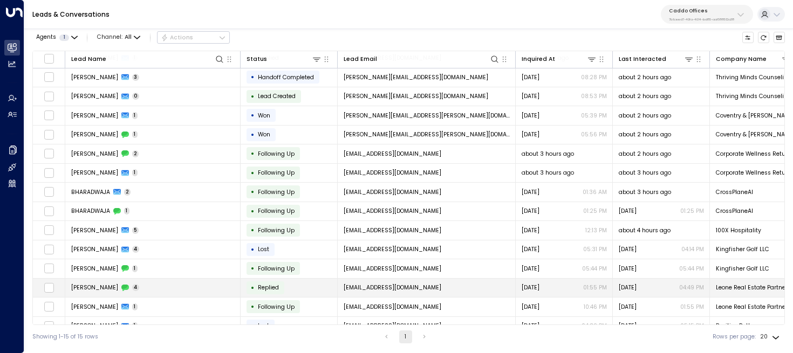
scroll to position [26, 0]
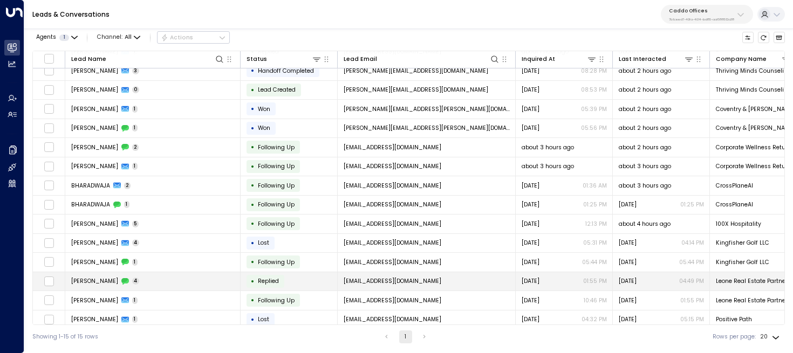
click at [202, 283] on td "[PERSON_NAME] 4" at bounding box center [152, 281] width 175 height 19
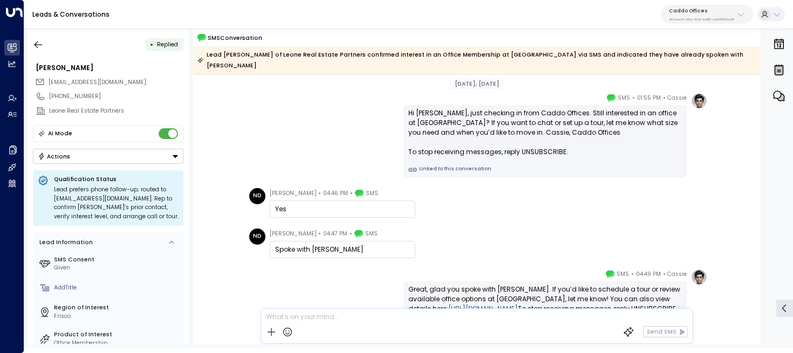
scroll to position [32, 0]
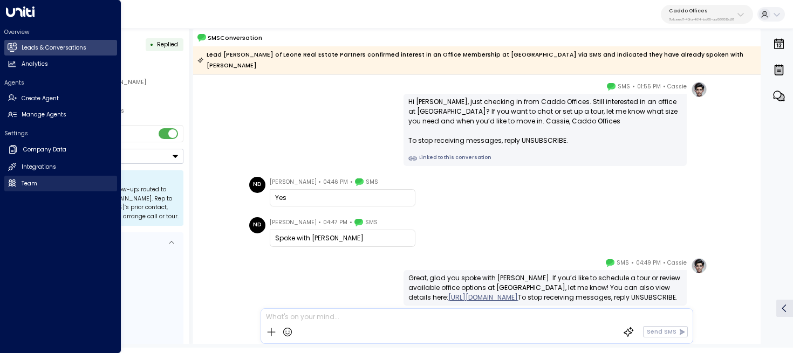
click at [68, 185] on link "Team Team" at bounding box center [60, 184] width 113 height 16
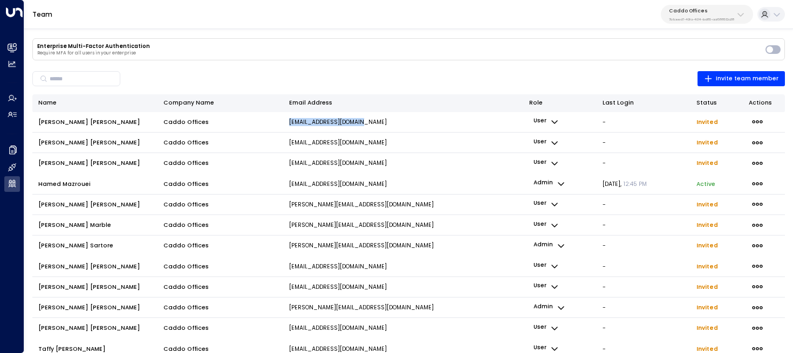
drag, startPoint x: 384, startPoint y: 124, endPoint x: 286, endPoint y: 122, distance: 98.2
click at [286, 122] on td "[EMAIL_ADDRESS][DOMAIN_NAME]" at bounding box center [403, 122] width 241 height 20
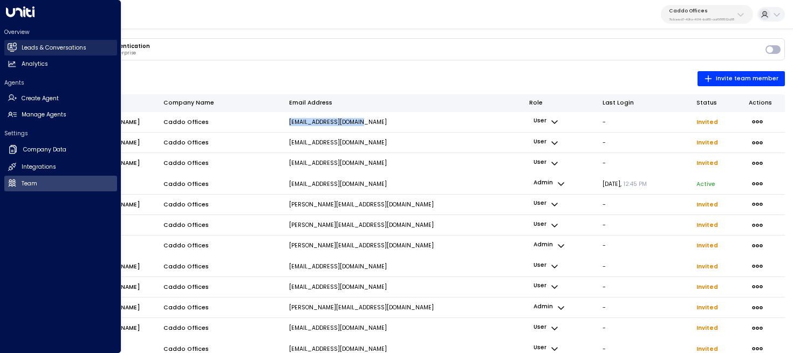
click at [11, 47] on g at bounding box center [11, 47] width 9 height 9
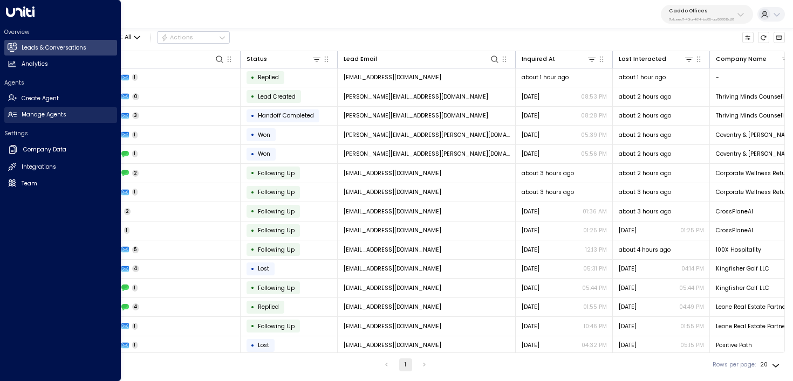
click at [19, 117] on link "Manage Agents Manage Agents" at bounding box center [60, 115] width 113 height 16
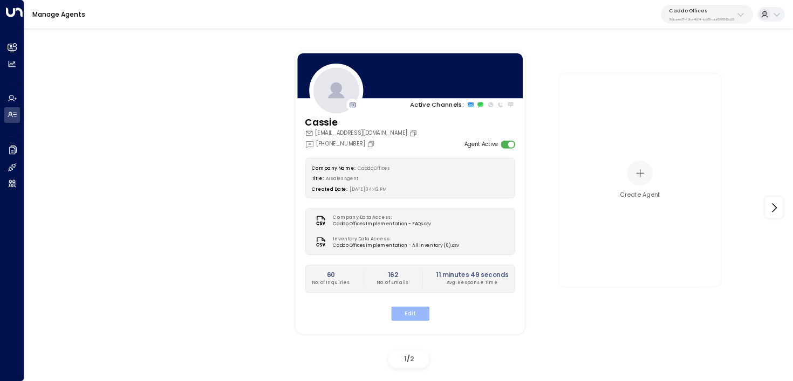
click at [403, 313] on button "Edit" at bounding box center [409, 314] width 38 height 14
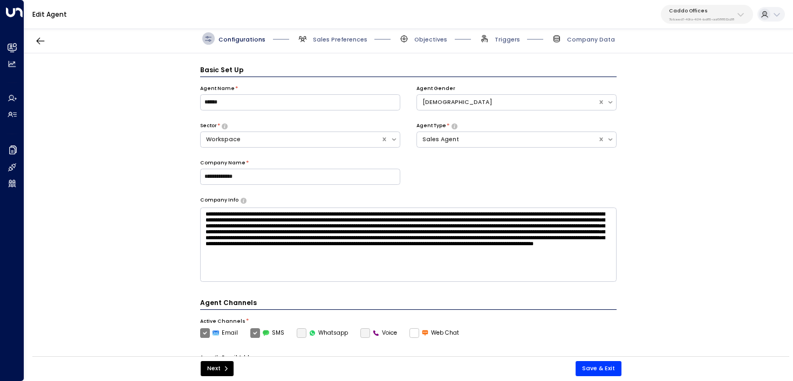
scroll to position [12, 0]
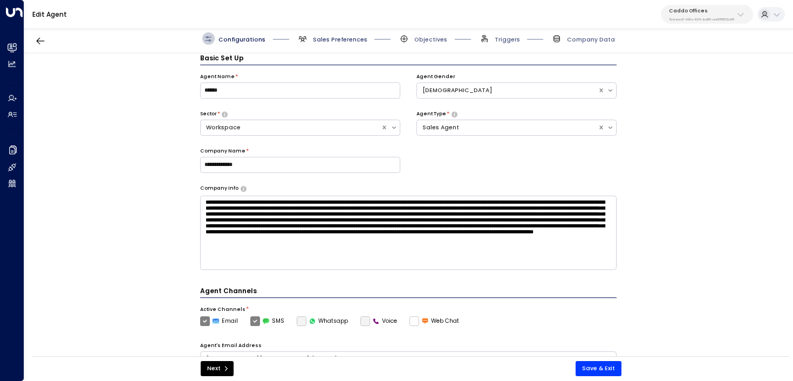
click at [336, 36] on span "Sales Preferences" at bounding box center [340, 40] width 54 height 8
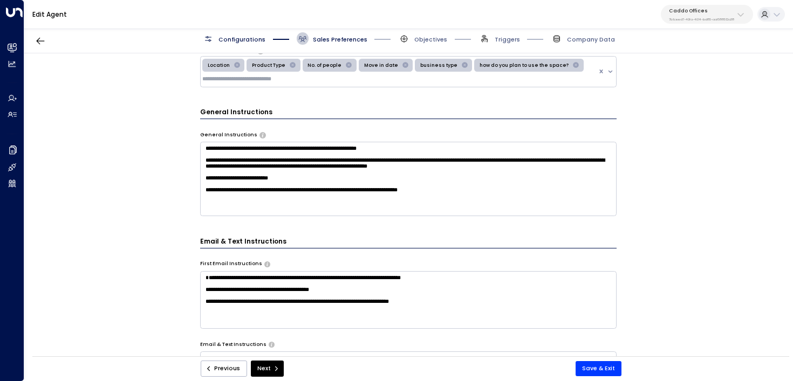
scroll to position [399, 0]
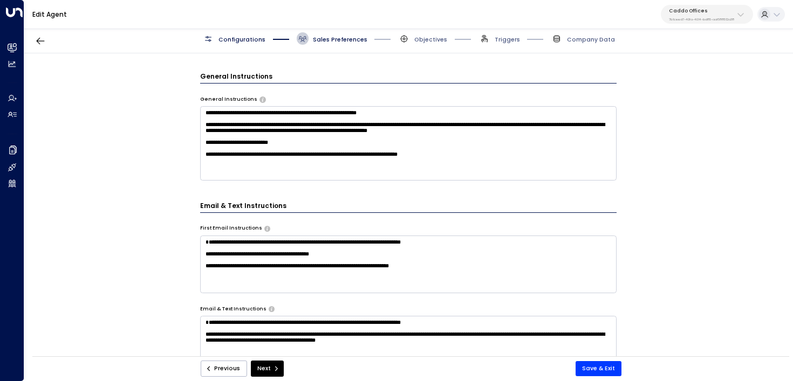
click at [481, 180] on div "**********" at bounding box center [408, 160] width 417 height 412
click at [478, 174] on textarea "**********" at bounding box center [408, 143] width 417 height 74
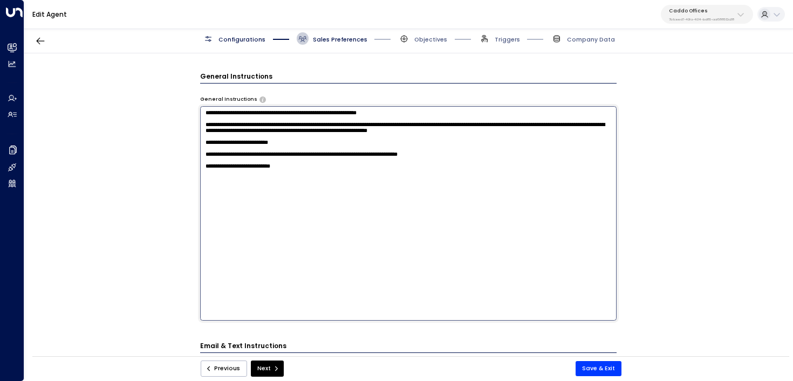
type textarea "**********"
click at [607, 368] on button "Save & Exit" at bounding box center [598, 368] width 46 height 15
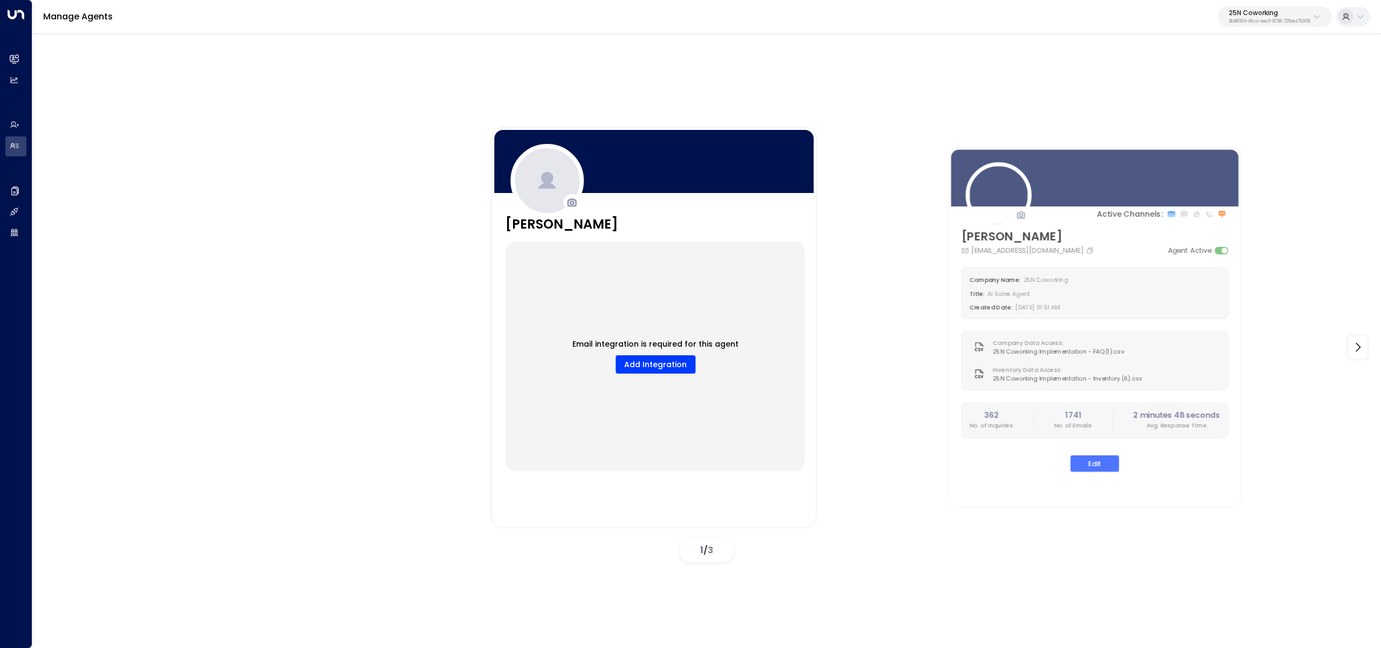
click at [1266, 22] on p "3b9800f4-81ca-4ec0-8758-72fbe4763f36" at bounding box center [1269, 21] width 81 height 4
type input "*"
type input "******"
click at [1205, 91] on span "ID: 5907e685-ac3d-4b15-8777-6be708435e94" at bounding box center [1244, 92] width 154 height 10
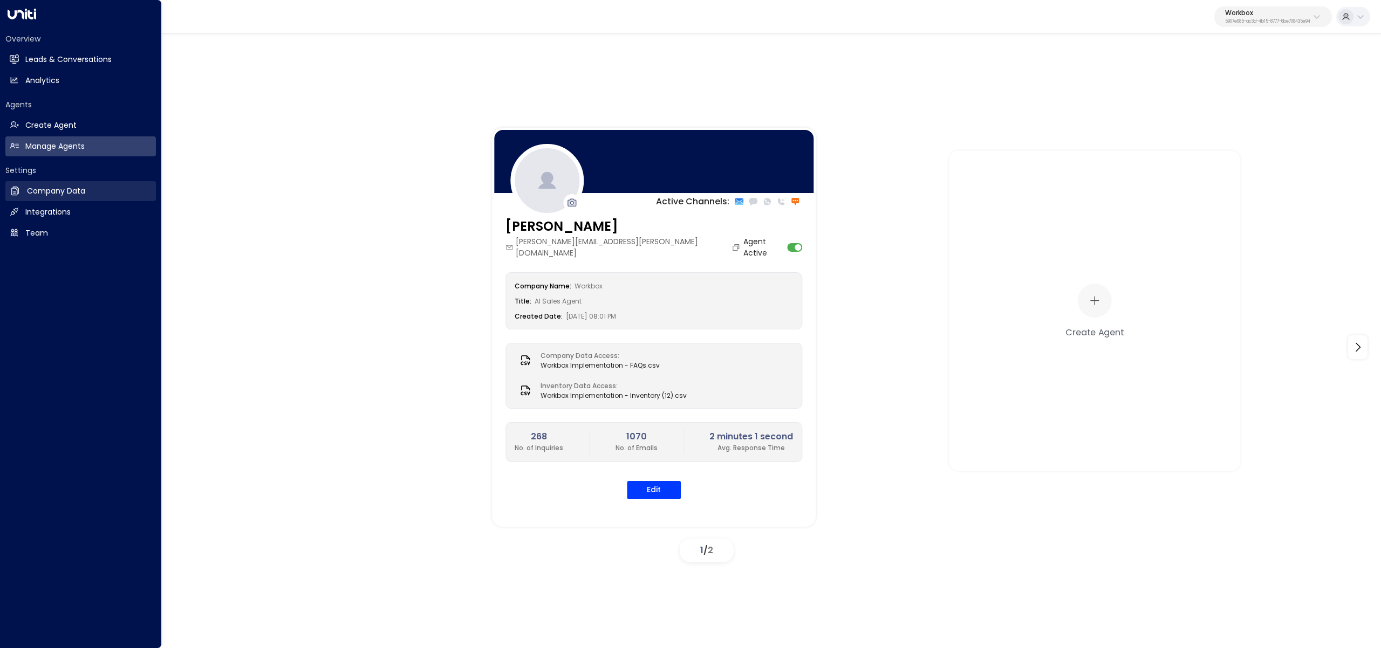
click at [19, 198] on link "Company Data Company Data" at bounding box center [80, 191] width 150 height 20
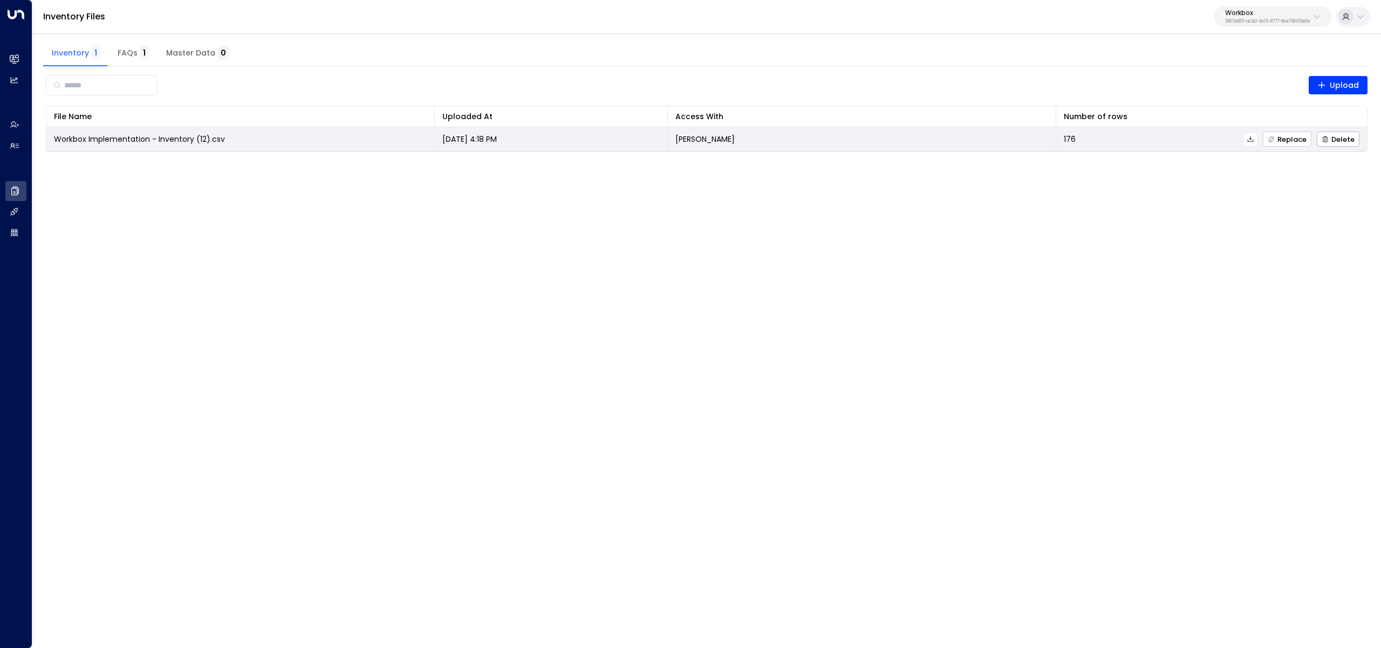
click at [1289, 136] on span "Replace" at bounding box center [1286, 139] width 39 height 7
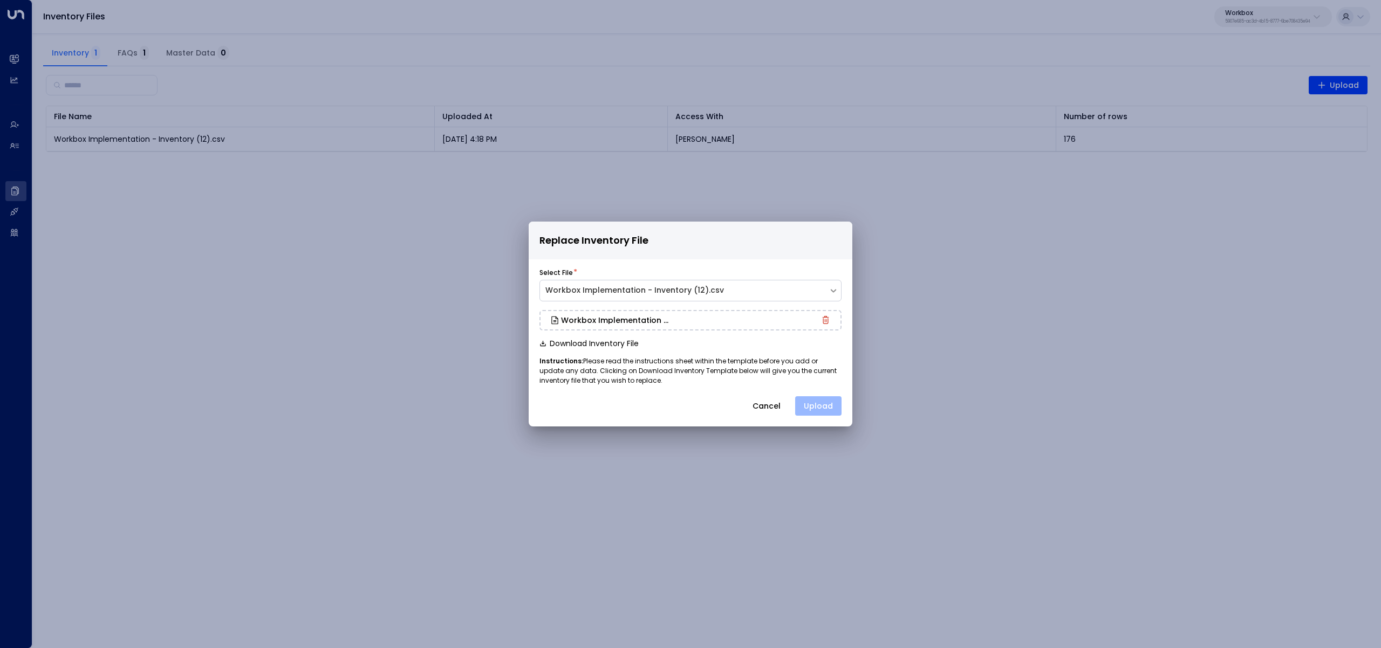
click at [831, 404] on button "Upload" at bounding box center [818, 405] width 46 height 19
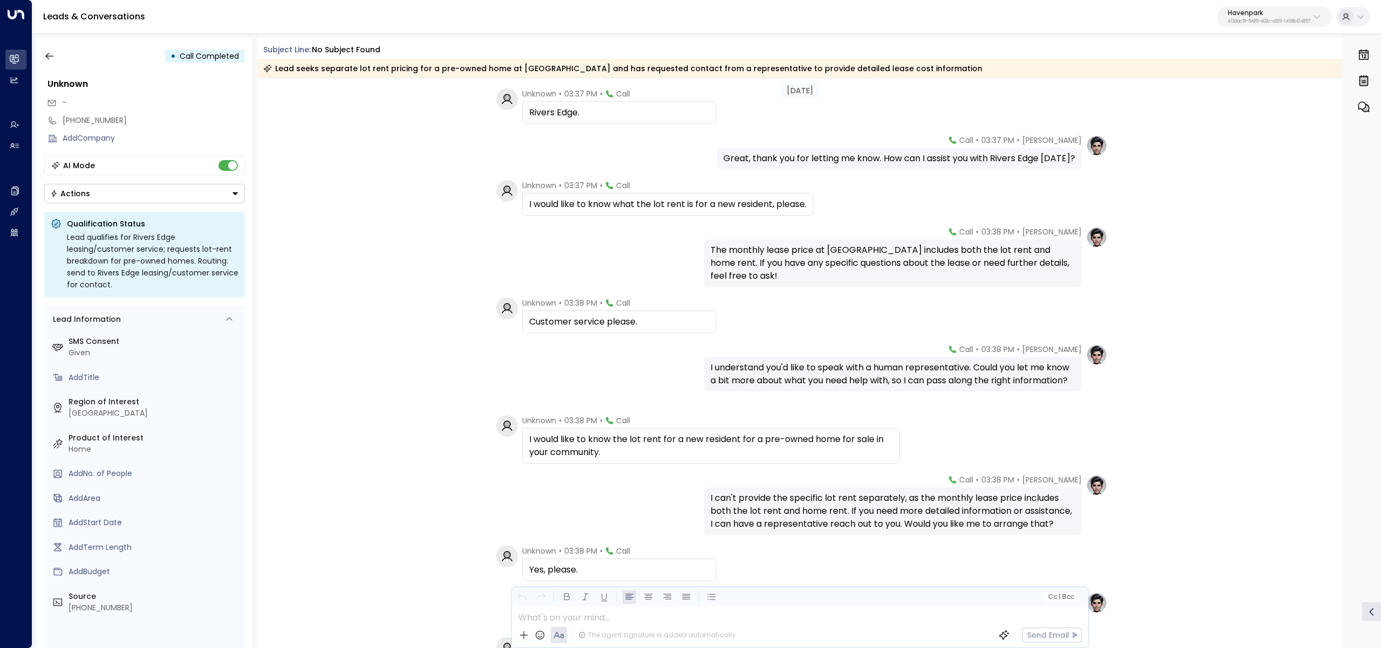
scroll to position [129, 0]
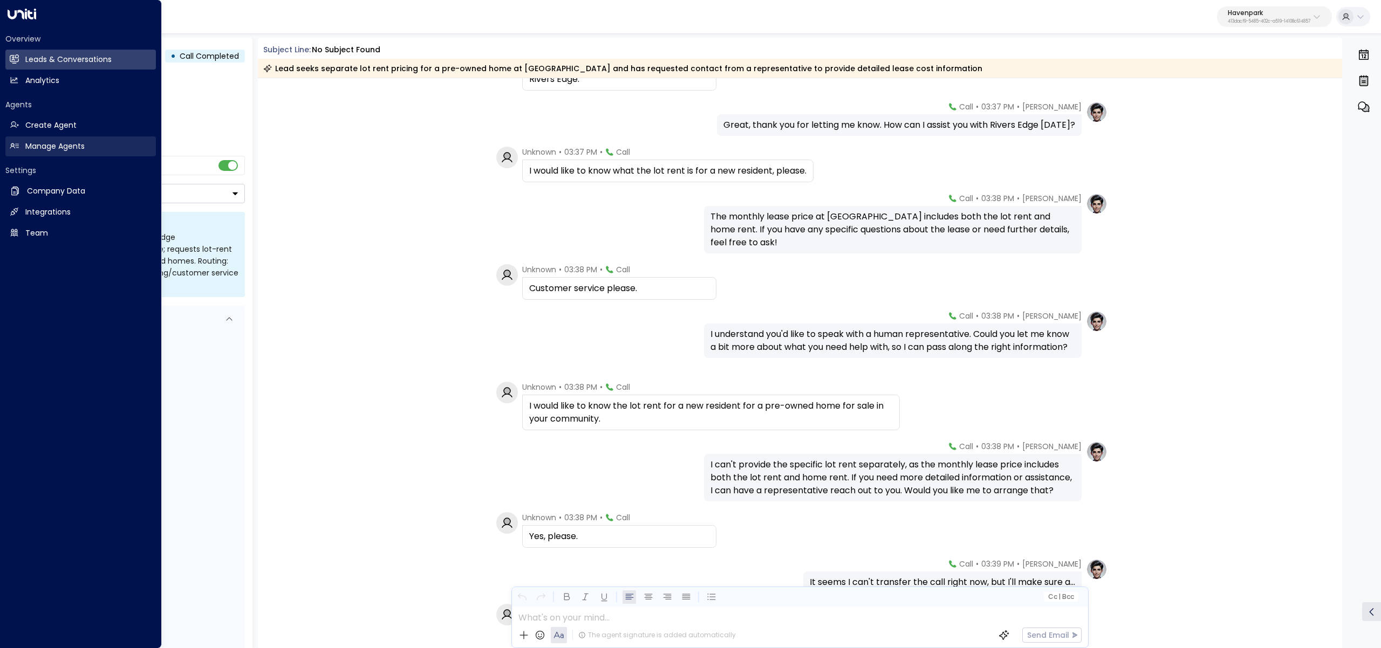
click at [12, 150] on icon at bounding box center [14, 145] width 9 height 9
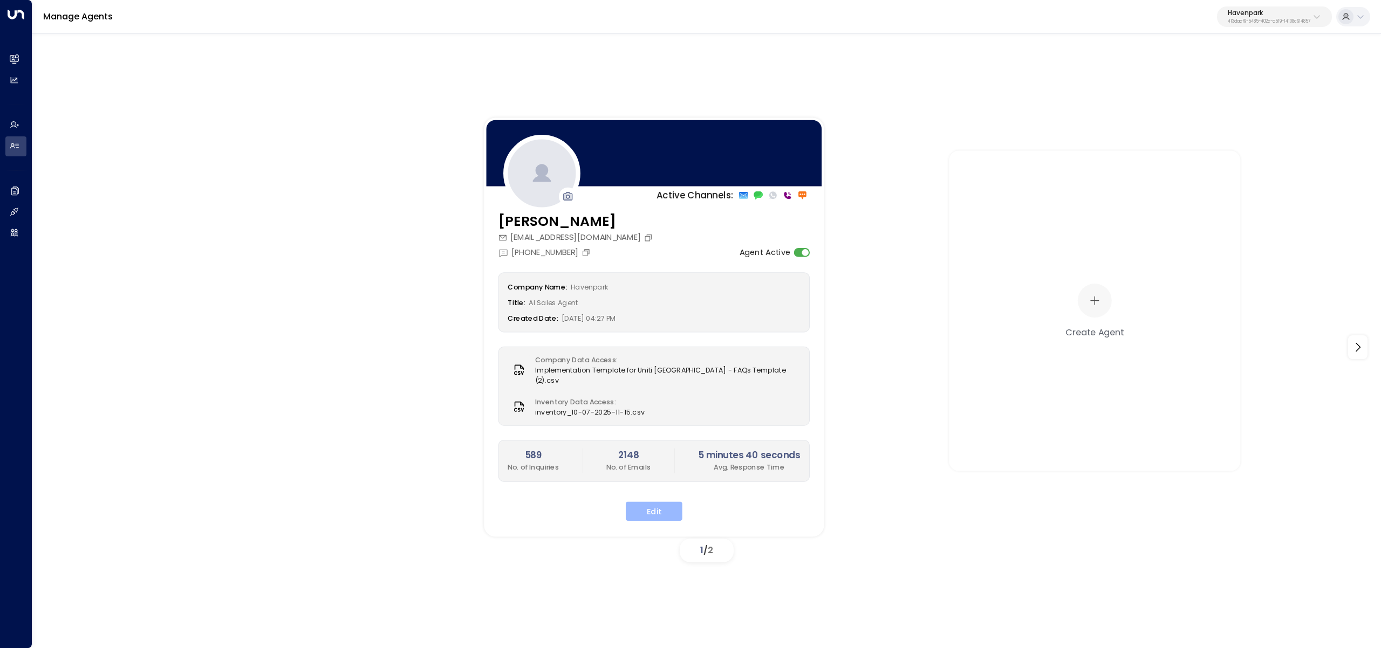
click at [639, 510] on button "Edit" at bounding box center [654, 511] width 57 height 19
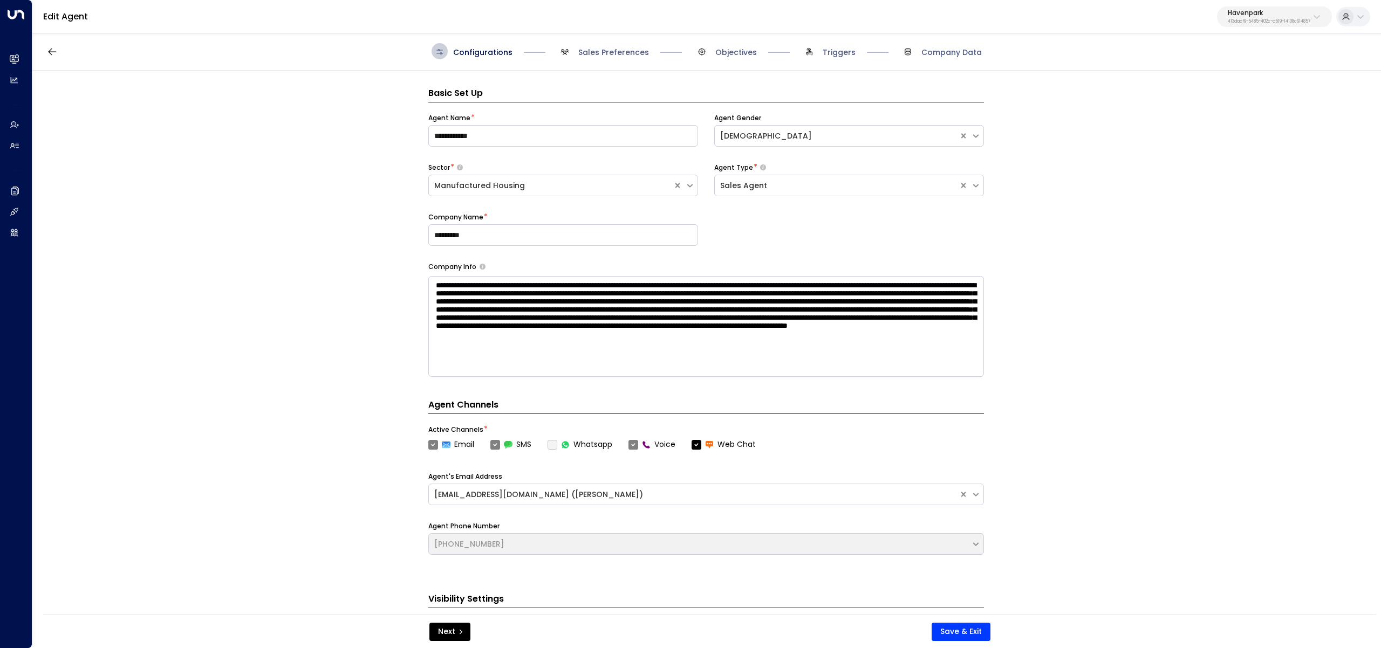
scroll to position [16, 0]
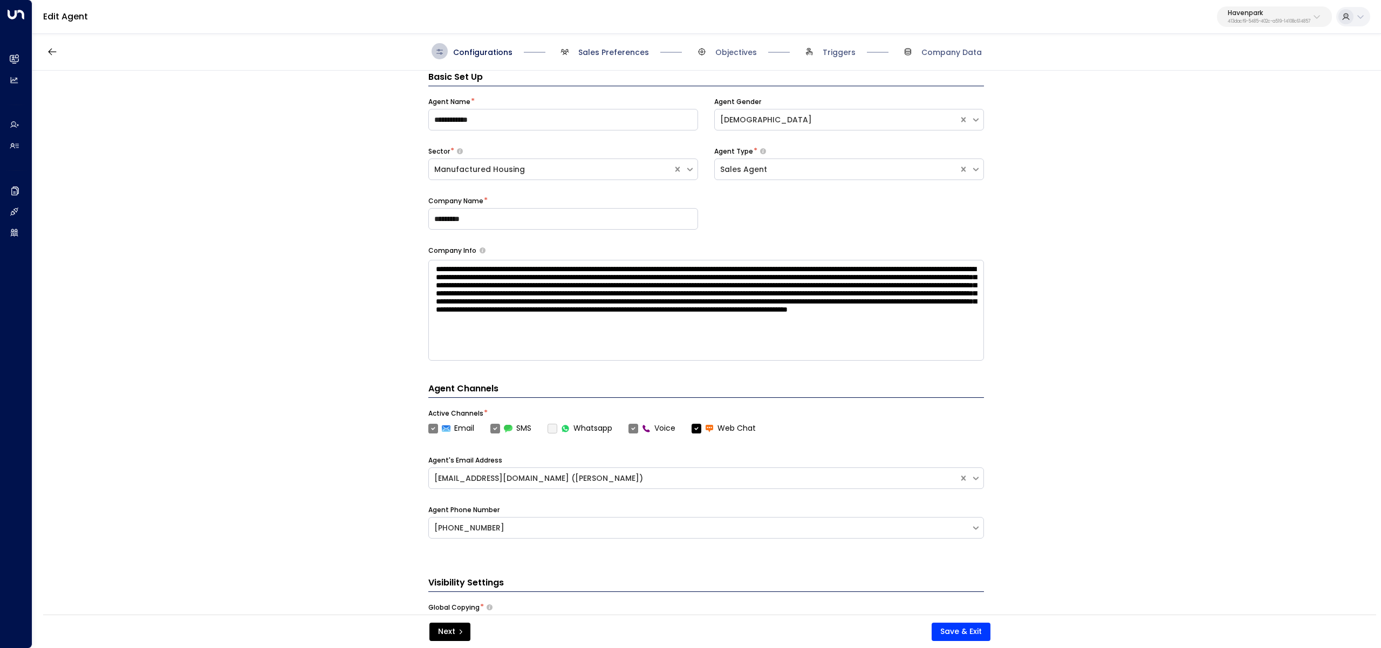
click at [594, 51] on span "Sales Preferences" at bounding box center [613, 52] width 71 height 11
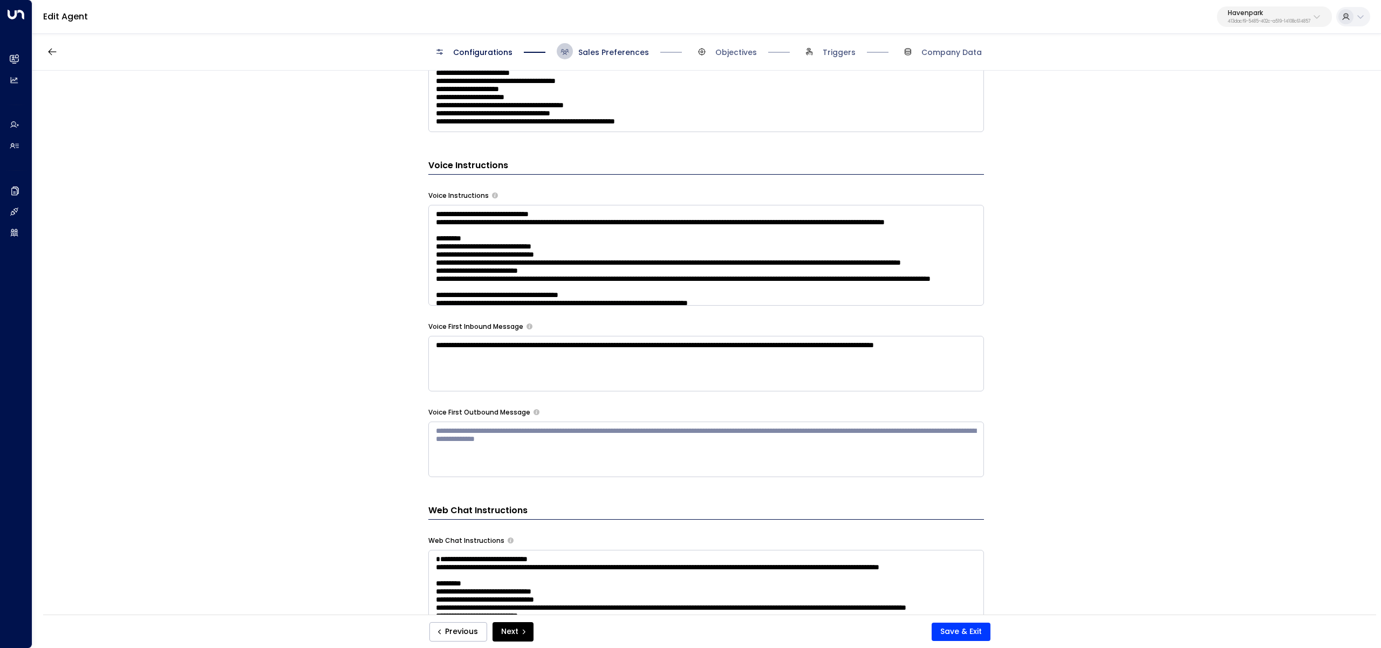
scroll to position [252, 0]
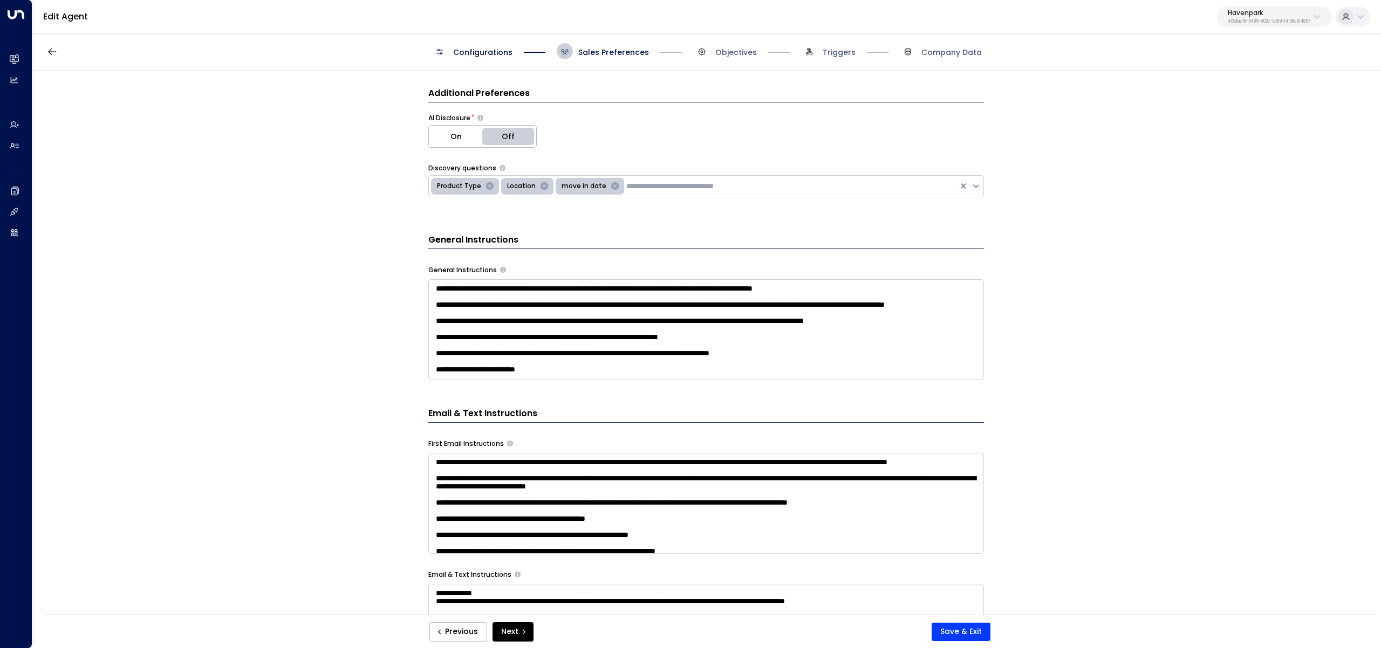
click at [950, 346] on textarea at bounding box center [705, 329] width 555 height 101
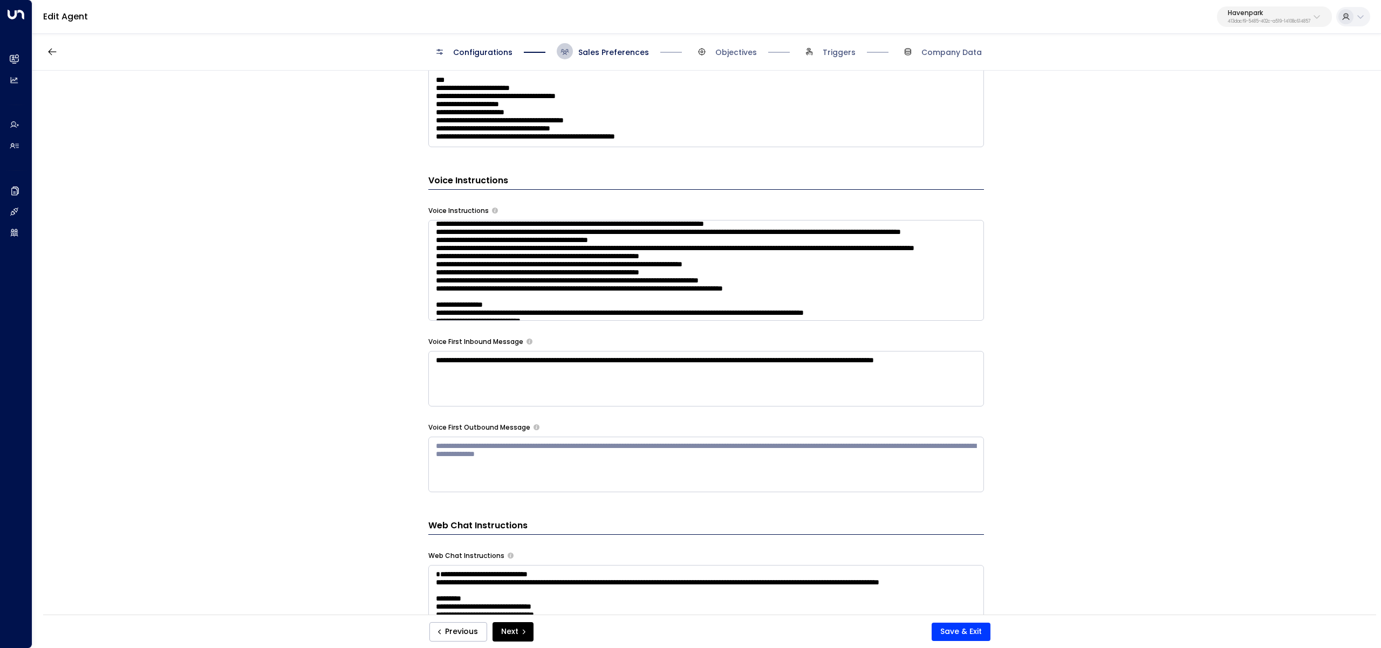
scroll to position [306, 0]
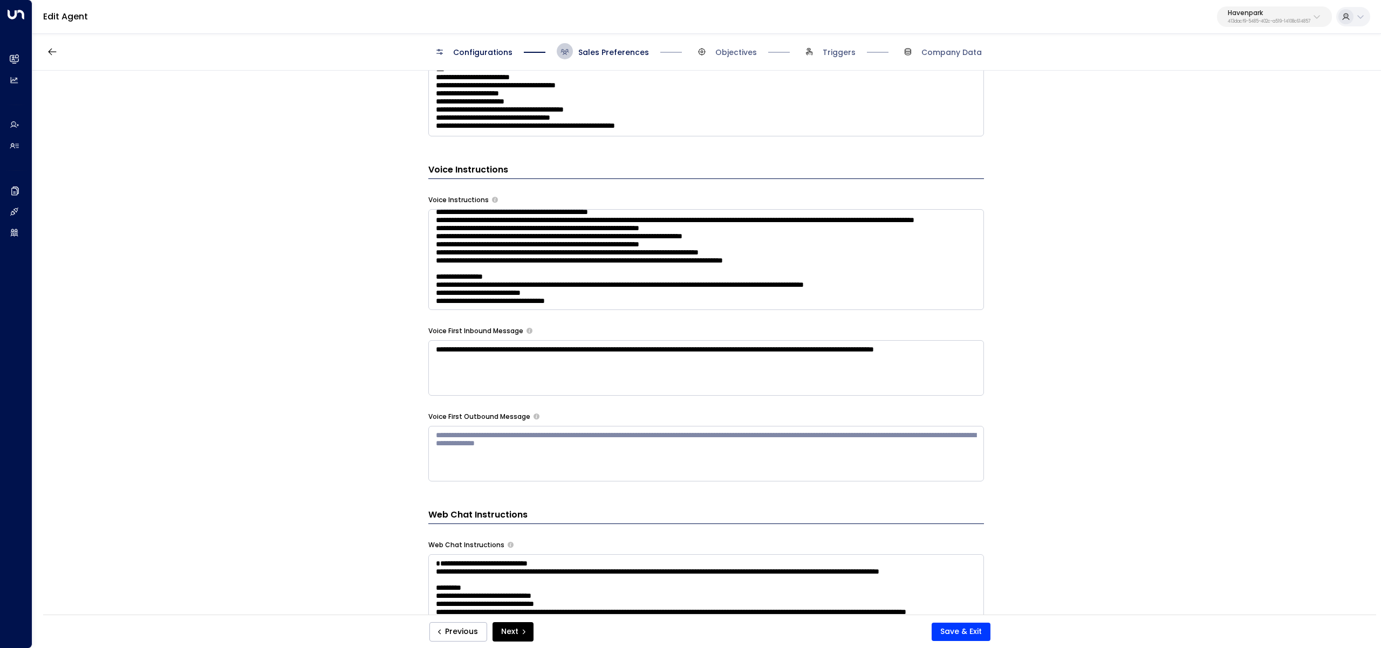
type textarea "**********"
click at [626, 290] on textarea at bounding box center [705, 259] width 555 height 101
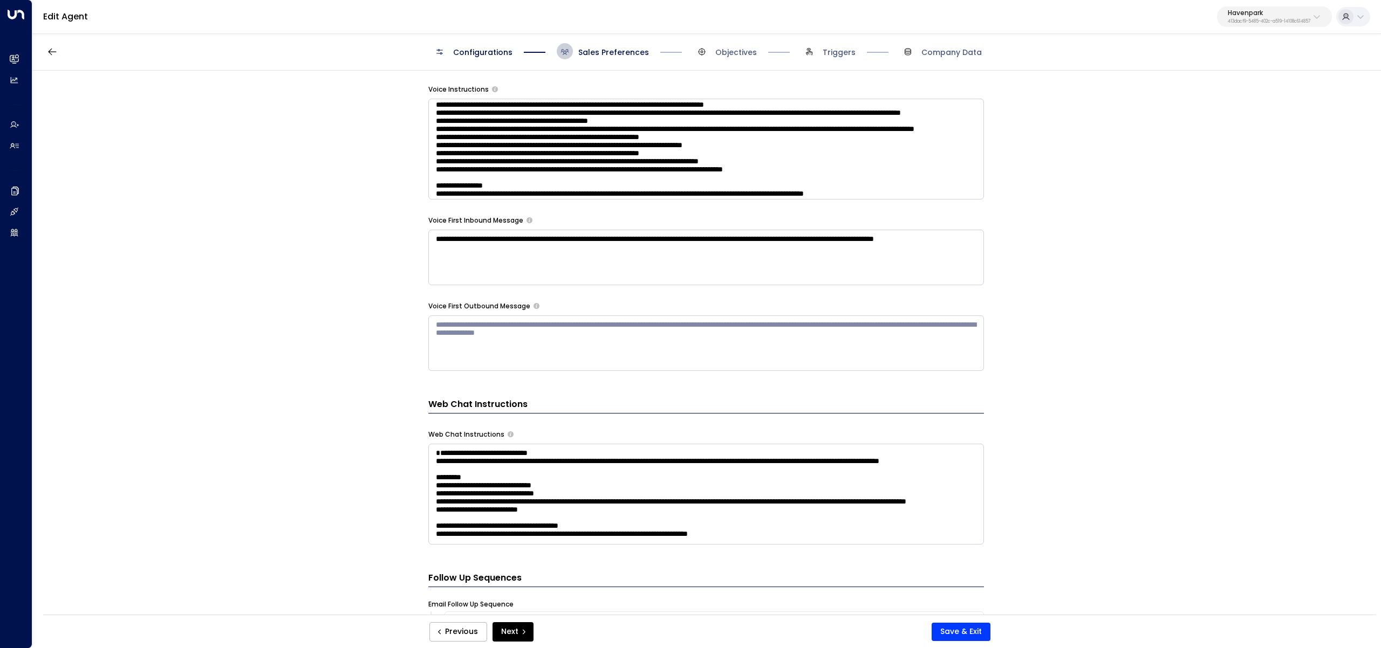
scroll to position [938, 0]
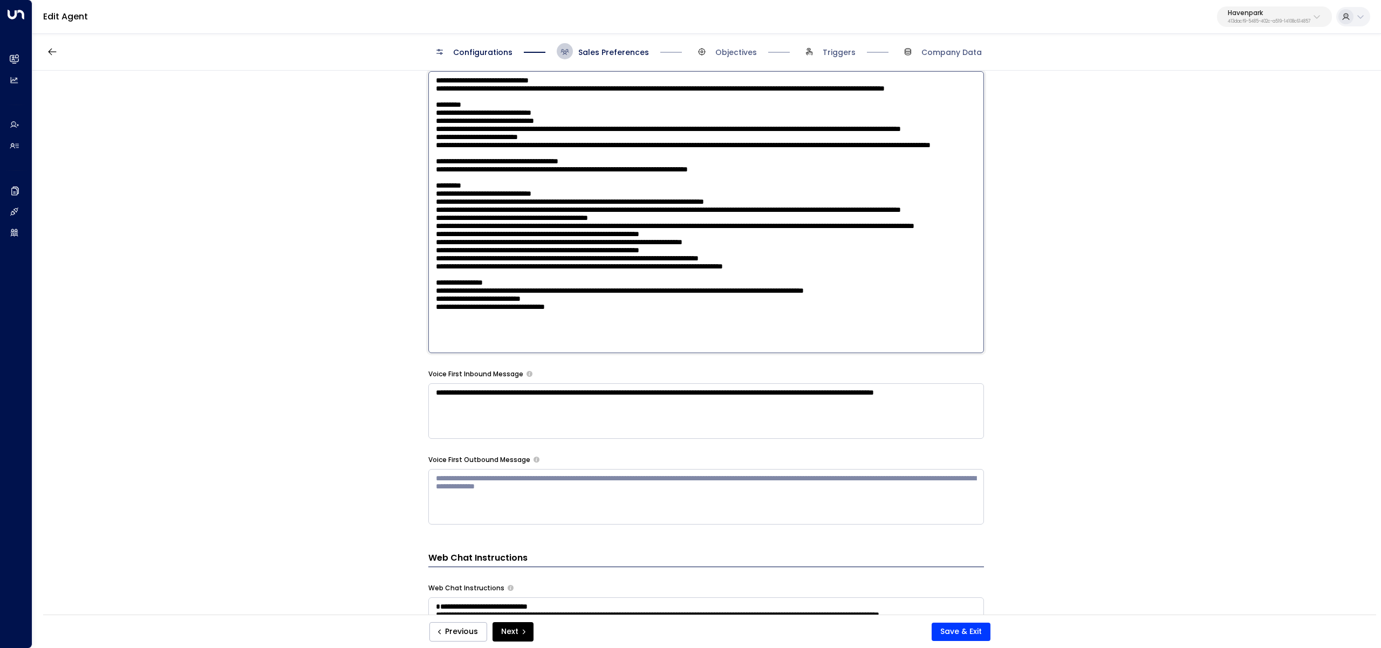
click at [606, 147] on textarea at bounding box center [705, 212] width 555 height 282
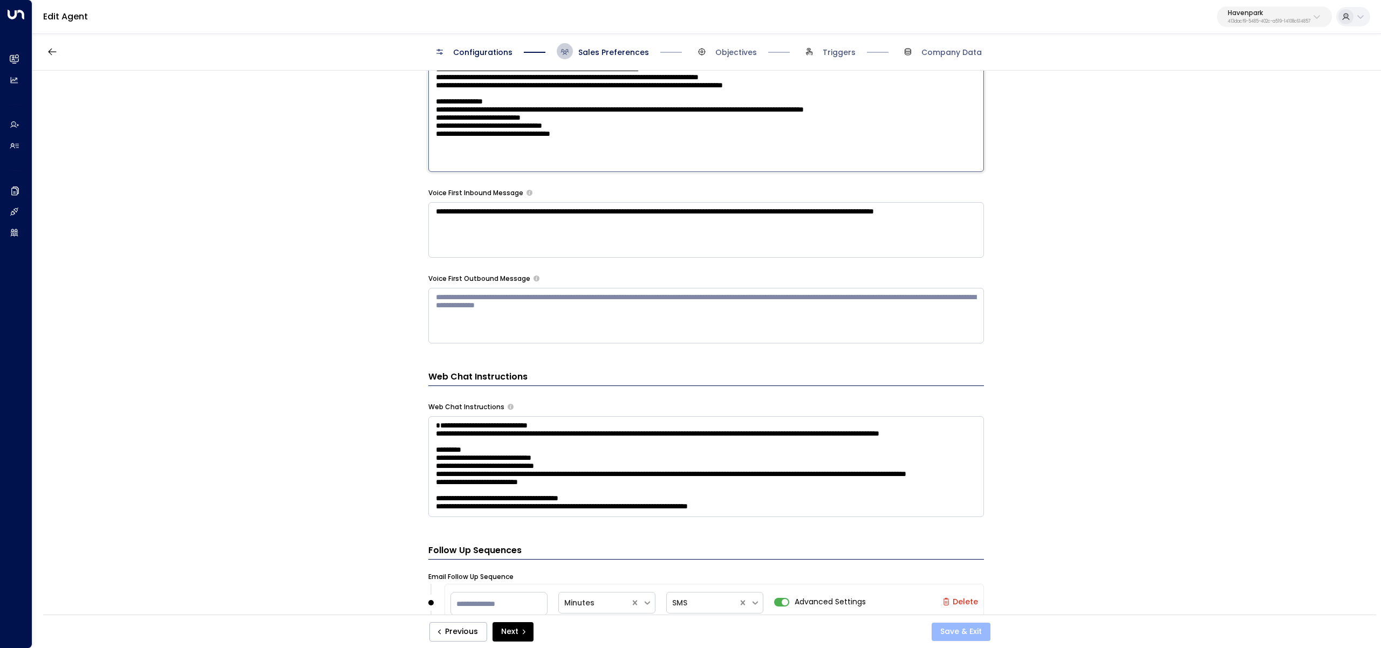
type textarea "**********"
click at [954, 631] on button "Save & Exit" at bounding box center [960, 632] width 59 height 18
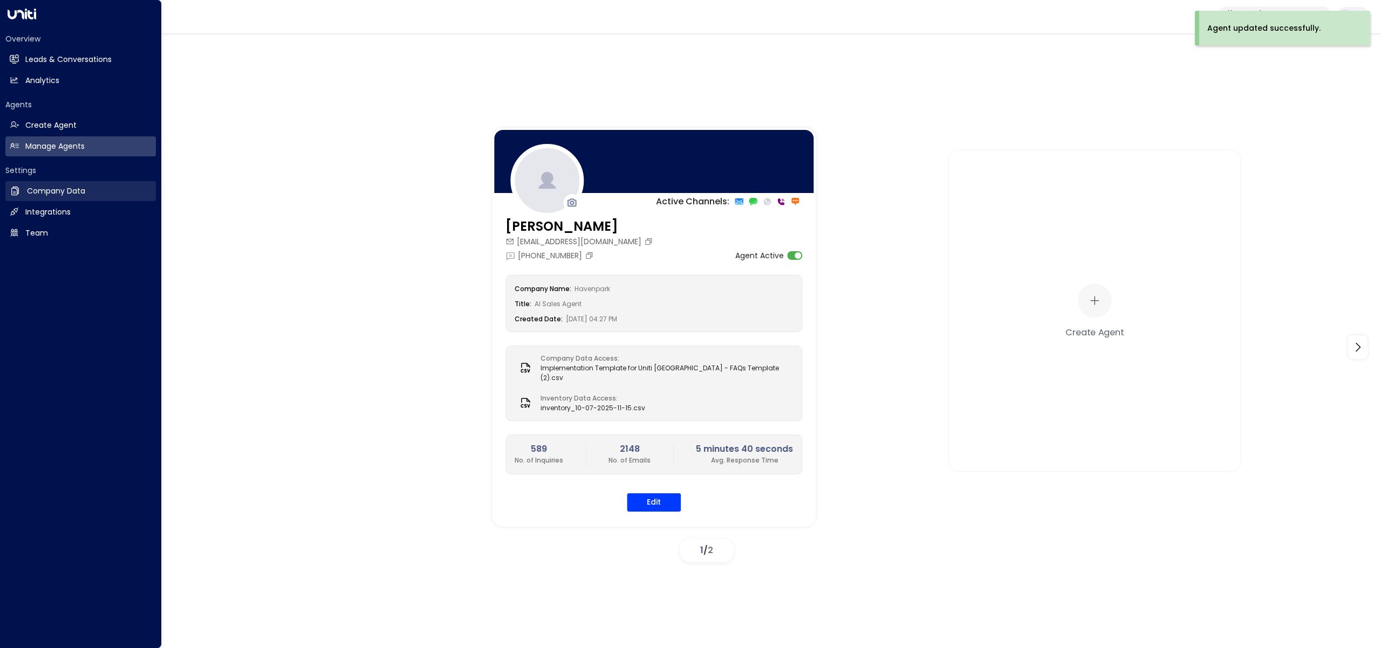
click at [25, 184] on link "Company Data Company Data" at bounding box center [80, 191] width 150 height 20
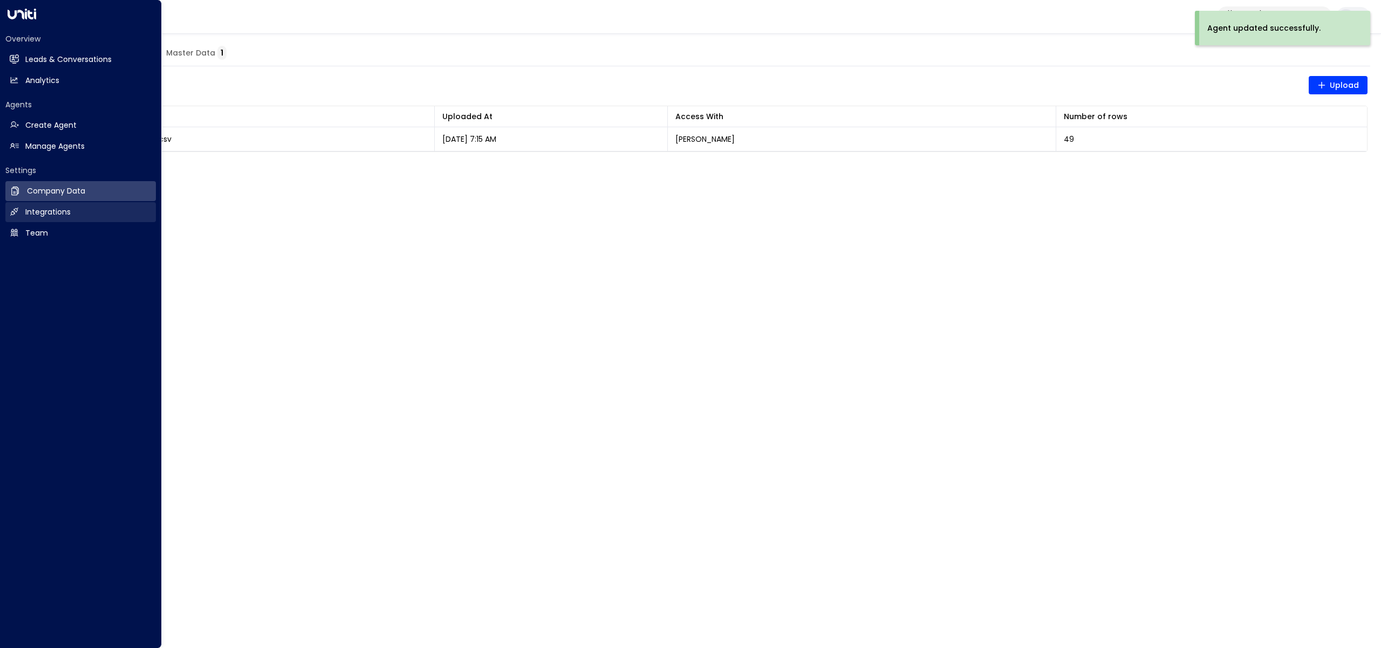
click at [33, 207] on h2 "Integrations" at bounding box center [47, 212] width 45 height 11
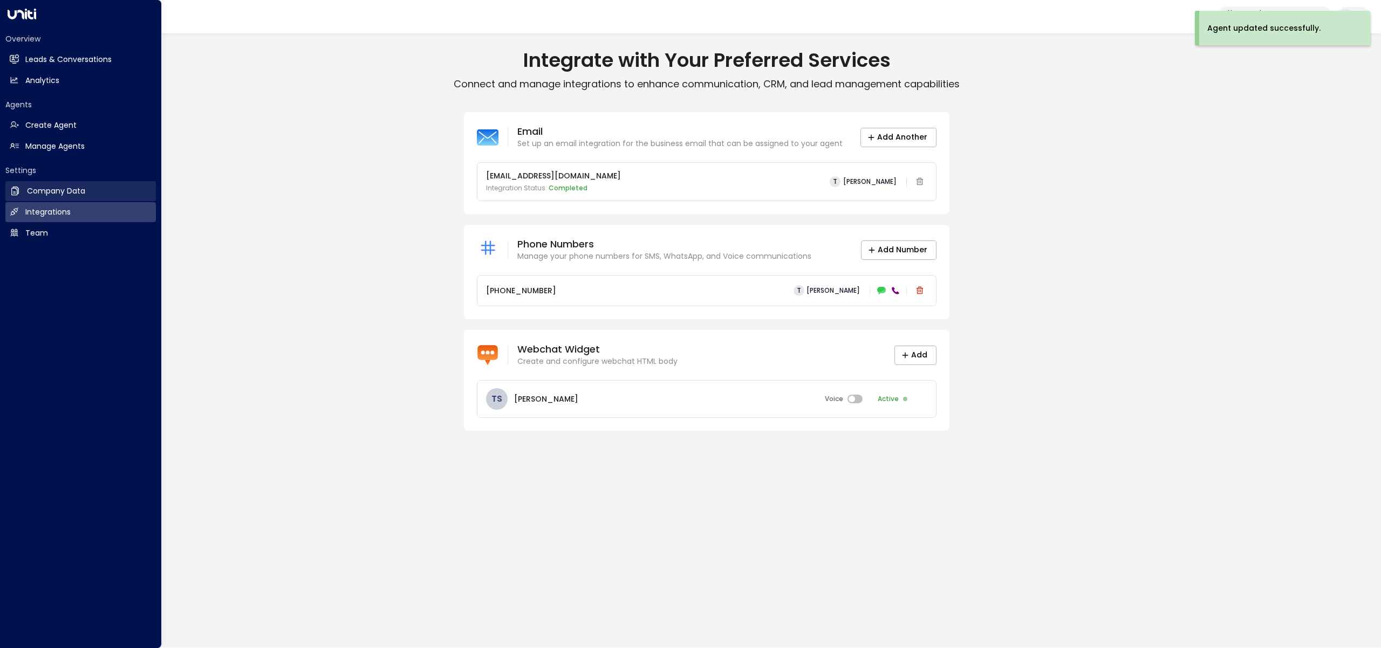
click at [43, 190] on h2 "Company Data" at bounding box center [56, 191] width 58 height 11
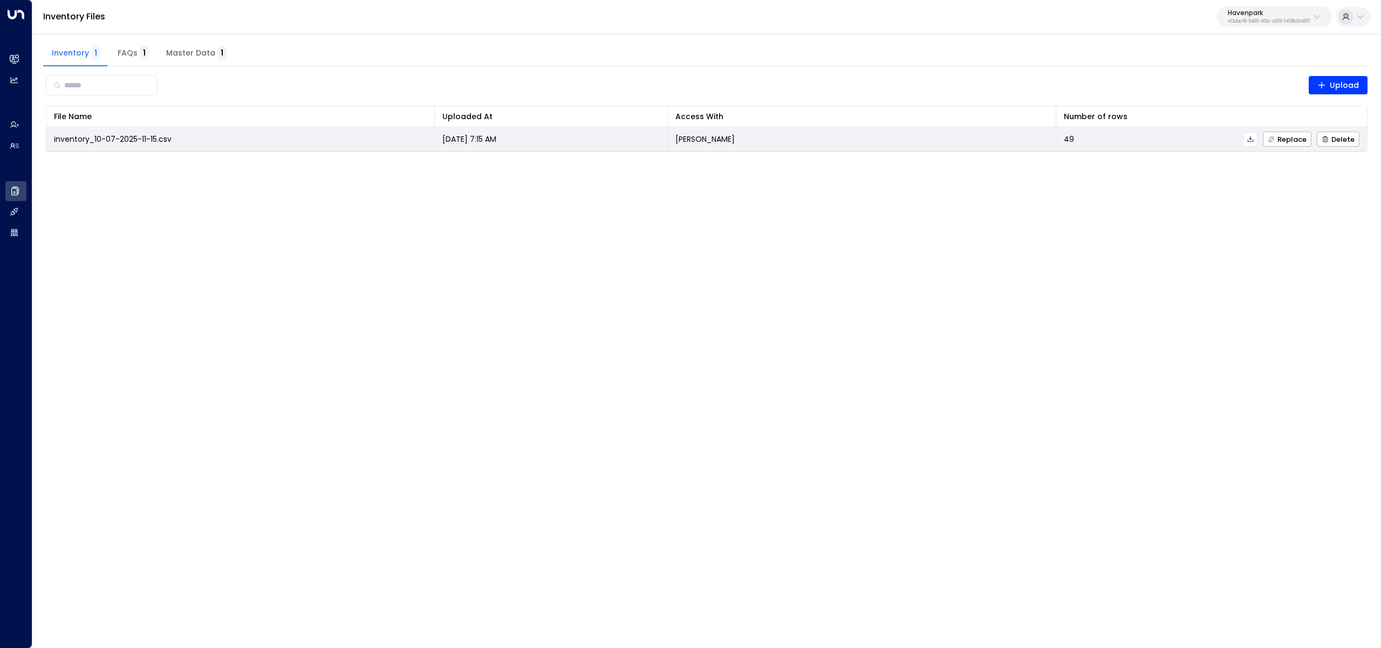
click at [1252, 141] on icon at bounding box center [1250, 139] width 6 height 6
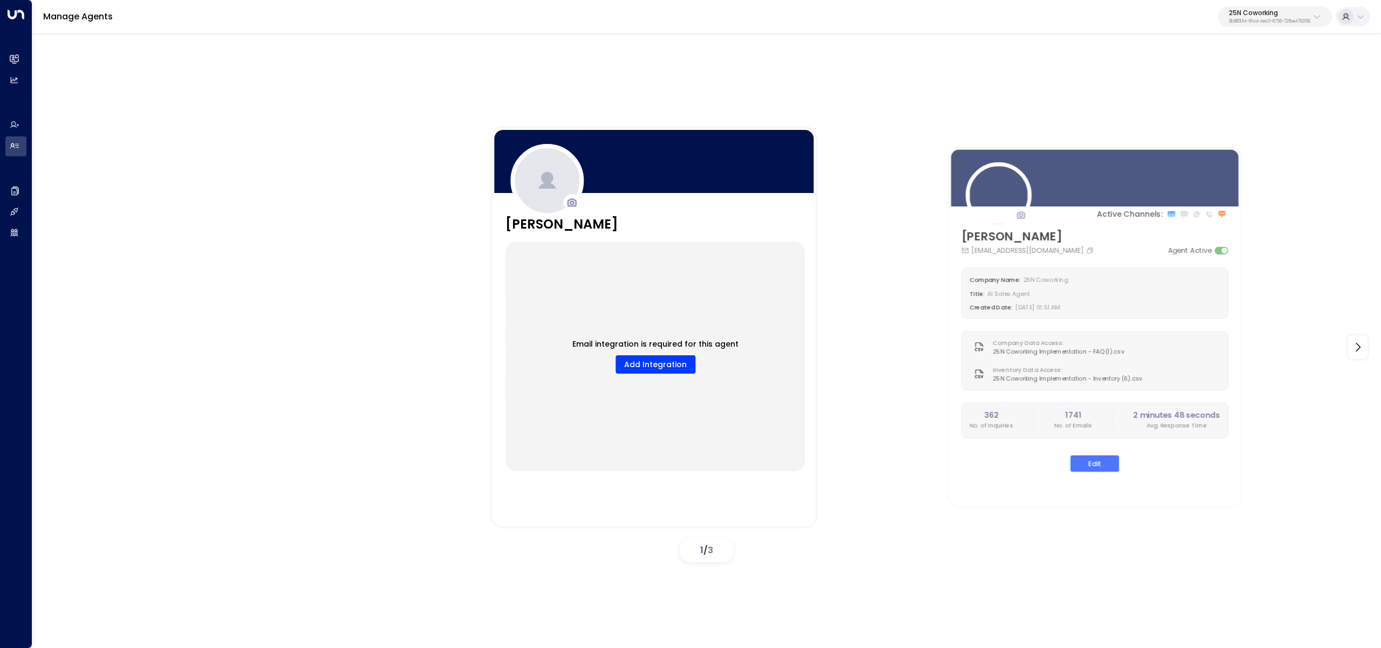
click at [1258, 23] on p "3b9800f4-81ca-4ec0-8758-72fbe4763f36" at bounding box center [1269, 21] width 81 height 4
type input "****"
click at [1177, 101] on div "Enterprises ( 1 ) **** ​ Fuse Workspace ID: 193491c8-7188-48a0-93e5-0181686f9510" at bounding box center [1244, 67] width 173 height 74
click at [1178, 90] on span "ID: 193491c8-7188-48a0-93e5-0181686f9510" at bounding box center [1239, 92] width 144 height 10
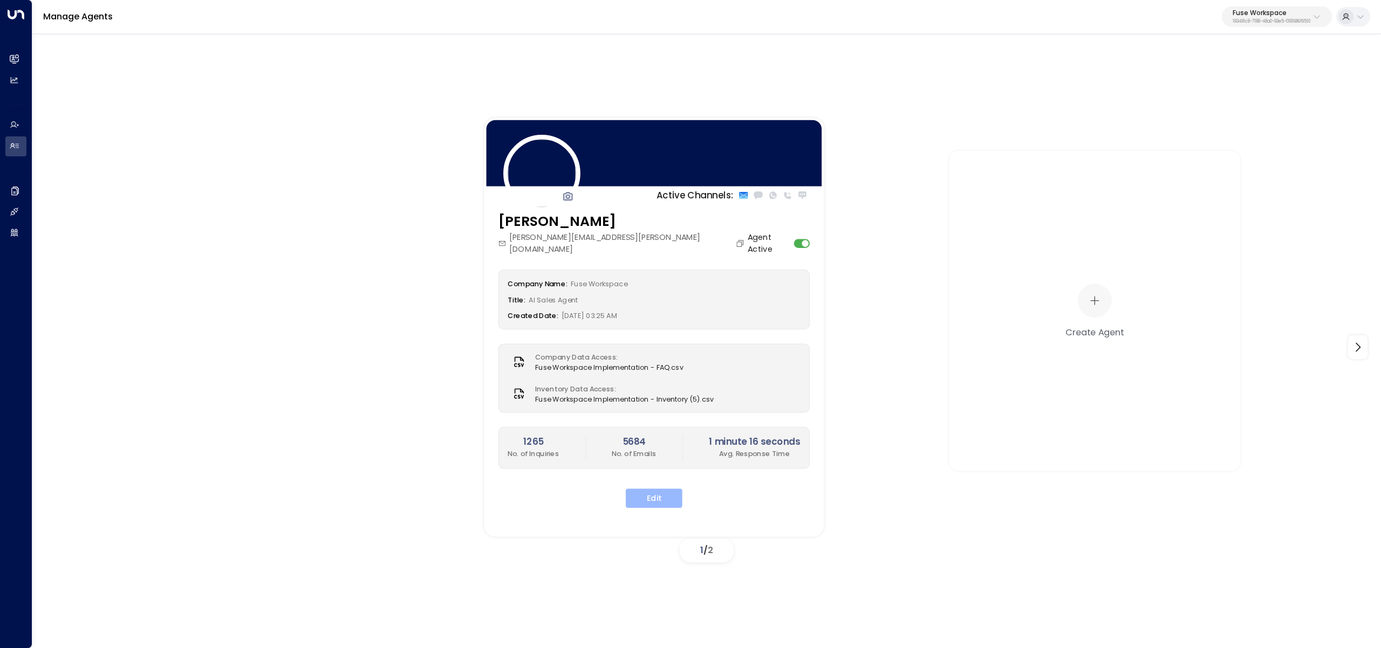
click at [645, 492] on button "Edit" at bounding box center [654, 498] width 57 height 19
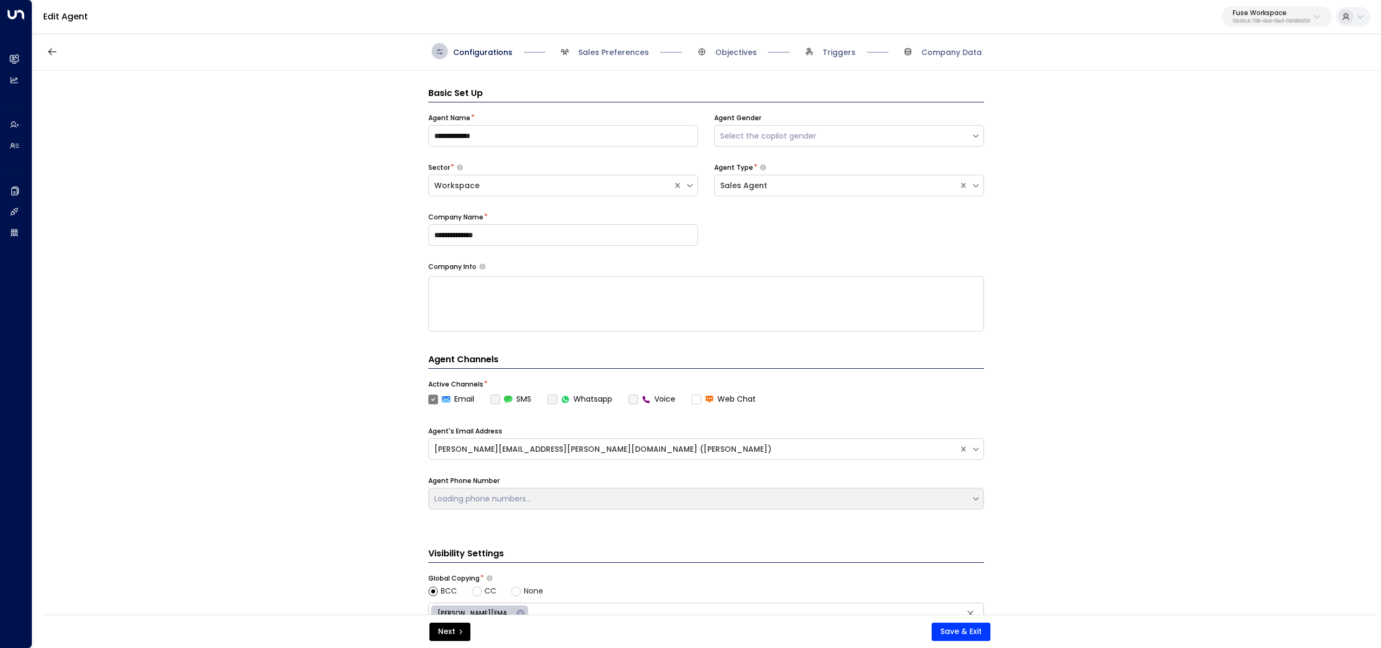
scroll to position [16, 0]
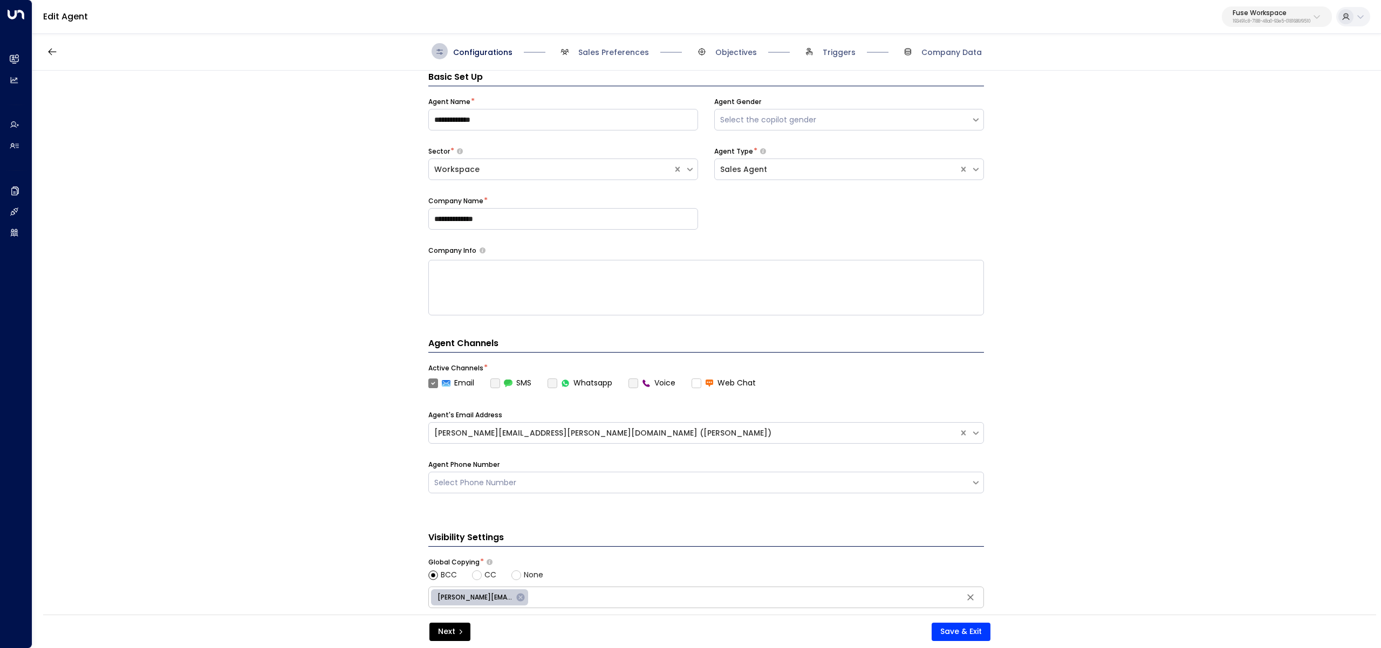
click at [831, 46] on span "Triggers" at bounding box center [828, 51] width 54 height 16
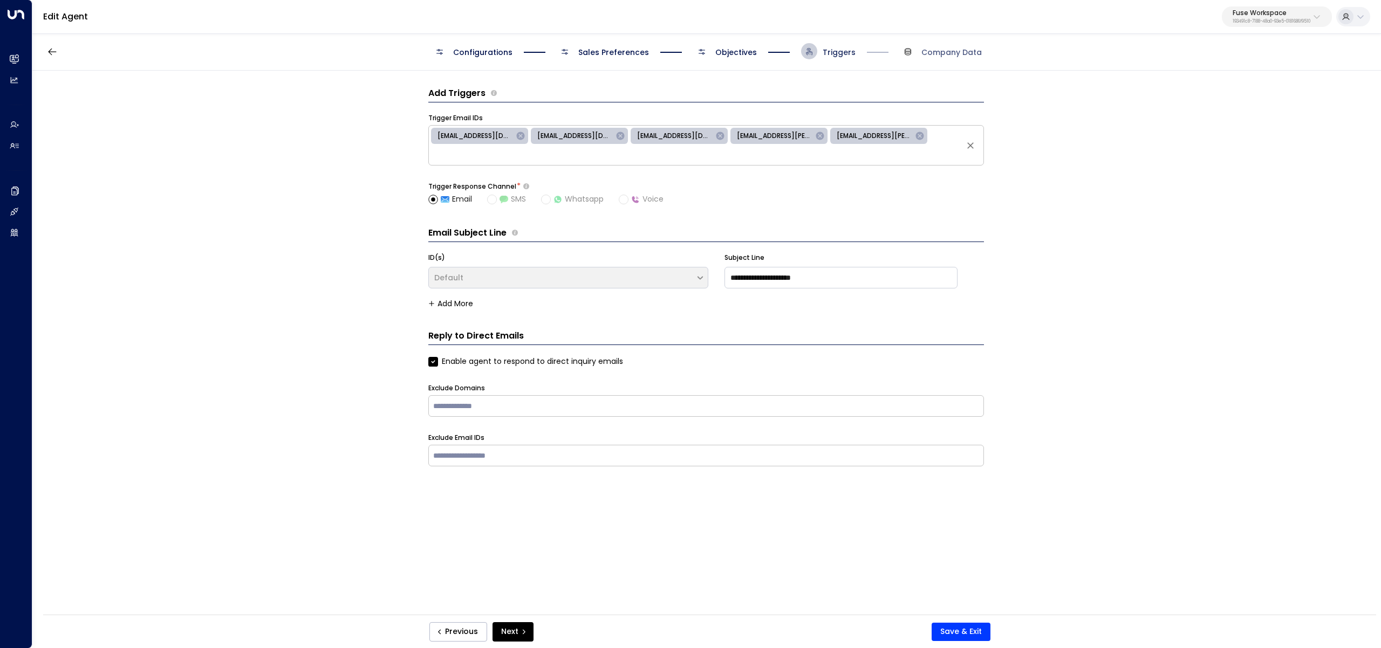
scroll to position [0, 0]
click at [770, 50] on div "Configurations Sales Preferences Objectives Triggers Company Data" at bounding box center [706, 51] width 550 height 16
click at [742, 49] on span "Objectives" at bounding box center [736, 52] width 42 height 11
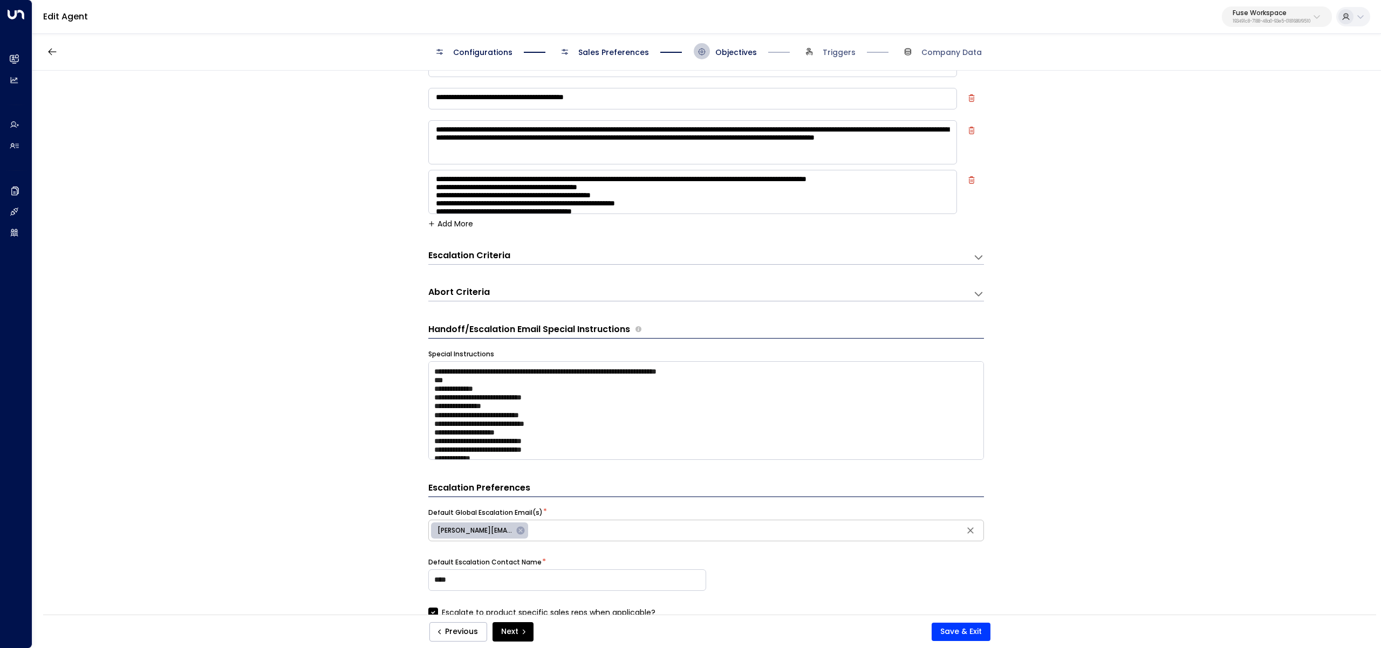
scroll to position [58, 0]
click at [464, 196] on textarea "**********" at bounding box center [692, 191] width 529 height 44
click at [516, 173] on textarea "**********" at bounding box center [692, 191] width 529 height 44
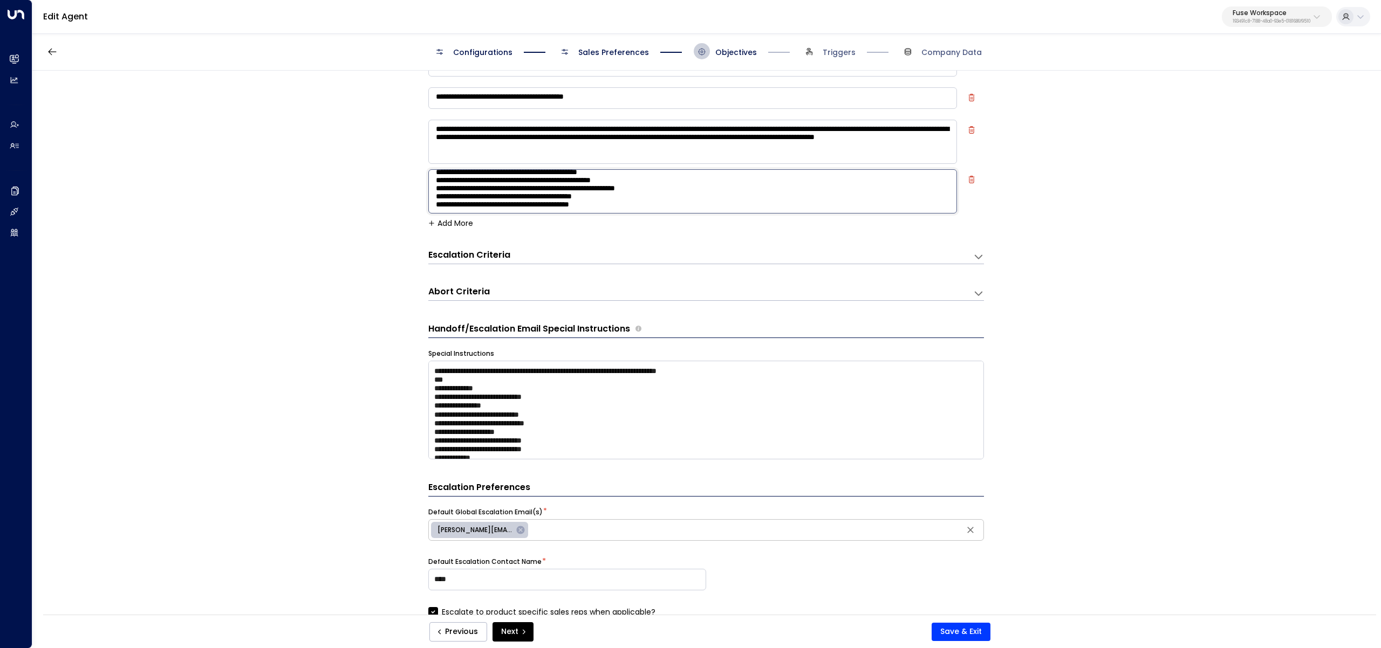
scroll to position [19, 0]
click at [510, 182] on textarea "**********" at bounding box center [692, 191] width 529 height 44
drag, startPoint x: 510, startPoint y: 182, endPoint x: 470, endPoint y: 183, distance: 39.4
click at [470, 183] on textarea "**********" at bounding box center [692, 191] width 529 height 44
click at [504, 179] on textarea "**********" at bounding box center [692, 191] width 529 height 44
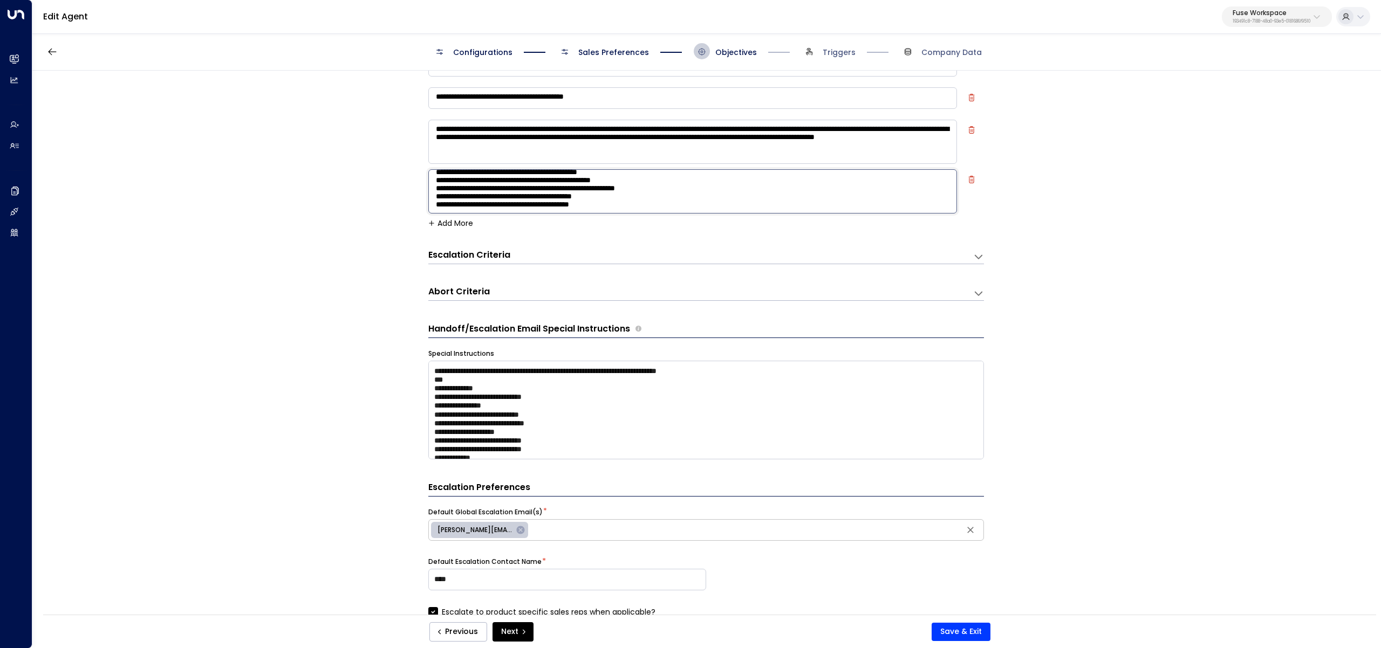
click at [510, 183] on textarea "**********" at bounding box center [692, 191] width 529 height 44
drag, startPoint x: 510, startPoint y: 183, endPoint x: 475, endPoint y: 183, distance: 35.1
click at [475, 183] on textarea "**********" at bounding box center [692, 191] width 529 height 44
paste textarea
type textarea "**********"
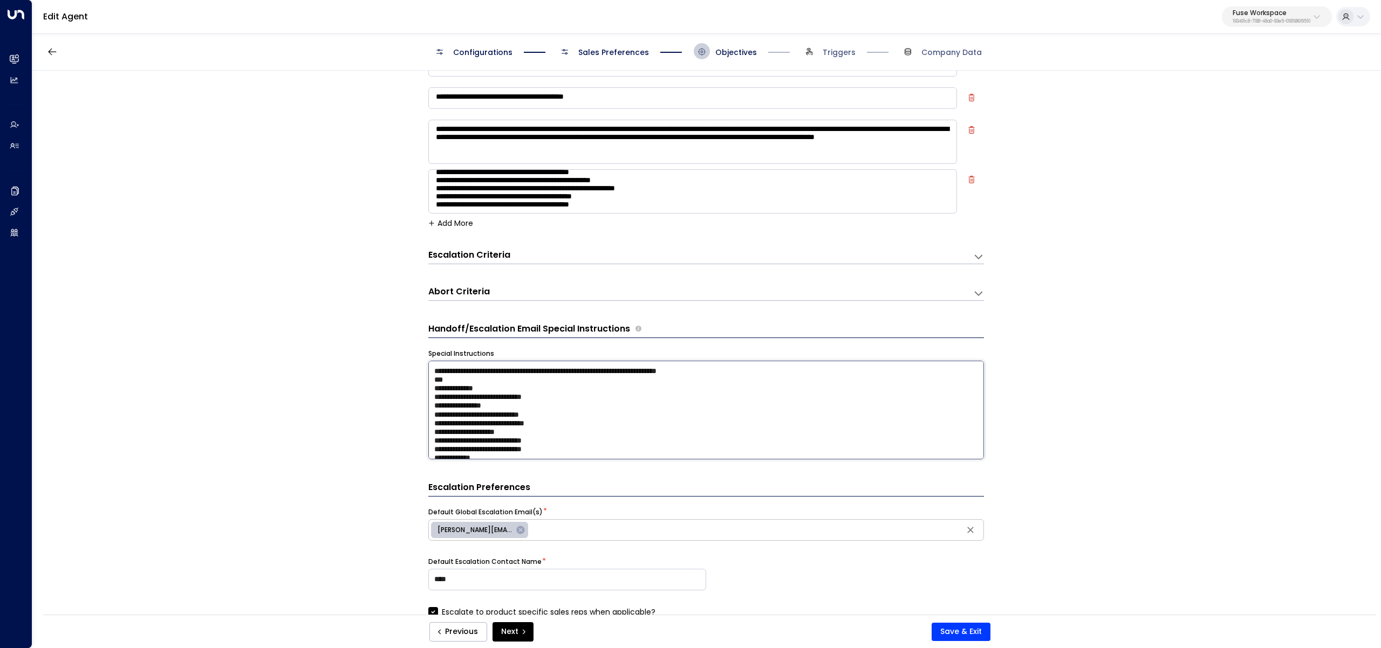
click at [593, 393] on textarea "**********" at bounding box center [705, 410] width 555 height 99
paste textarea "**********"
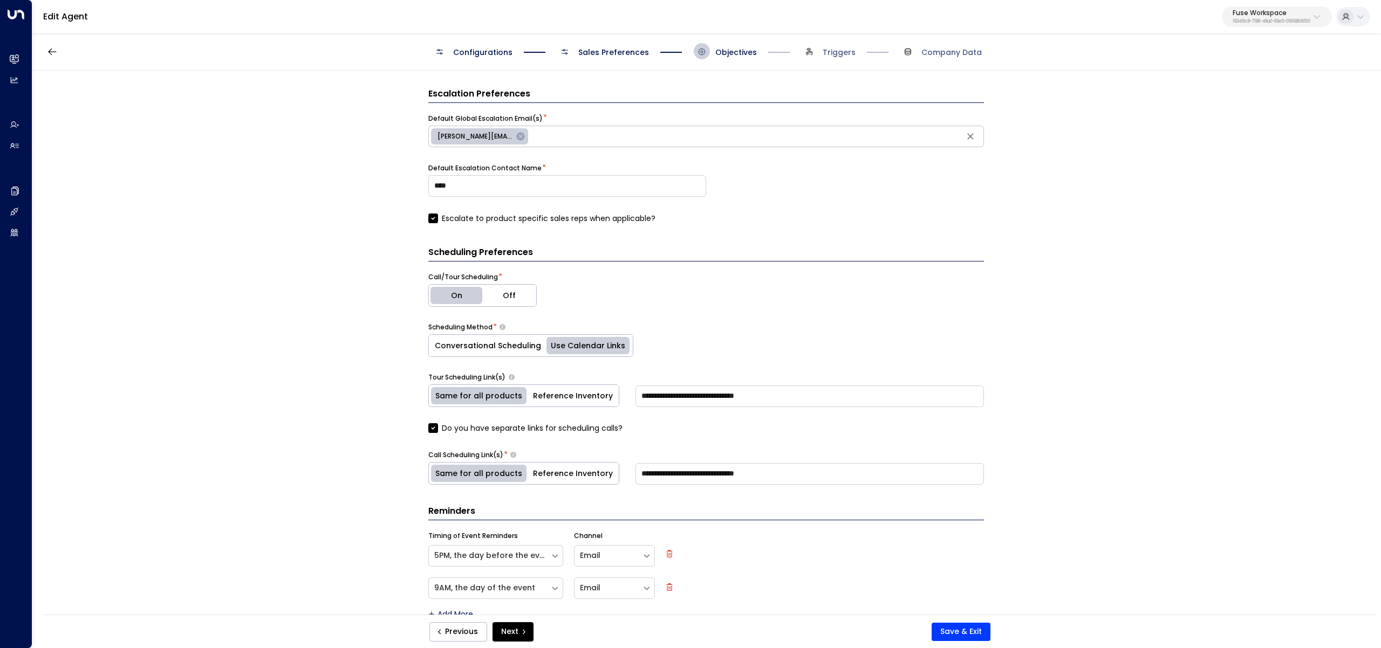
scroll to position [475, 0]
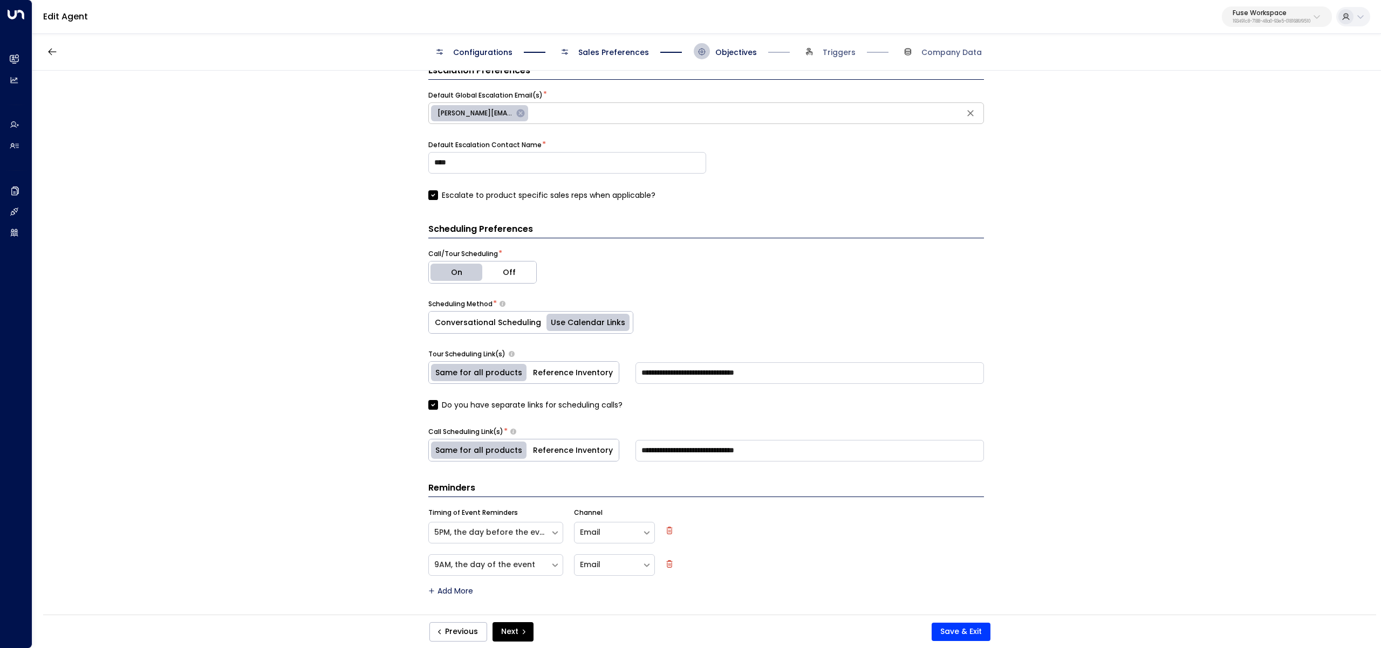
type textarea "**********"
click at [970, 625] on button "Save & Exit" at bounding box center [960, 632] width 59 height 18
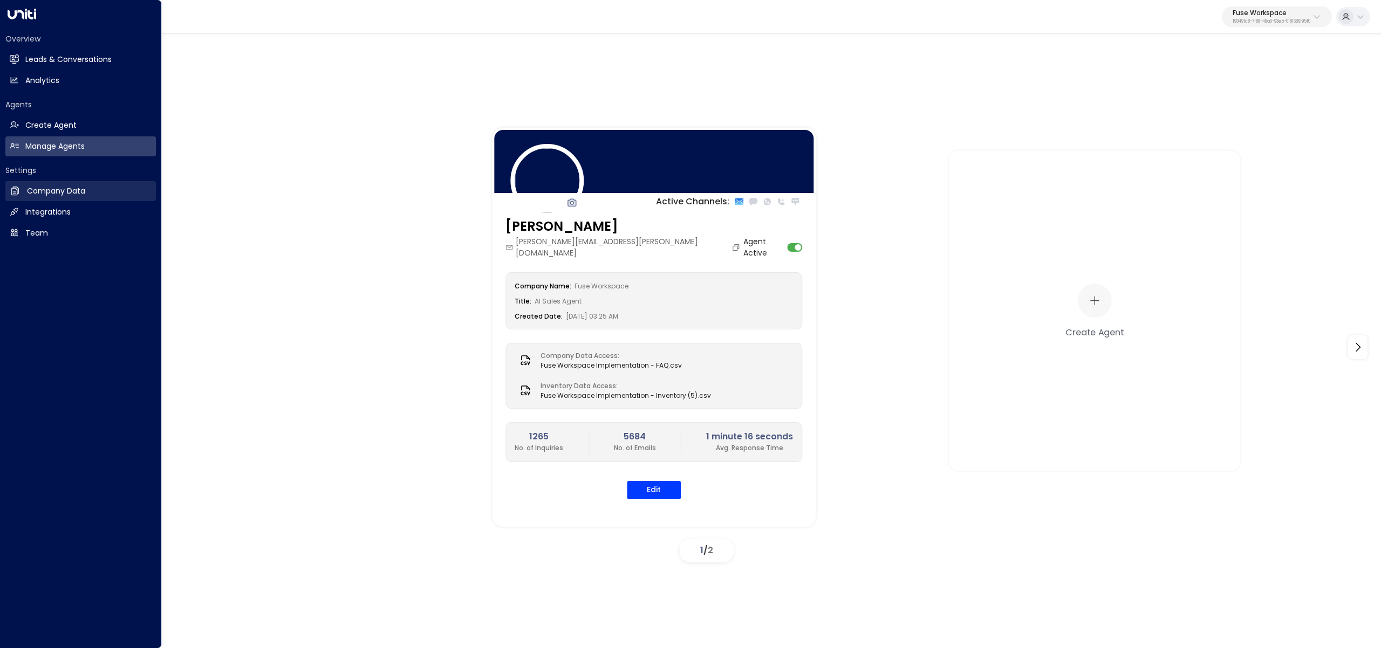
click at [28, 188] on h2 "Company Data" at bounding box center [56, 191] width 58 height 11
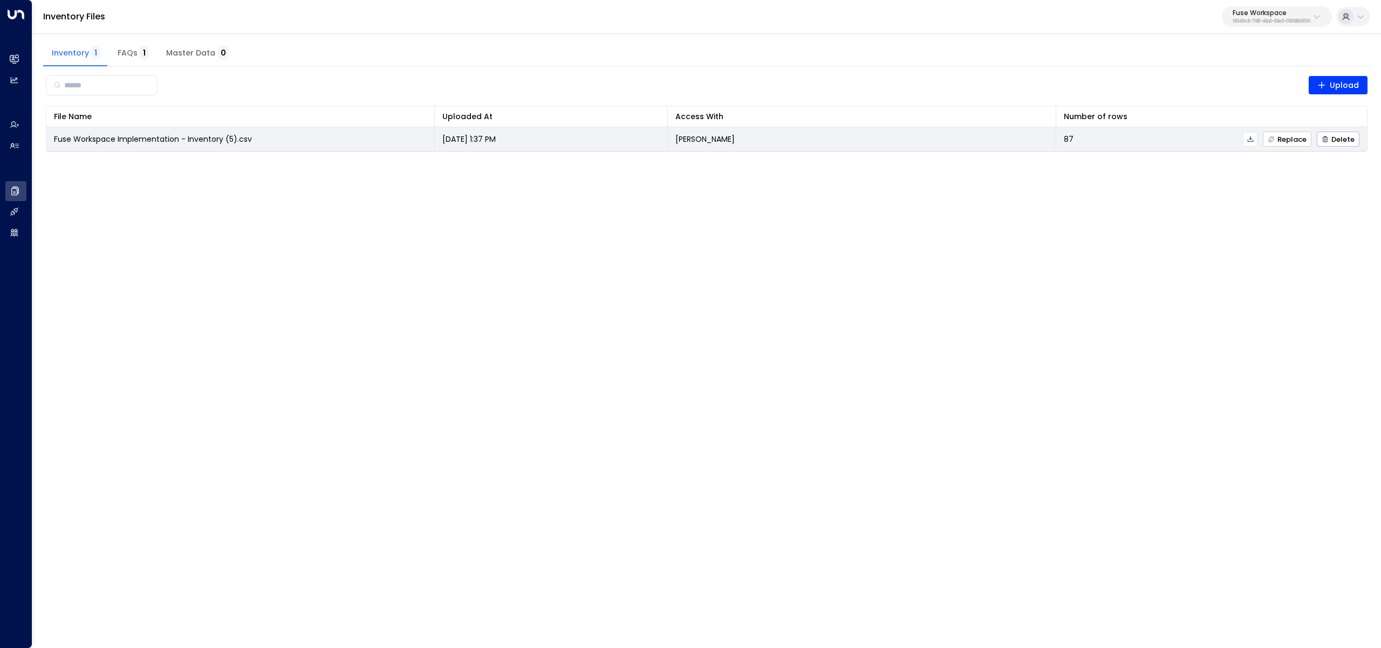
click at [1286, 140] on span "Replace" at bounding box center [1286, 139] width 39 height 7
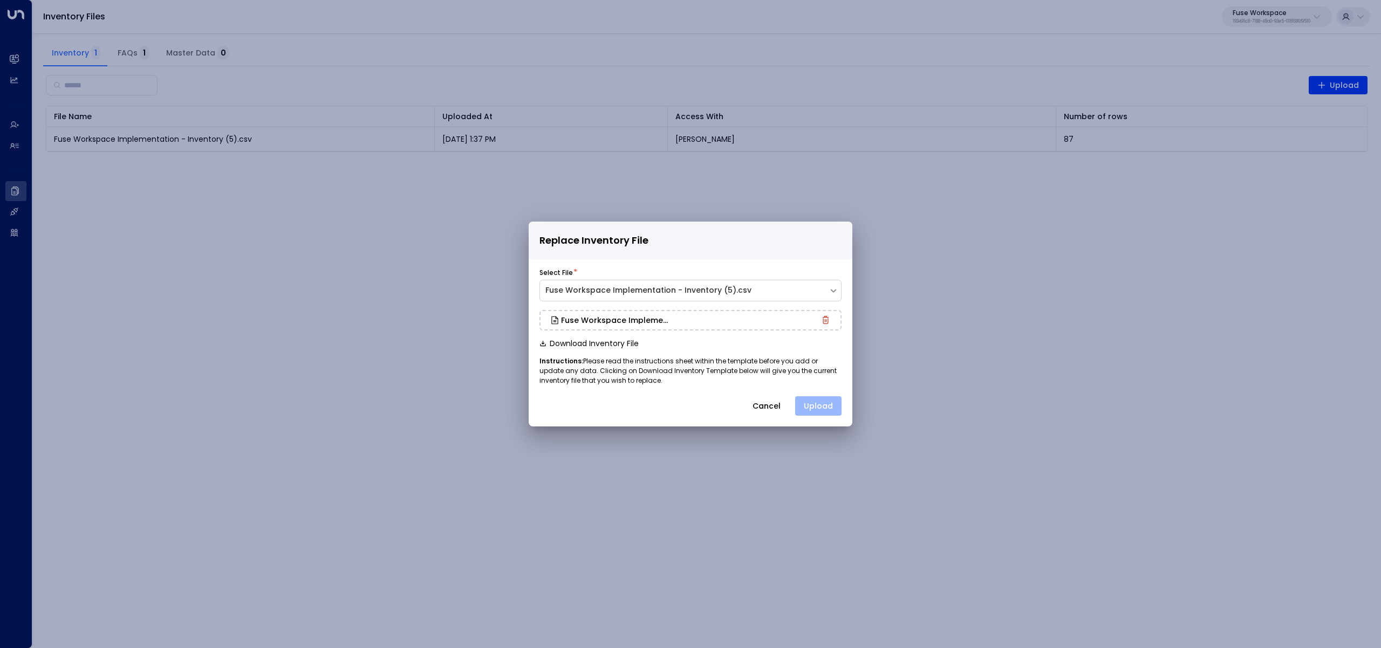
click at [831, 408] on button "Upload" at bounding box center [818, 405] width 46 height 19
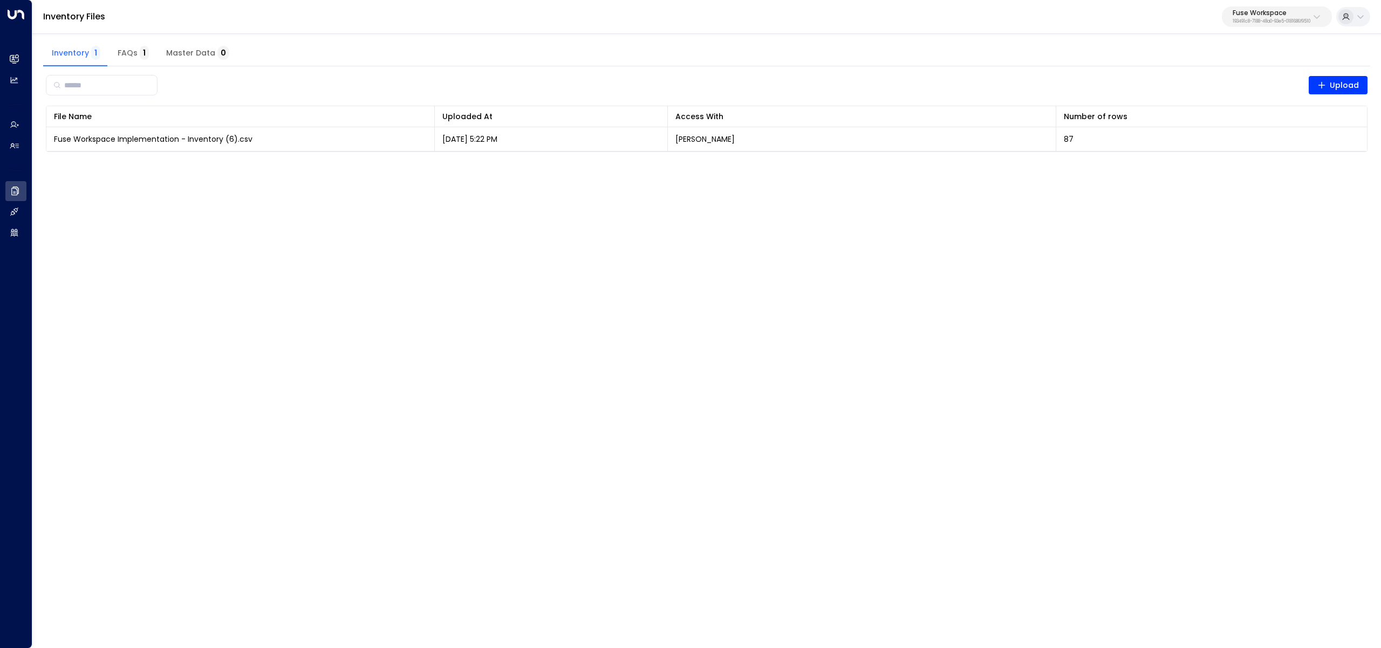
click at [1272, 19] on p "193491c8-7188-48a0-93e5-0181686f9510" at bounding box center [1271, 21] width 78 height 4
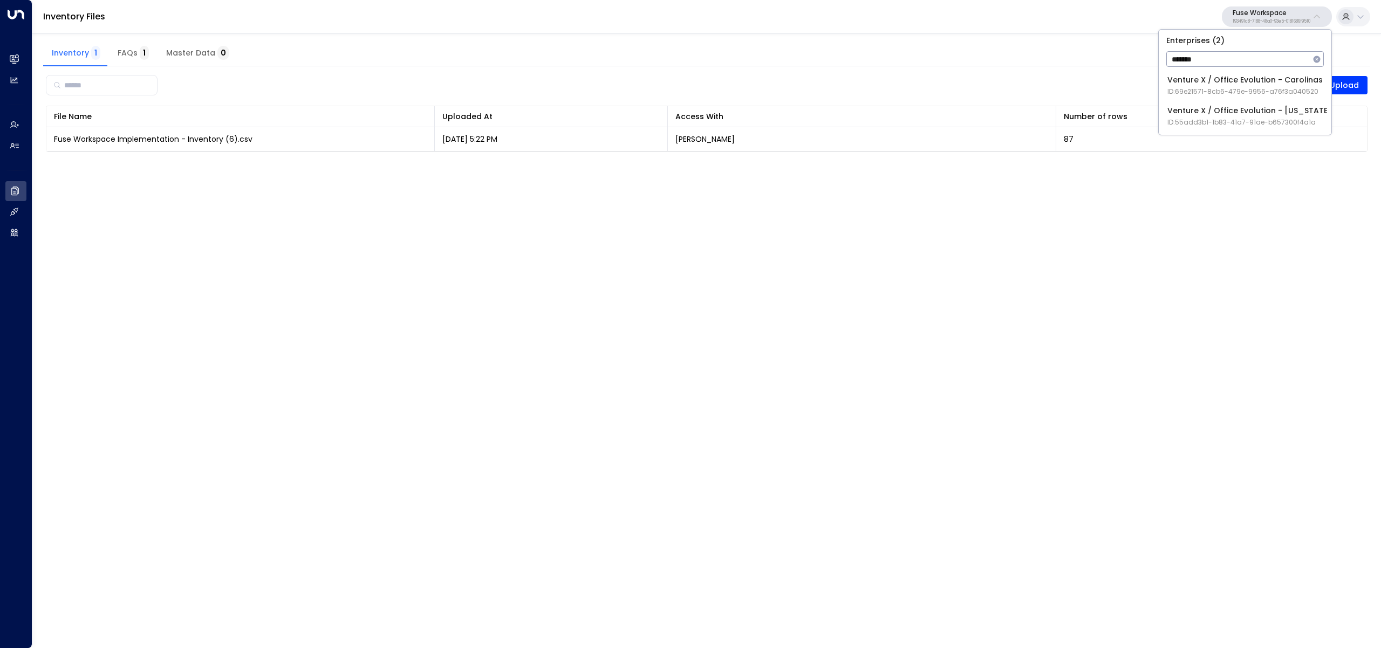
type input "*******"
click at [1279, 77] on div "Venture X / Office Evolution - Carolinas ID: 69e21571-8cb6-479e-9956-a76f3a0405…" at bounding box center [1244, 85] width 155 height 22
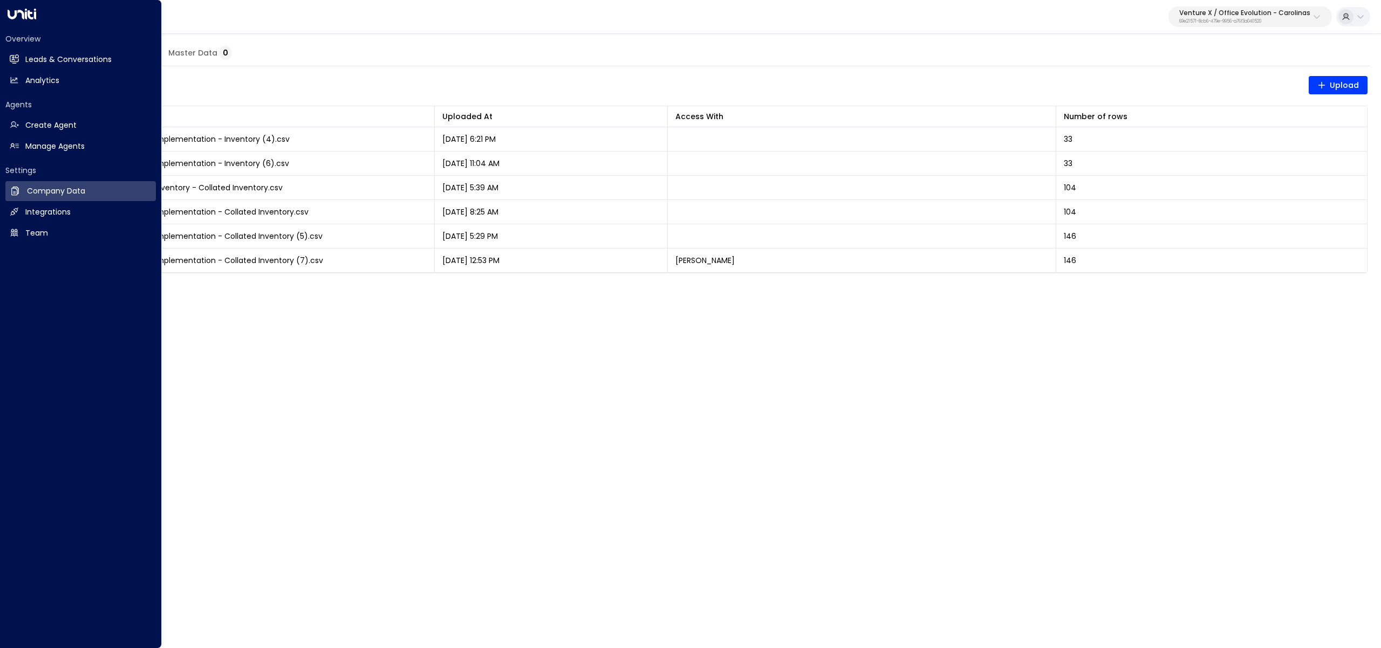
click at [53, 47] on div "Overview Leads & Conversations Leads & Conversations Analytics Analytics" at bounding box center [80, 61] width 150 height 57
click at [57, 54] on h2 "Leads & Conversations" at bounding box center [68, 59] width 86 height 11
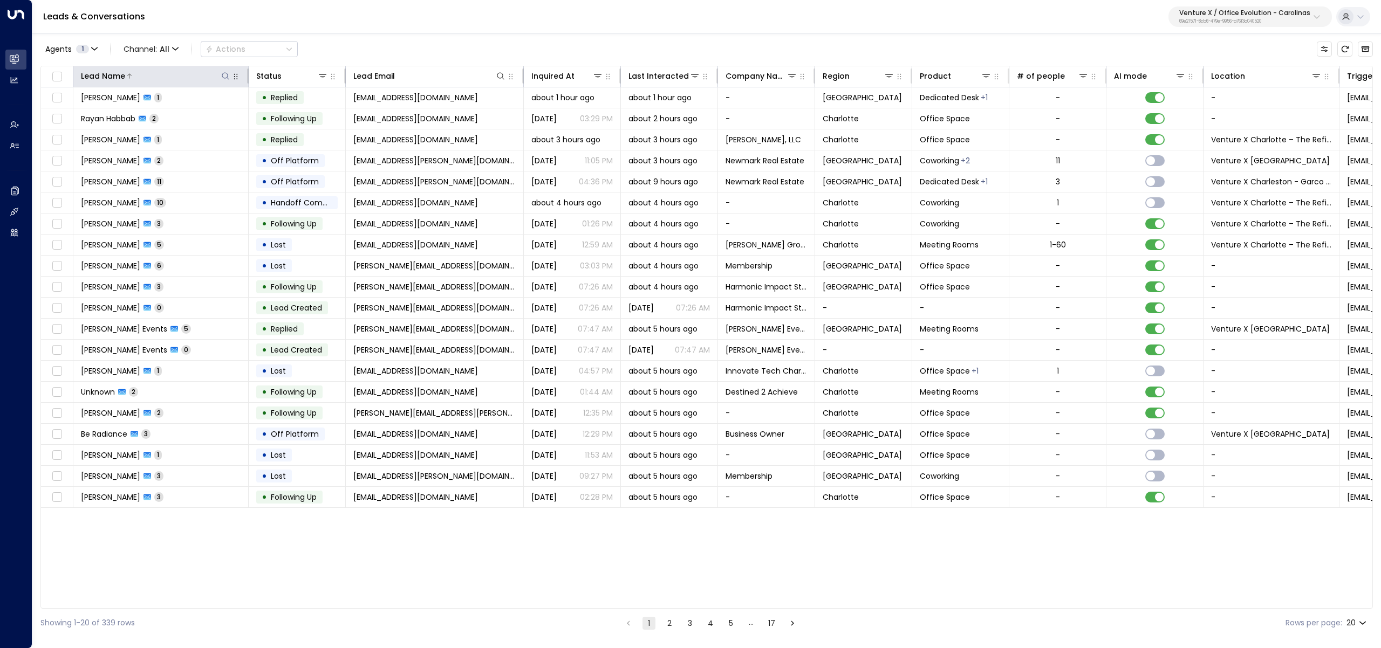
click at [174, 77] on div at bounding box center [178, 76] width 106 height 11
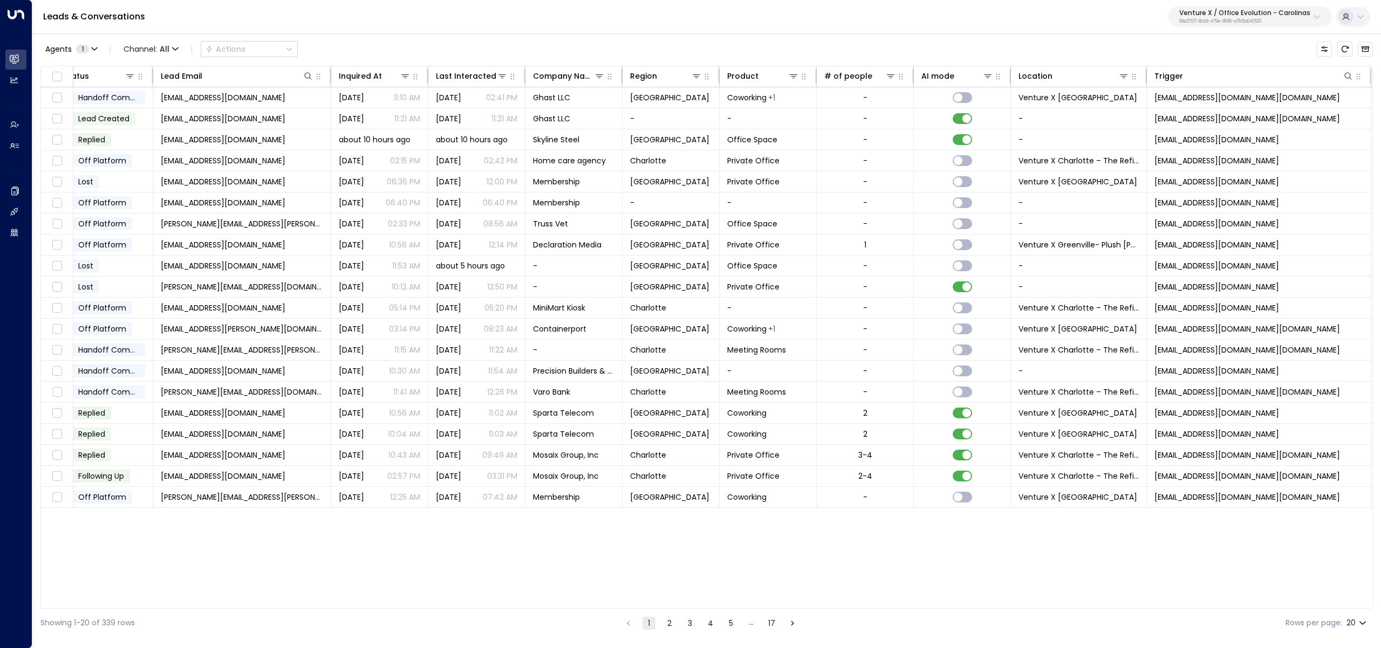
scroll to position [0, 290]
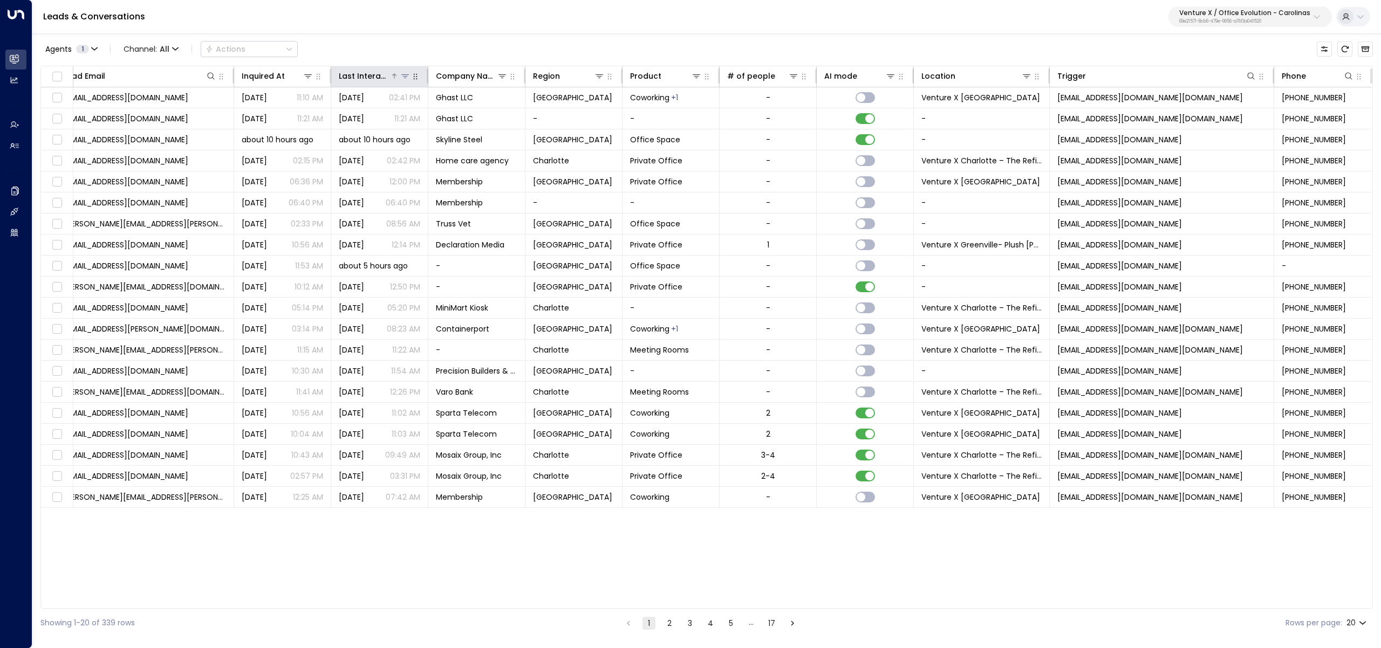
click at [361, 80] on div "Last Interacted" at bounding box center [364, 76] width 51 height 13
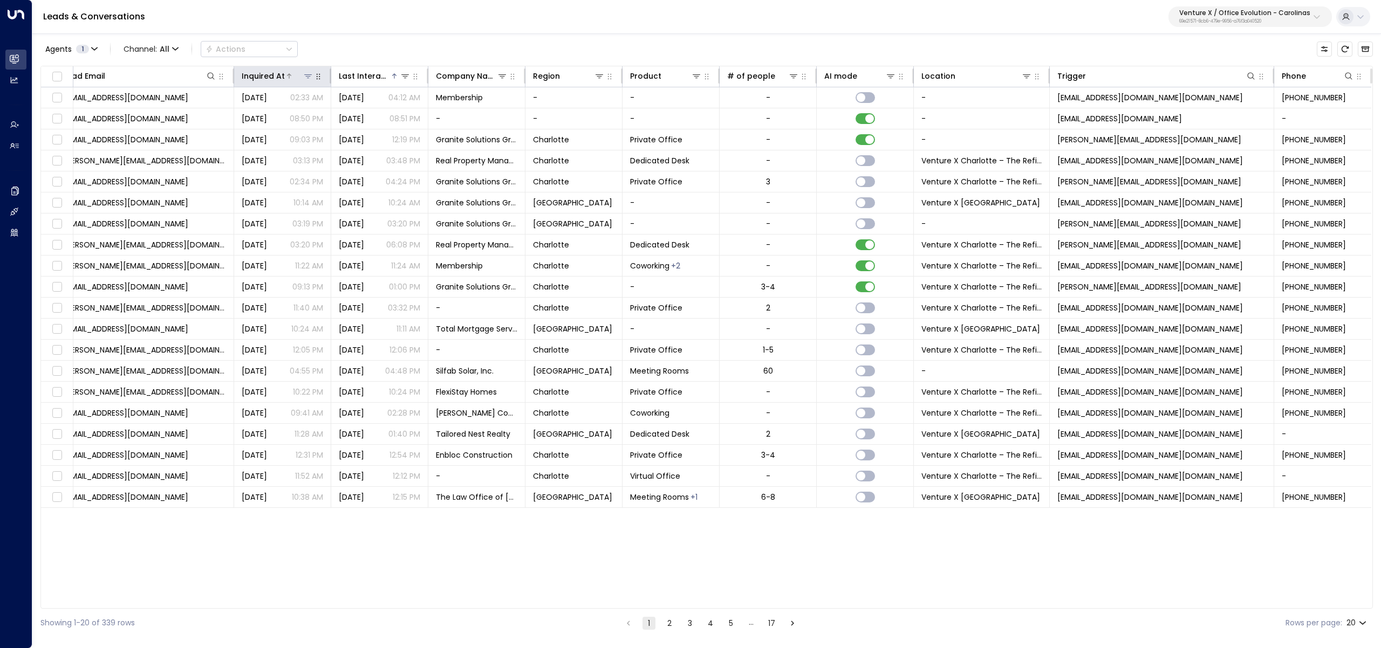
click at [276, 82] on div "Inquired At" at bounding box center [263, 76] width 43 height 13
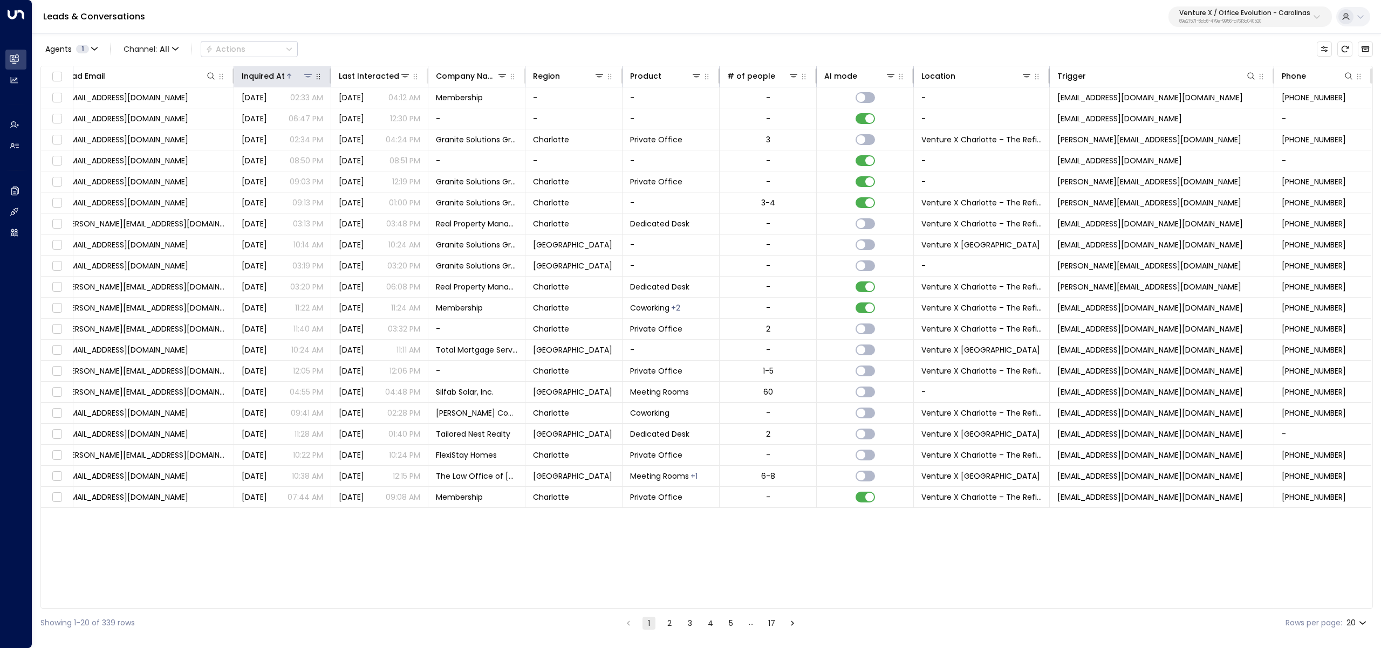
click at [276, 82] on div "Inquired At" at bounding box center [263, 76] width 43 height 13
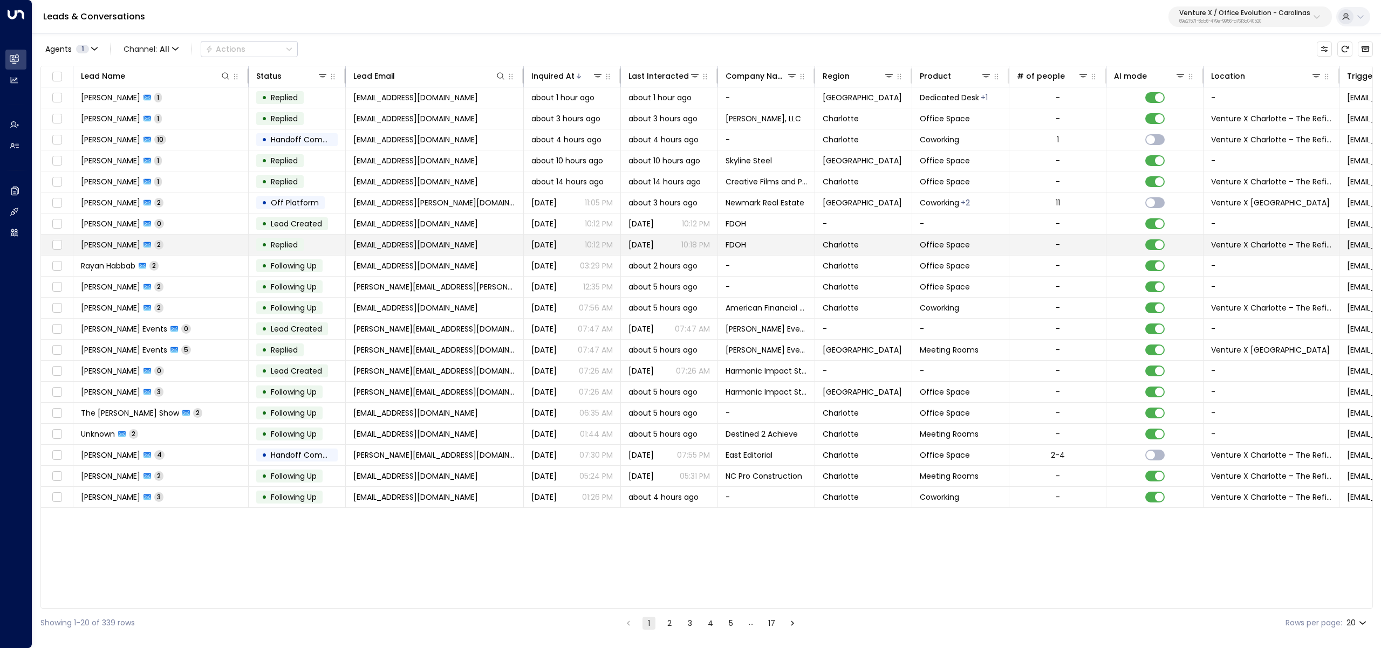
click at [198, 235] on td "Dr. Cayla Mcavoy 2" at bounding box center [160, 245] width 175 height 20
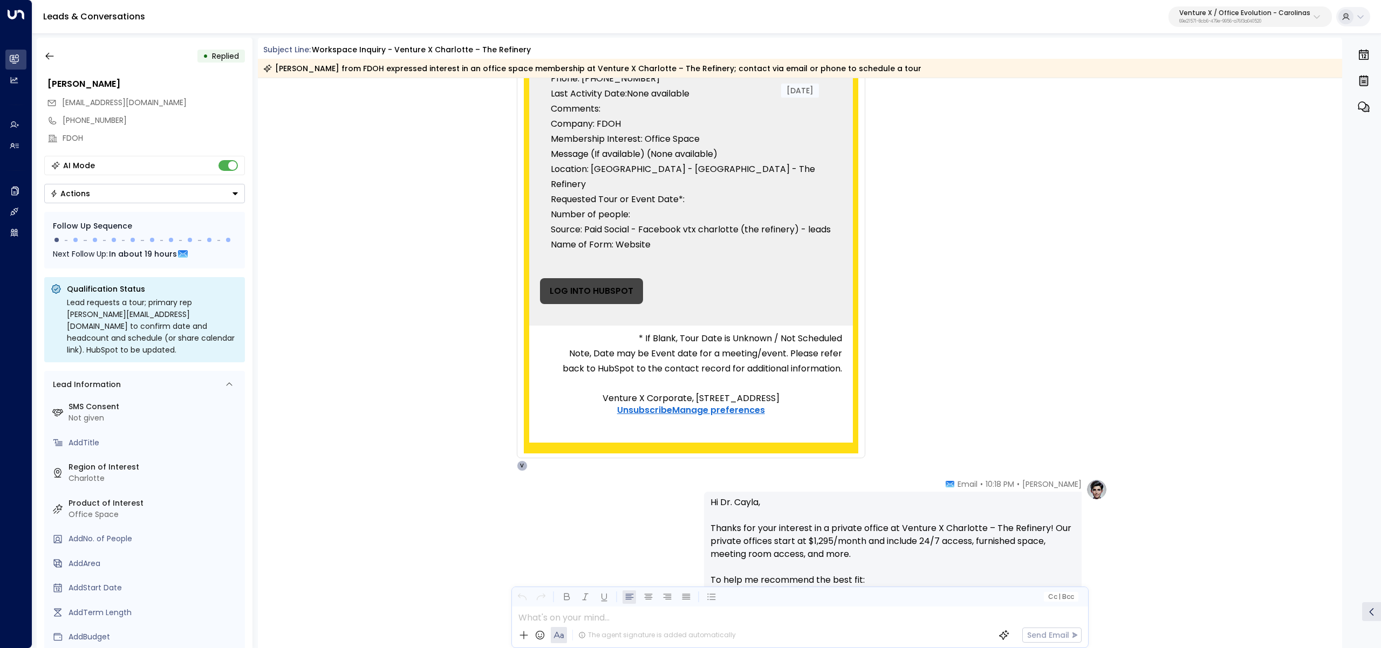
scroll to position [284, 0]
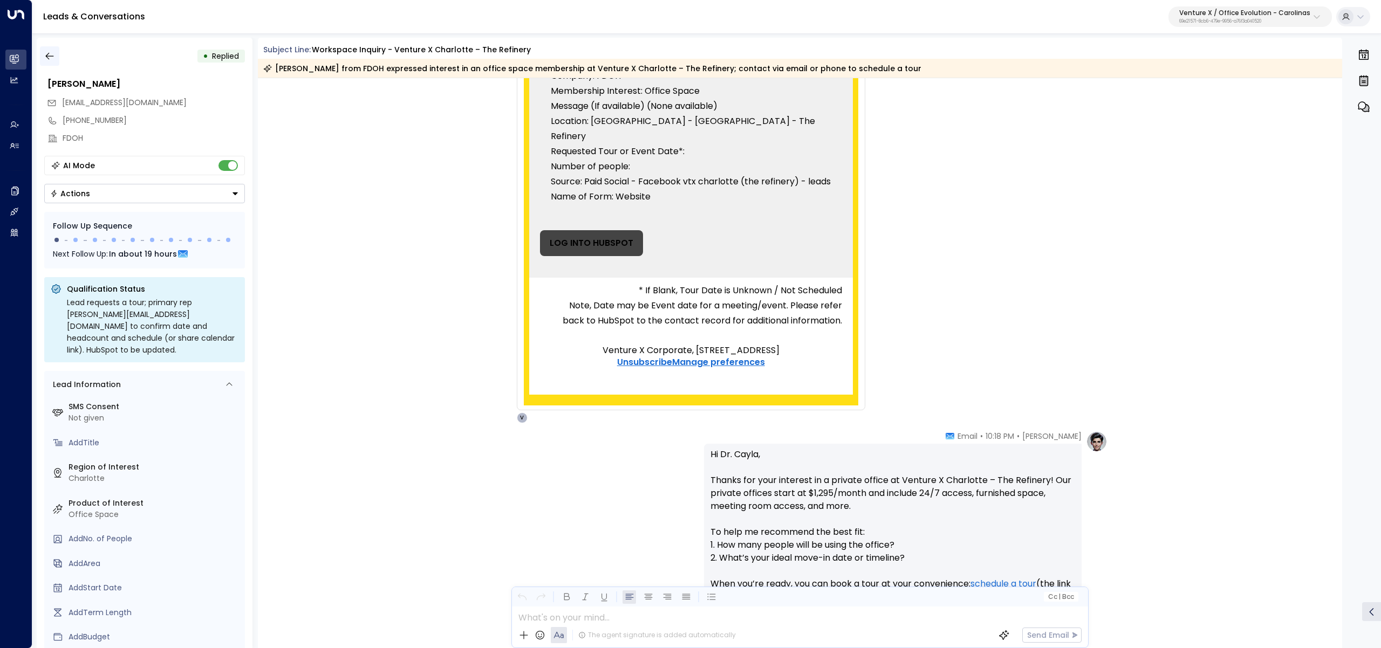
click at [40, 49] on button "button" at bounding box center [49, 55] width 19 height 19
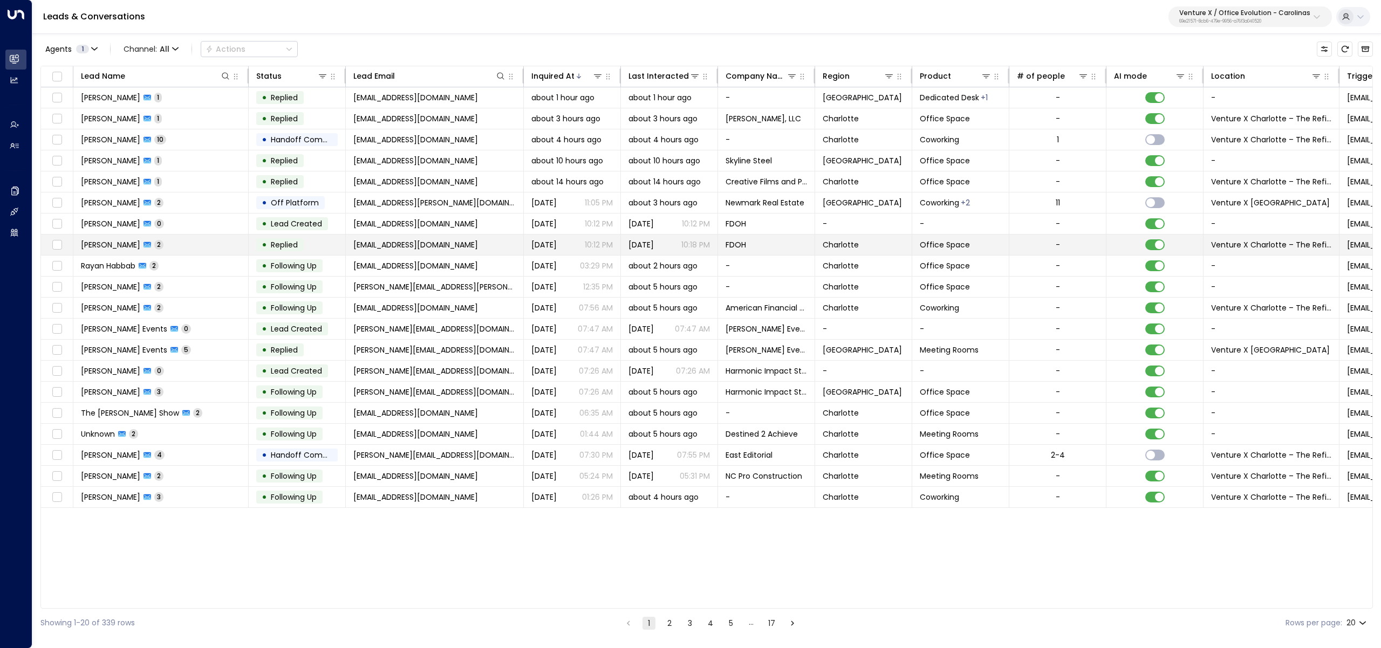
click at [192, 246] on td "Dr. Cayla Mcavoy 2" at bounding box center [160, 245] width 175 height 20
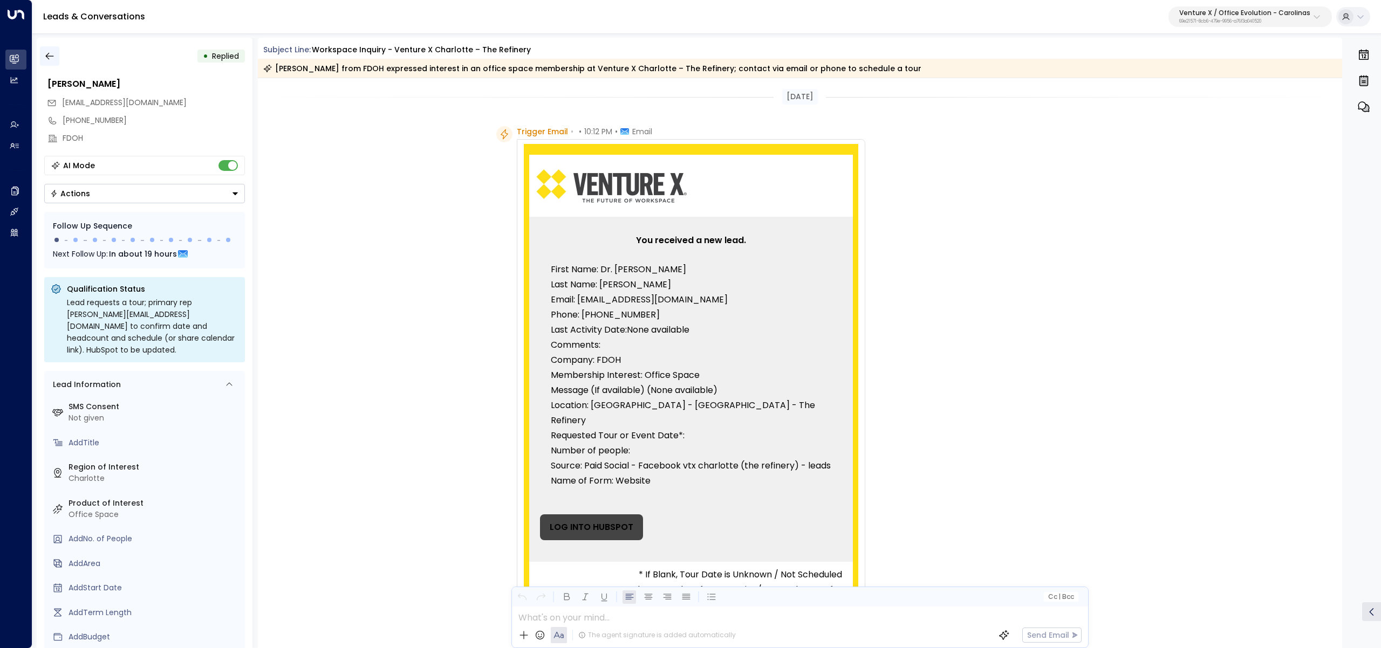
click at [45, 57] on icon "button" at bounding box center [49, 56] width 11 height 11
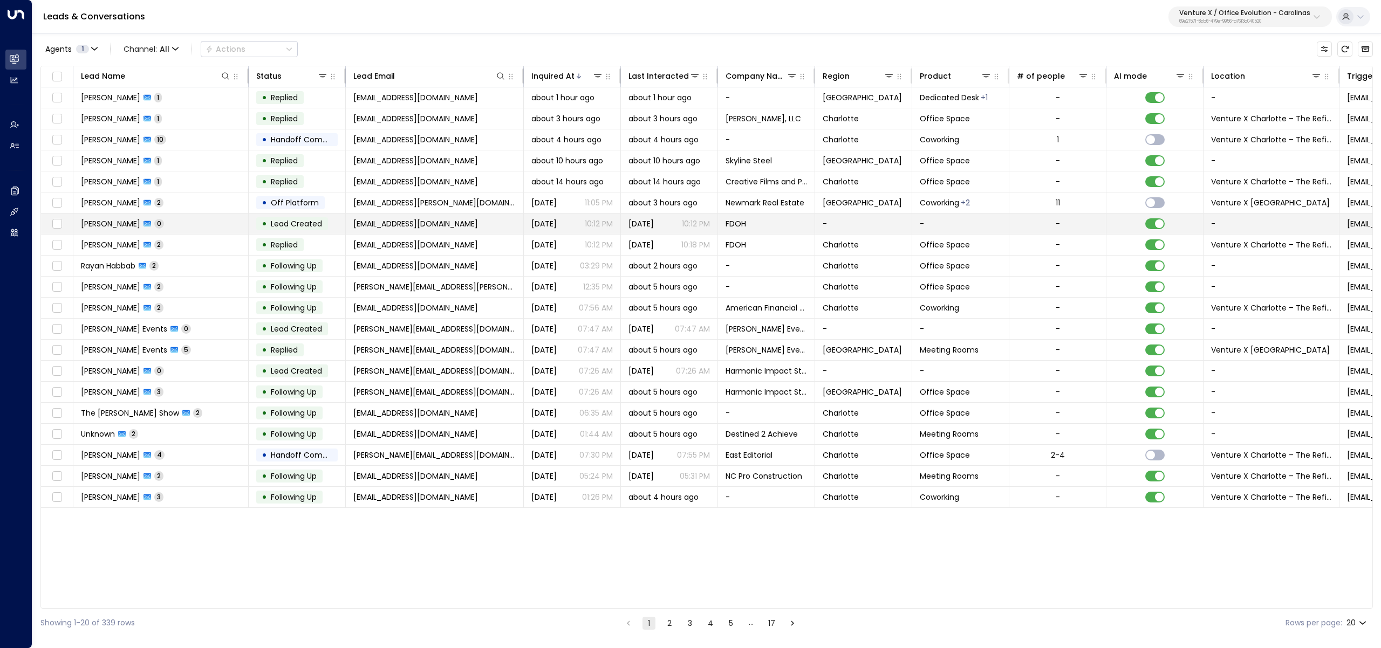
click at [188, 225] on td "Dr. Cayla Mcavoy 0" at bounding box center [160, 224] width 175 height 20
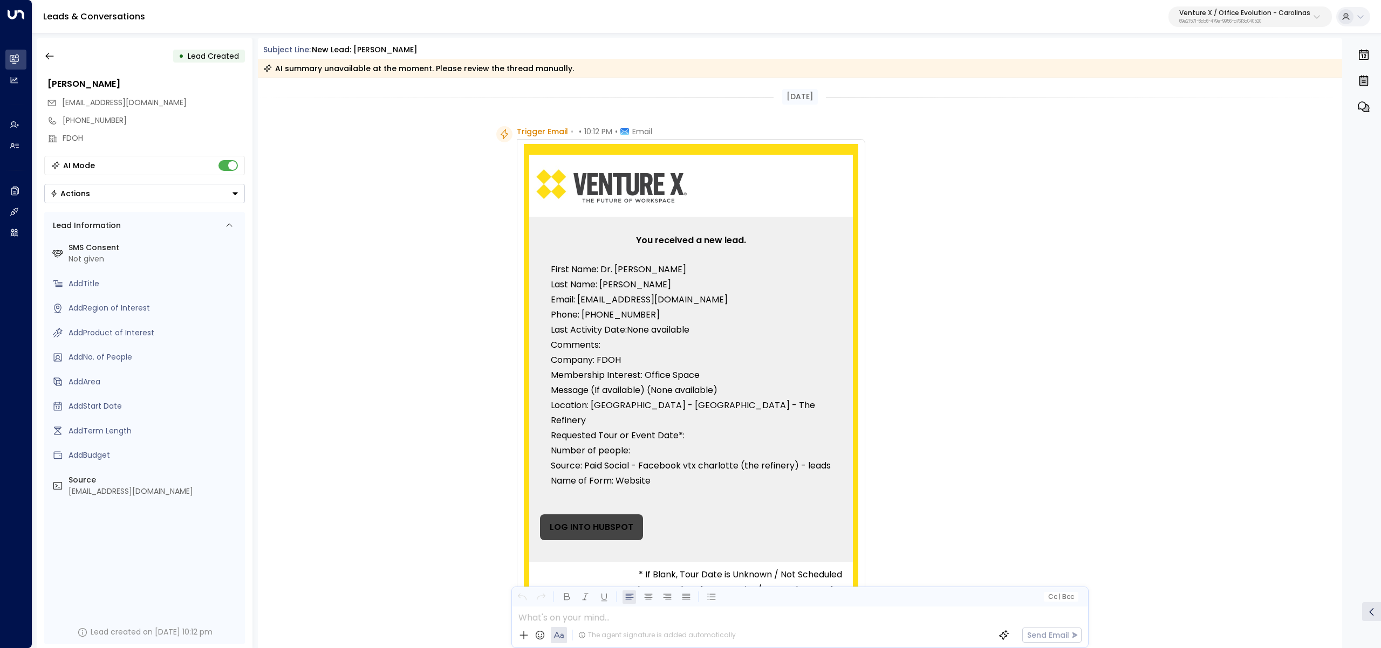
click at [1108, 253] on div "Trigger Email • • 10:12 PM • Email You received a new lead. First Name: Dr. Cay…" at bounding box center [800, 470] width 1085 height 689
click at [1254, 29] on div "Leads & Conversations Venture X / Office Evolution - Carolinas 69e21571-8cb6-47…" at bounding box center [706, 17] width 1348 height 34
click at [1252, 16] on p "Venture X / Office Evolution - Carolinas" at bounding box center [1244, 13] width 131 height 6
type input "*********"
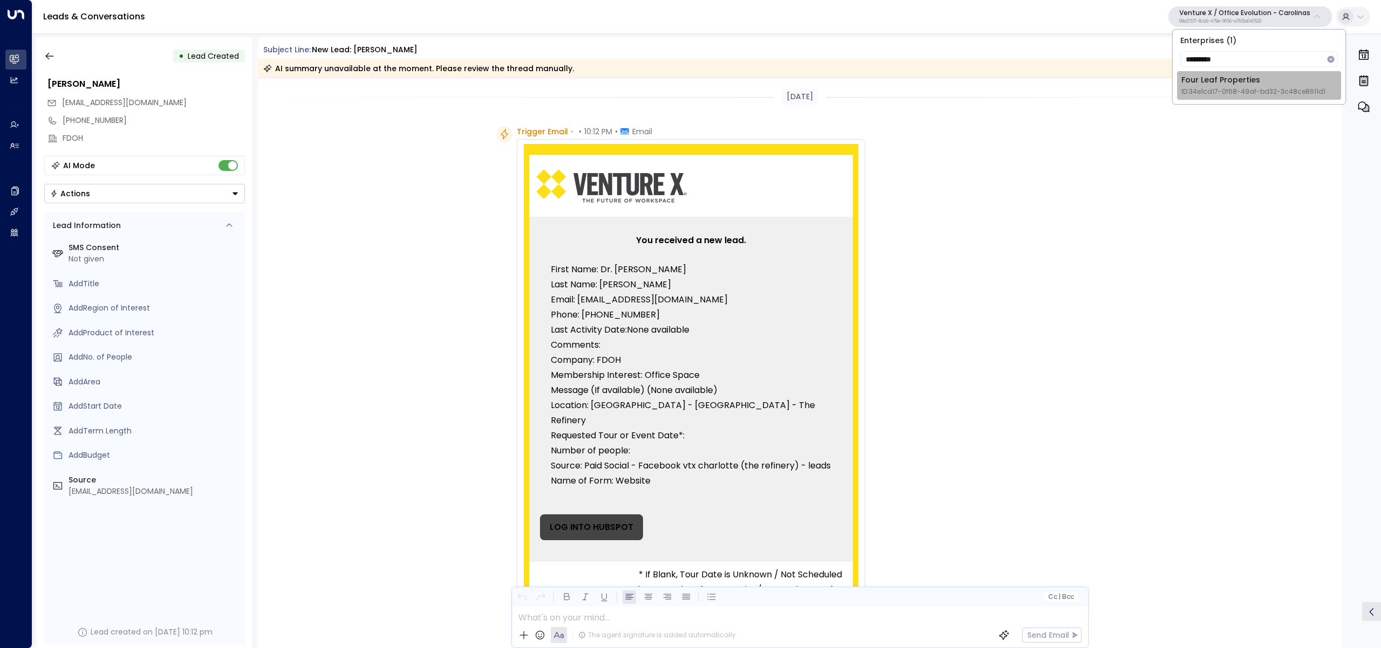
click at [1199, 77] on div "Four Leaf Properties ID: 34e1cd17-0f68-49af-bd32-3c48ce8611d1" at bounding box center [1253, 85] width 144 height 22
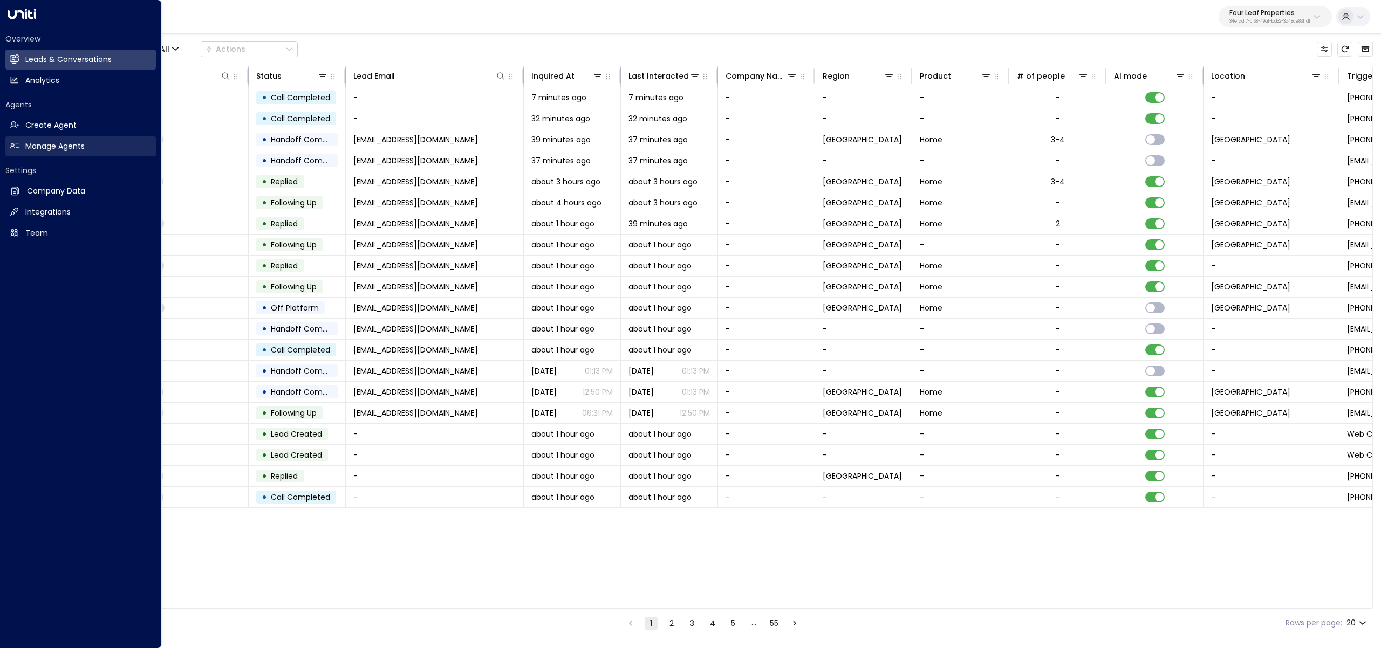
click at [24, 149] on link "Manage Agents Manage Agents" at bounding box center [80, 146] width 150 height 20
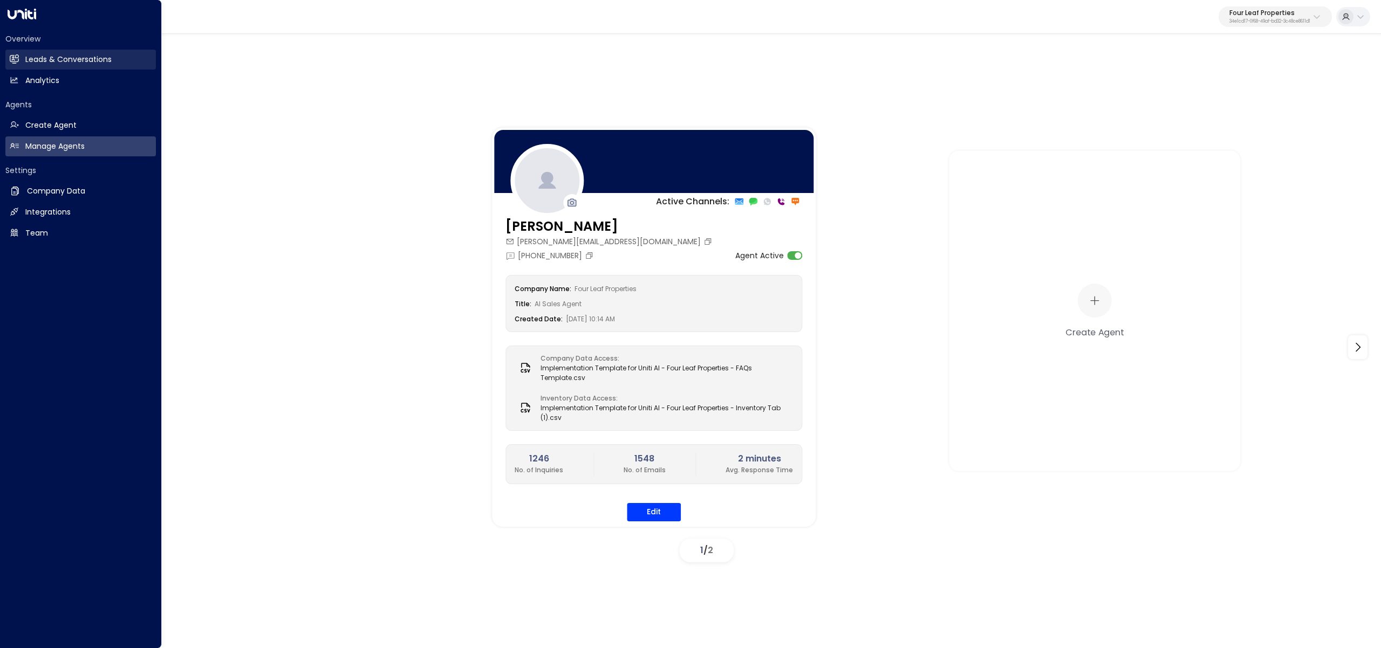
click at [42, 56] on h2 "Leads & Conversations" at bounding box center [68, 59] width 86 height 11
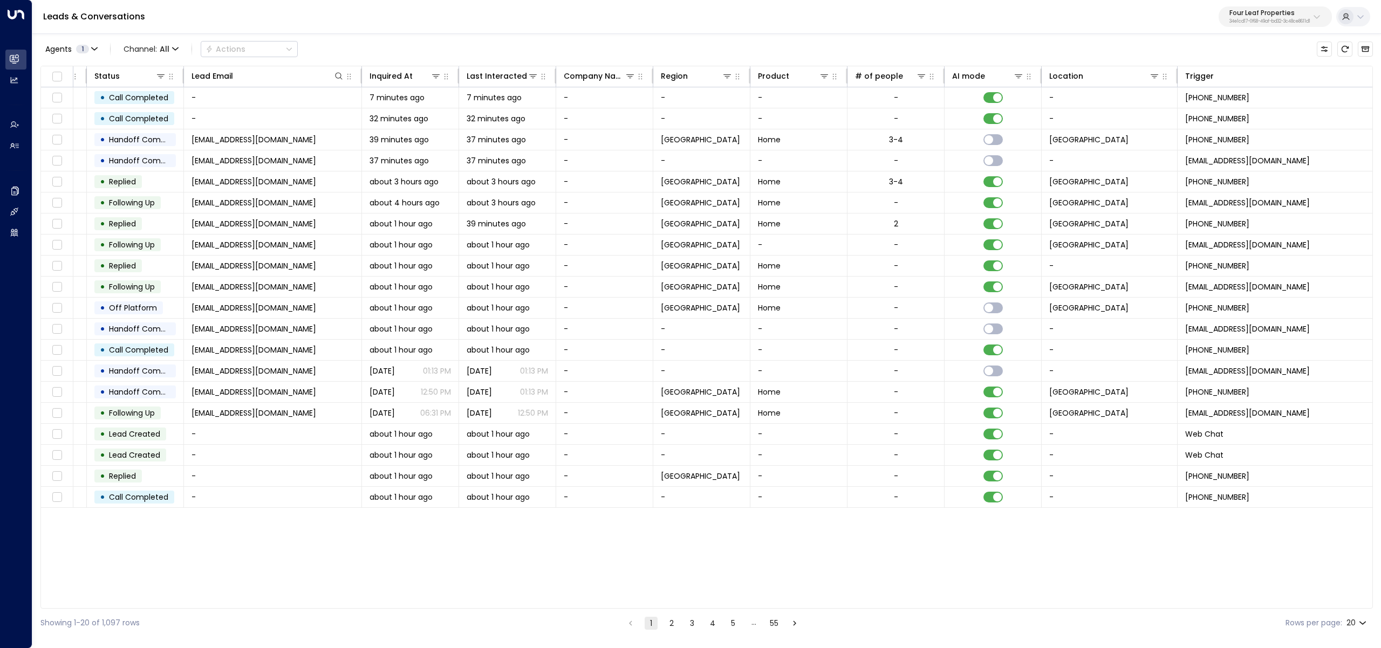
scroll to position [0, 290]
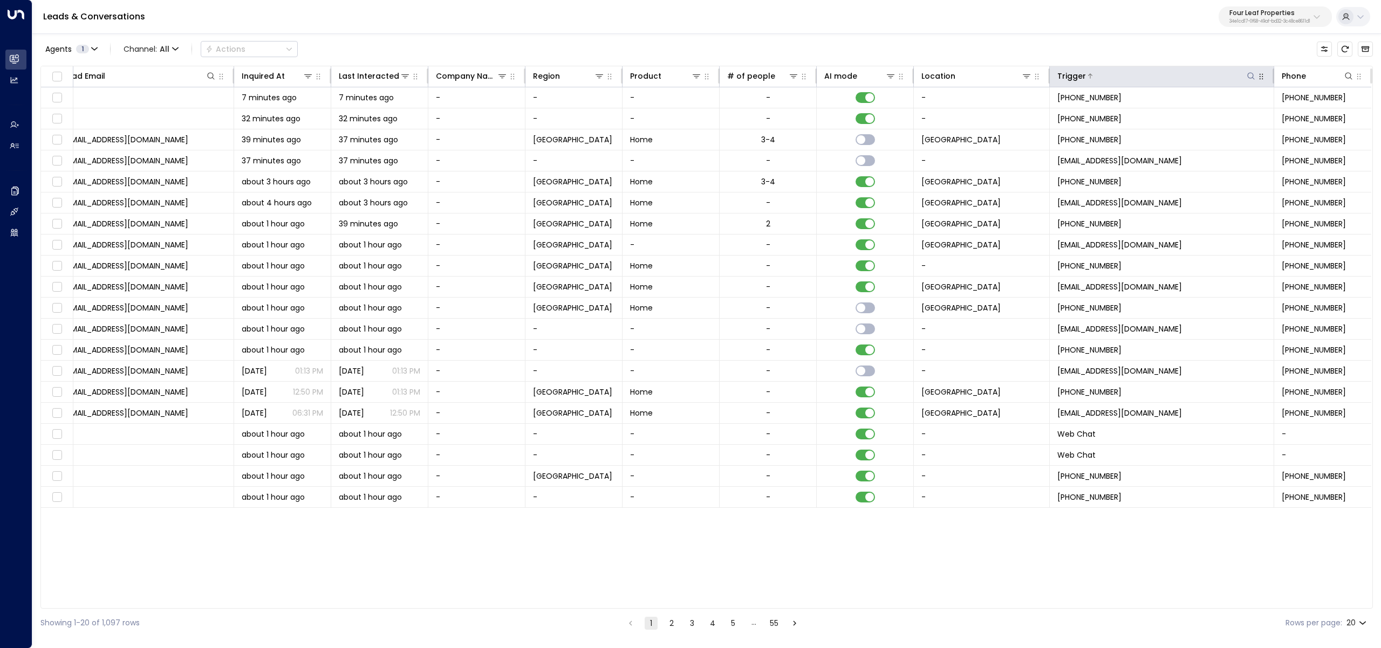
click at [1249, 78] on icon at bounding box center [1250, 75] width 7 height 7
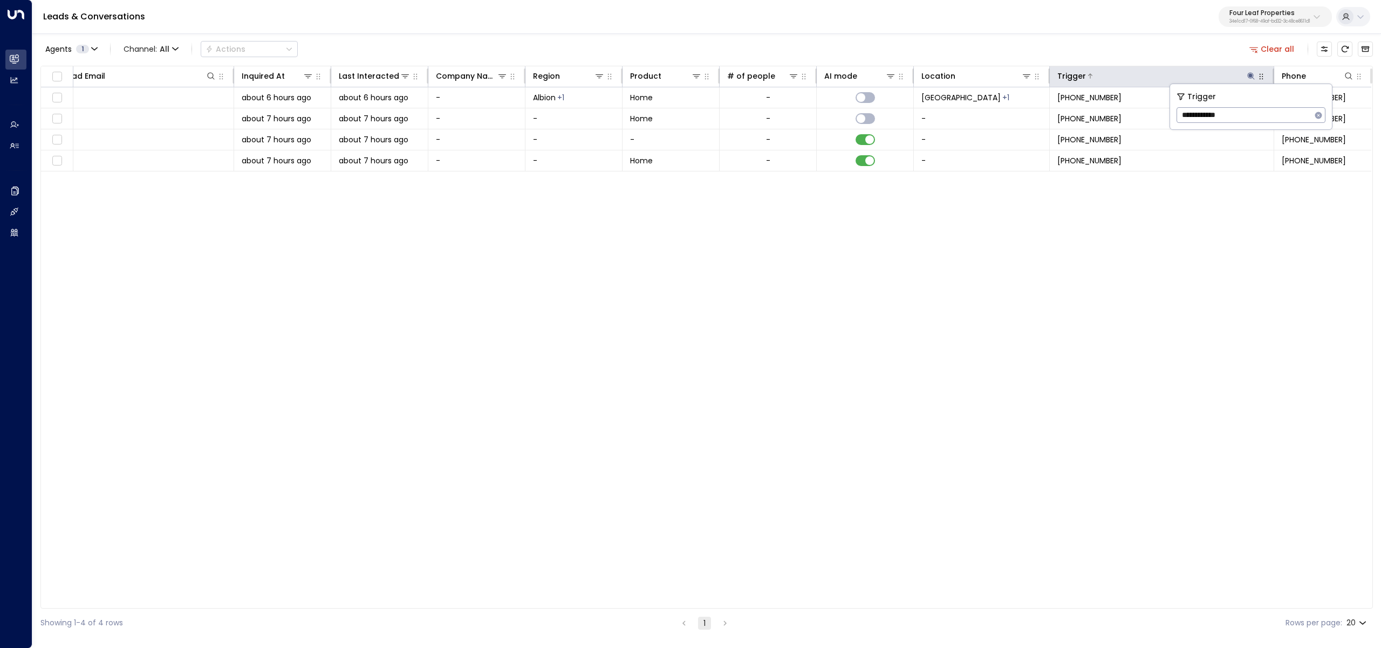
type input "**********"
click at [1108, 440] on div "Lead Name Status Lead Email Inquired At Last Interacted Company Name Region Pro…" at bounding box center [706, 337] width 1332 height 543
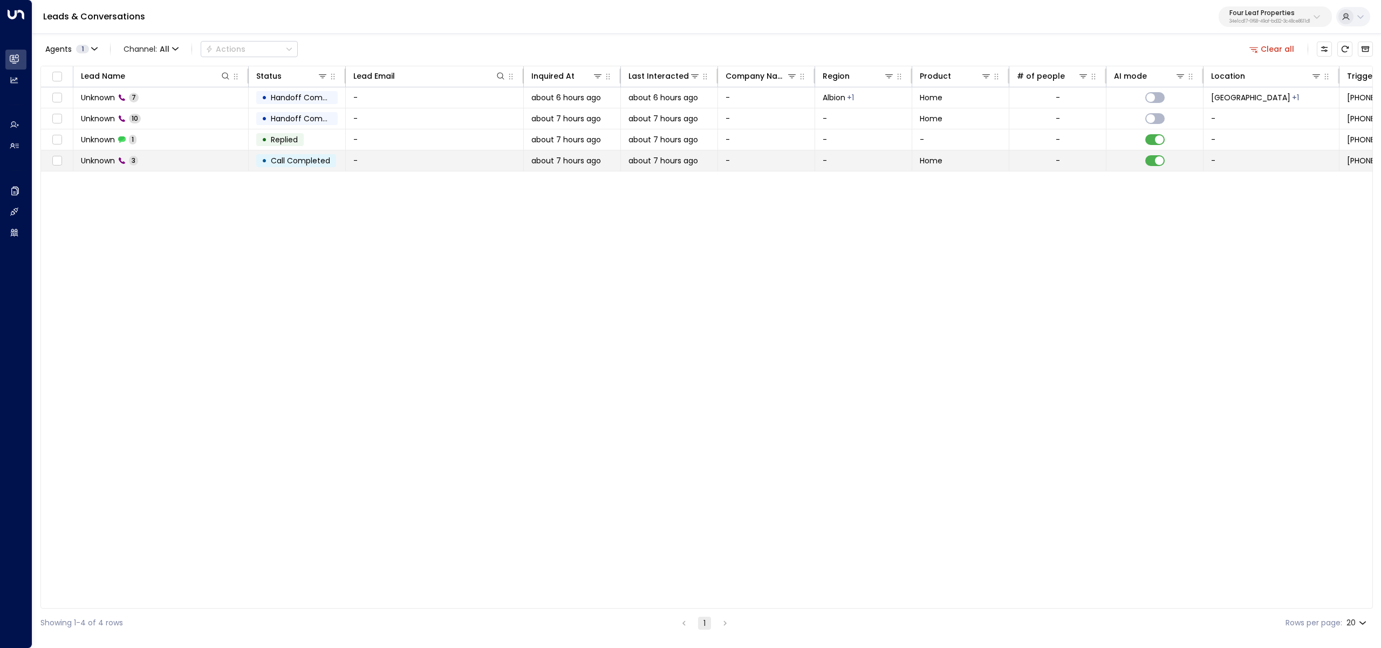
click at [220, 156] on td "Unknown 3" at bounding box center [160, 160] width 175 height 20
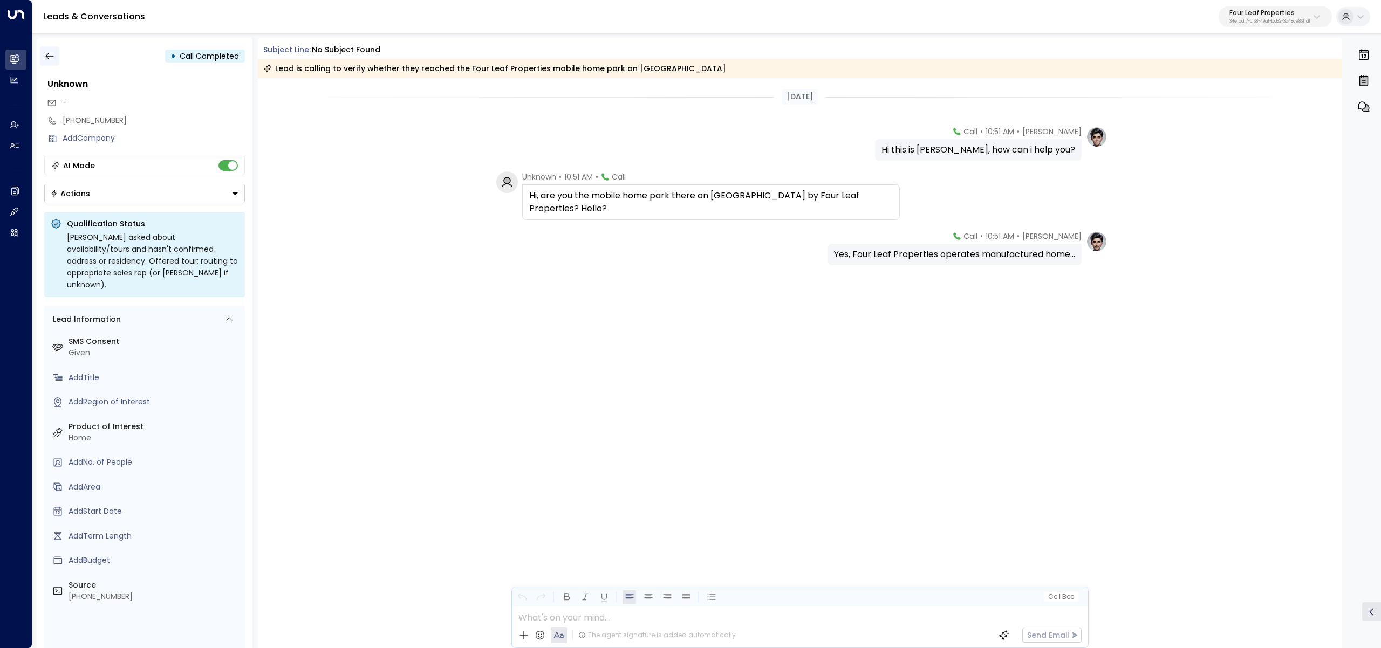
click at [40, 54] on button "button" at bounding box center [49, 55] width 19 height 19
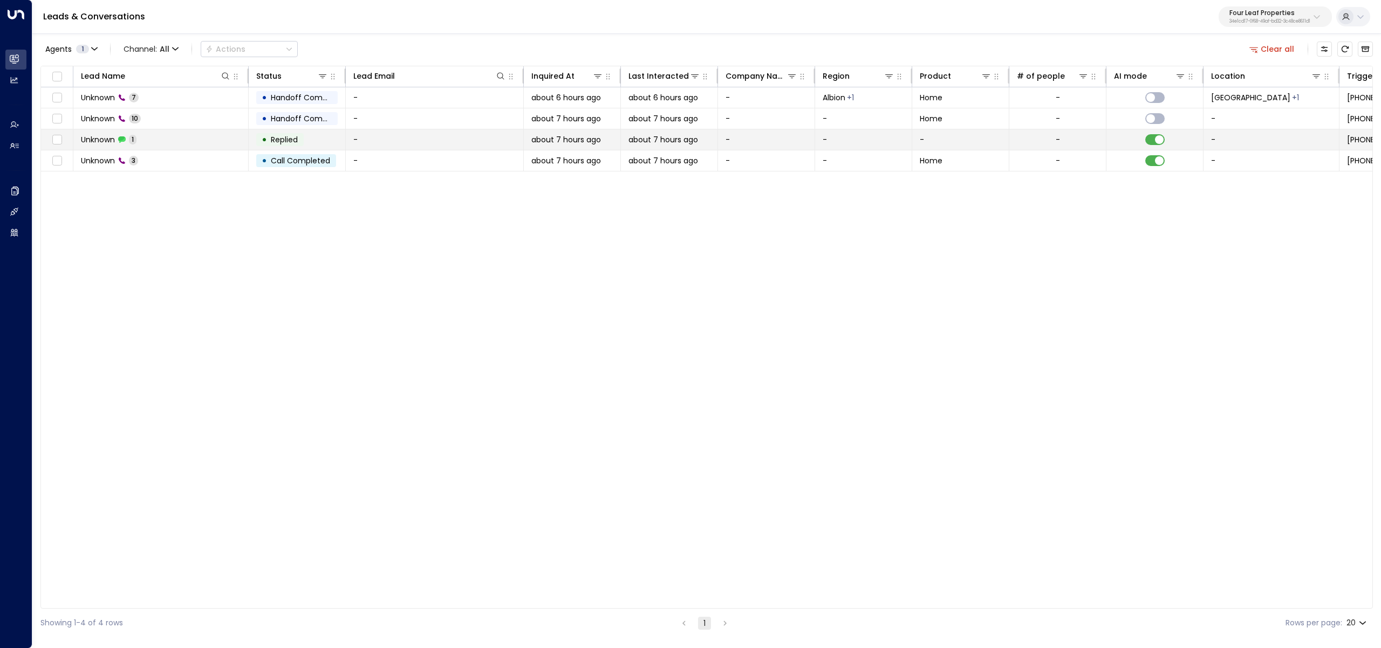
click at [162, 142] on td "Unknown 1" at bounding box center [160, 139] width 175 height 20
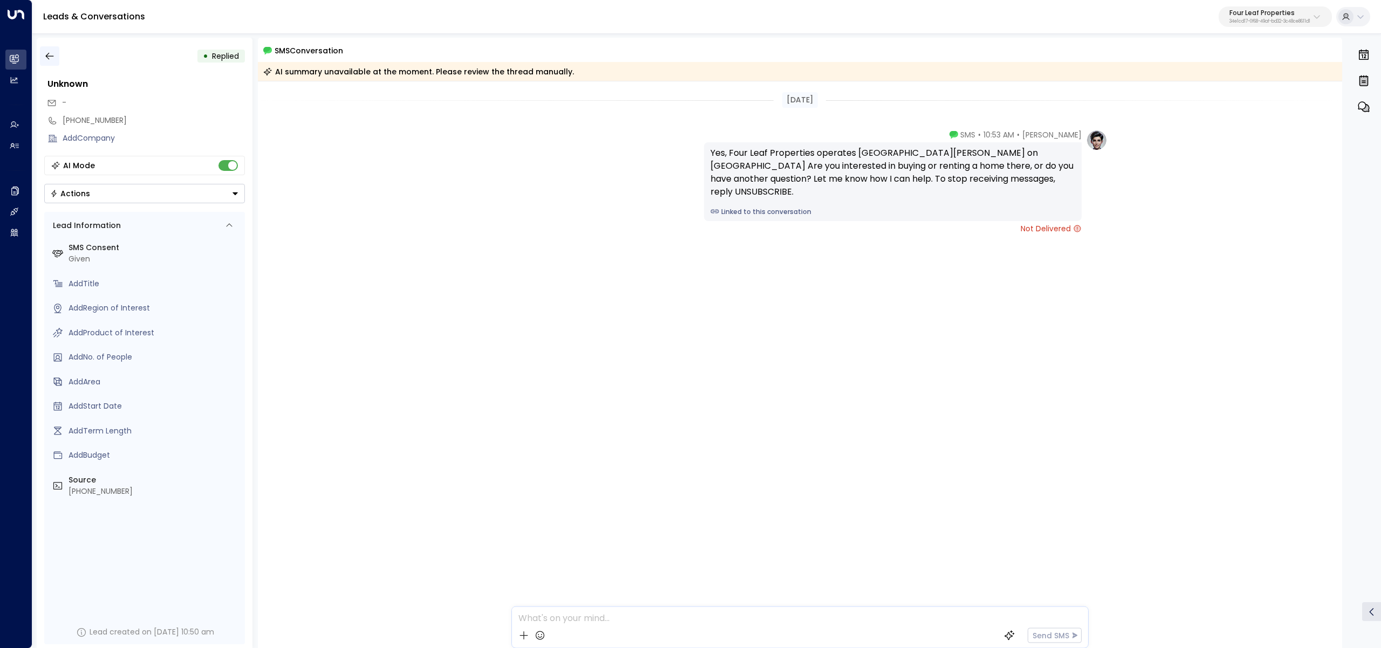
click at [53, 52] on icon "button" at bounding box center [49, 56] width 11 height 11
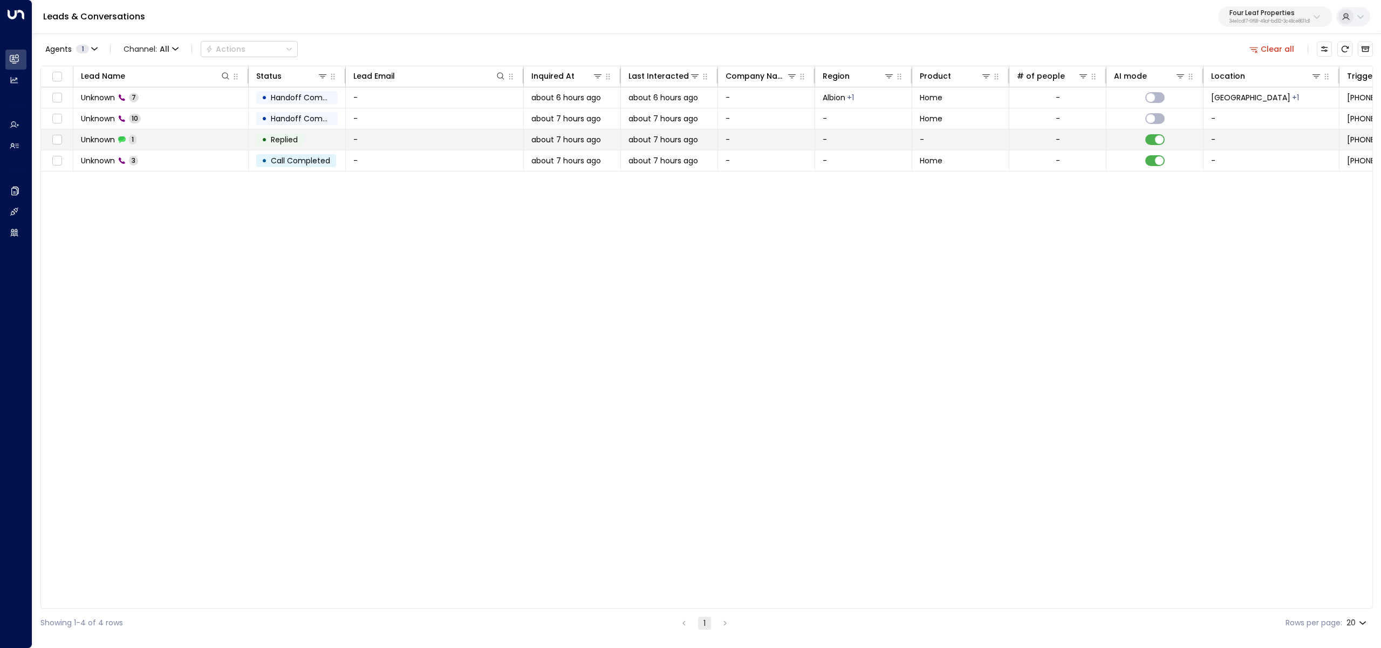
click at [168, 131] on td "Unknown 1" at bounding box center [160, 139] width 175 height 20
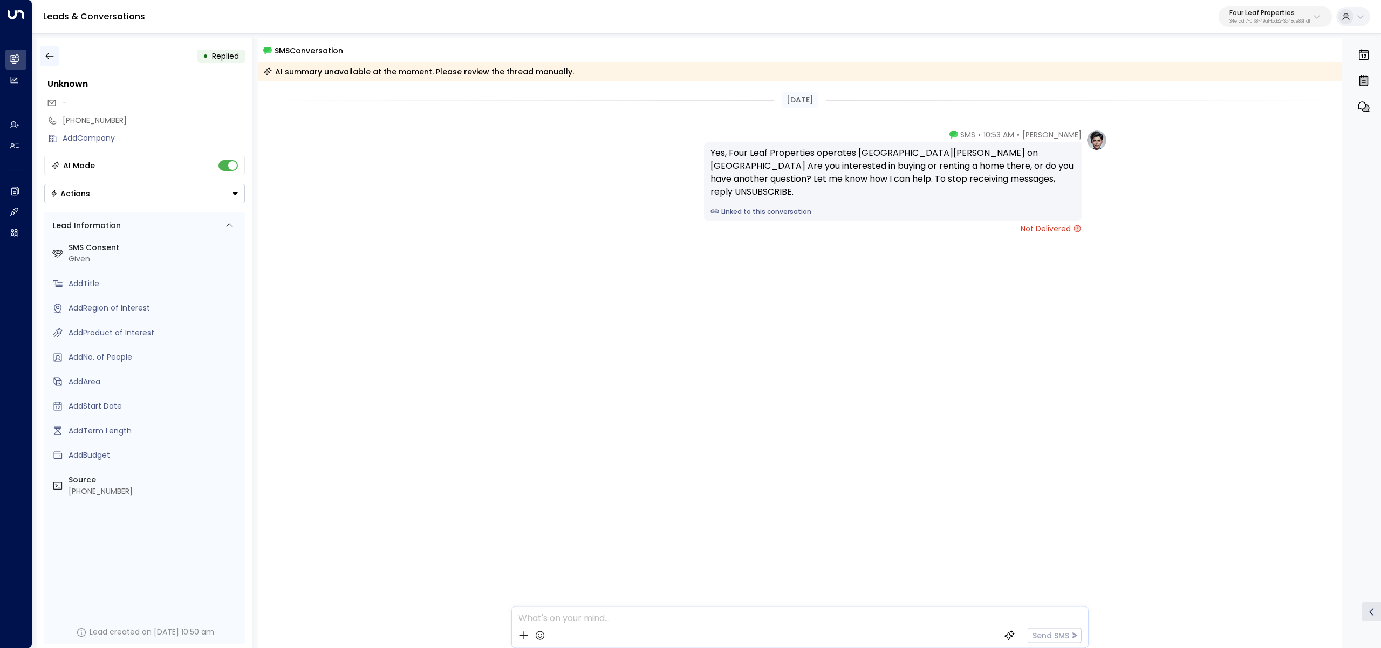
click at [40, 58] on button "button" at bounding box center [49, 55] width 19 height 19
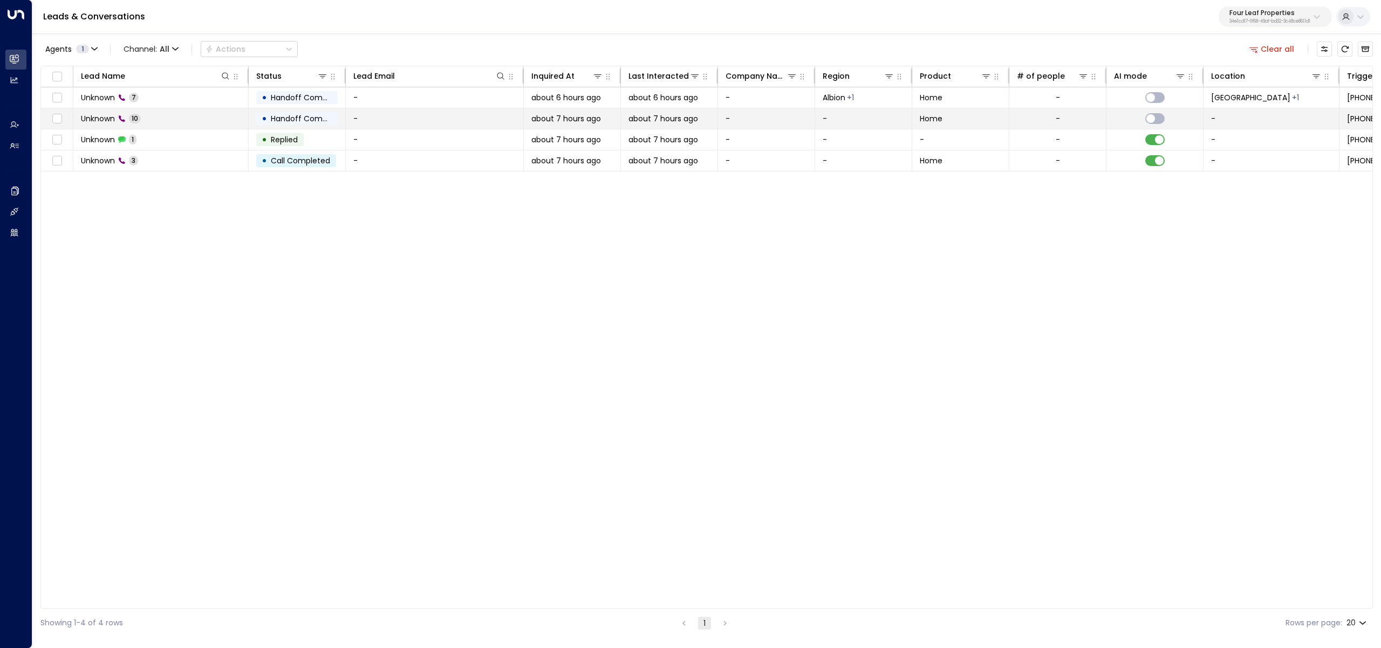
click at [142, 118] on td "Unknown 10" at bounding box center [160, 118] width 175 height 20
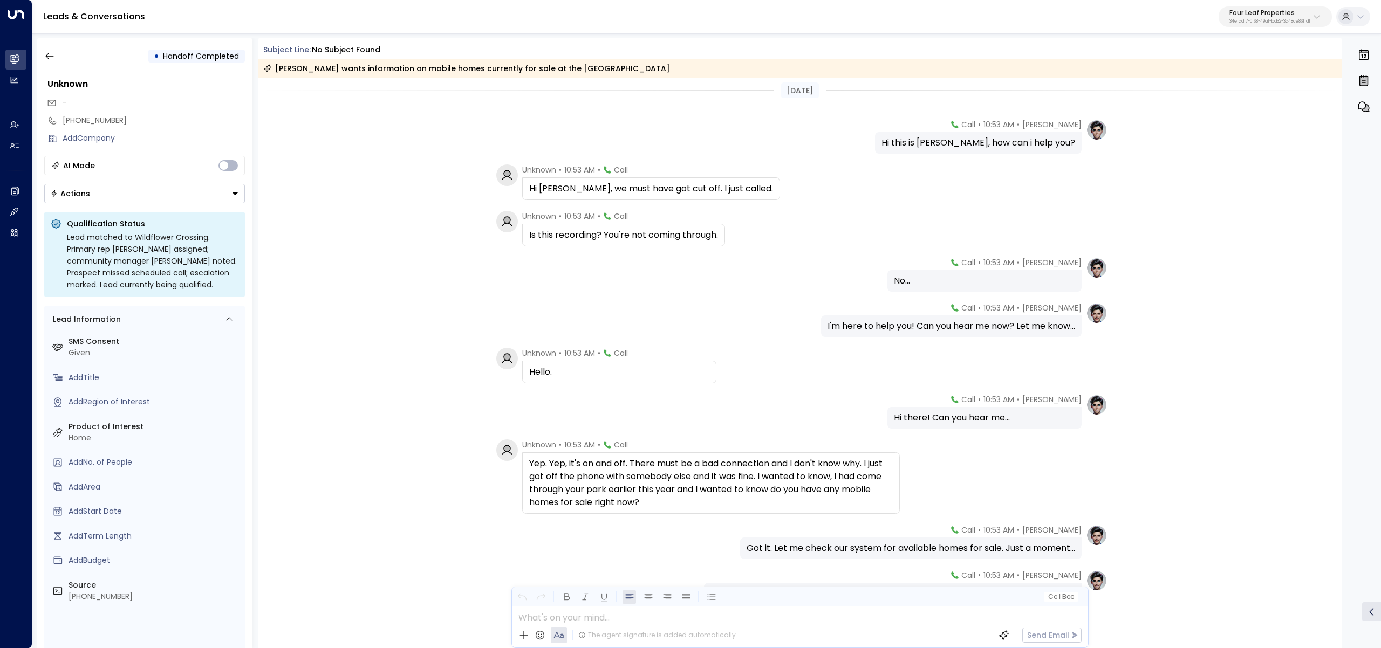
scroll to position [110, 0]
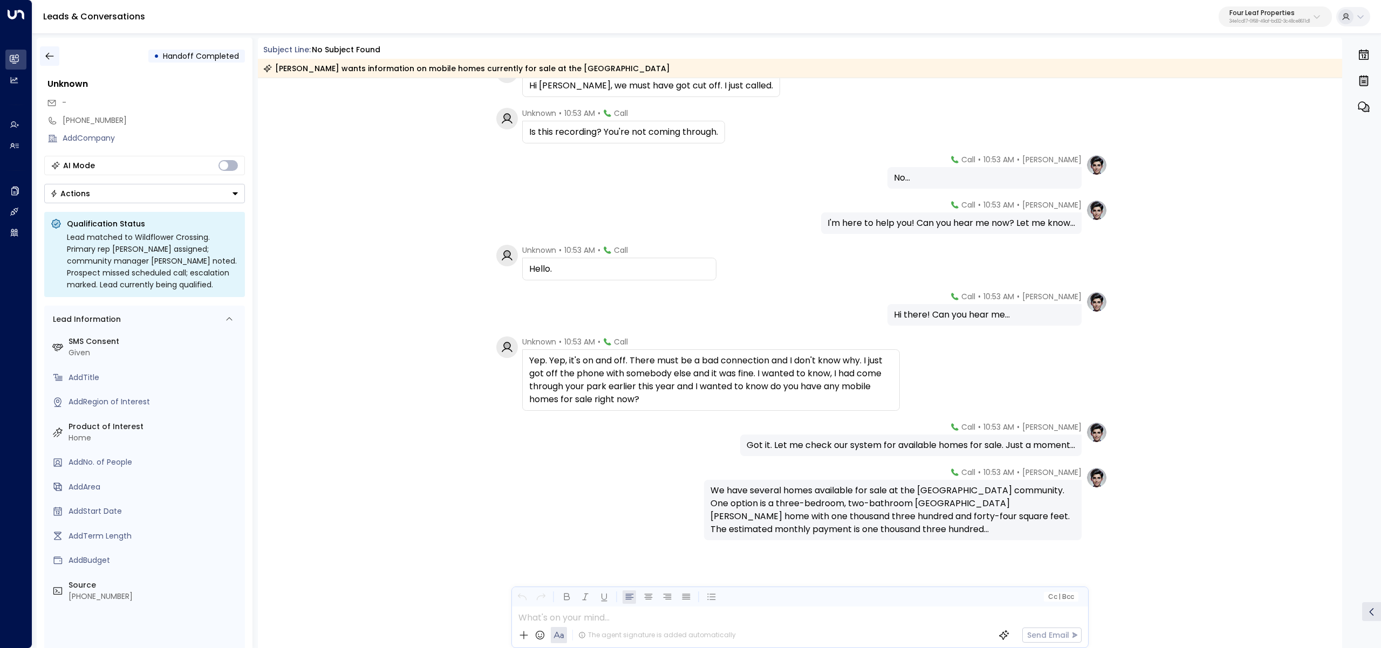
click at [49, 60] on icon "button" at bounding box center [49, 56] width 11 height 11
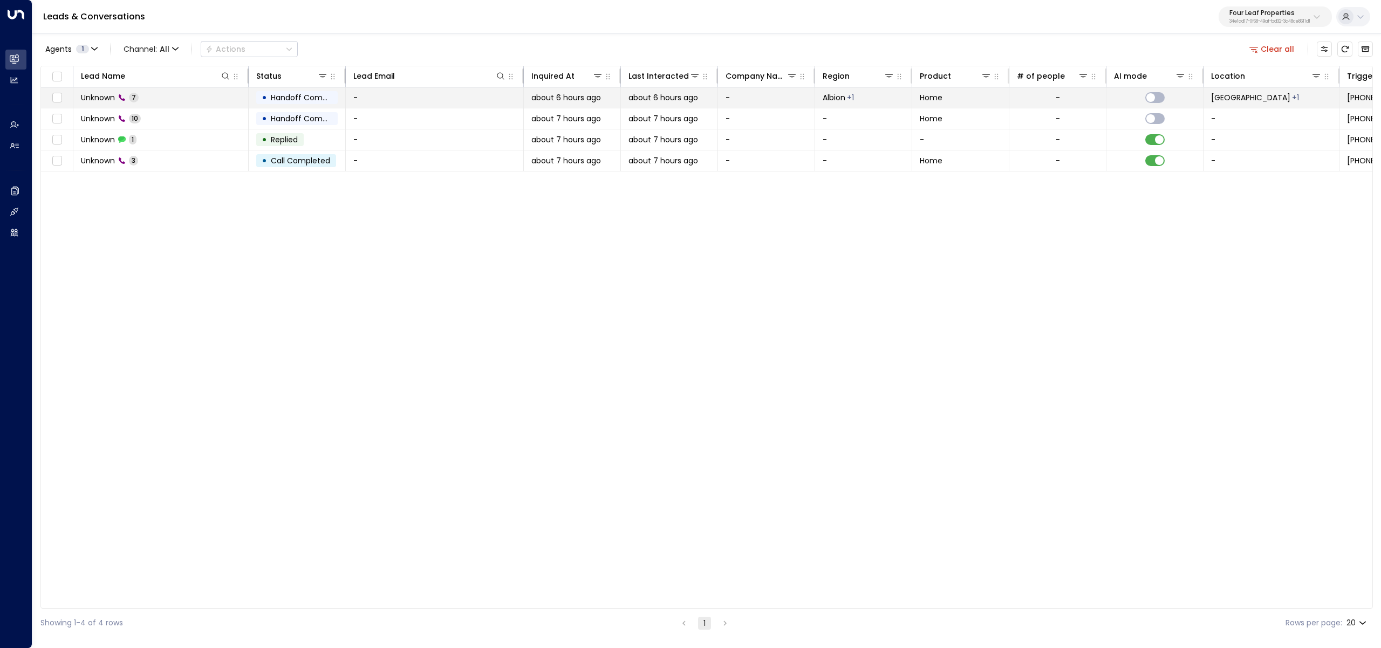
click at [108, 92] on td "Unknown 7" at bounding box center [160, 97] width 175 height 20
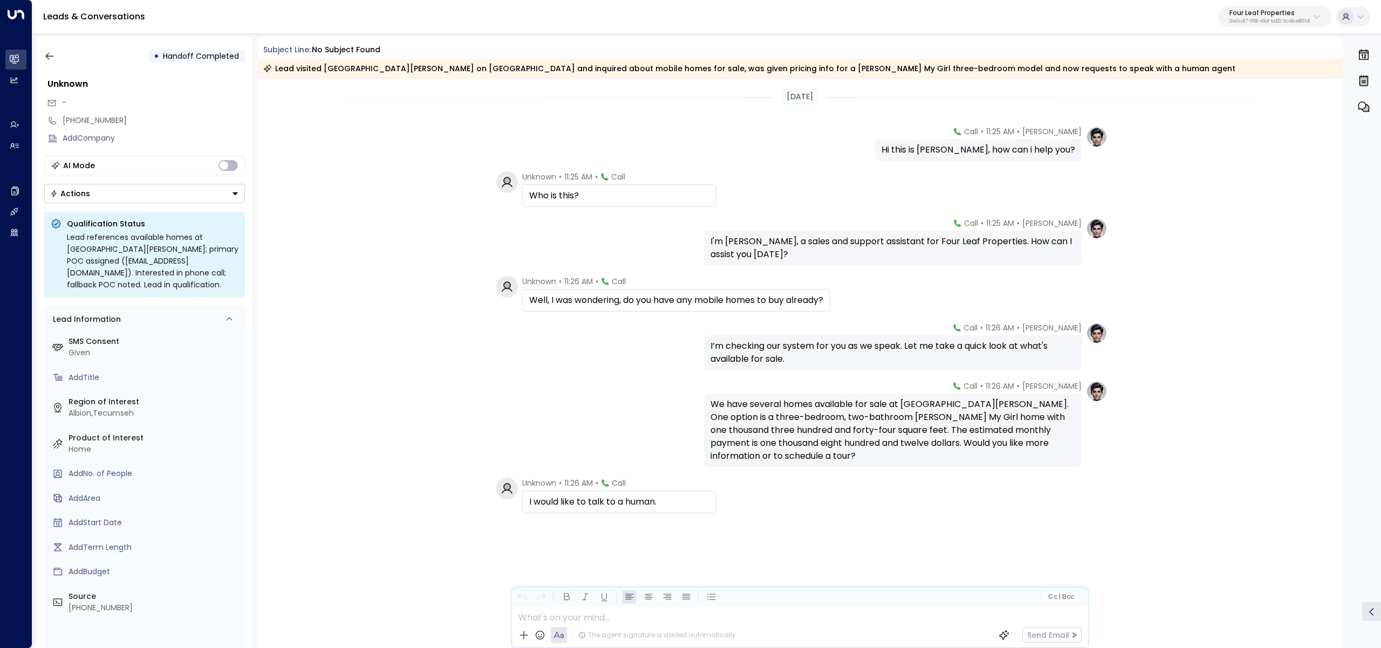
click at [437, 138] on div "Katie Olson • 11:25 AM • Call Hi this is Katie Olson, how can i help you?" at bounding box center [800, 143] width 1085 height 35
click at [53, 56] on icon "button" at bounding box center [49, 56] width 11 height 11
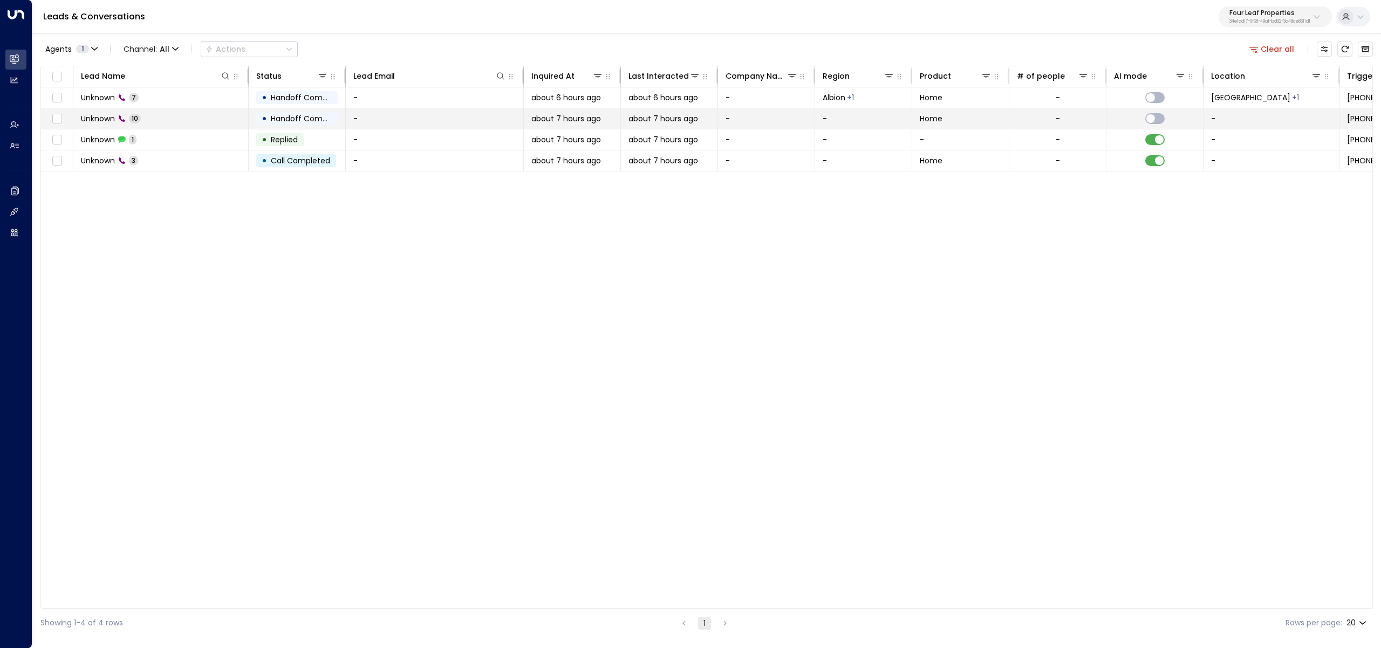
click at [175, 113] on td "Unknown 10" at bounding box center [160, 118] width 175 height 20
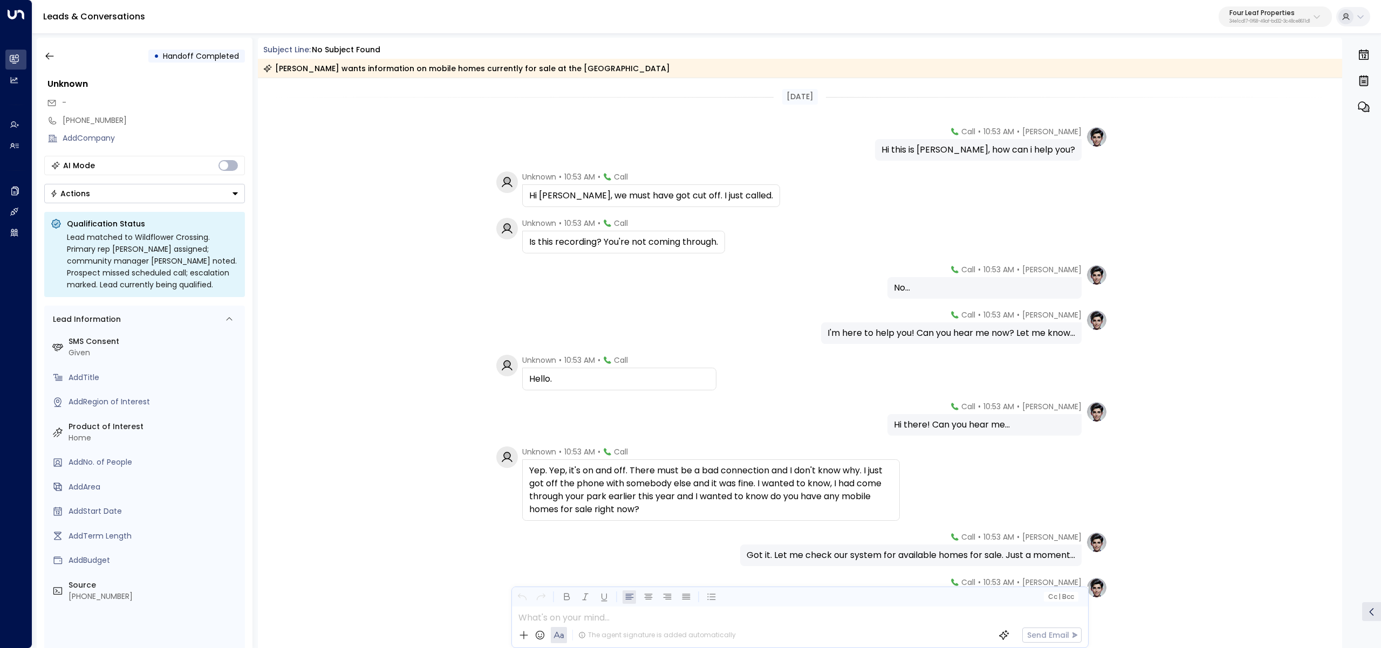
scroll to position [110, 0]
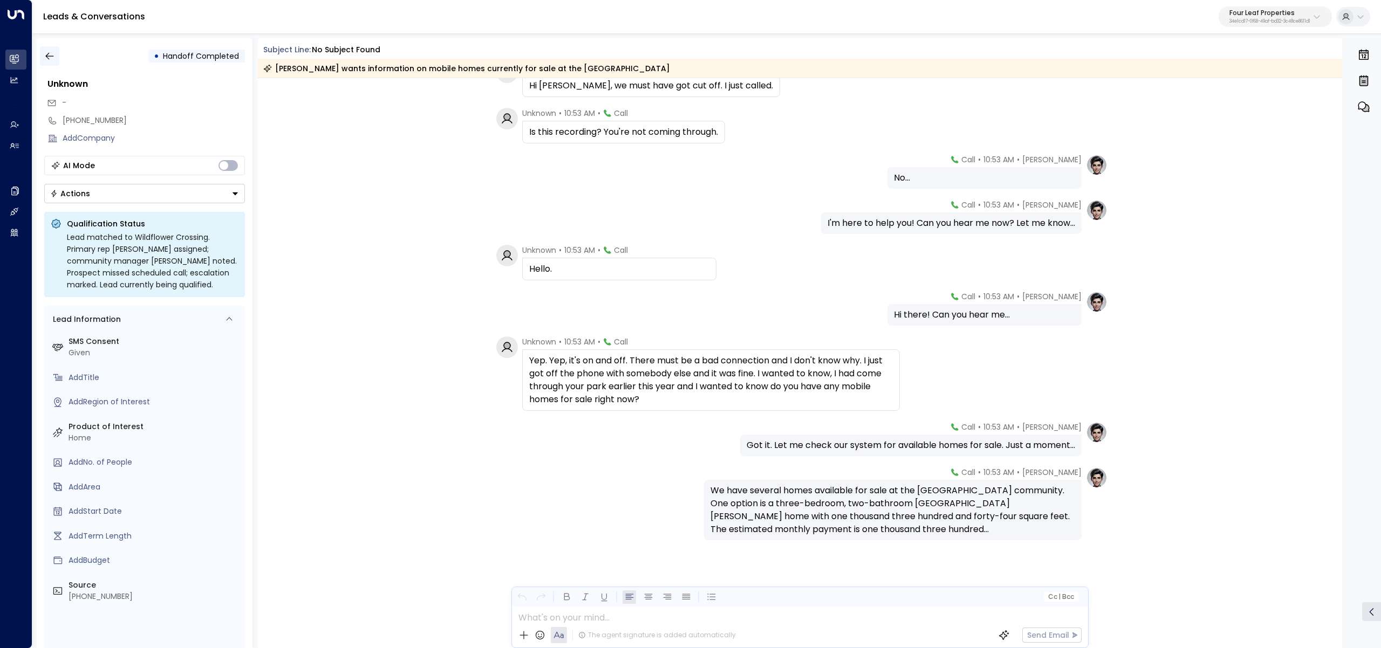
click at [58, 56] on button "button" at bounding box center [49, 55] width 19 height 19
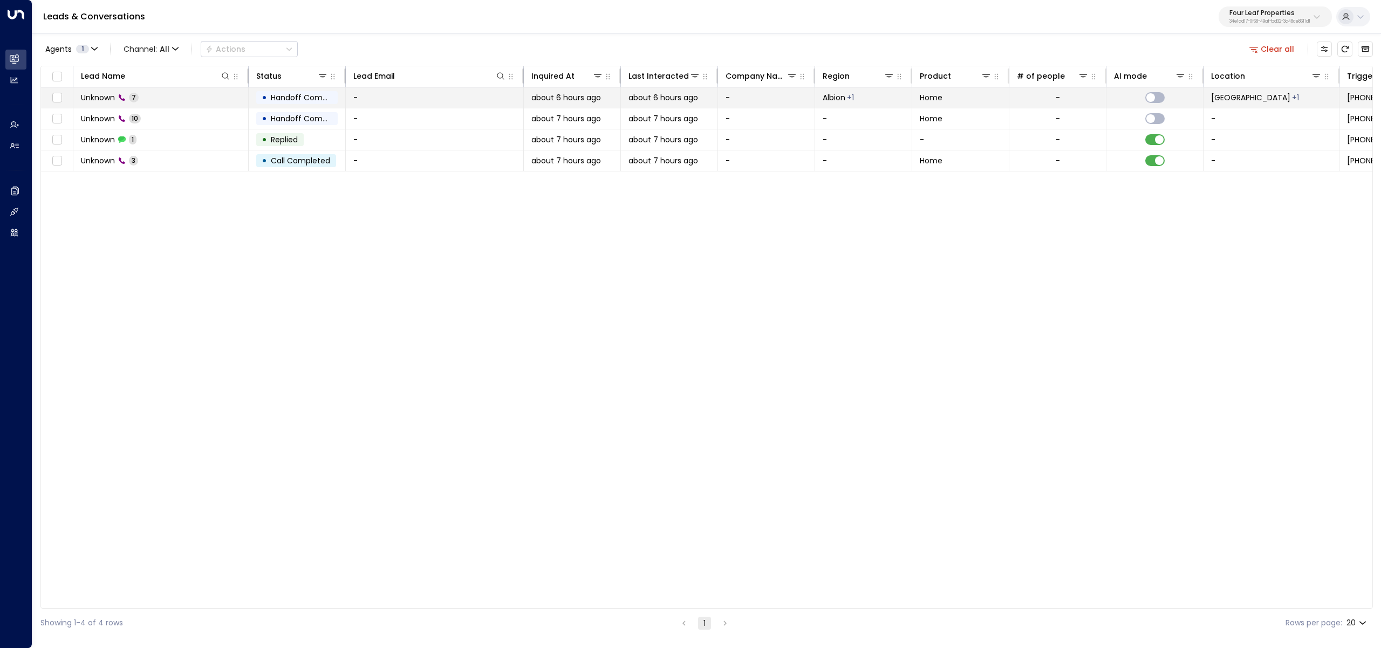
click at [166, 96] on td "Unknown 7" at bounding box center [160, 97] width 175 height 20
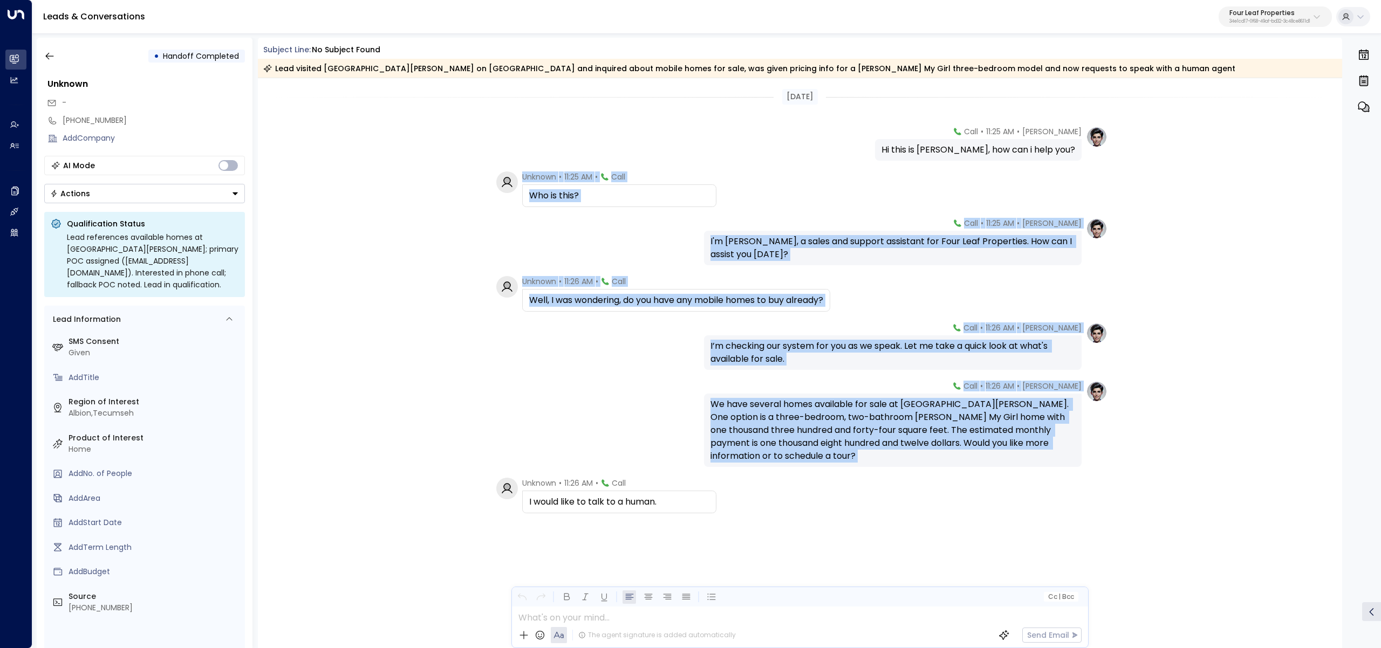
click at [358, 210] on div "Today Katie Olson • 11:25 AM • Call Hi this is Katie Olson, how can i help you?…" at bounding box center [800, 349] width 1085 height 543
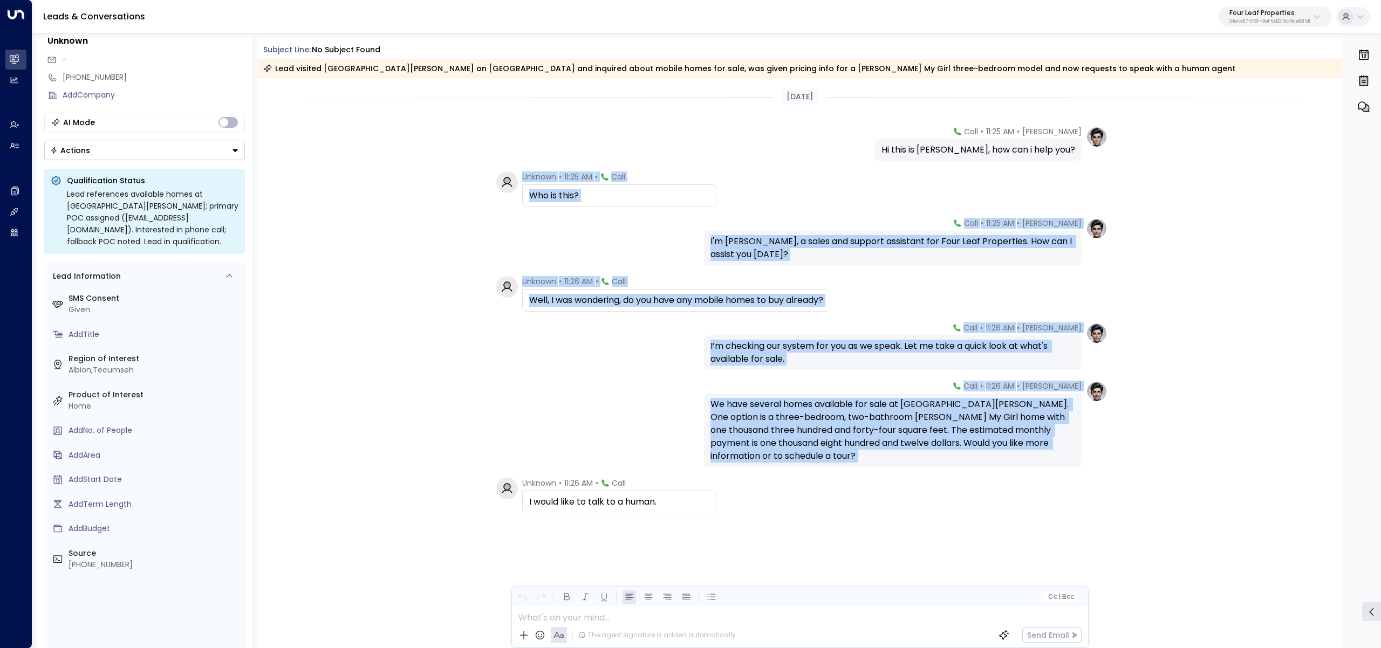
scroll to position [99, 0]
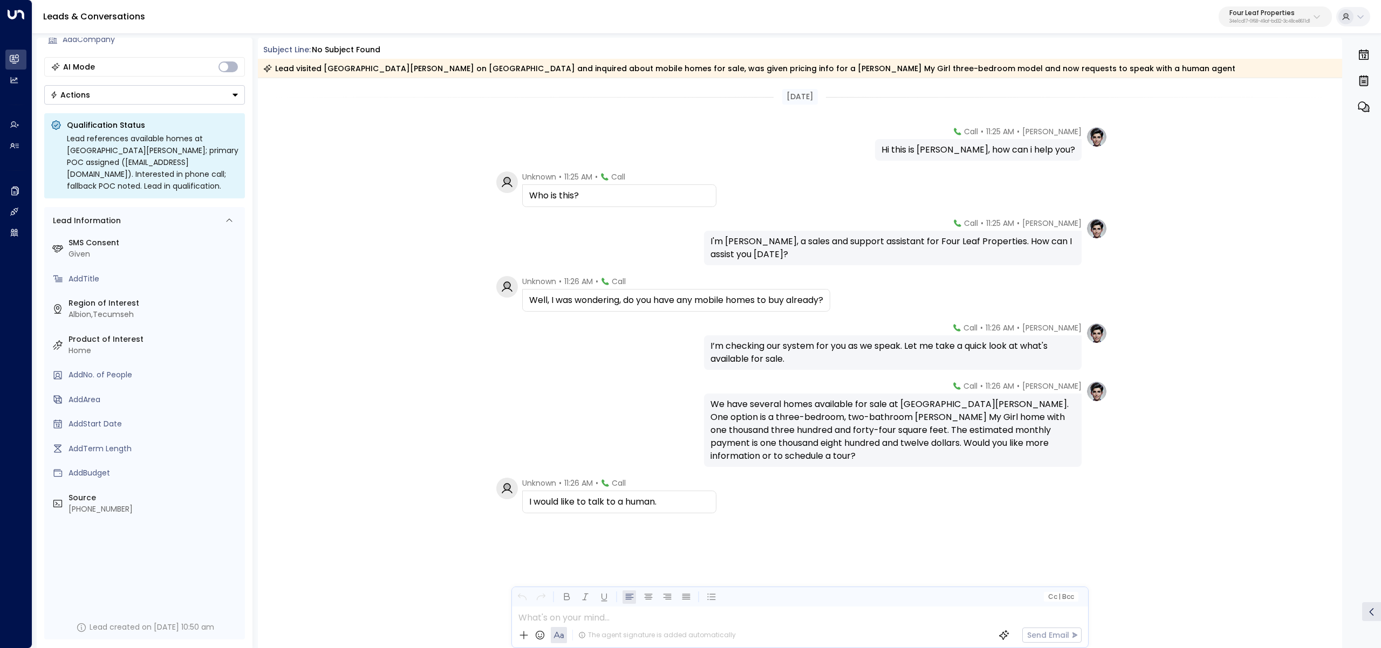
click at [423, 320] on div "Today Katie Olson • 11:25 AM • Call Hi this is Katie Olson, how can i help you?…" at bounding box center [800, 349] width 1085 height 543
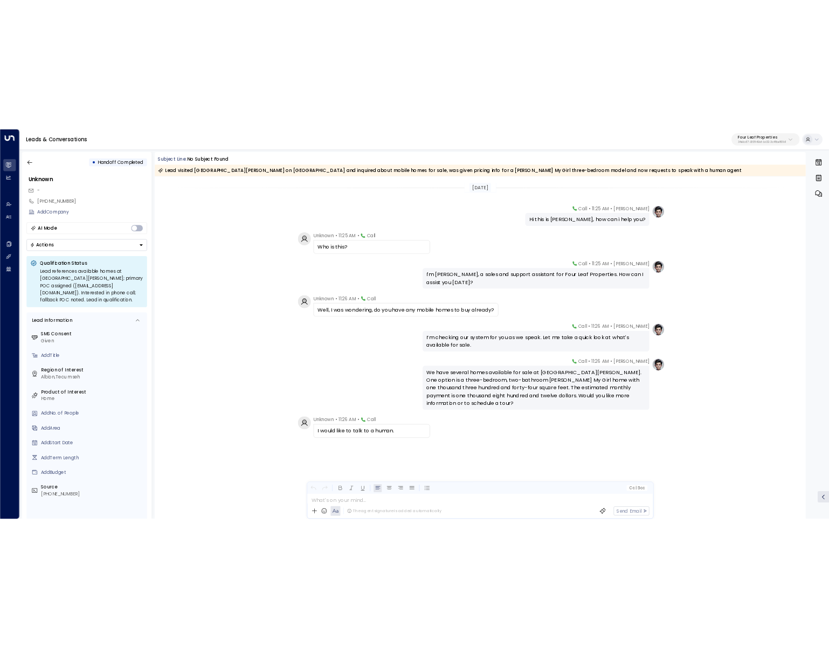
scroll to position [0, 0]
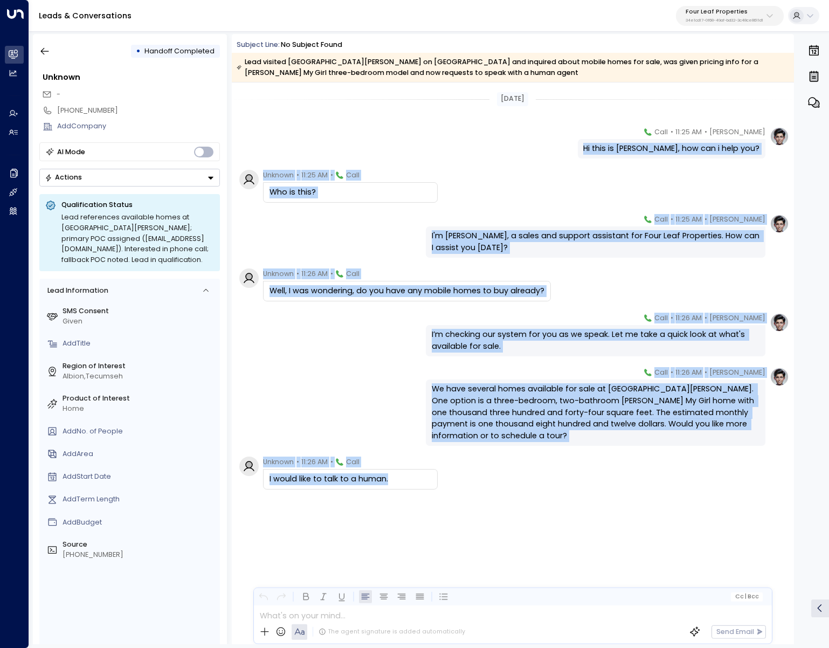
drag, startPoint x: 321, startPoint y: 189, endPoint x: 484, endPoint y: 486, distance: 339.3
click at [484, 486] on div "Today Katie Olson • 11:25 AM • Call Hi this is Katie Olson, how can i help you?…" at bounding box center [513, 335] width 563 height 505
click at [482, 484] on div "Unknown • 11:26 AM • Call I would like to talk to a human." at bounding box center [514, 473] width 550 height 33
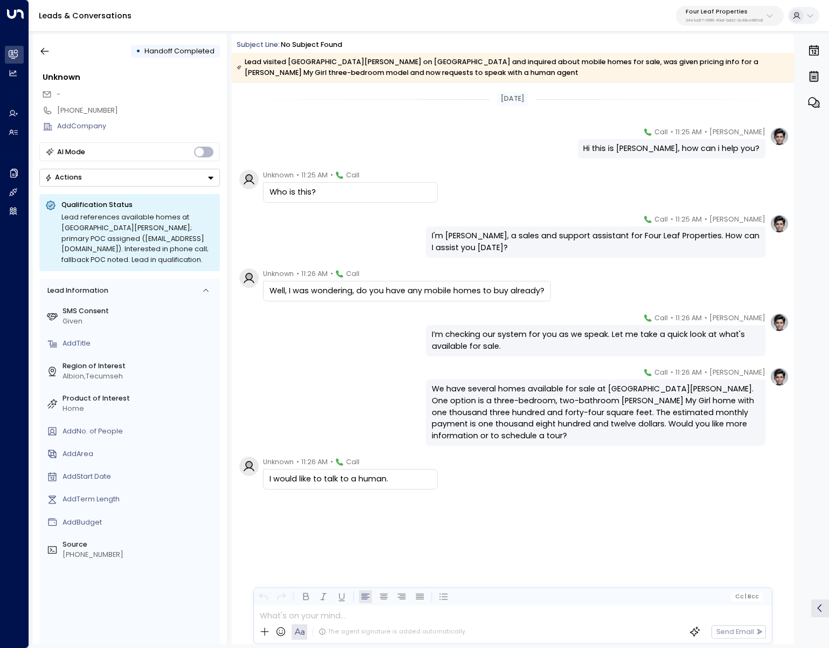
click at [46, 62] on div "• Handoff Completed Unknown - +15174567946 Add Company AI Mode Actions Qualific…" at bounding box center [130, 339] width 194 height 611
click at [48, 55] on icon "button" at bounding box center [44, 51] width 11 height 11
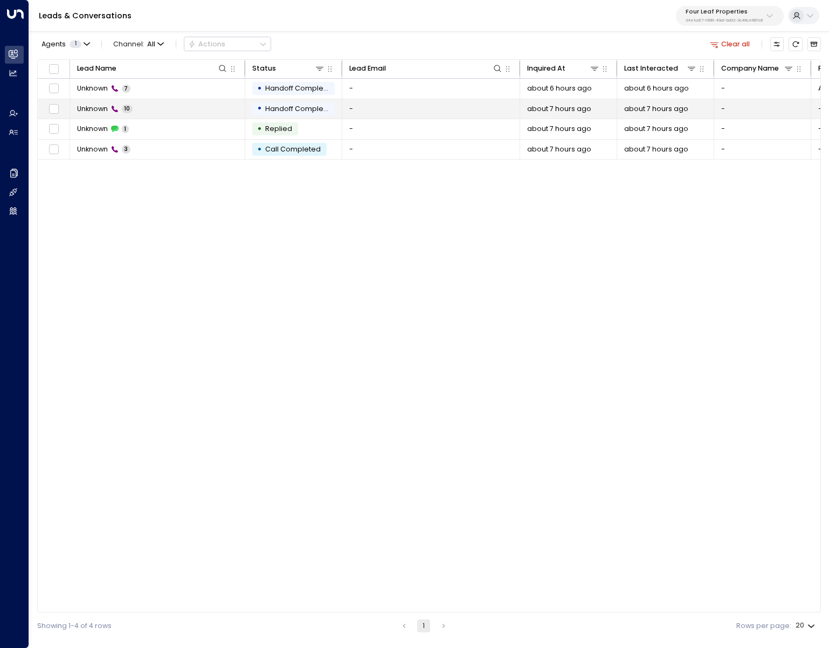
click at [166, 113] on td "Unknown 10" at bounding box center [157, 109] width 175 height 20
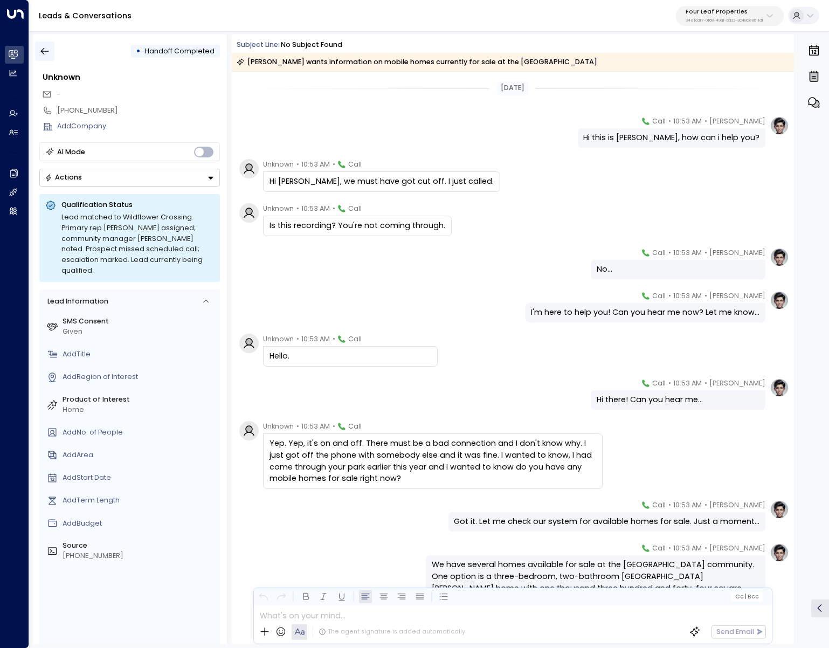
click at [47, 54] on icon "button" at bounding box center [44, 51] width 11 height 11
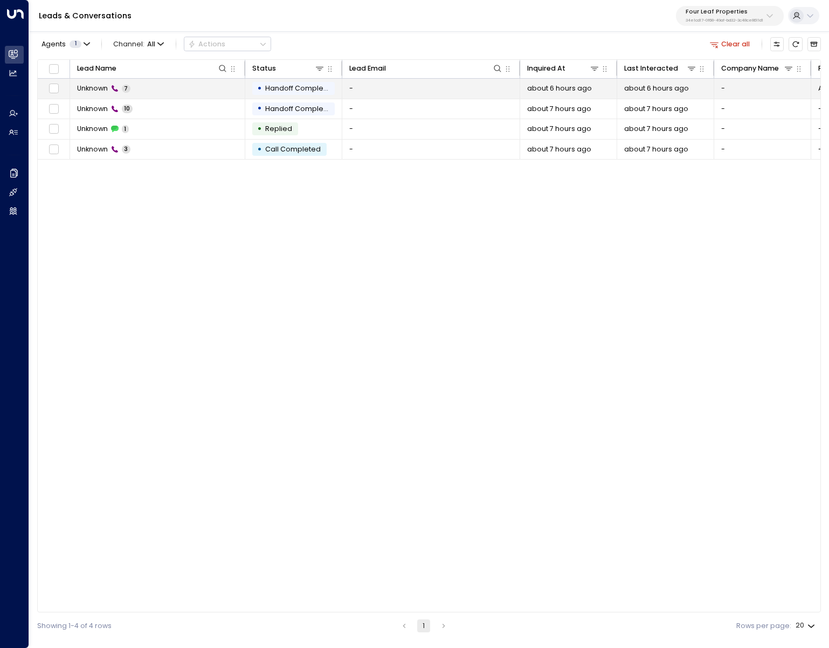
click at [181, 92] on td "Unknown 7" at bounding box center [157, 89] width 175 height 20
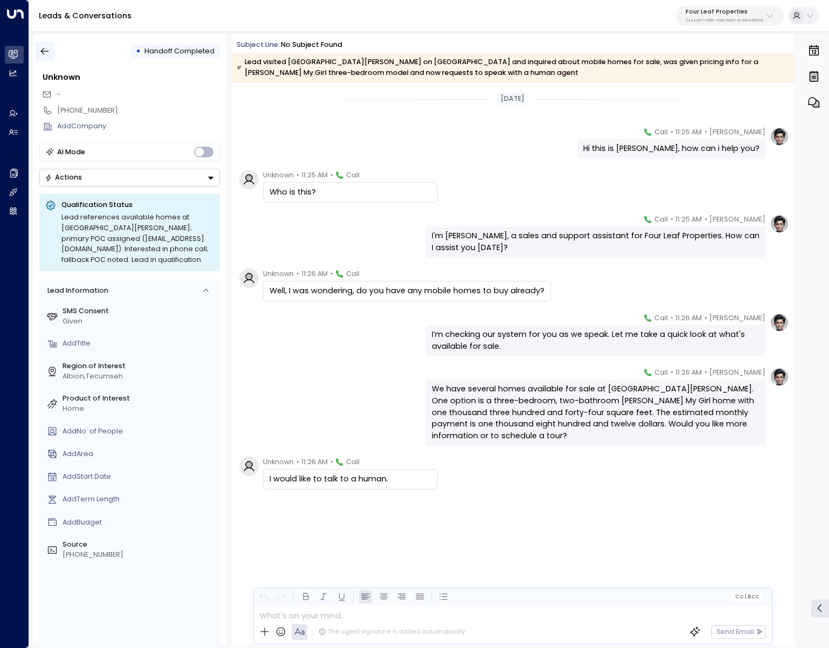
click at [46, 44] on button "button" at bounding box center [44, 51] width 19 height 19
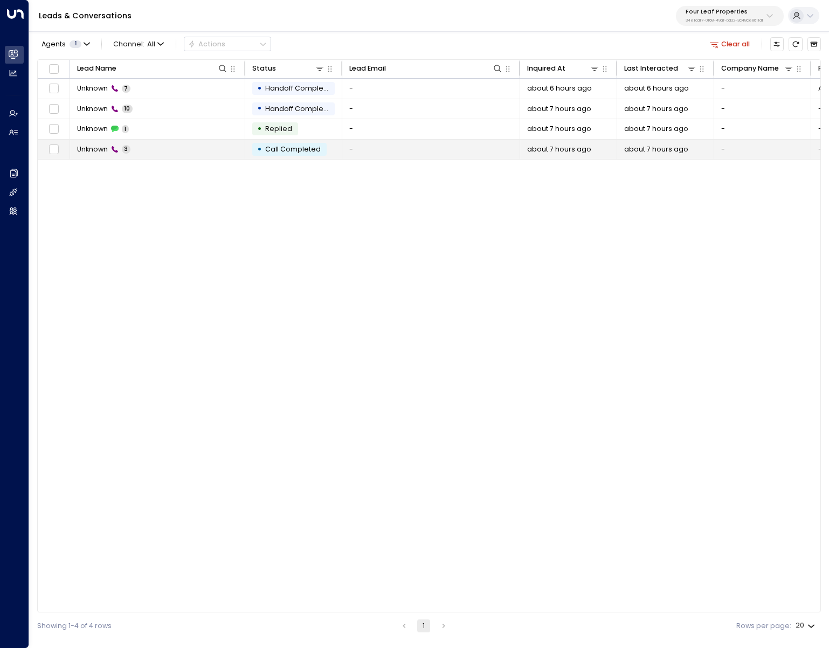
click at [170, 146] on td "Unknown 3" at bounding box center [157, 150] width 175 height 20
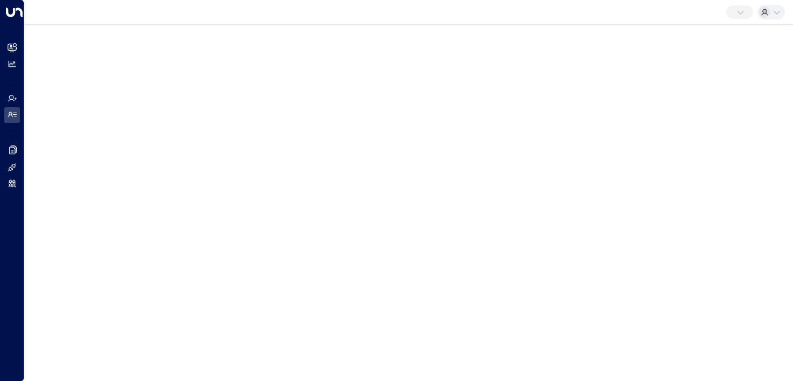
click at [744, 11] on button at bounding box center [739, 11] width 27 height 13
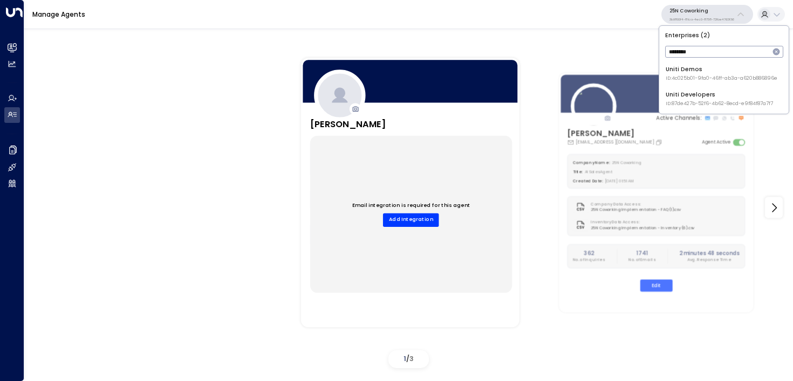
type input "********"
click at [681, 78] on span "ID: 4c025b01-9fa0-46ff-ab3a-a620b886896e" at bounding box center [722, 79] width 112 height 8
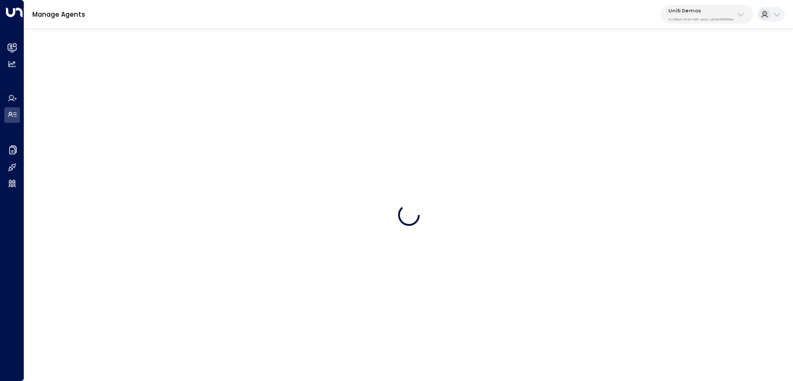
click at [697, 16] on div "Uniti Demos 4c025b01-9fa0-46ff-ab3a-a620b886896e" at bounding box center [701, 15] width 66 height 14
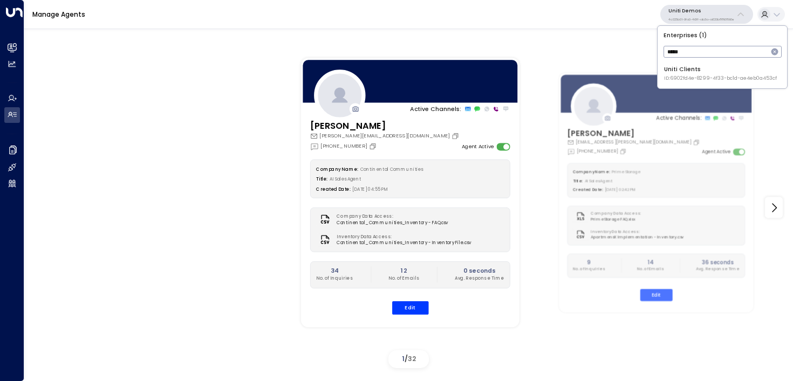
type input "*****"
click at [704, 67] on div "Uniti Clients ID: 6902fd4e-8299-4f33-bc1d-ae4eb0a453cf" at bounding box center [720, 73] width 113 height 17
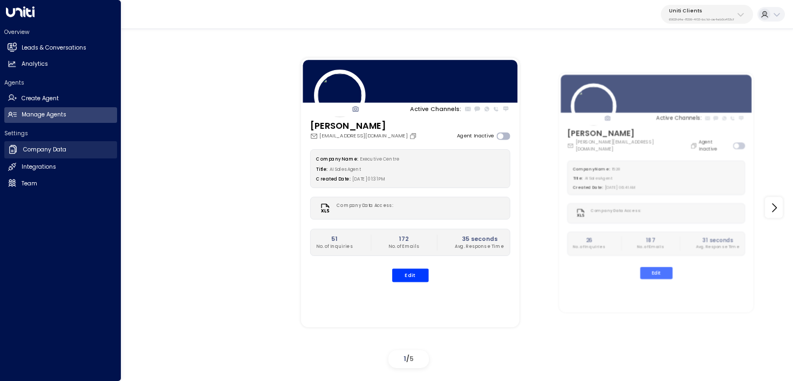
click at [10, 153] on icon at bounding box center [13, 149] width 8 height 9
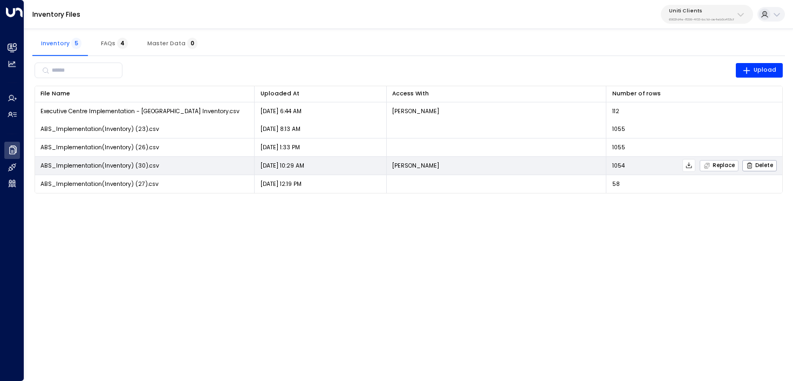
click at [724, 164] on span "Replace" at bounding box center [718, 165] width 31 height 7
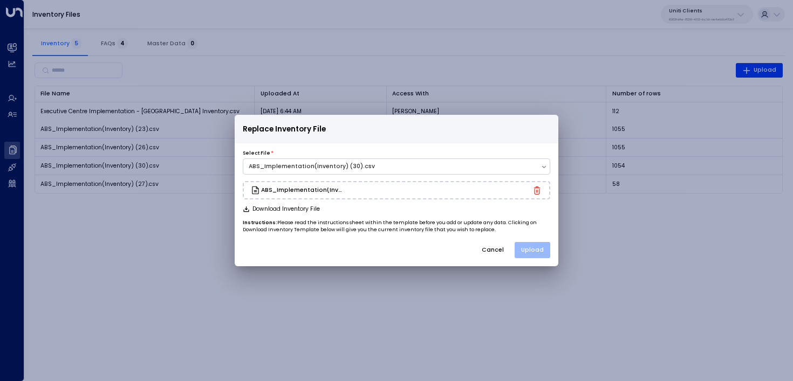
click at [539, 248] on button "Upload" at bounding box center [533, 250] width 36 height 16
